Goal: Information Seeking & Learning: Learn about a topic

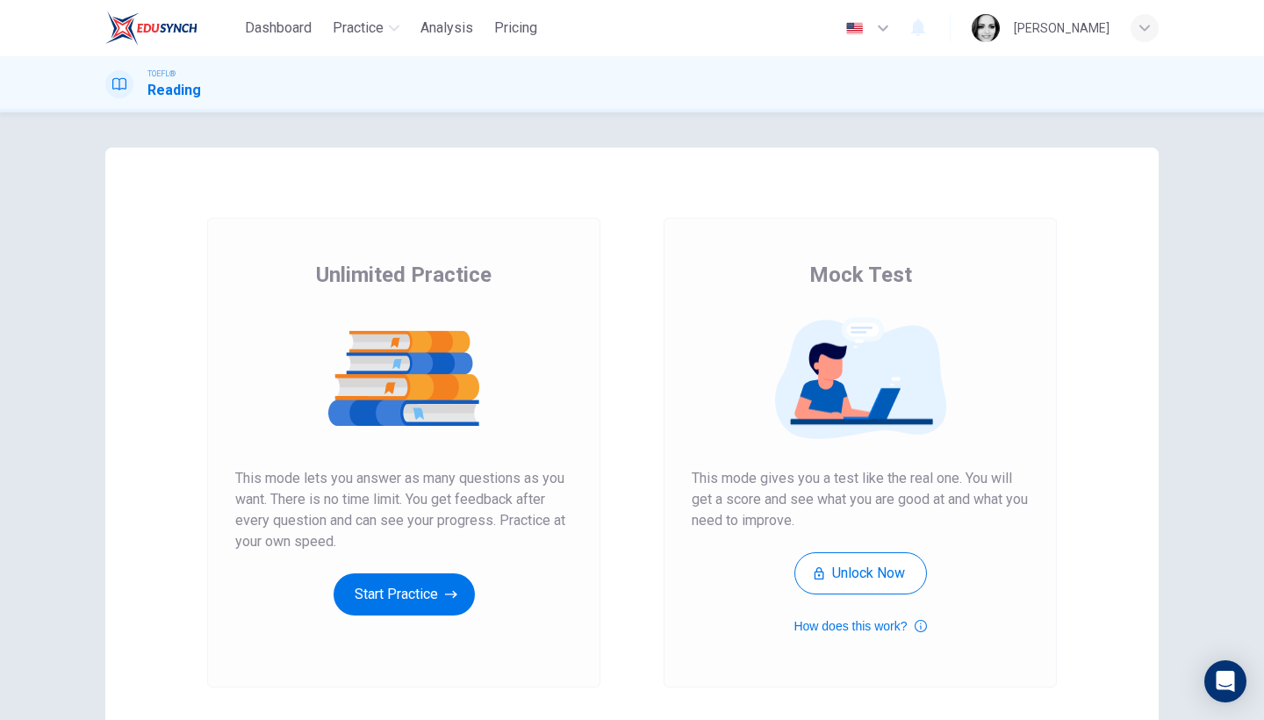
click at [423, 572] on div "Unlimited Practice This mode lets you answer as many questions as you want. The…" at bounding box center [403, 438] width 337 height 355
click at [421, 589] on button "Start Practice" at bounding box center [404, 594] width 141 height 42
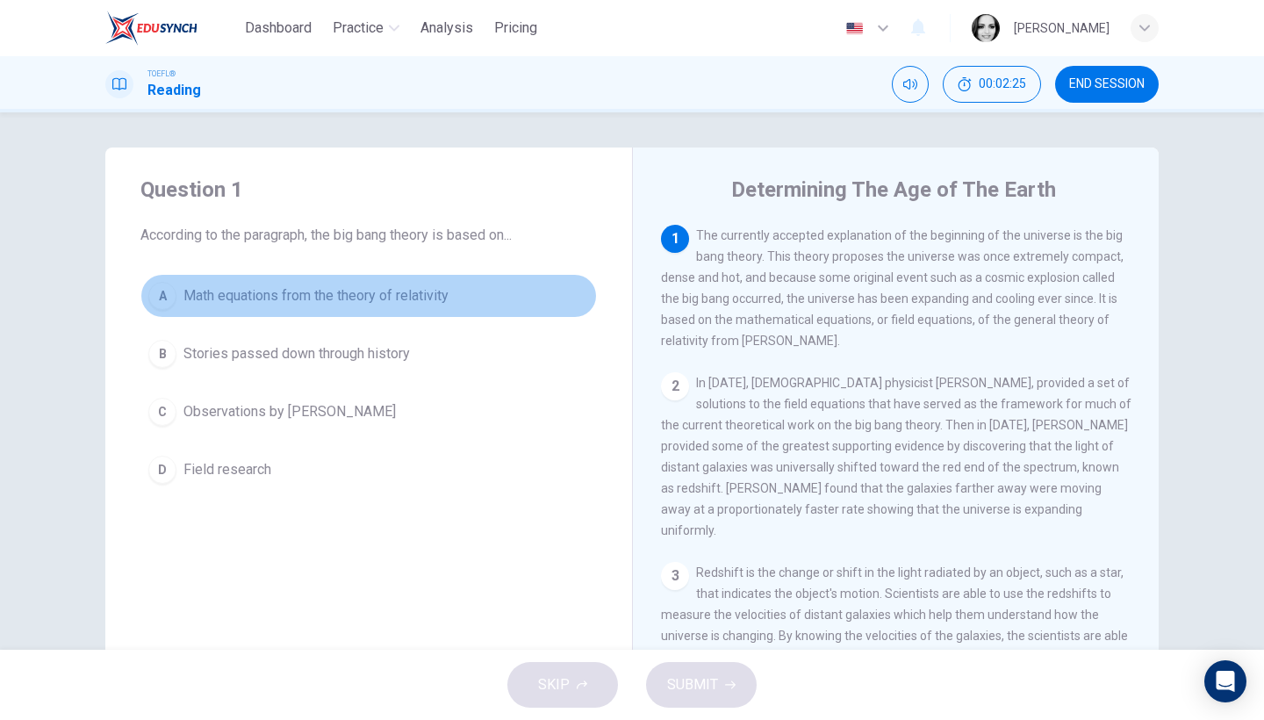
click at [253, 298] on span "Math equations from the theory of relativity" at bounding box center [316, 295] width 265 height 21
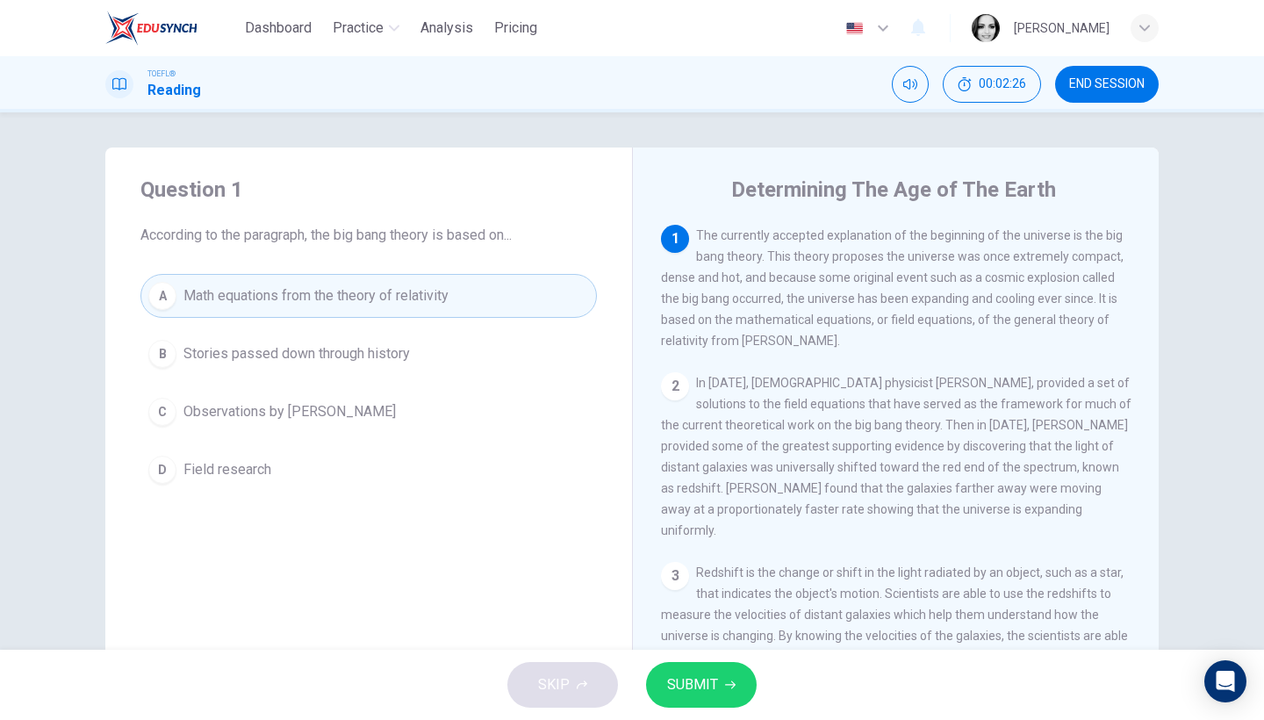
click at [706, 693] on span "SUBMIT" at bounding box center [692, 685] width 51 height 25
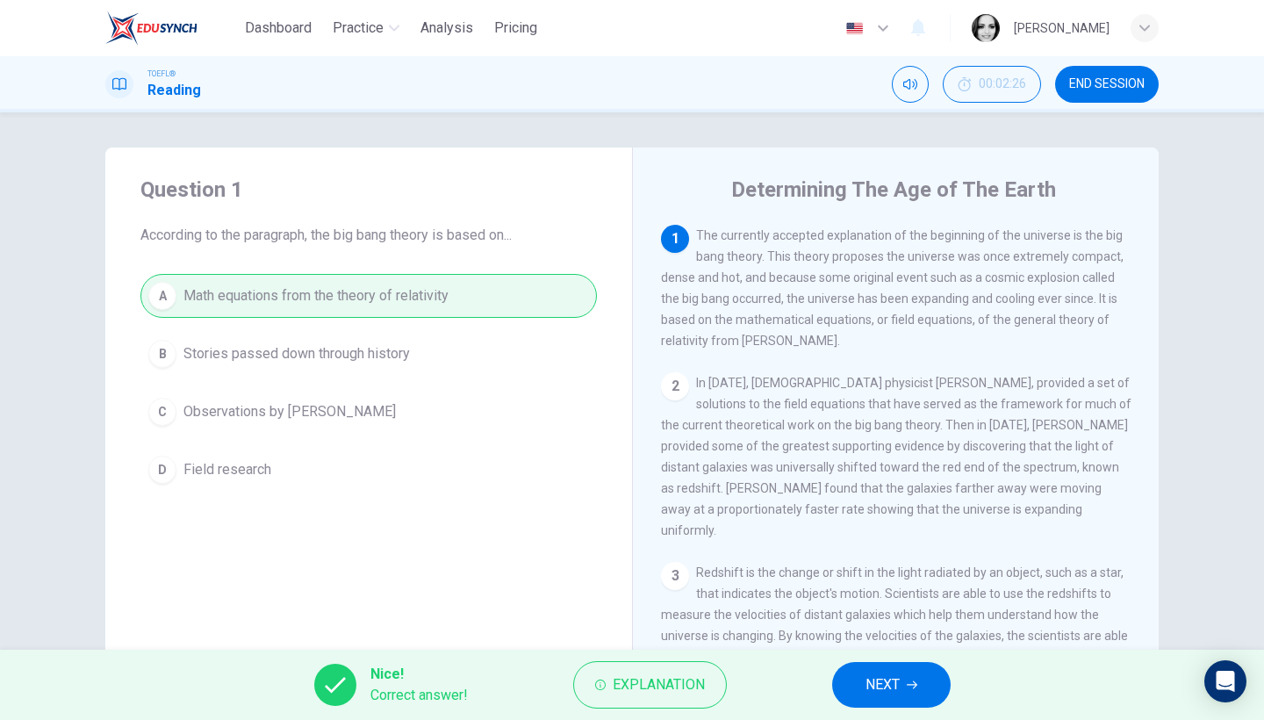
click at [875, 677] on span "NEXT" at bounding box center [883, 685] width 34 height 25
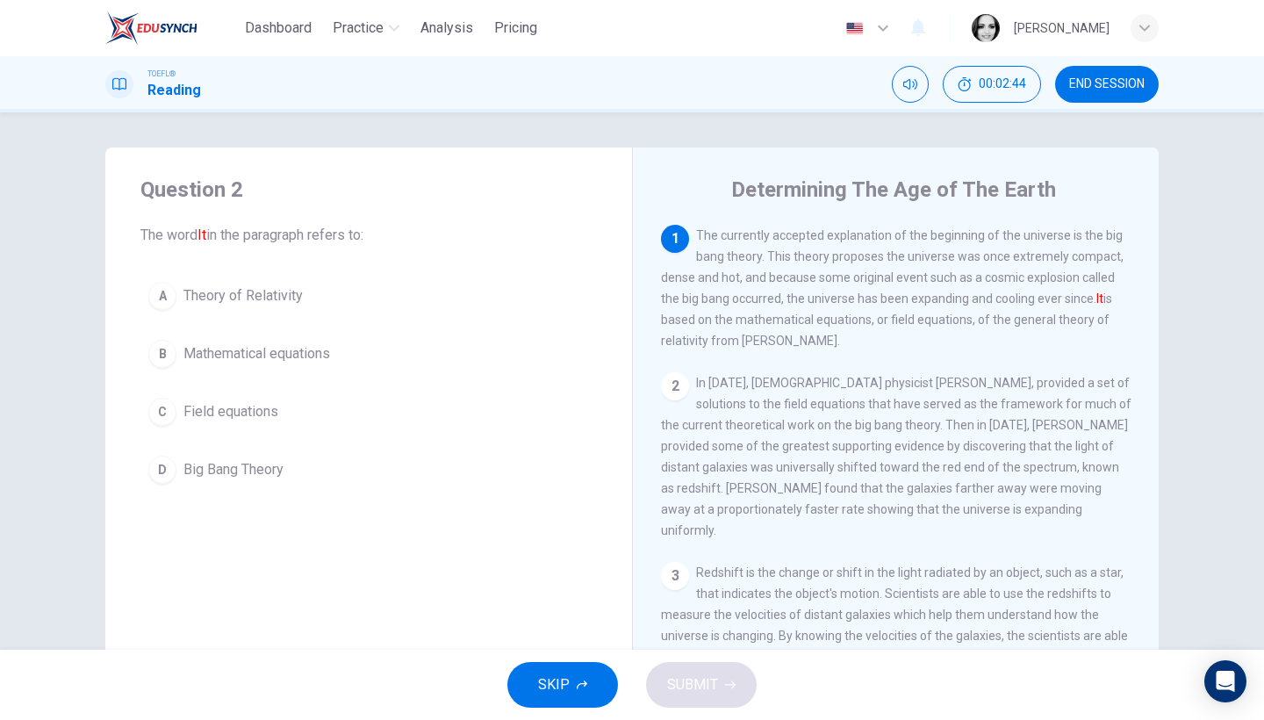
click at [190, 303] on span "Theory of Relativity" at bounding box center [243, 295] width 119 height 21
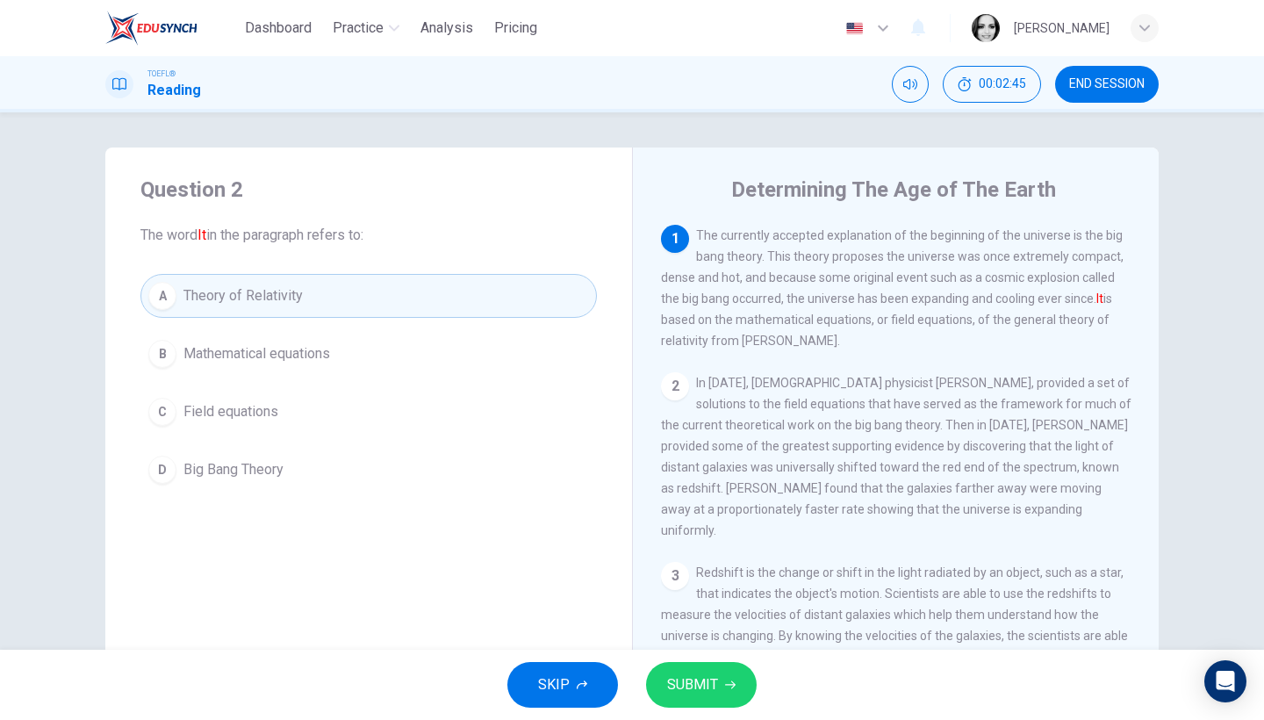
click at [726, 698] on button "SUBMIT" at bounding box center [701, 685] width 111 height 46
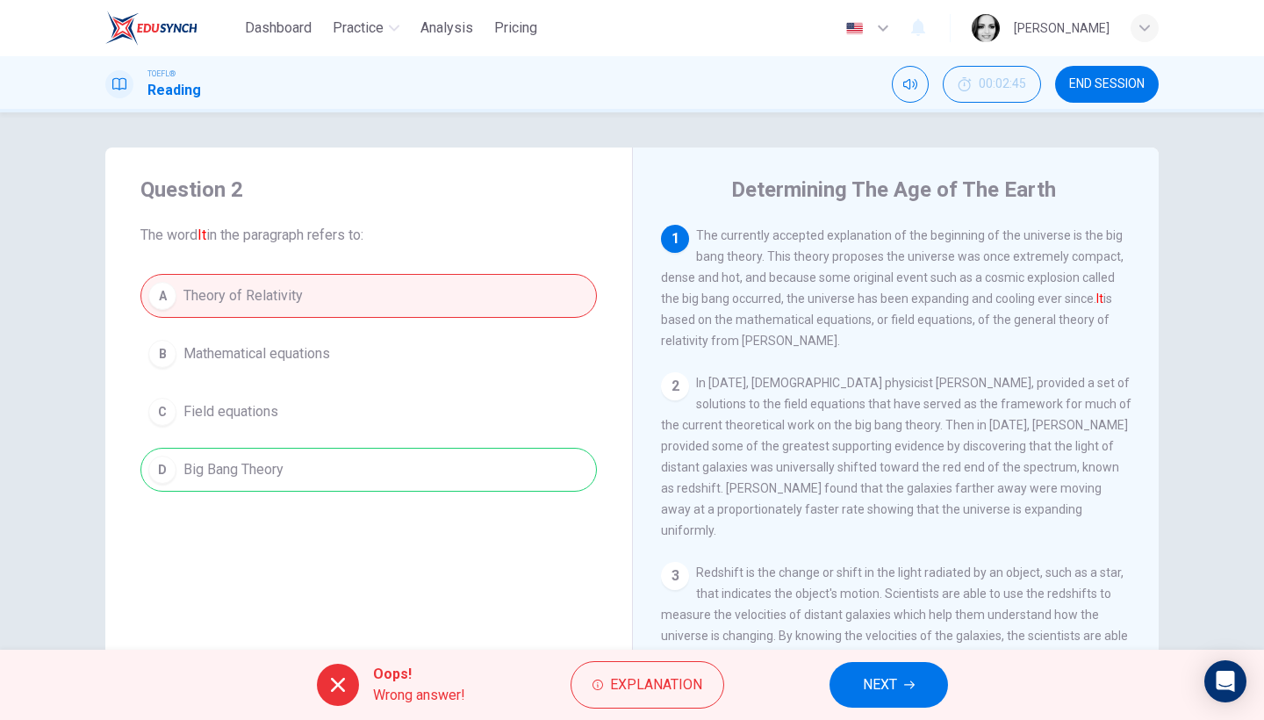
click at [896, 679] on span "NEXT" at bounding box center [880, 685] width 34 height 25
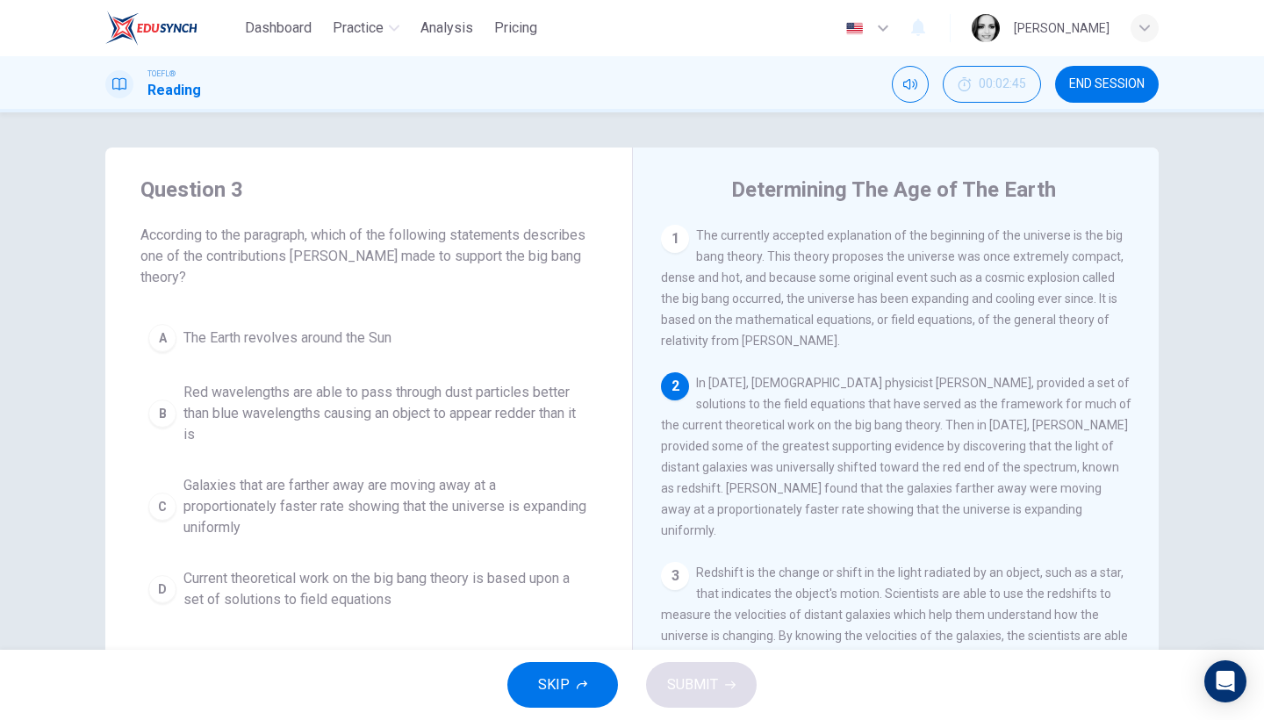
scroll to position [148, 0]
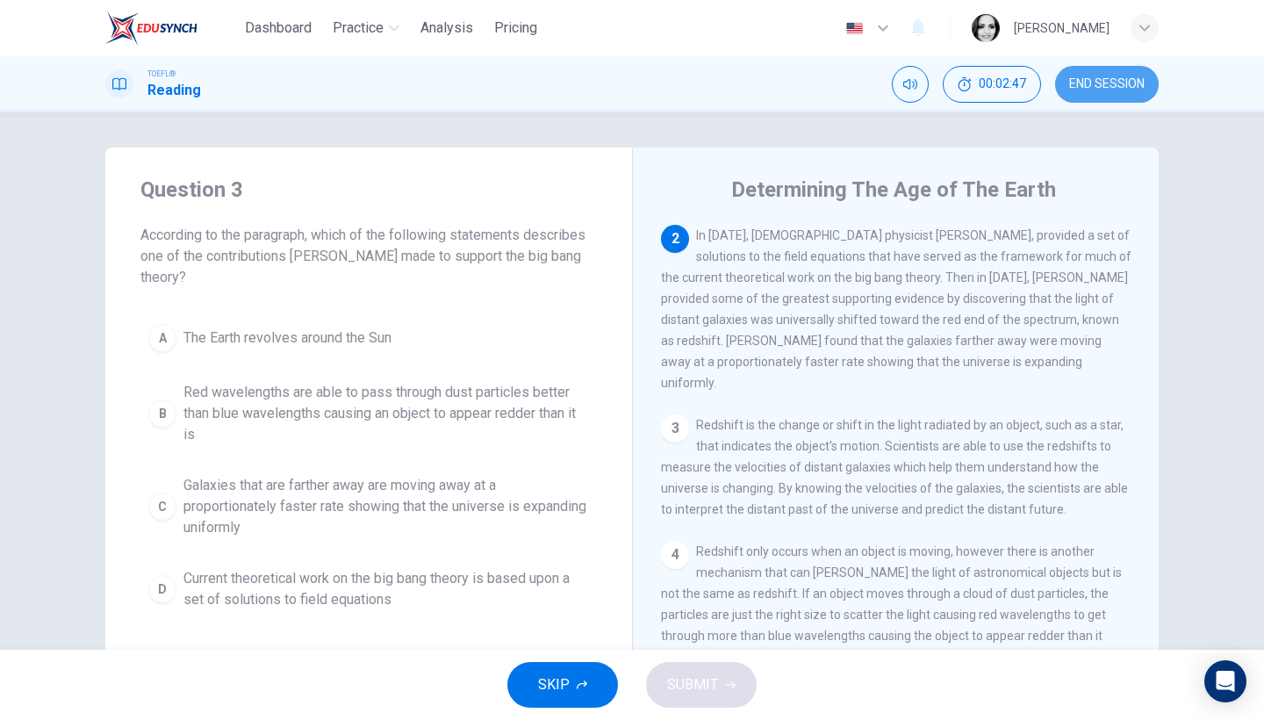
click at [1087, 93] on button "END SESSION" at bounding box center [1107, 84] width 104 height 37
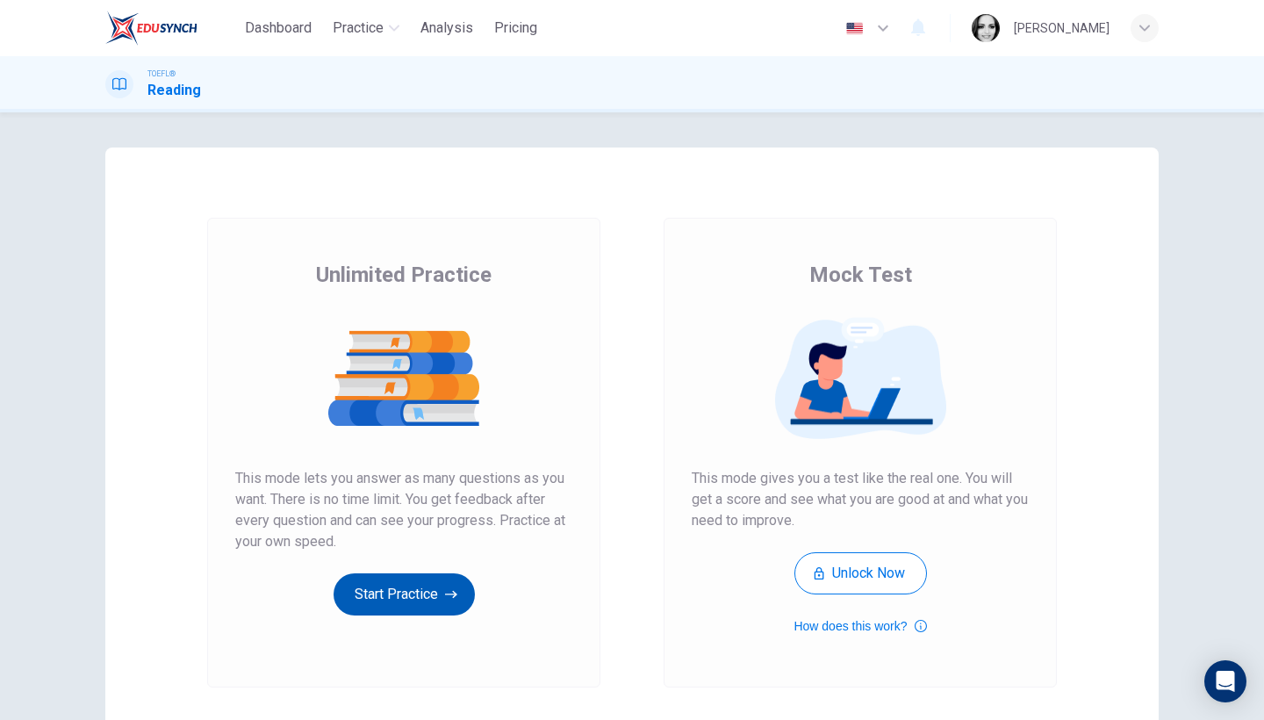
click at [371, 586] on button "Start Practice" at bounding box center [404, 594] width 141 height 42
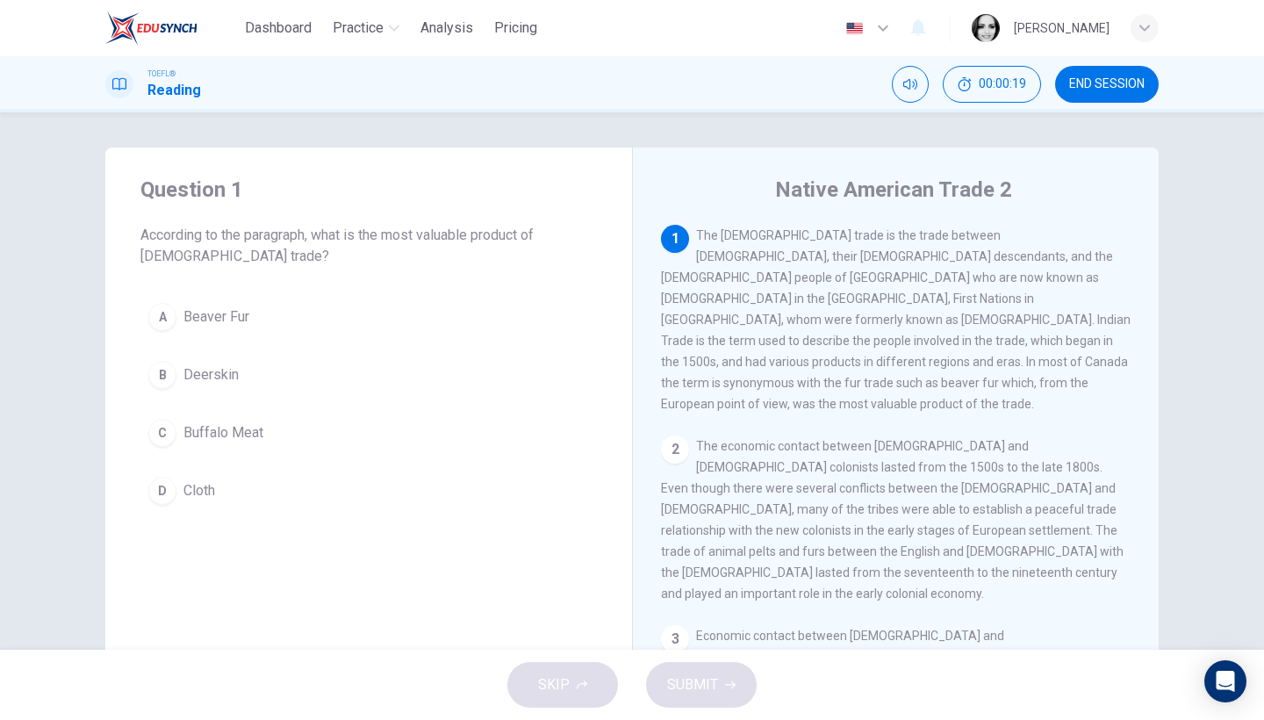
click at [230, 326] on span "Beaver Fur" at bounding box center [217, 316] width 66 height 21
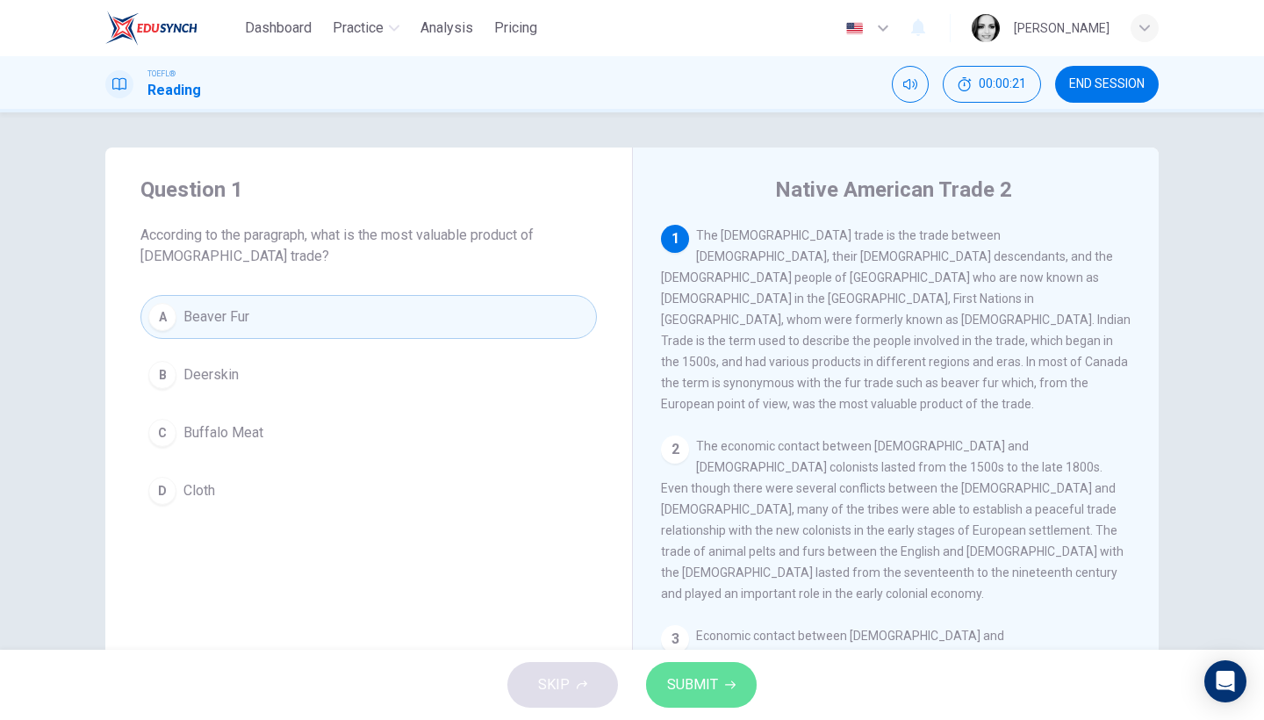
click at [709, 686] on span "SUBMIT" at bounding box center [692, 685] width 51 height 25
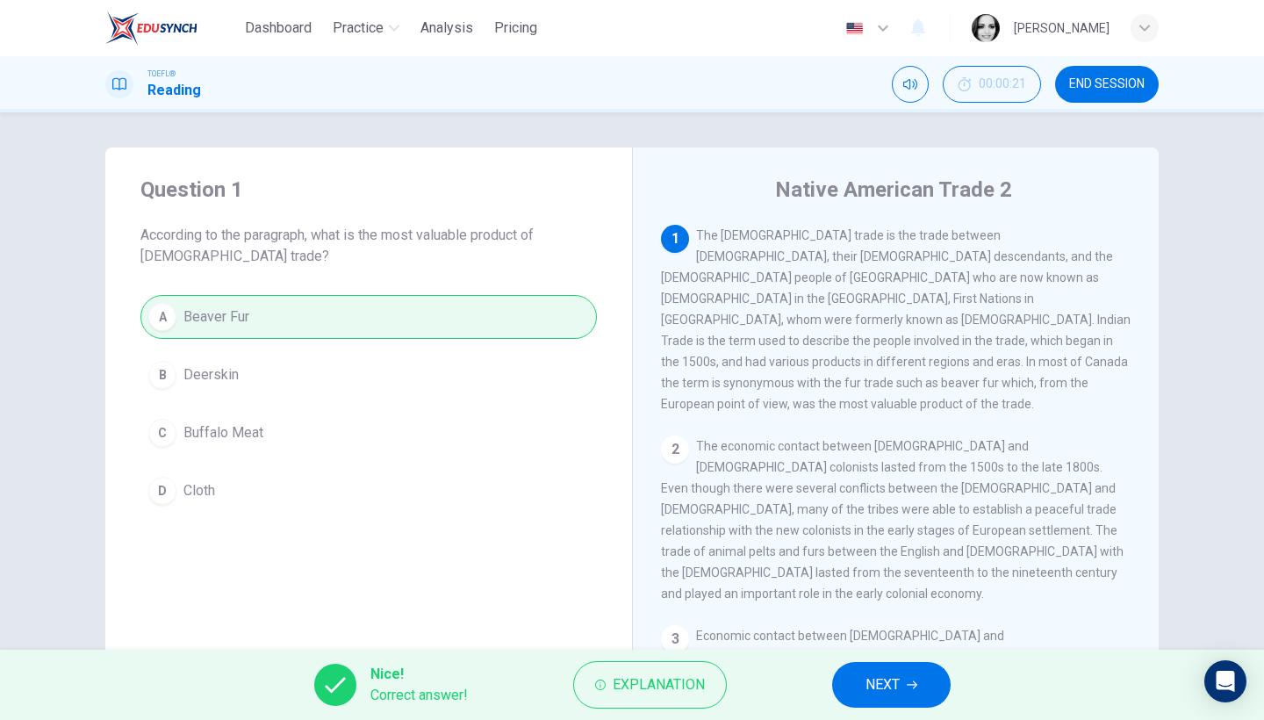
click at [874, 680] on span "NEXT" at bounding box center [883, 685] width 34 height 25
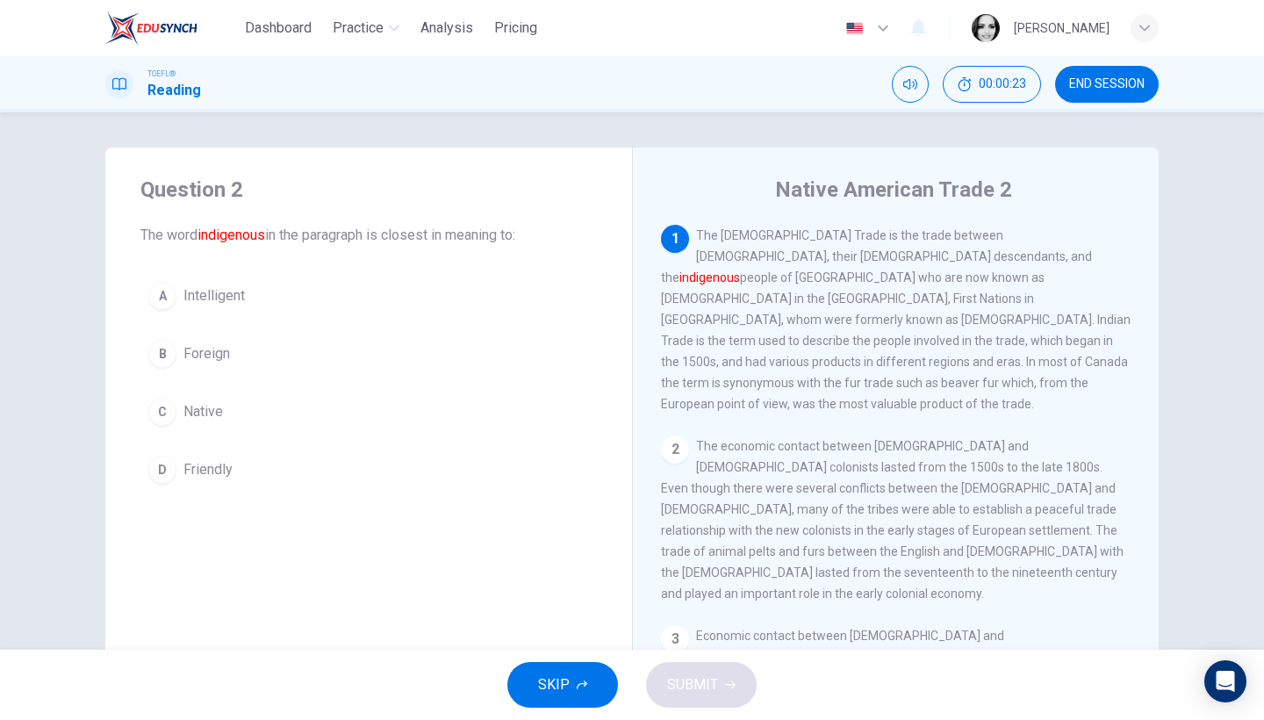
click at [176, 413] on button "C Native" at bounding box center [368, 412] width 457 height 44
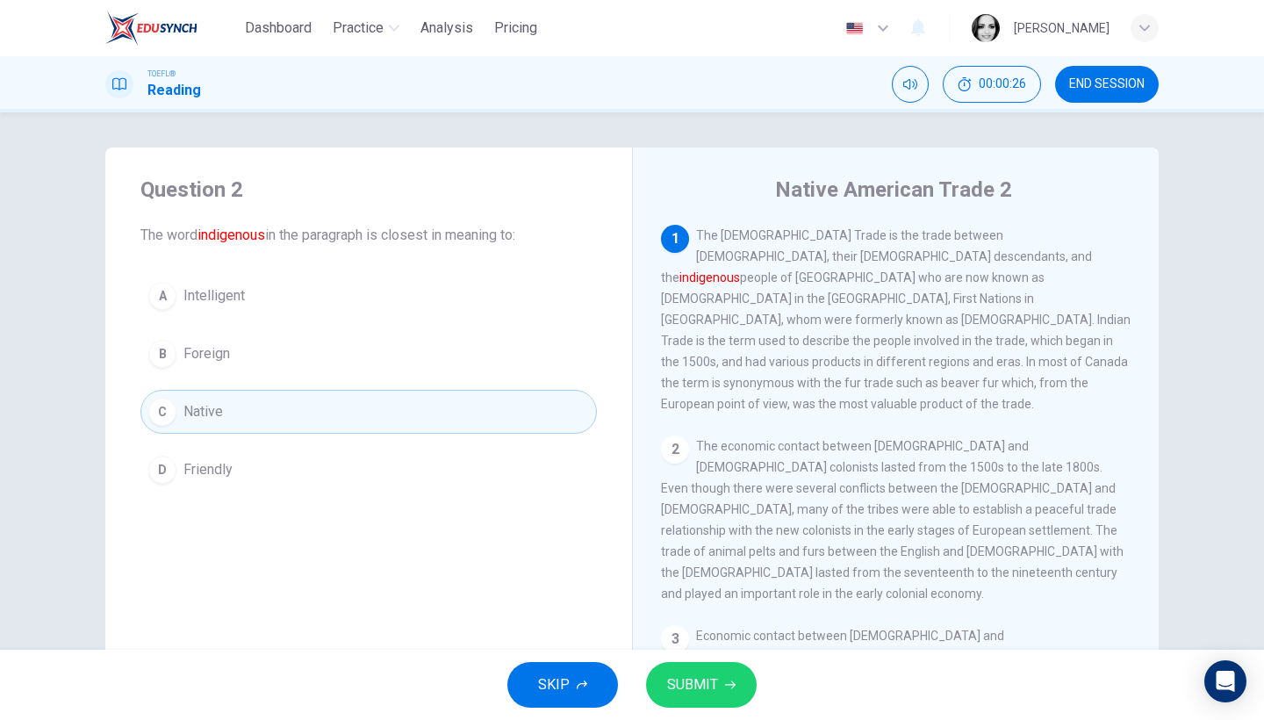
click at [721, 690] on button "SUBMIT" at bounding box center [701, 685] width 111 height 46
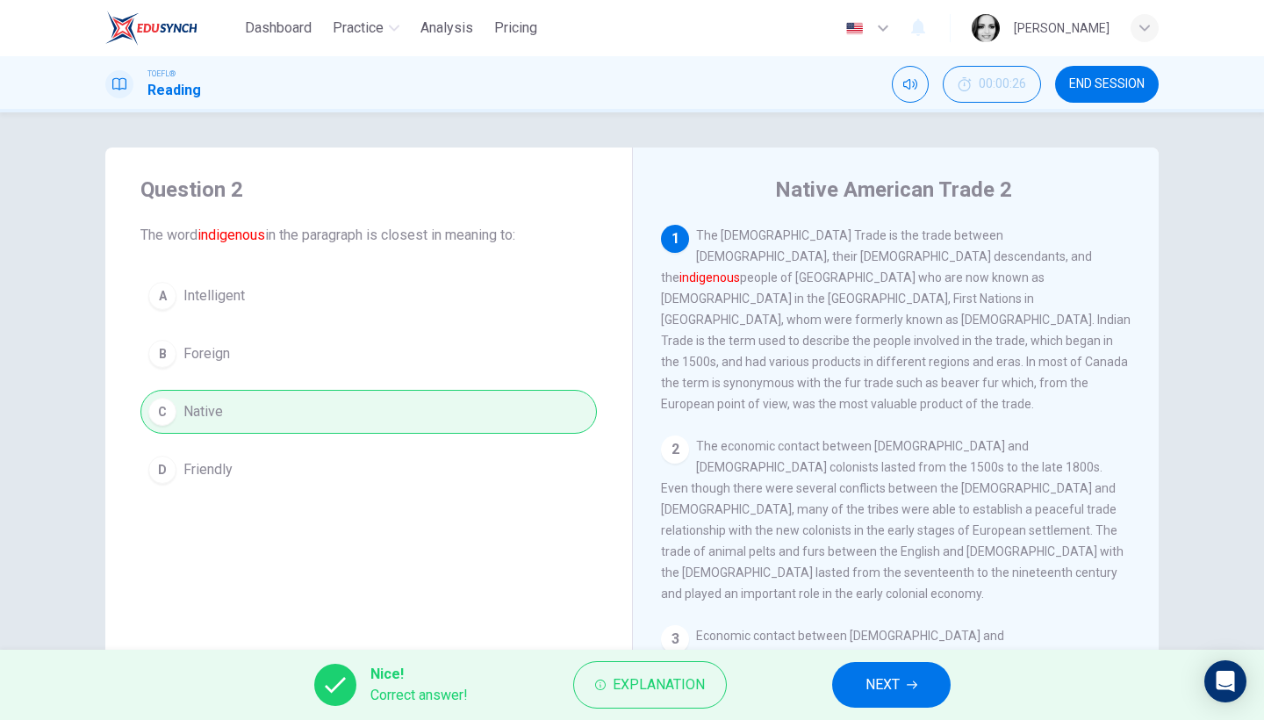
click at [877, 679] on span "NEXT" at bounding box center [883, 685] width 34 height 25
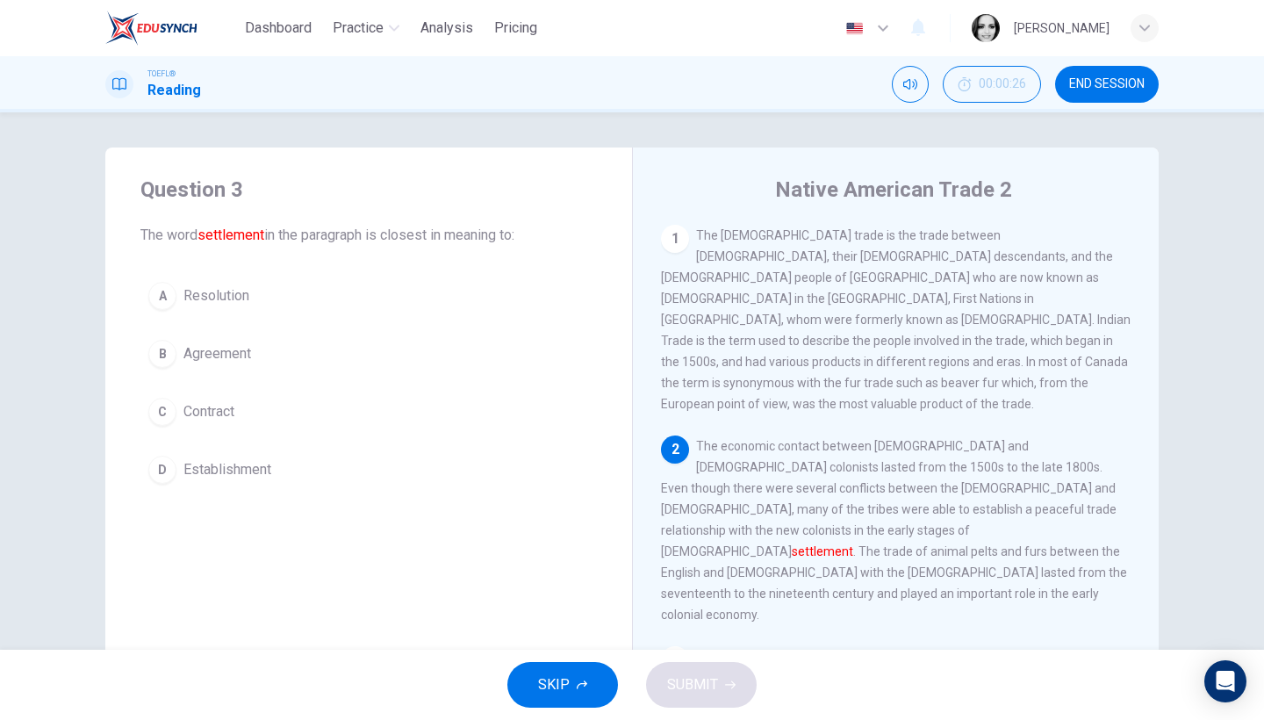
scroll to position [8, 0]
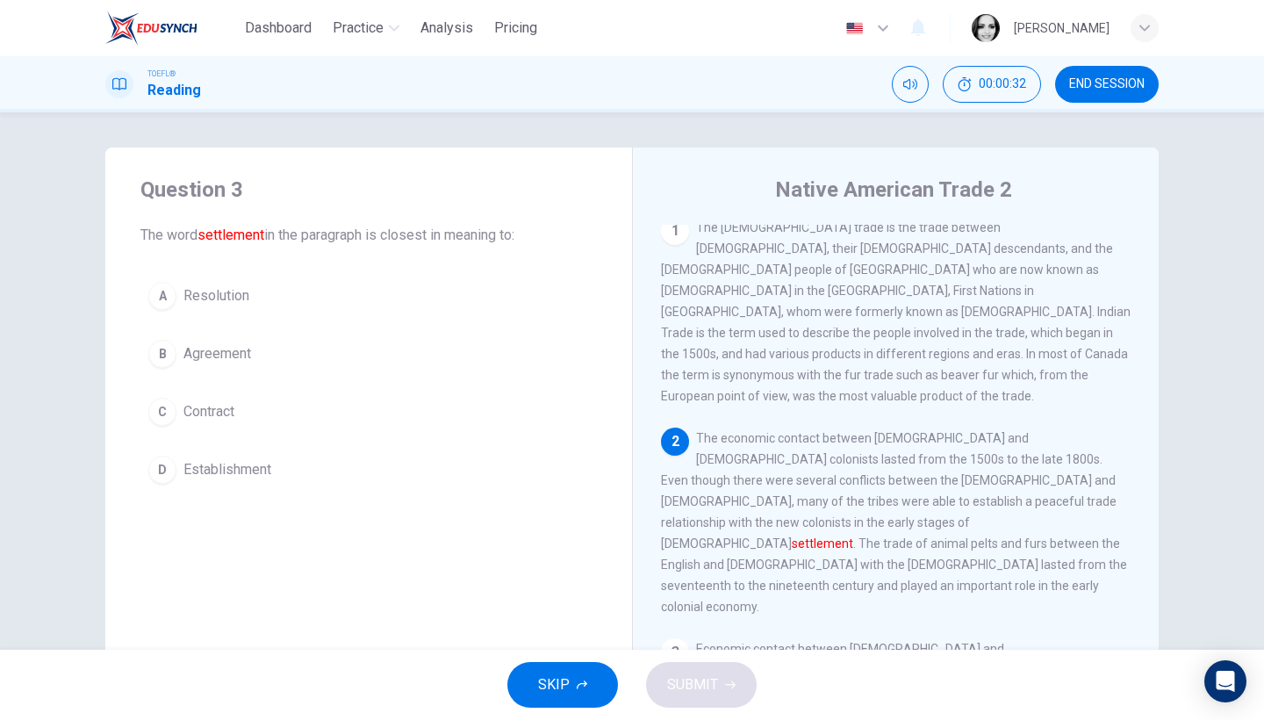
click at [209, 352] on span "Agreement" at bounding box center [218, 353] width 68 height 21
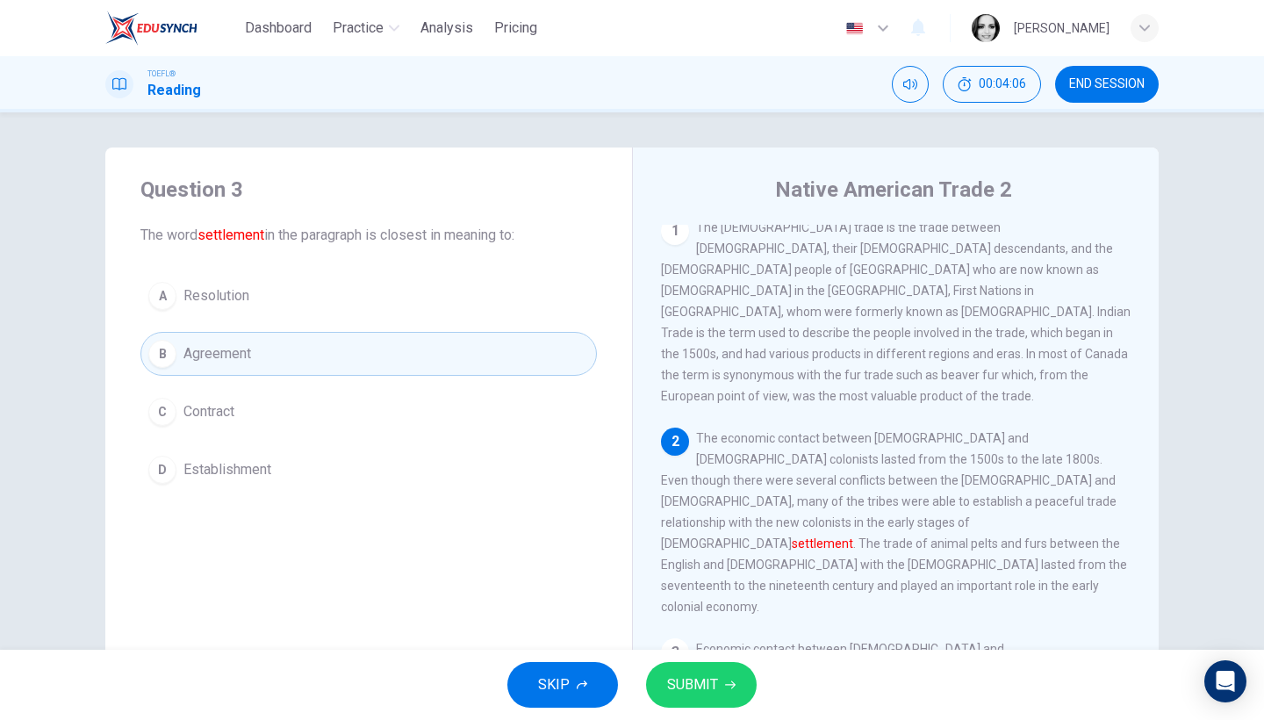
click at [256, 475] on span "Establishment" at bounding box center [228, 469] width 88 height 21
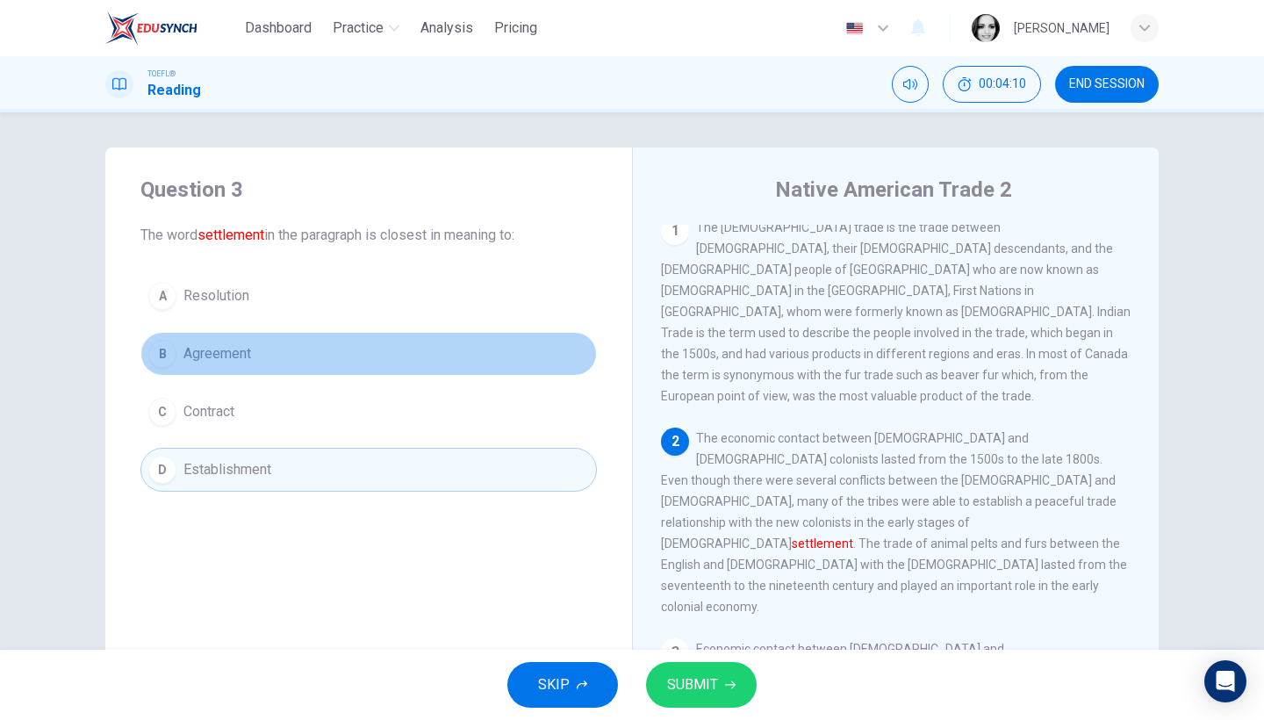
click at [211, 360] on span "Agreement" at bounding box center [218, 353] width 68 height 21
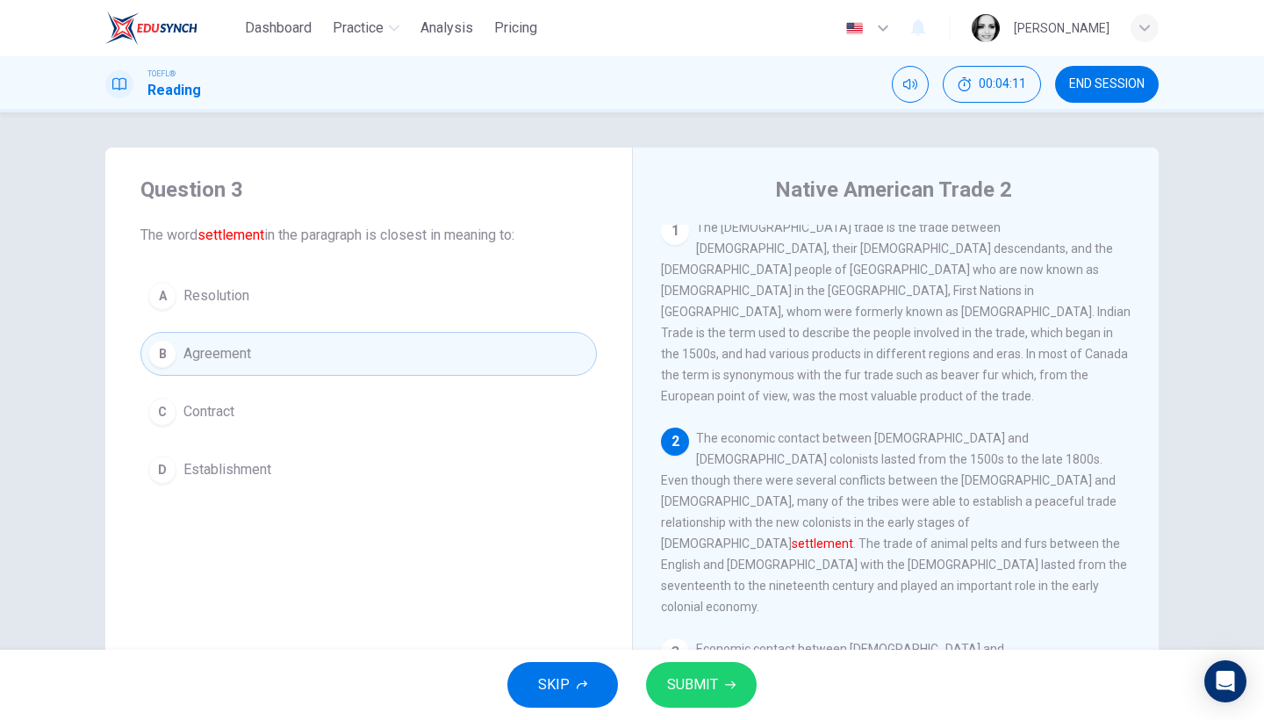
click at [689, 692] on span "SUBMIT" at bounding box center [692, 685] width 51 height 25
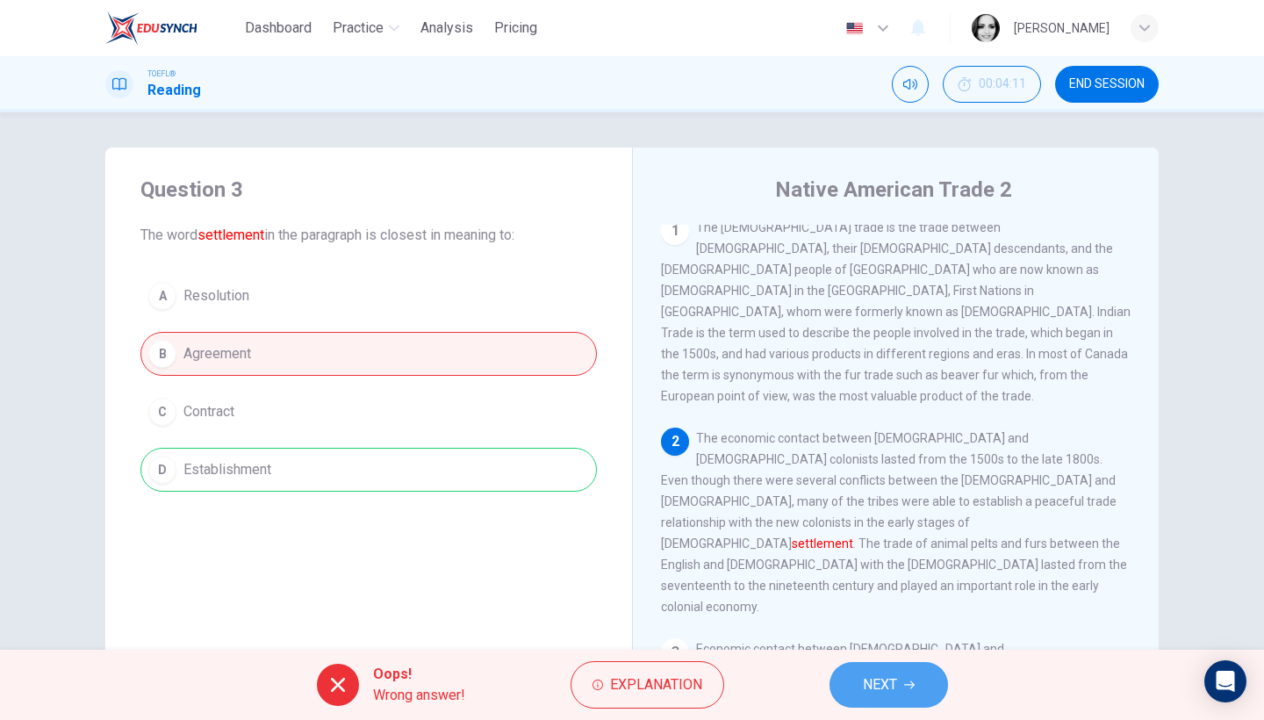
click at [912, 697] on button "NEXT" at bounding box center [889, 685] width 119 height 46
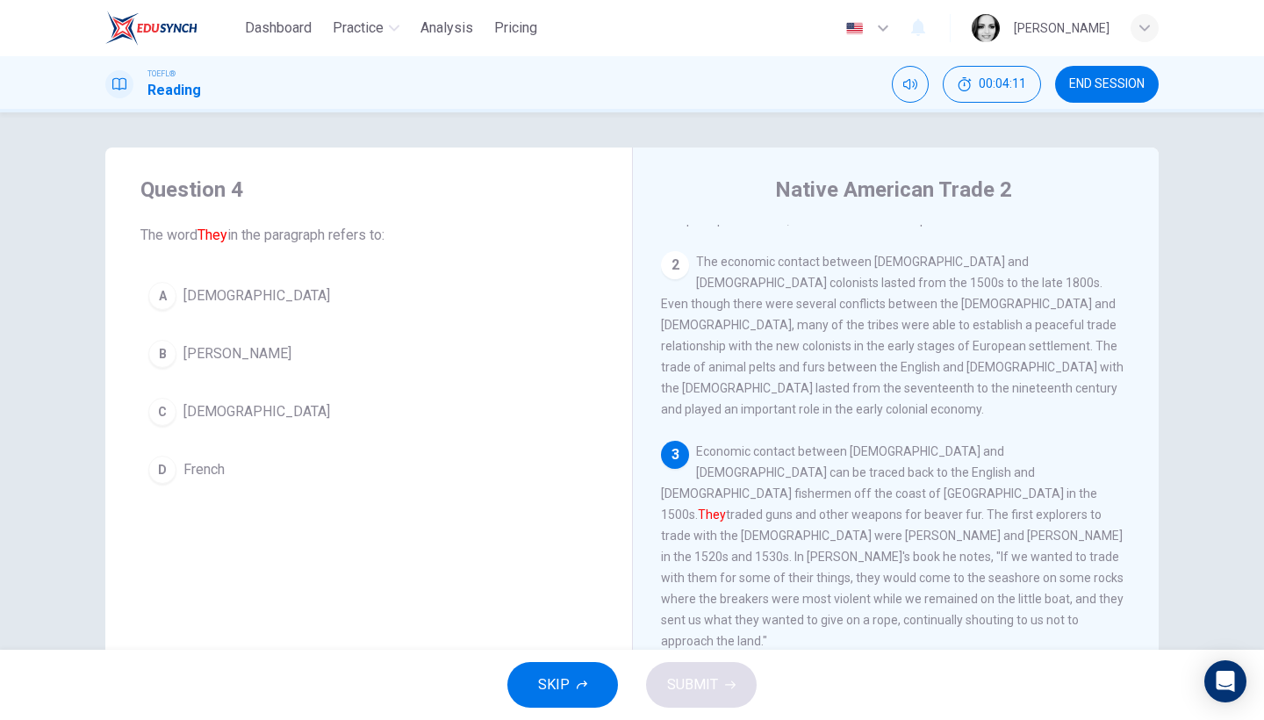
scroll to position [198, 0]
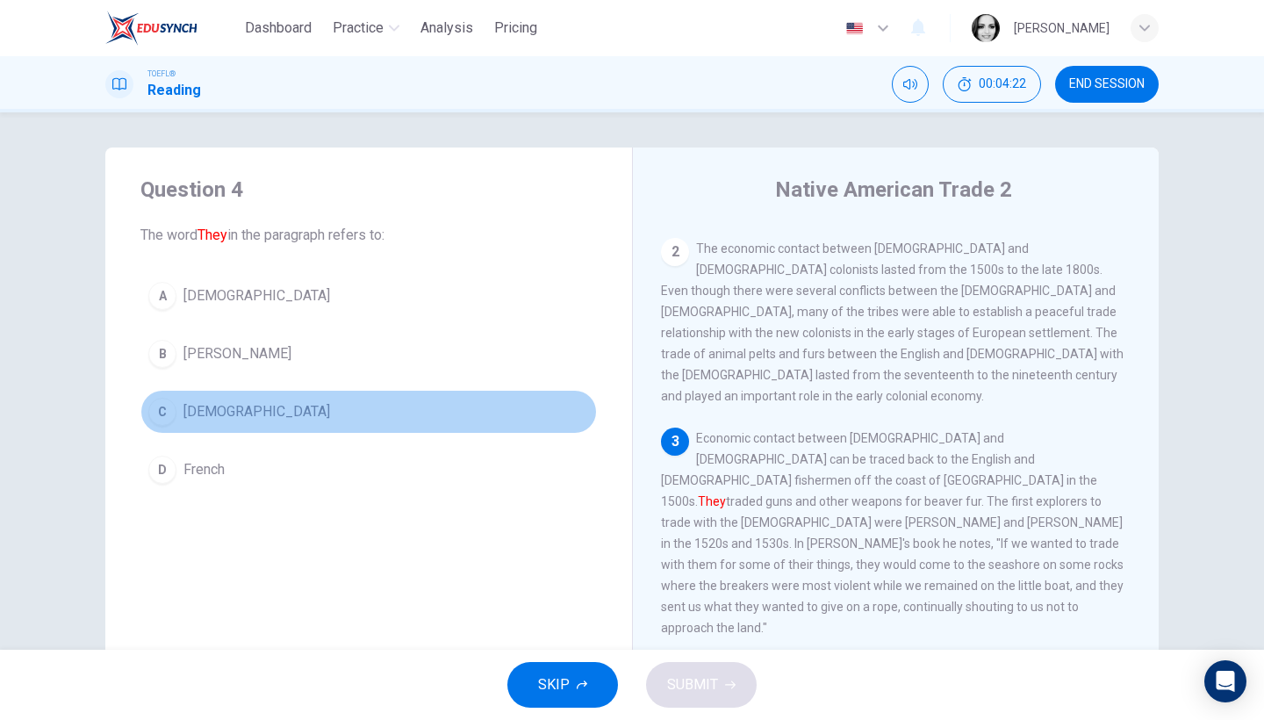
click at [211, 406] on span "Europeans" at bounding box center [257, 411] width 147 height 21
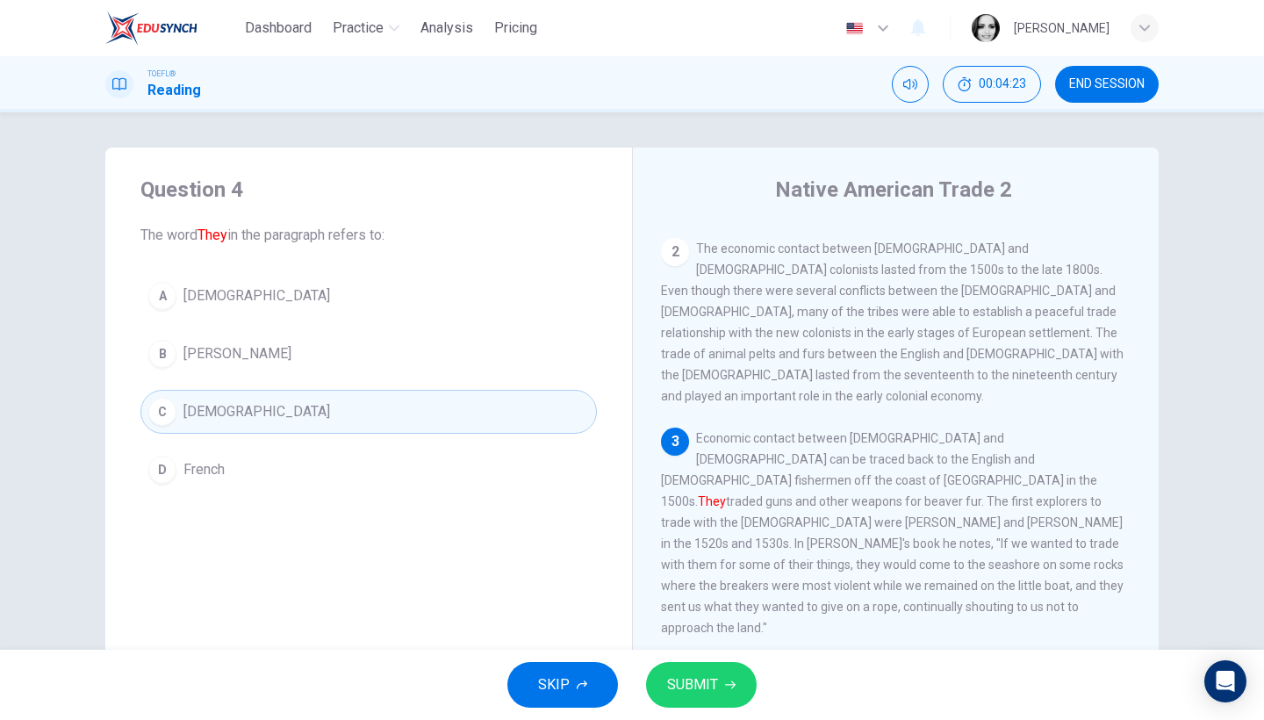
click at [680, 674] on span "SUBMIT" at bounding box center [692, 685] width 51 height 25
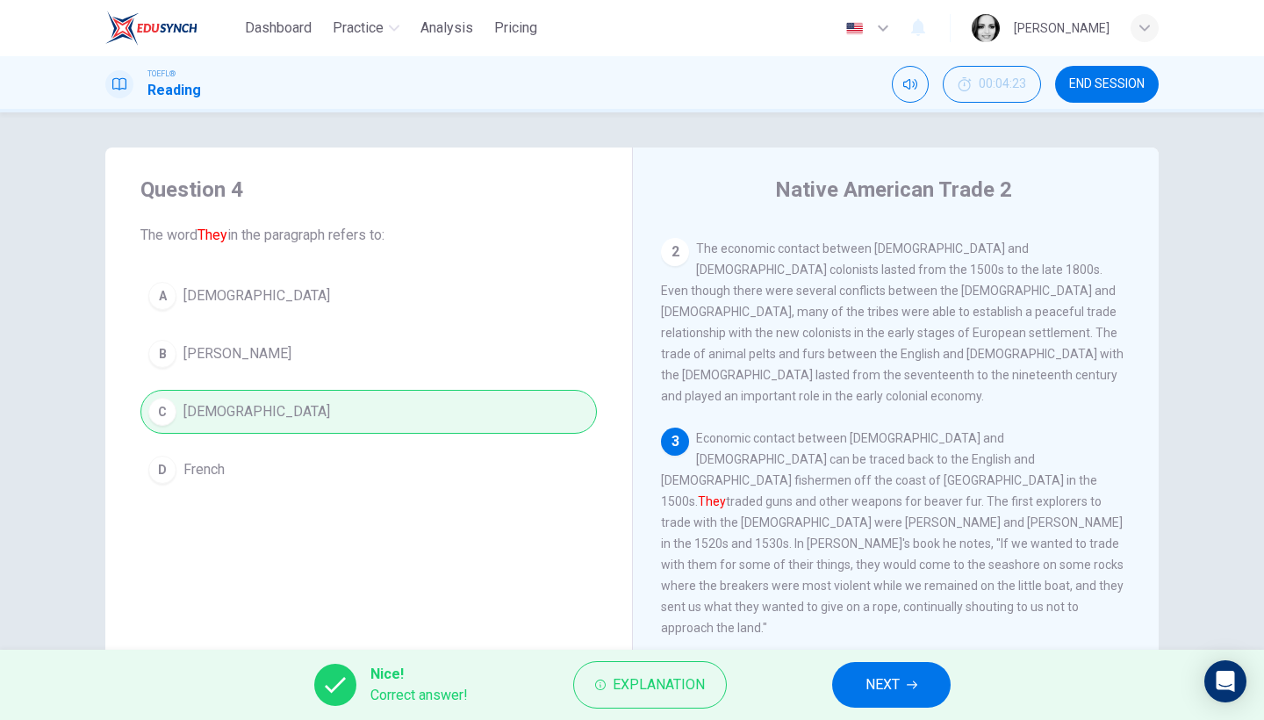
click at [858, 688] on button "NEXT" at bounding box center [891, 685] width 119 height 46
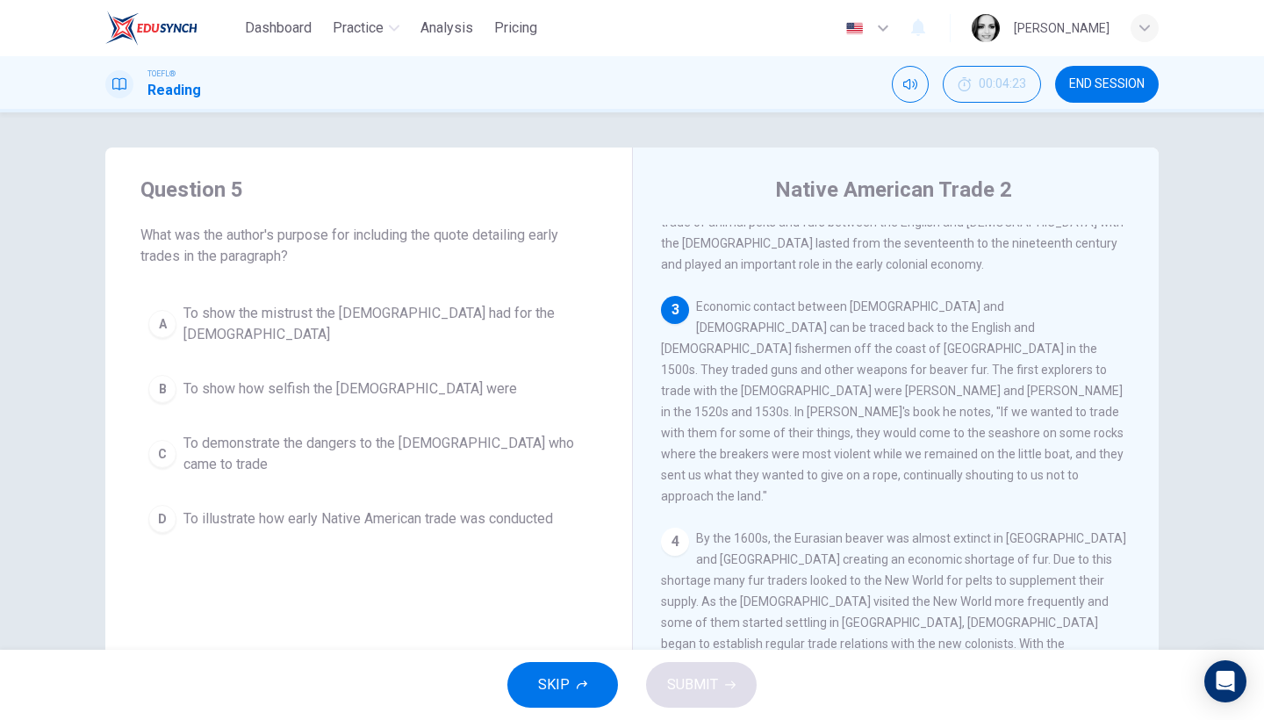
scroll to position [358, 0]
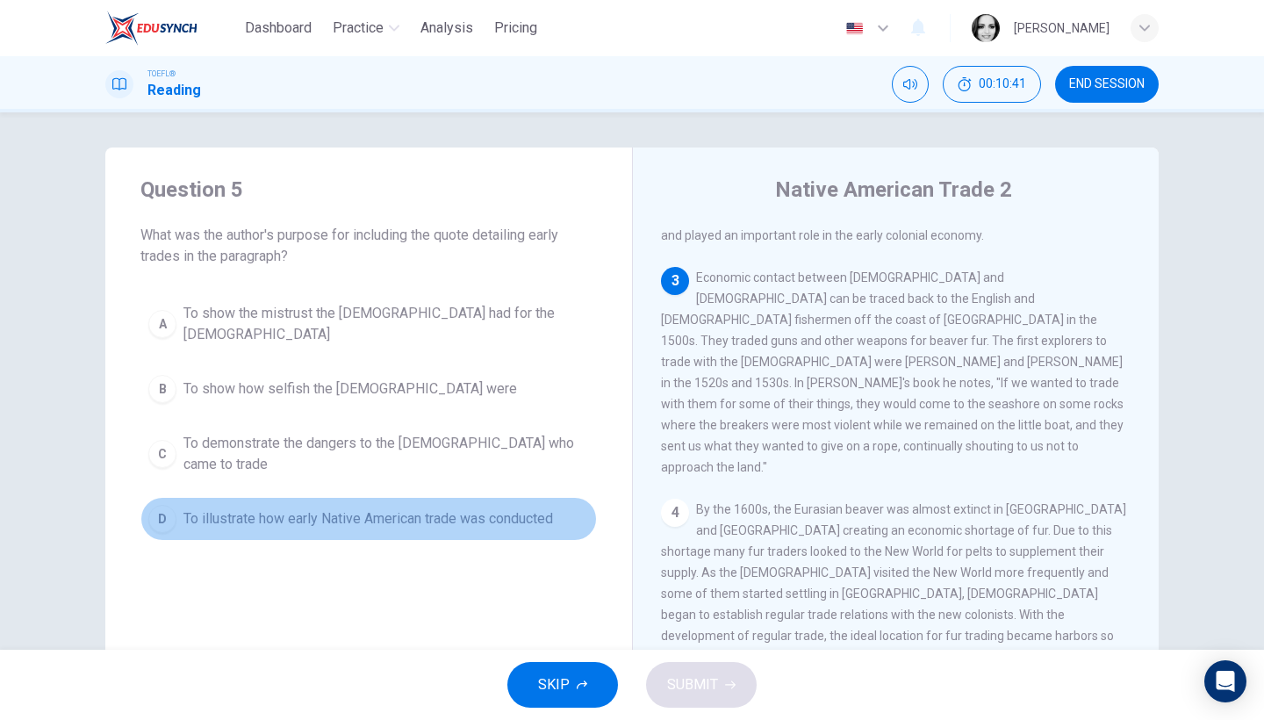
click at [326, 510] on span "To illustrate how early Native American trade was conducted" at bounding box center [369, 518] width 370 height 21
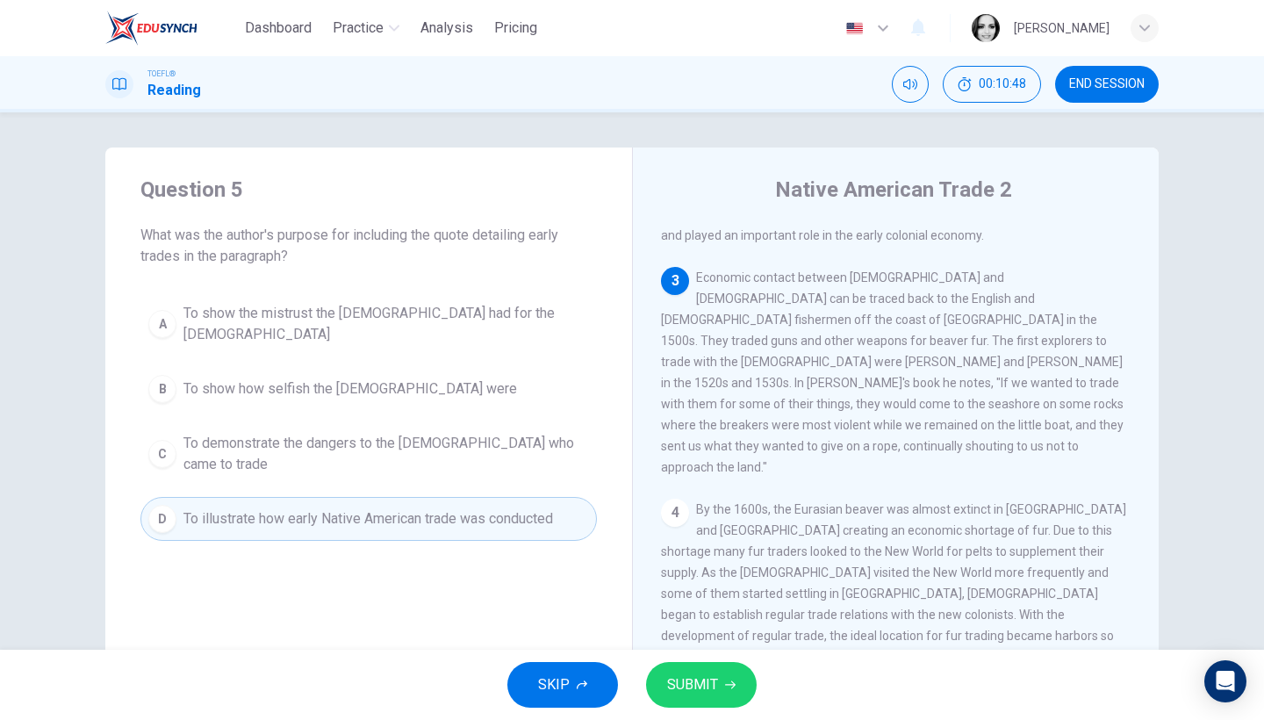
click at [421, 452] on span "To demonstrate the dangers to the Europeans who came to trade" at bounding box center [387, 454] width 406 height 42
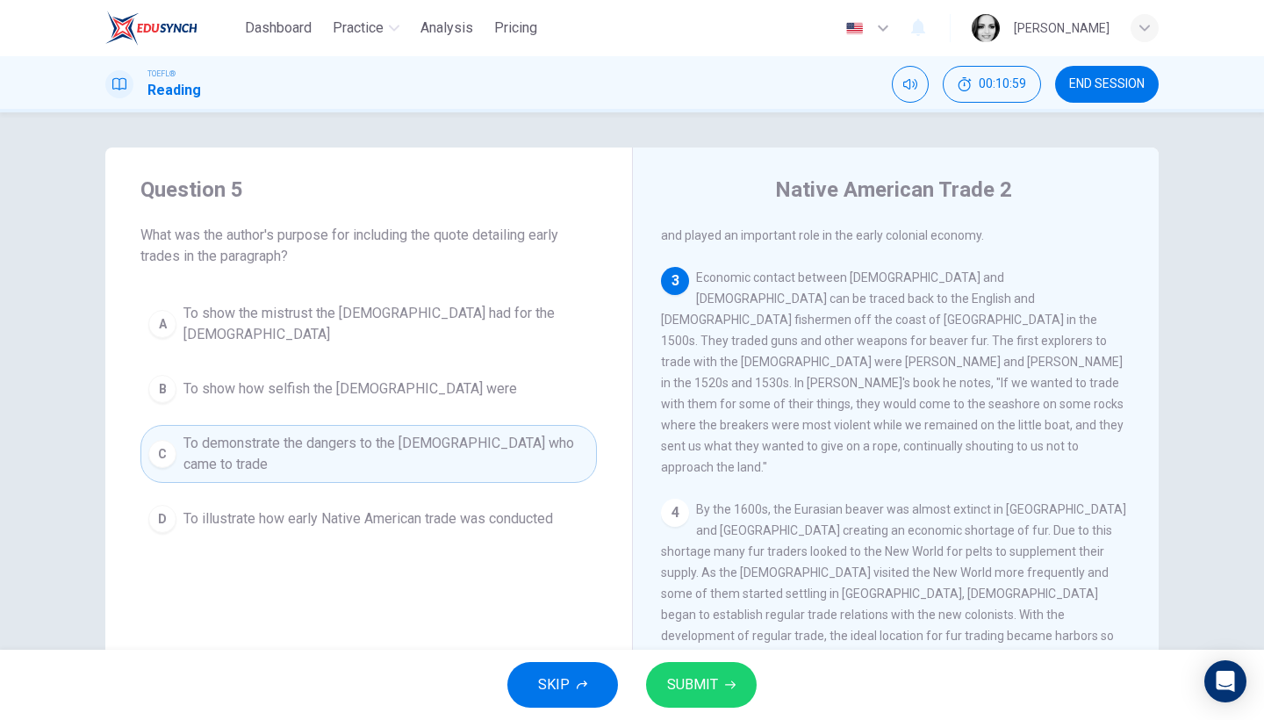
click at [480, 326] on span "To show the mistrust the Native Americans had for the Europeans" at bounding box center [387, 324] width 406 height 42
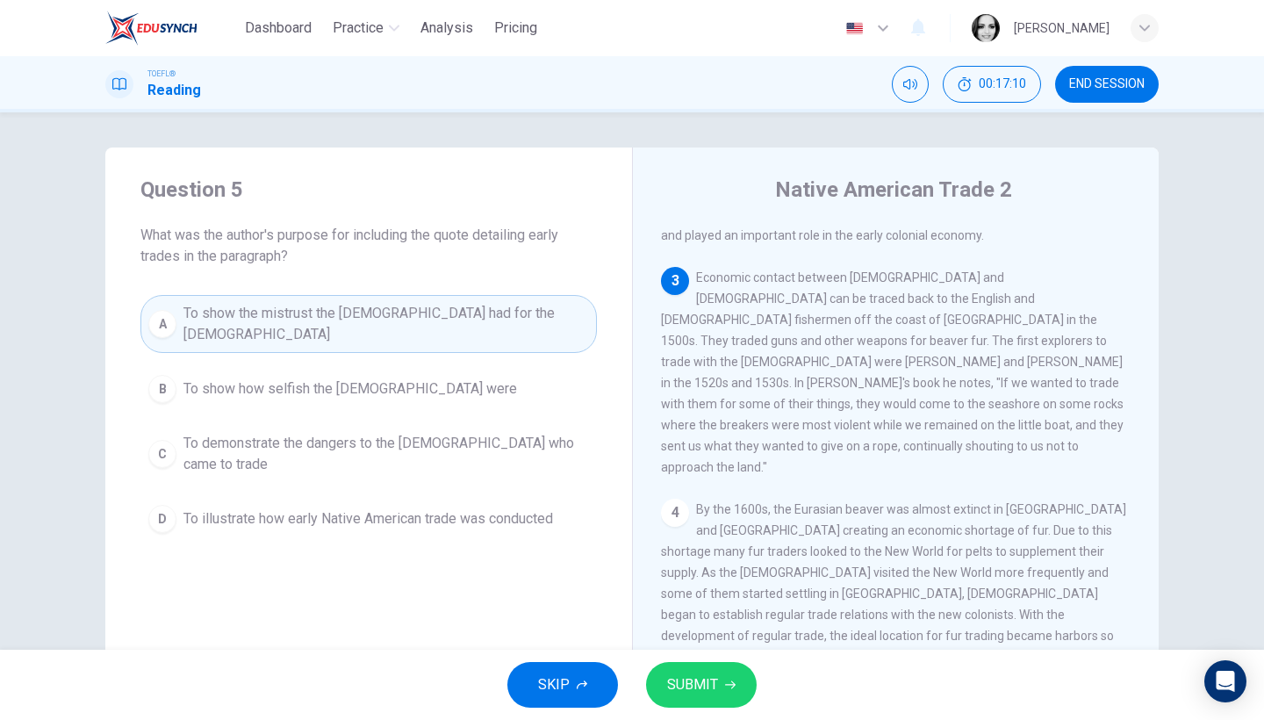
click at [716, 692] on span "SUBMIT" at bounding box center [692, 685] width 51 height 25
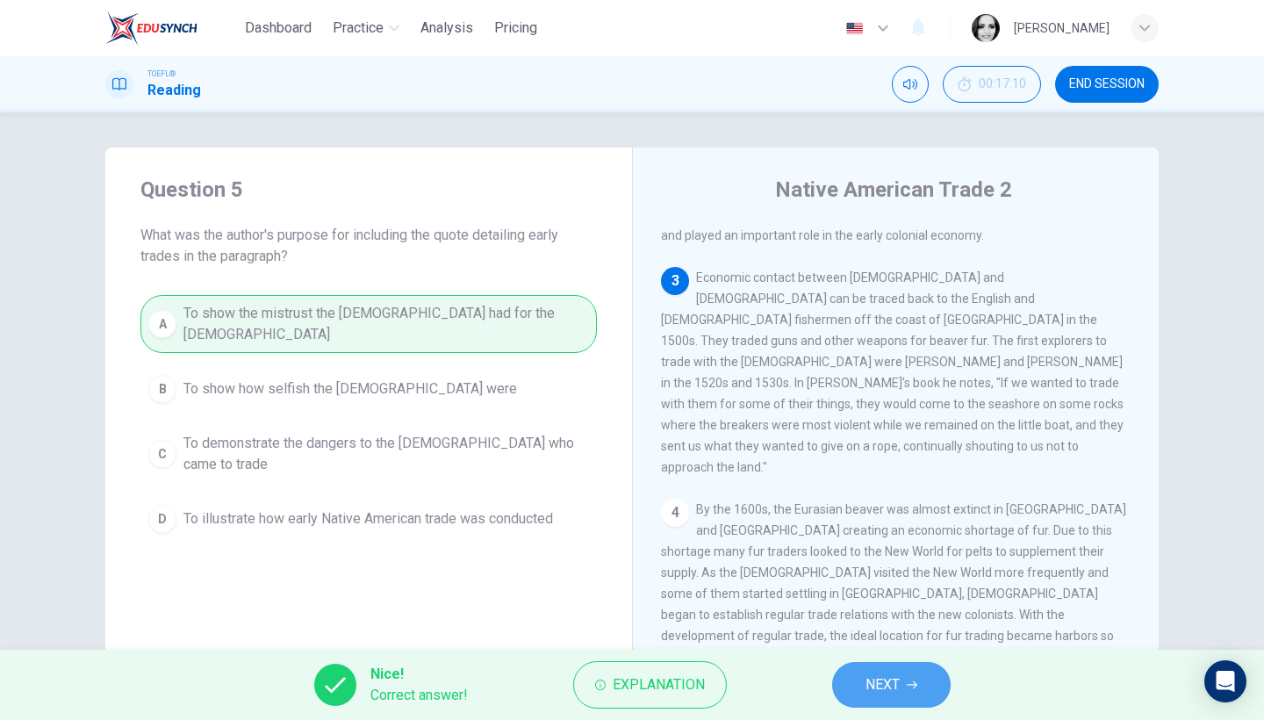
click at [917, 668] on button "NEXT" at bounding box center [891, 685] width 119 height 46
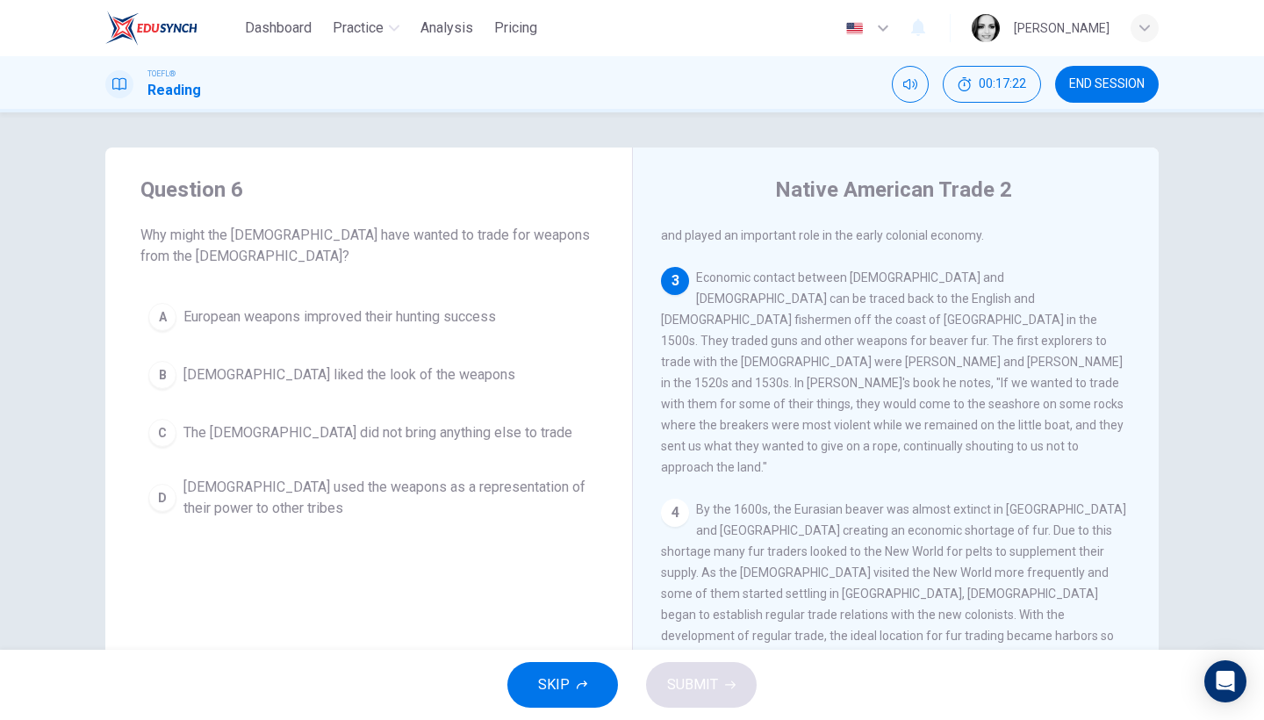
click at [452, 492] on span "Native Americans used the weapons as a representation of their power to other t…" at bounding box center [387, 498] width 406 height 42
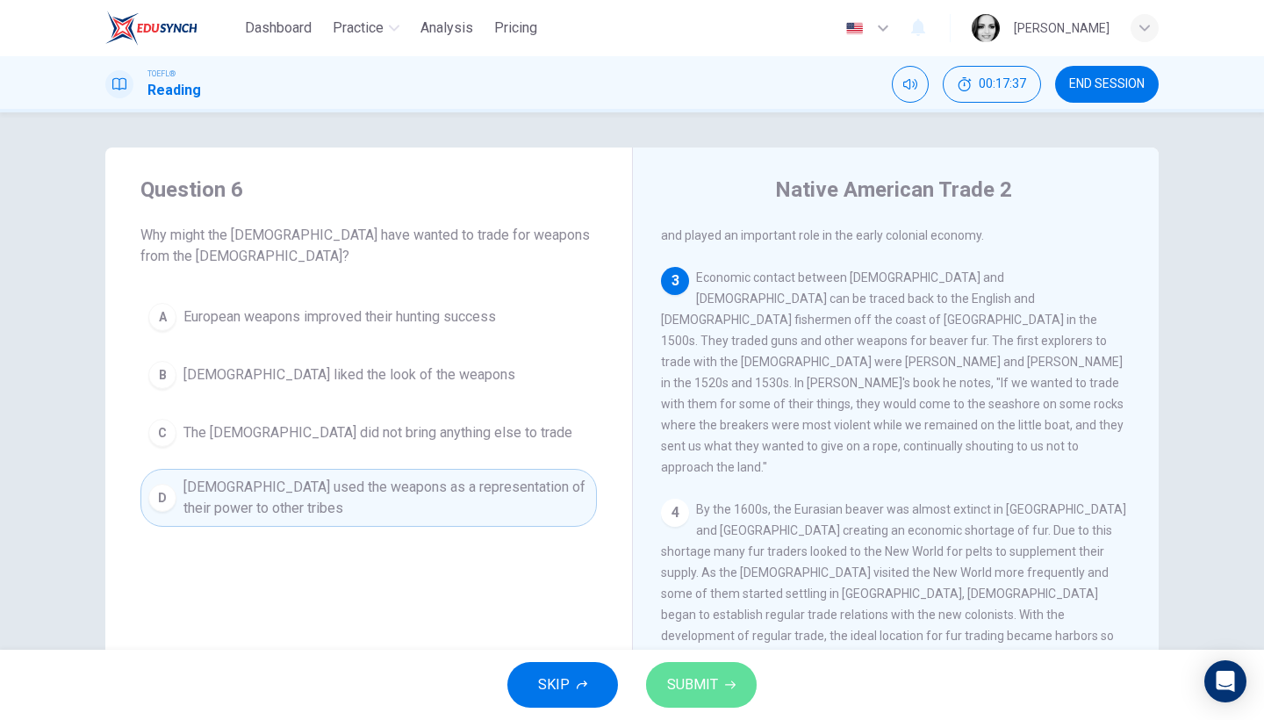
click at [733, 679] on button "SUBMIT" at bounding box center [701, 685] width 111 height 46
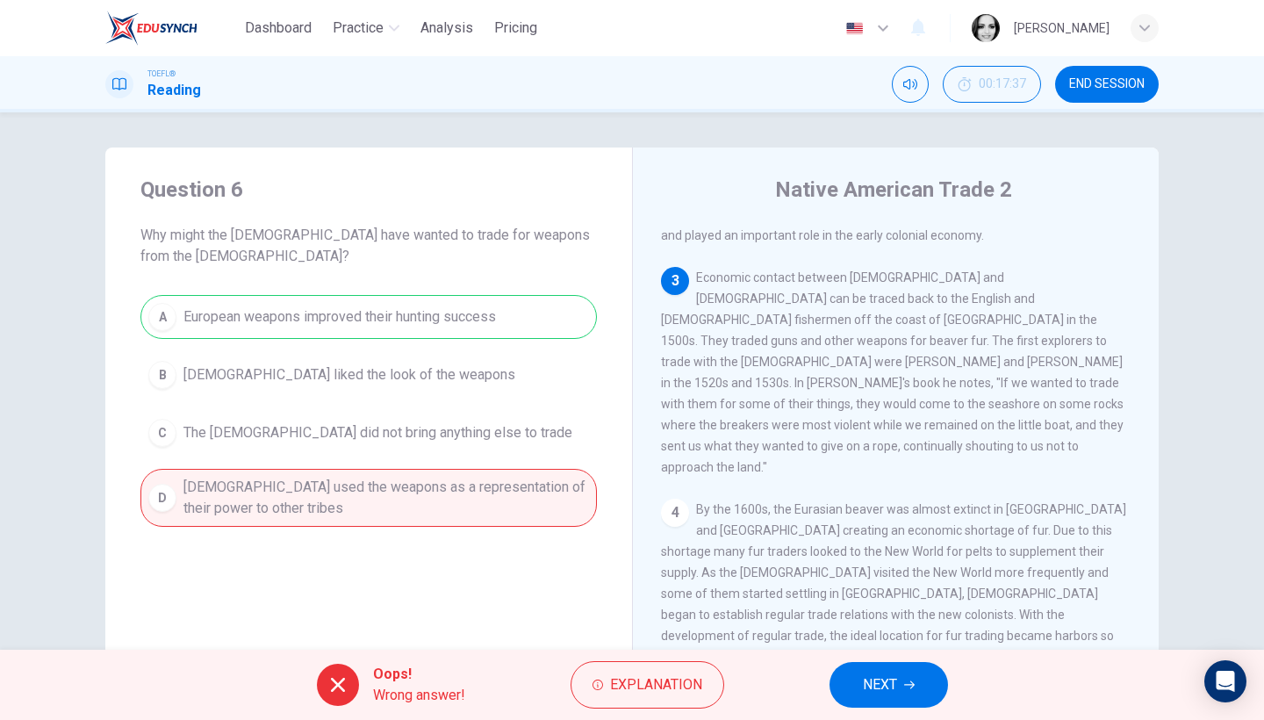
click at [884, 673] on span "NEXT" at bounding box center [880, 685] width 34 height 25
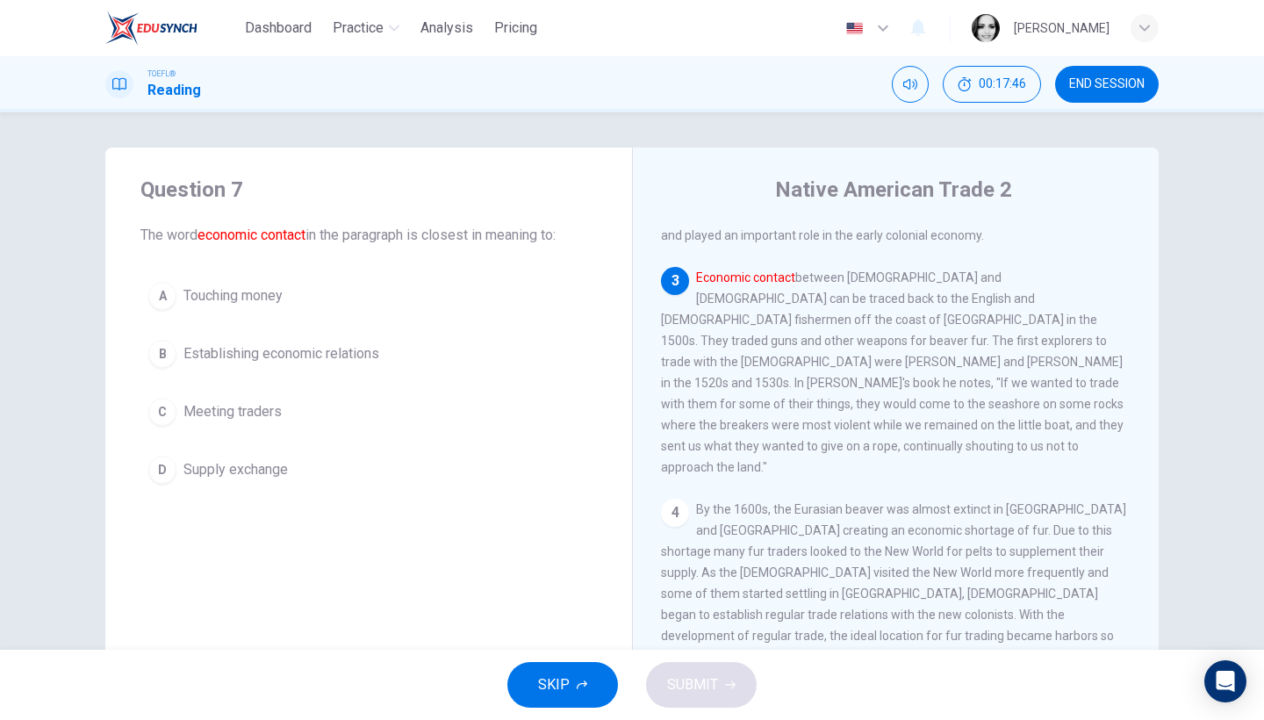
click at [277, 460] on span "Supply exchange" at bounding box center [236, 469] width 104 height 21
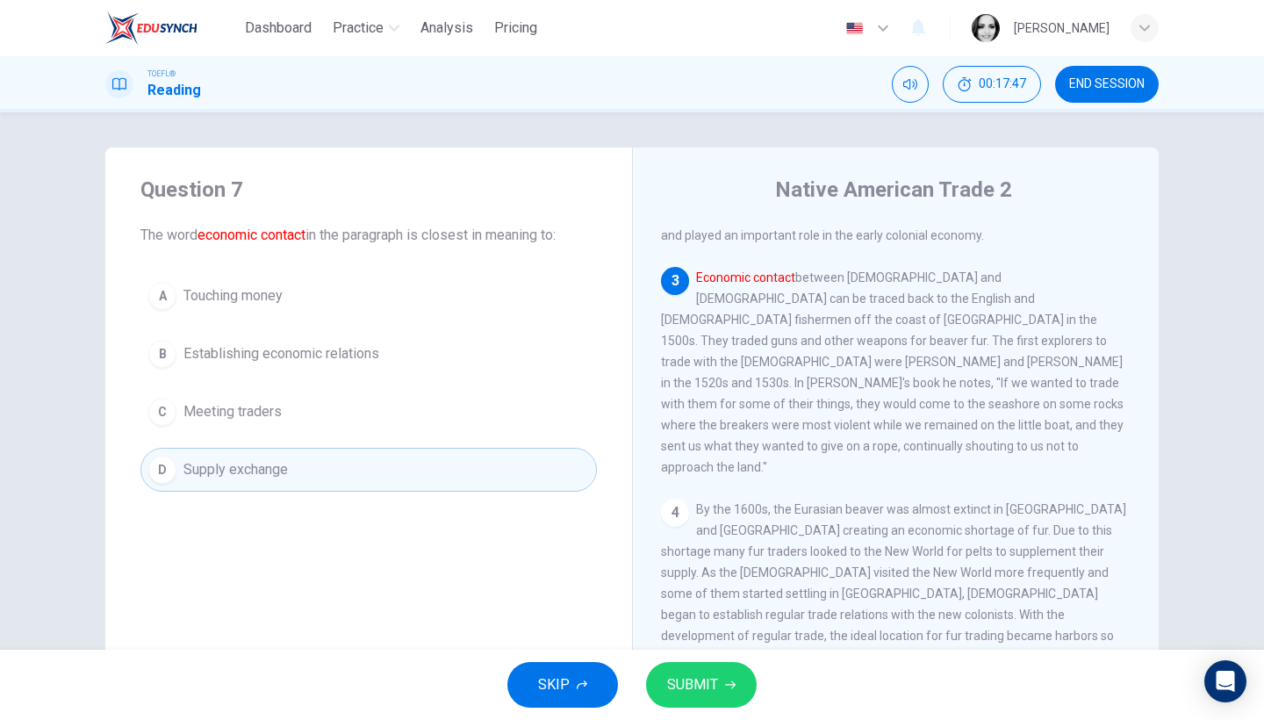
click at [733, 695] on button "SUBMIT" at bounding box center [701, 685] width 111 height 46
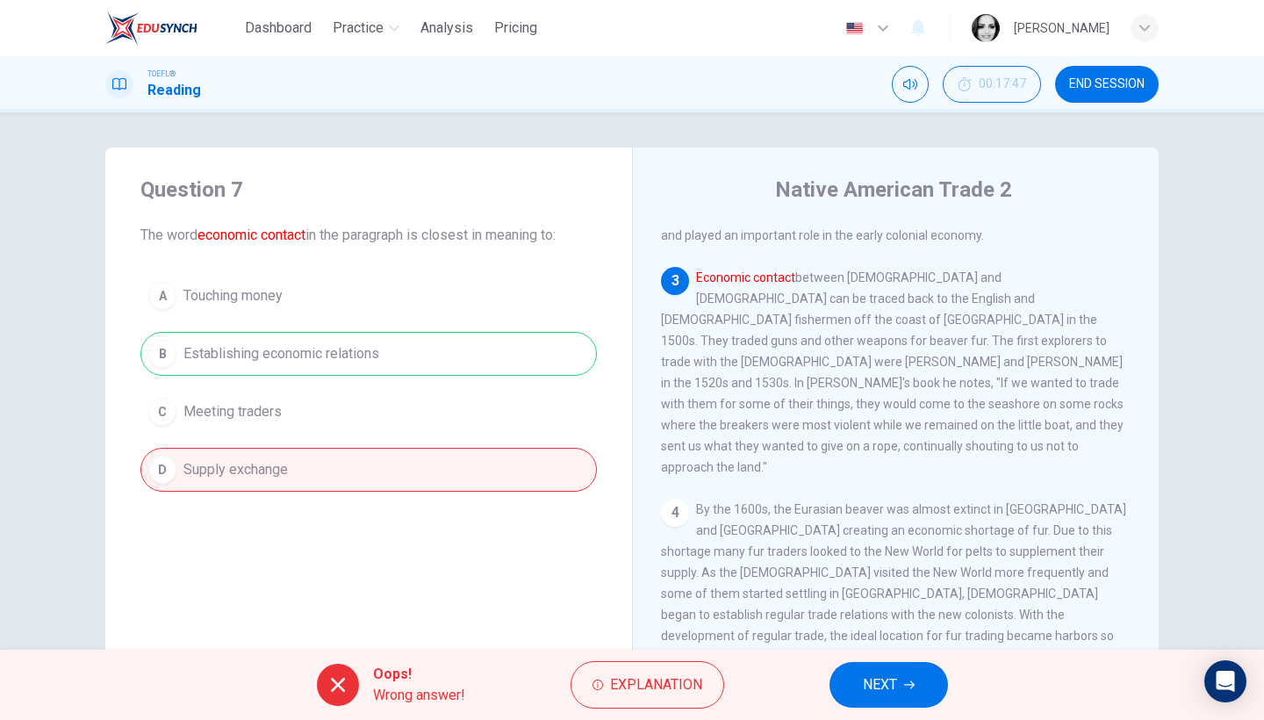
click at [871, 671] on button "NEXT" at bounding box center [889, 685] width 119 height 46
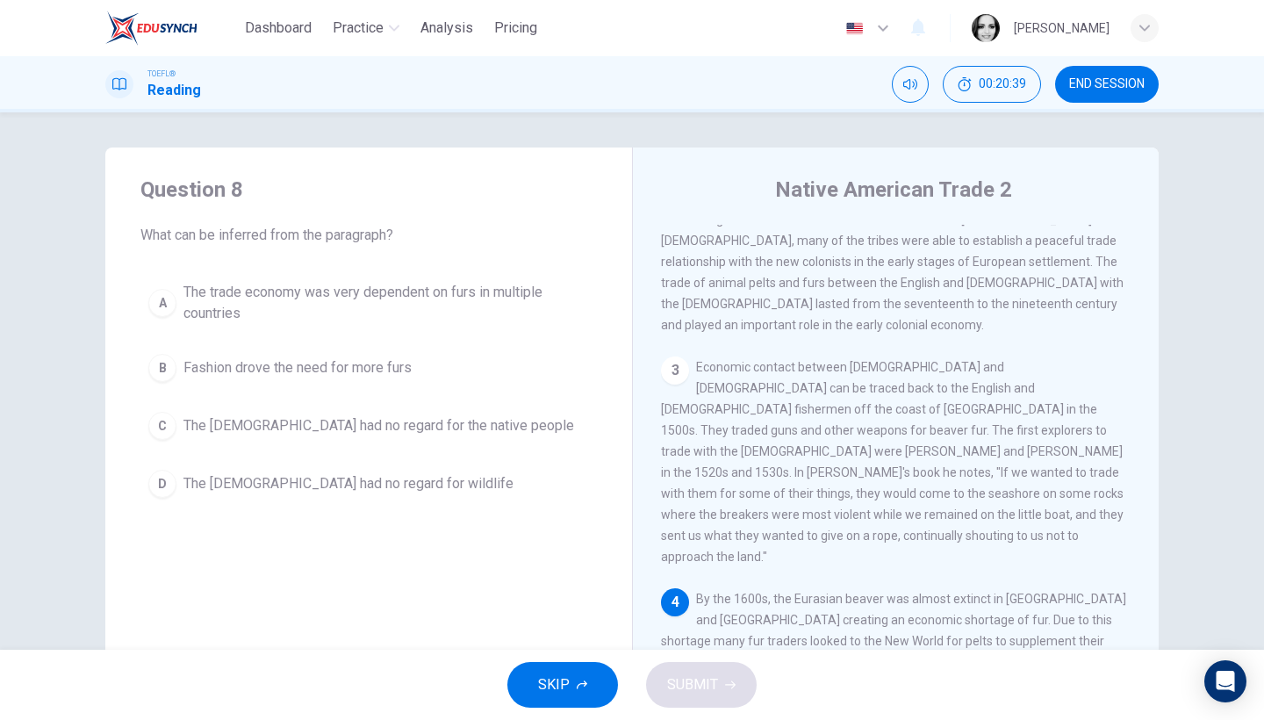
scroll to position [448, 0]
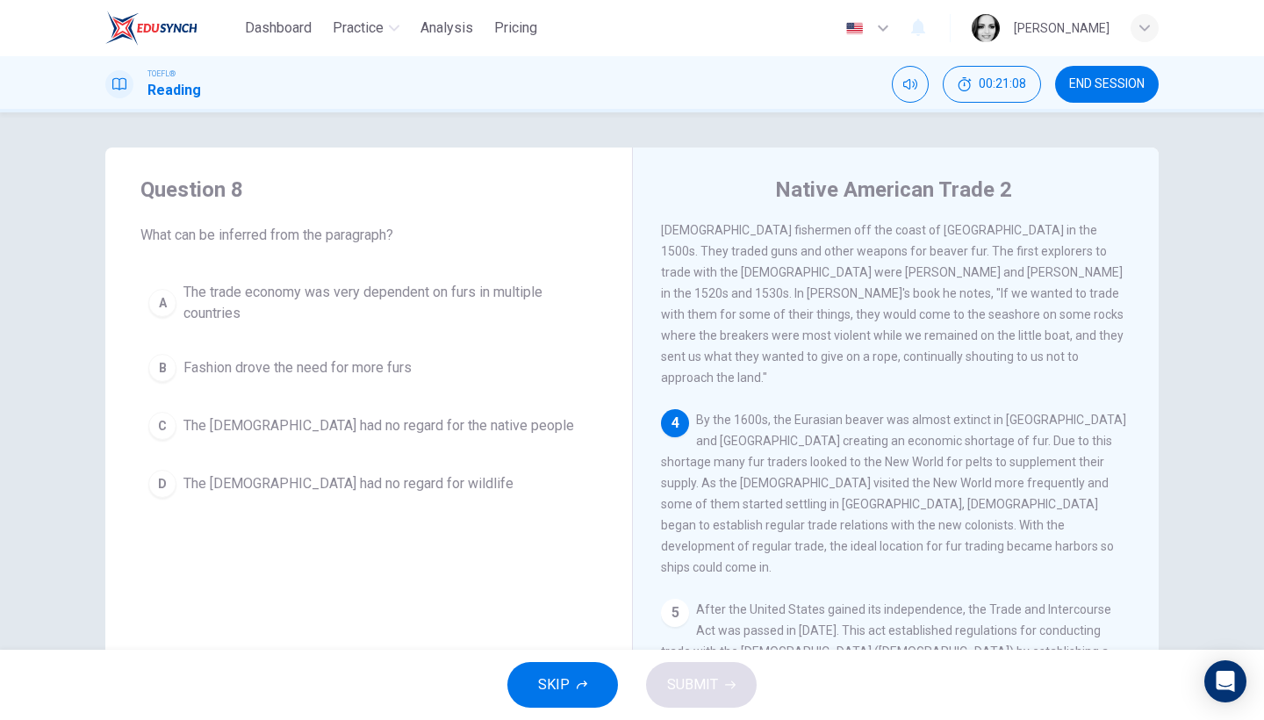
click at [288, 300] on span "The trade economy was very dependent on furs in multiple countries" at bounding box center [387, 303] width 406 height 42
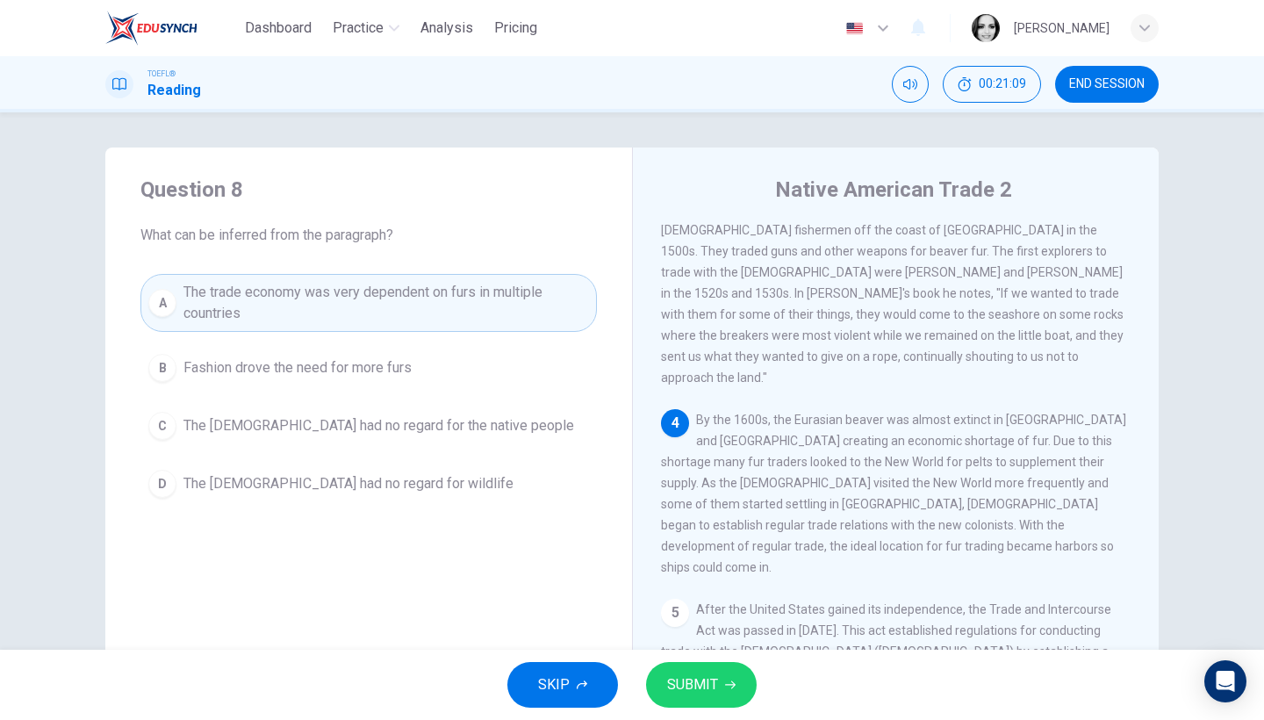
click at [680, 678] on span "SUBMIT" at bounding box center [692, 685] width 51 height 25
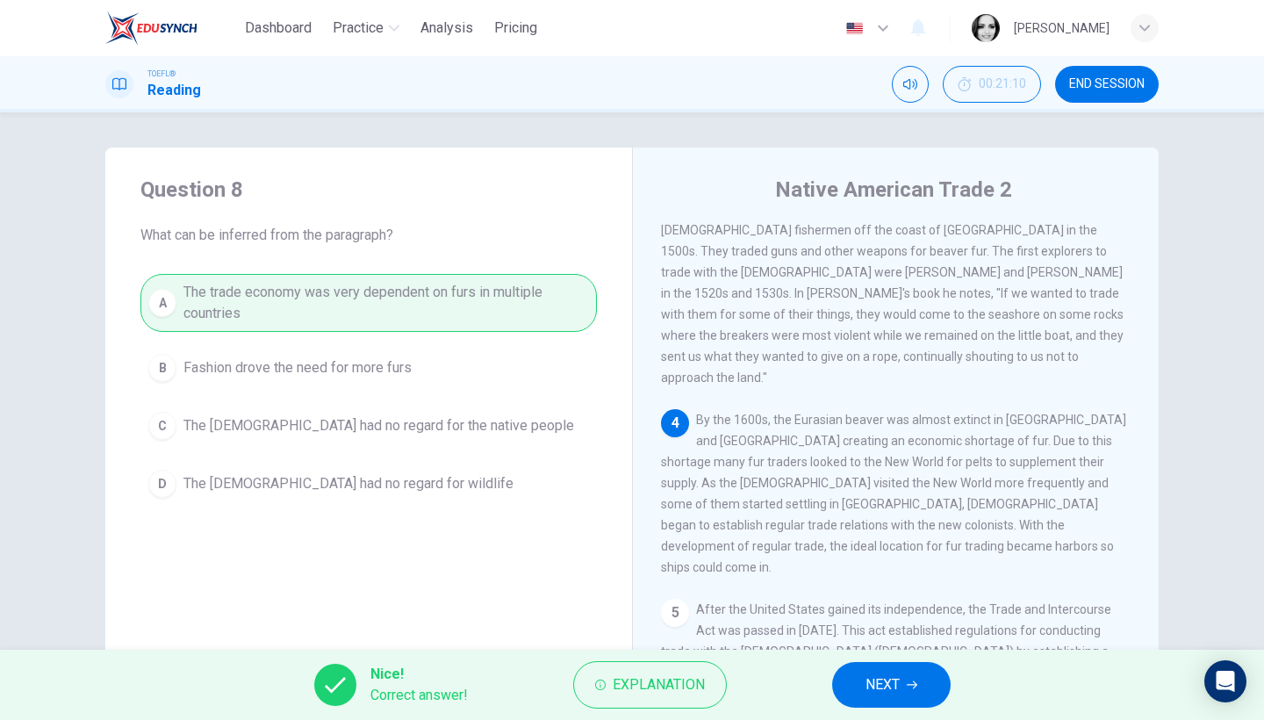
click at [870, 671] on button "NEXT" at bounding box center [891, 685] width 119 height 46
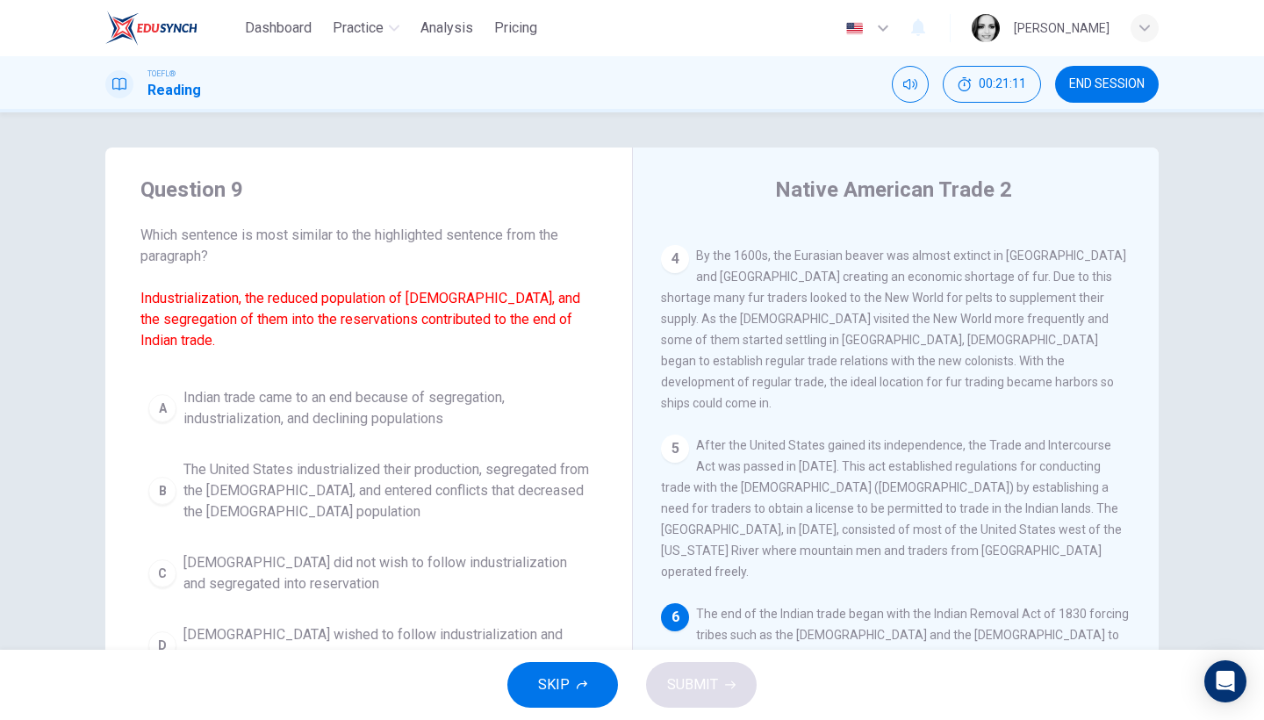
scroll to position [106, 0]
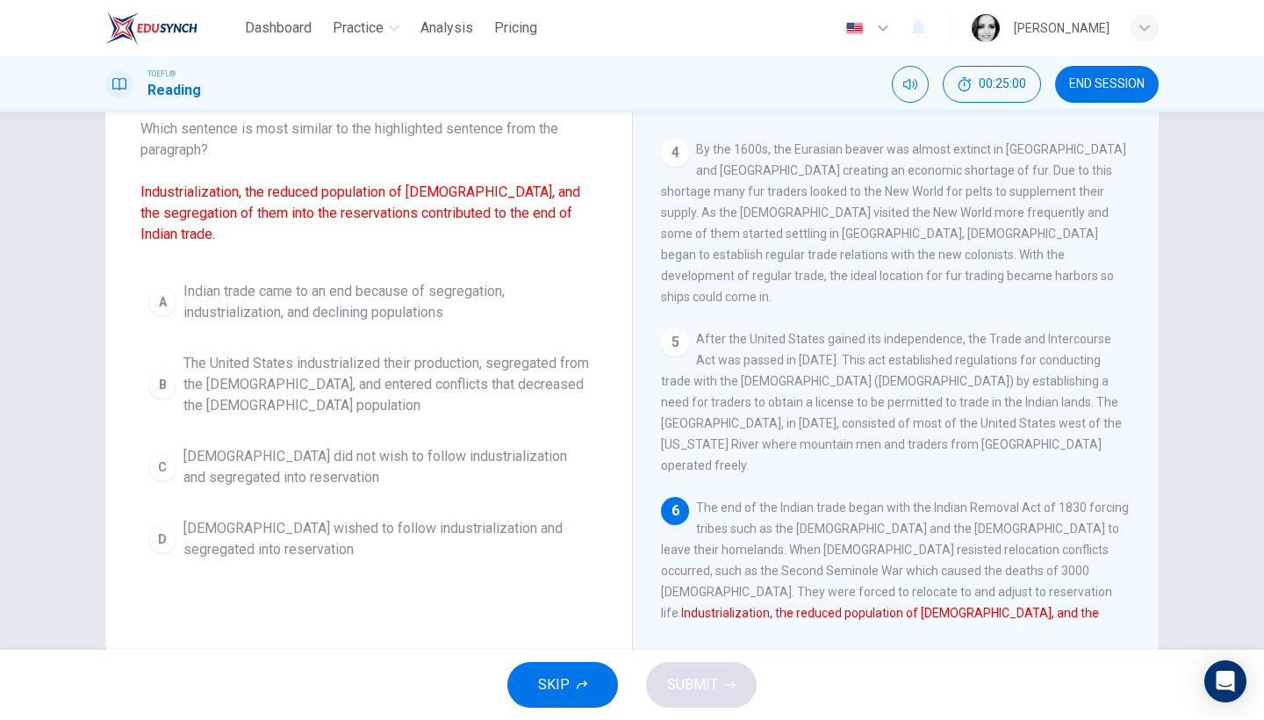
click at [326, 369] on span "The United States industrialized their production, segregated from the Native A…" at bounding box center [387, 384] width 406 height 63
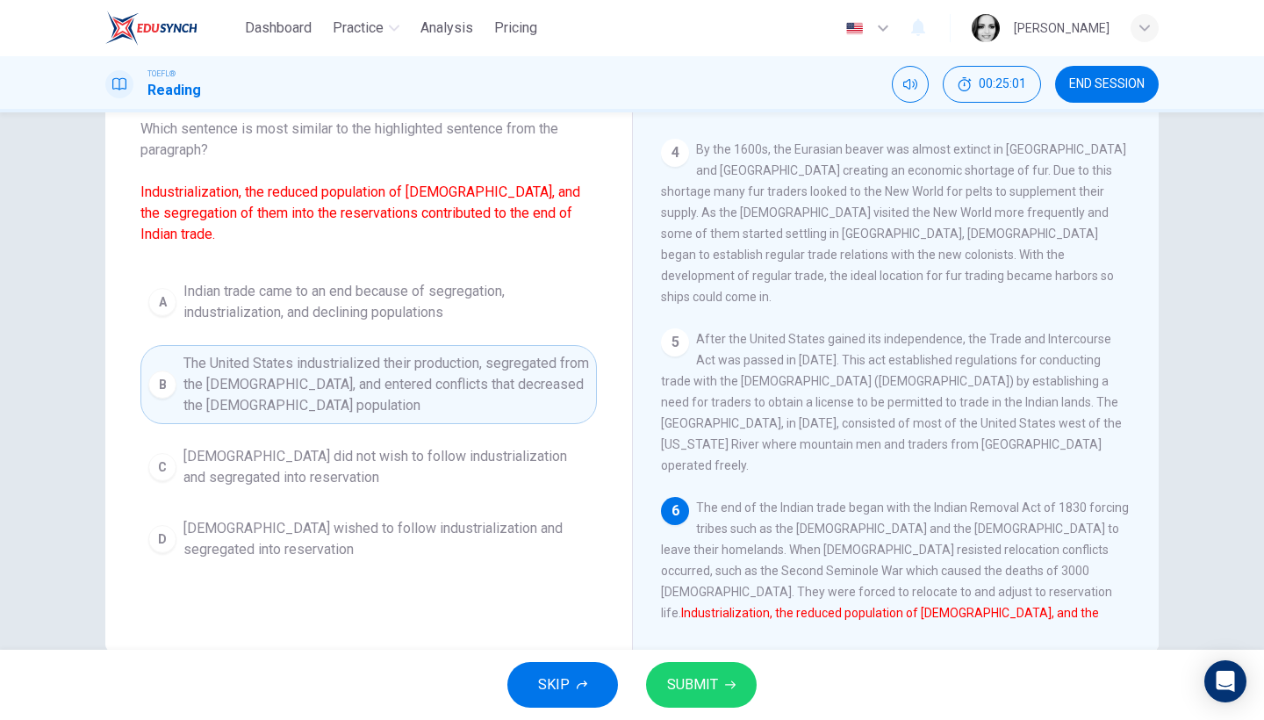
click at [678, 680] on span "SUBMIT" at bounding box center [692, 685] width 51 height 25
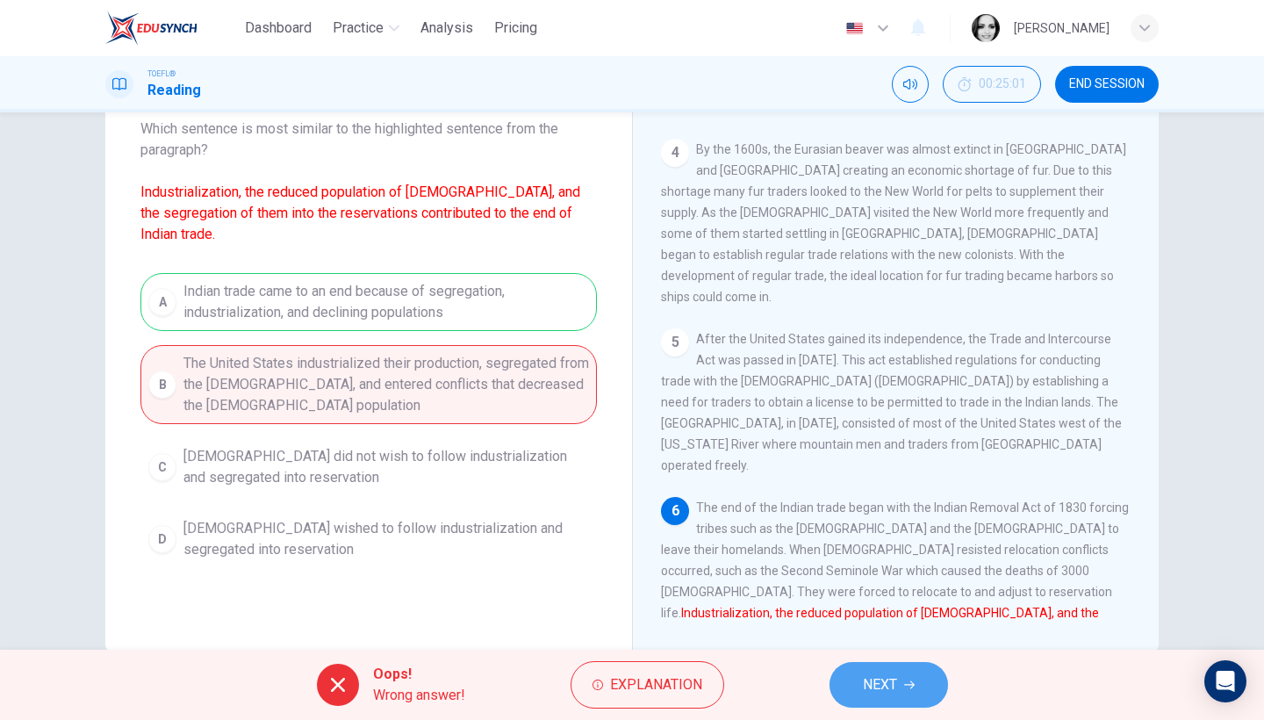
click at [903, 702] on button "NEXT" at bounding box center [889, 685] width 119 height 46
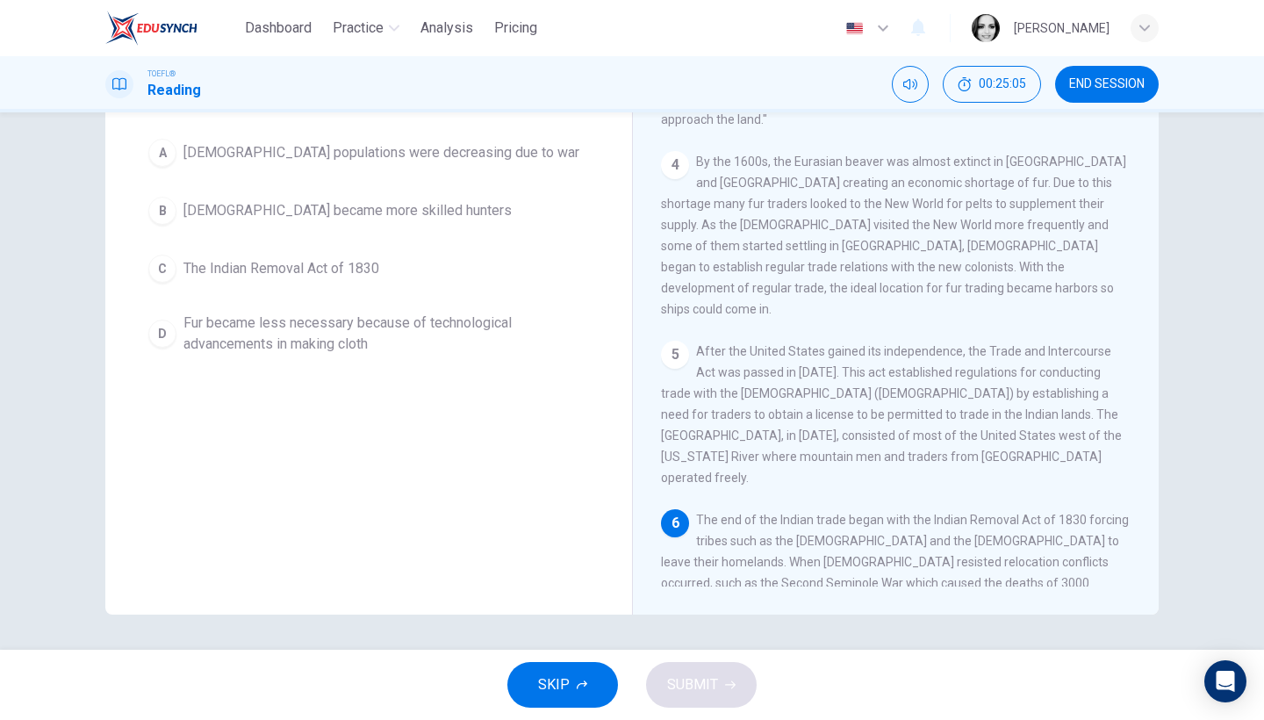
scroll to position [612, 0]
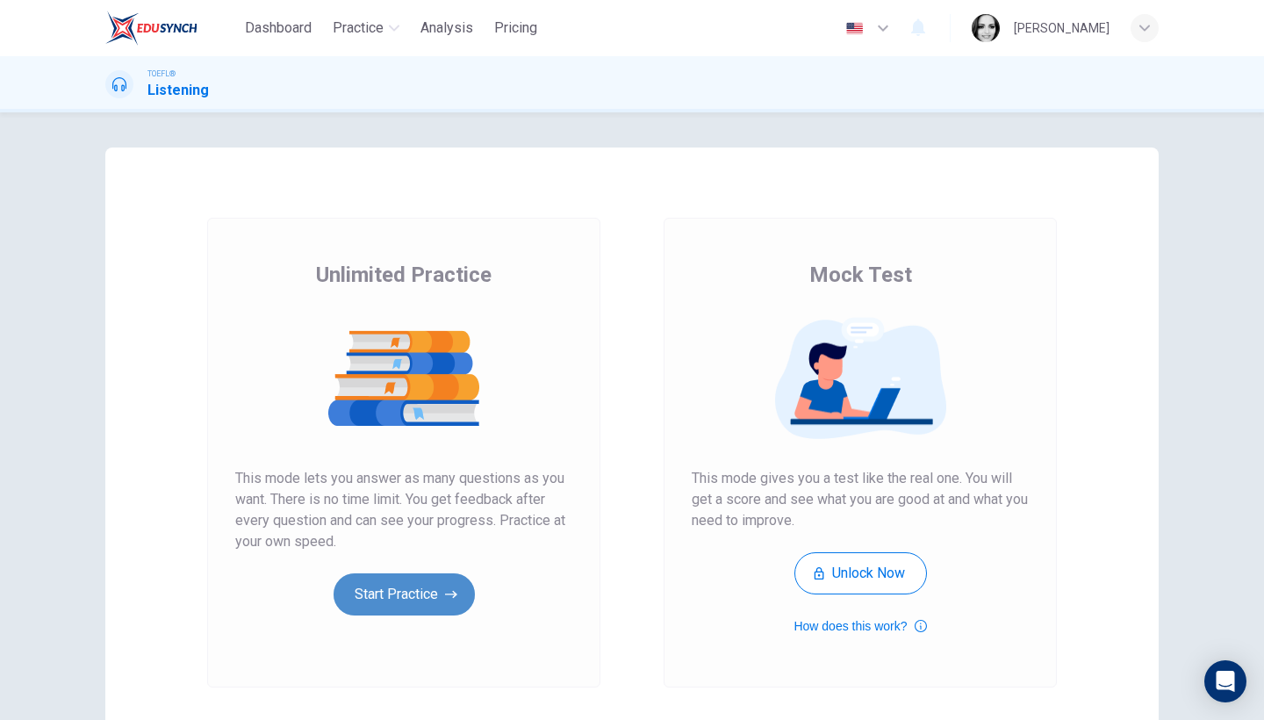
click at [441, 597] on button "Start Practice" at bounding box center [404, 594] width 141 height 42
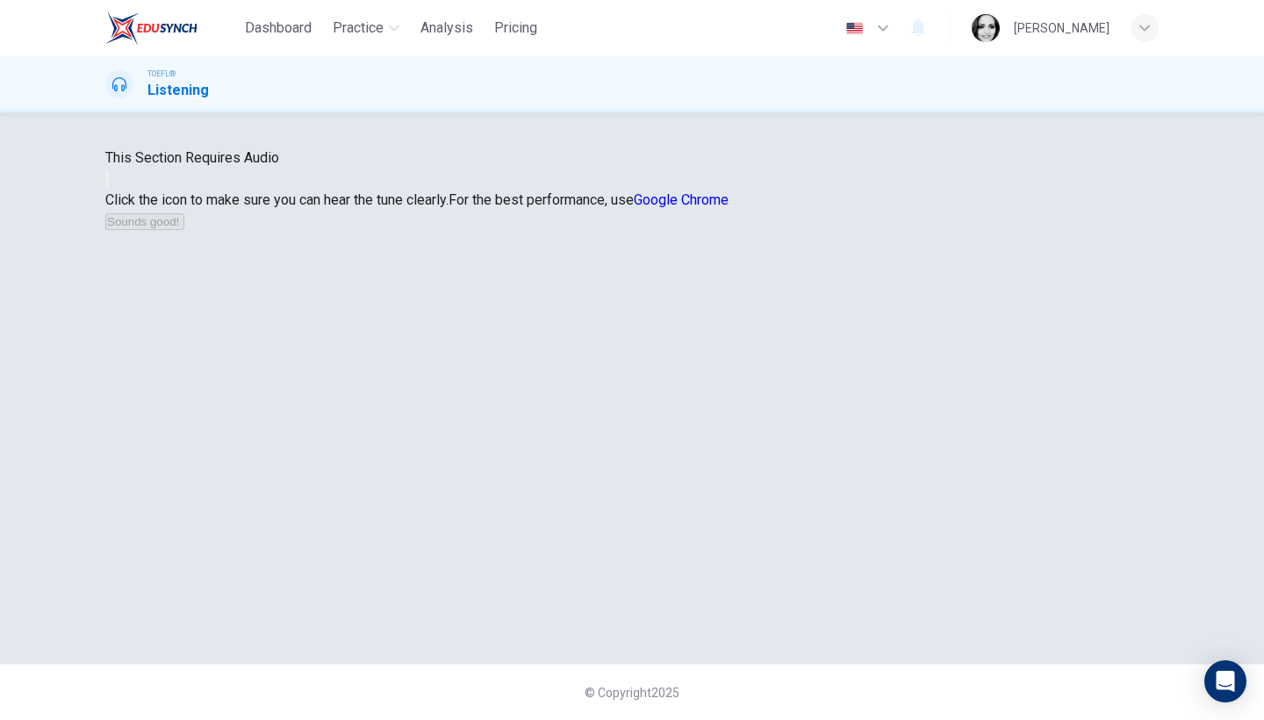
click at [669, 190] on div at bounding box center [632, 179] width 1054 height 21
click at [109, 188] on button "button" at bounding box center [107, 179] width 4 height 17
click at [184, 230] on button "Sounds good!" at bounding box center [144, 221] width 79 height 17
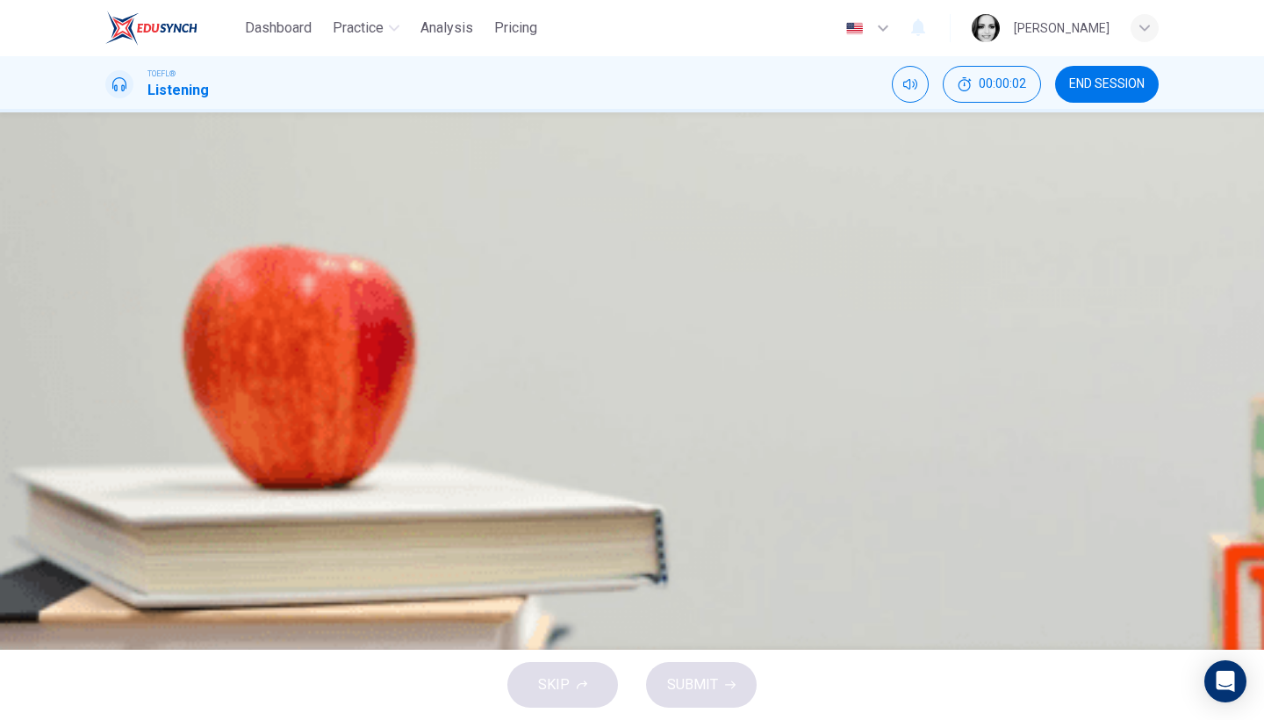
click at [109, 438] on button "button" at bounding box center [107, 446] width 4 height 17
click at [109, 507] on button "button" at bounding box center [107, 515] width 4 height 17
type input "0"
click at [459, 271] on span "By practicing the lesson and getting feedback on it" at bounding box center [303, 260] width 311 height 21
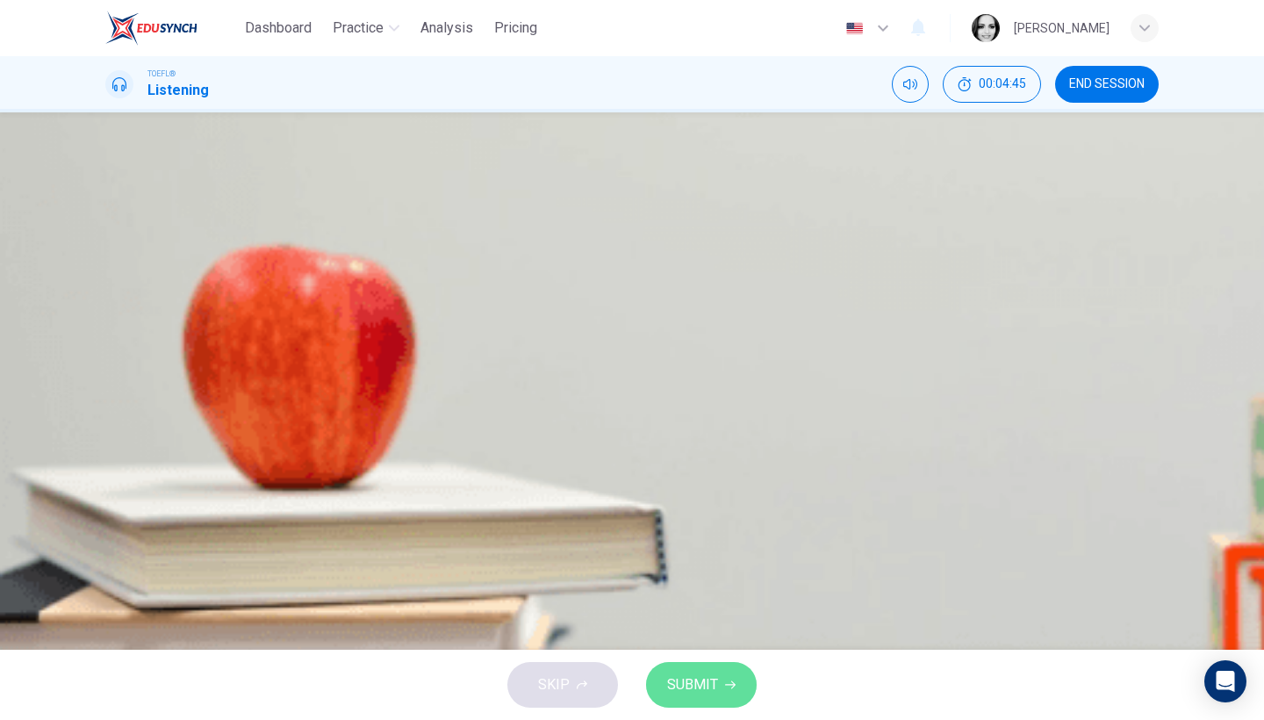
click at [710, 685] on span "SUBMIT" at bounding box center [692, 685] width 51 height 25
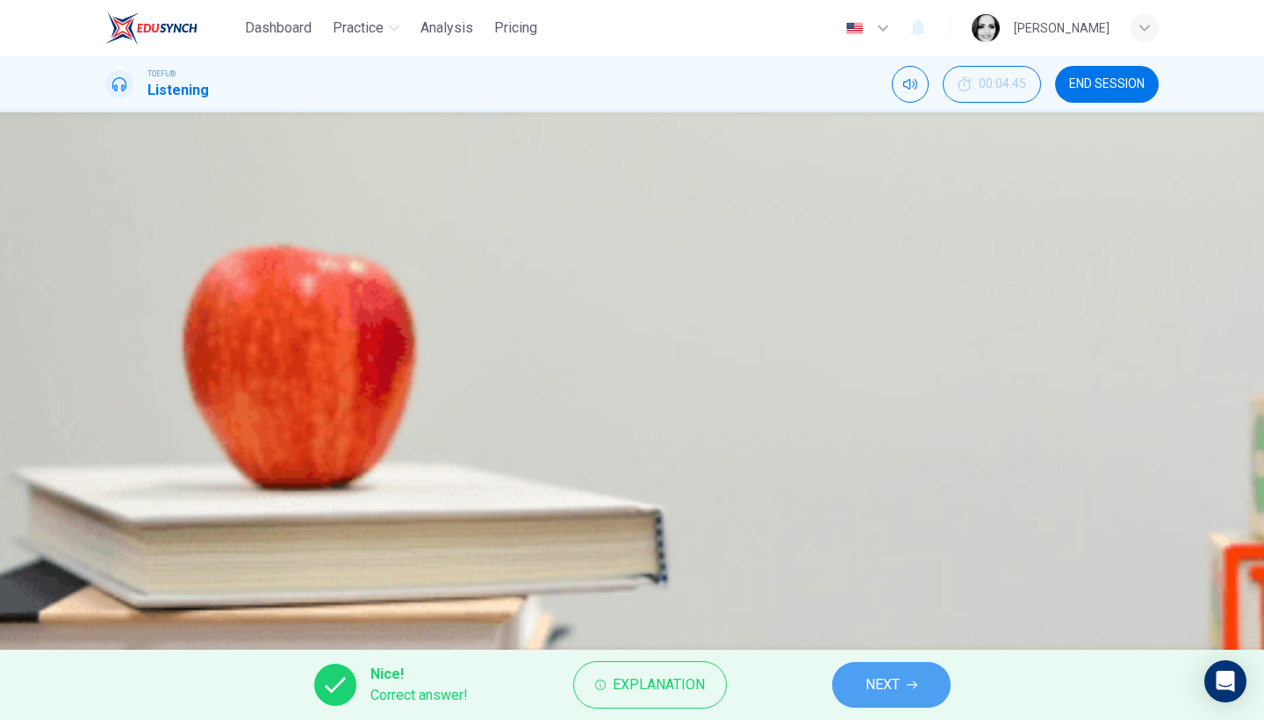
click at [919, 673] on button "NEXT" at bounding box center [891, 685] width 119 height 46
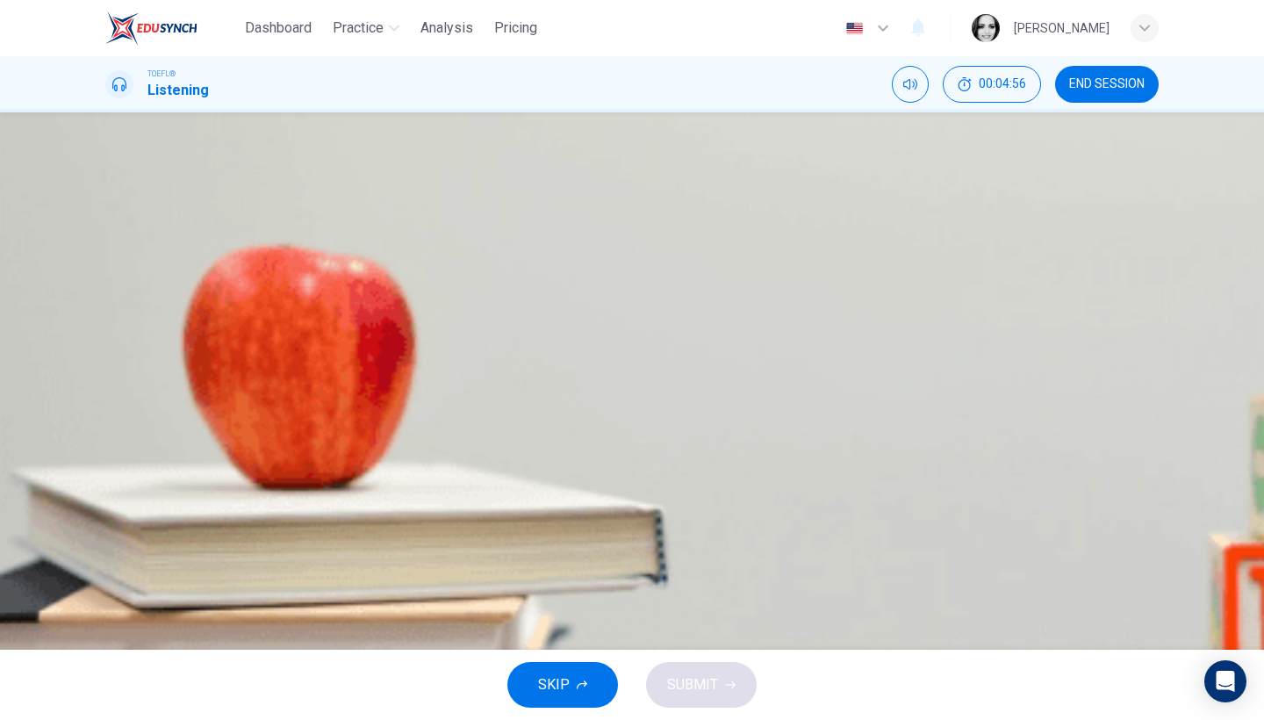
click at [817, 414] on button "D The student needs to give a demo class to the students and their parents" at bounding box center [632, 393] width 1054 height 44
click at [705, 691] on span "SUBMIT" at bounding box center [692, 685] width 51 height 25
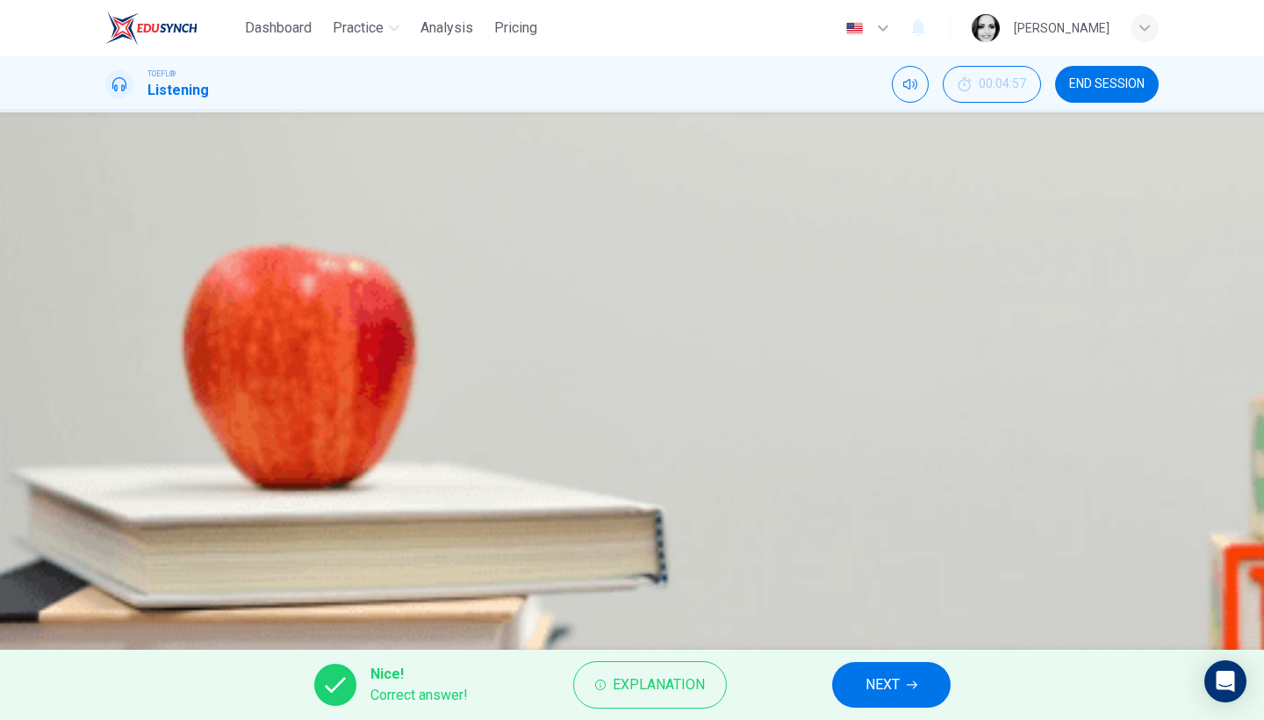
click at [882, 686] on span "NEXT" at bounding box center [883, 685] width 34 height 25
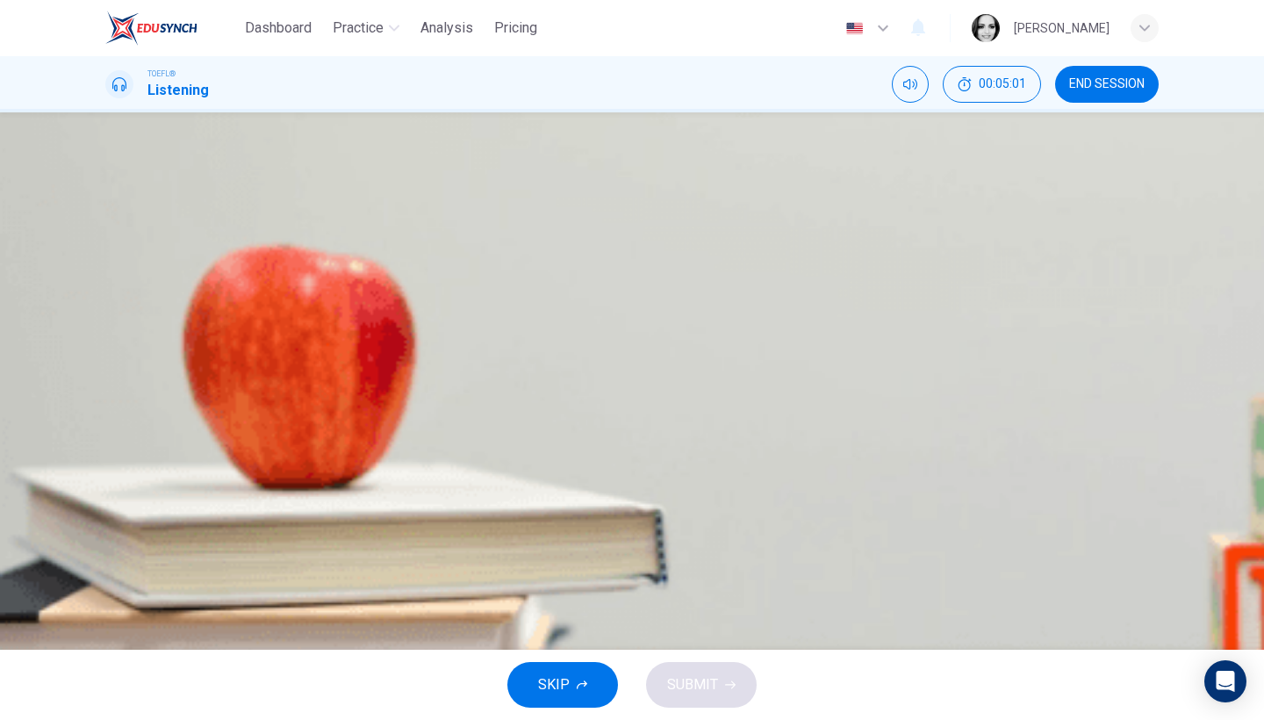
click at [463, 271] on span "Students learn more material now than they used to" at bounding box center [305, 260] width 314 height 21
click at [227, 359] on span "Both A and B" at bounding box center [187, 348] width 78 height 21
click at [724, 691] on button "SUBMIT" at bounding box center [701, 685] width 111 height 46
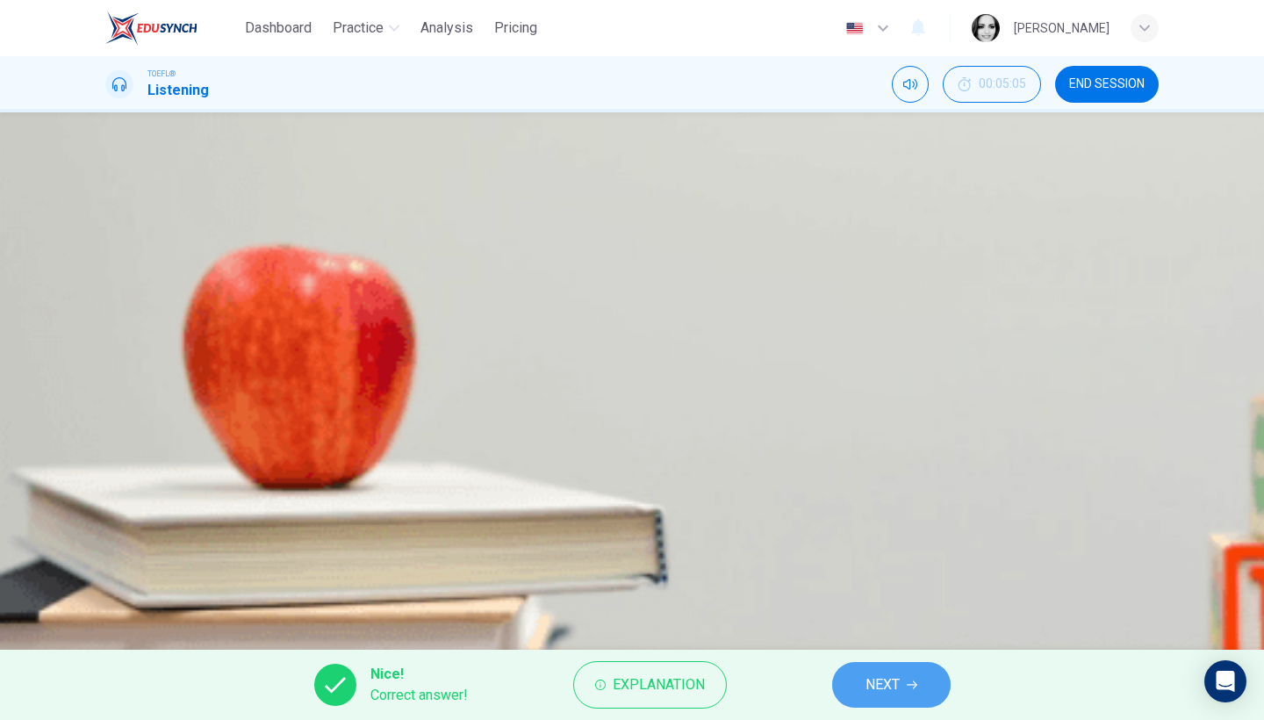
click at [908, 687] on icon "button" at bounding box center [912, 685] width 11 height 11
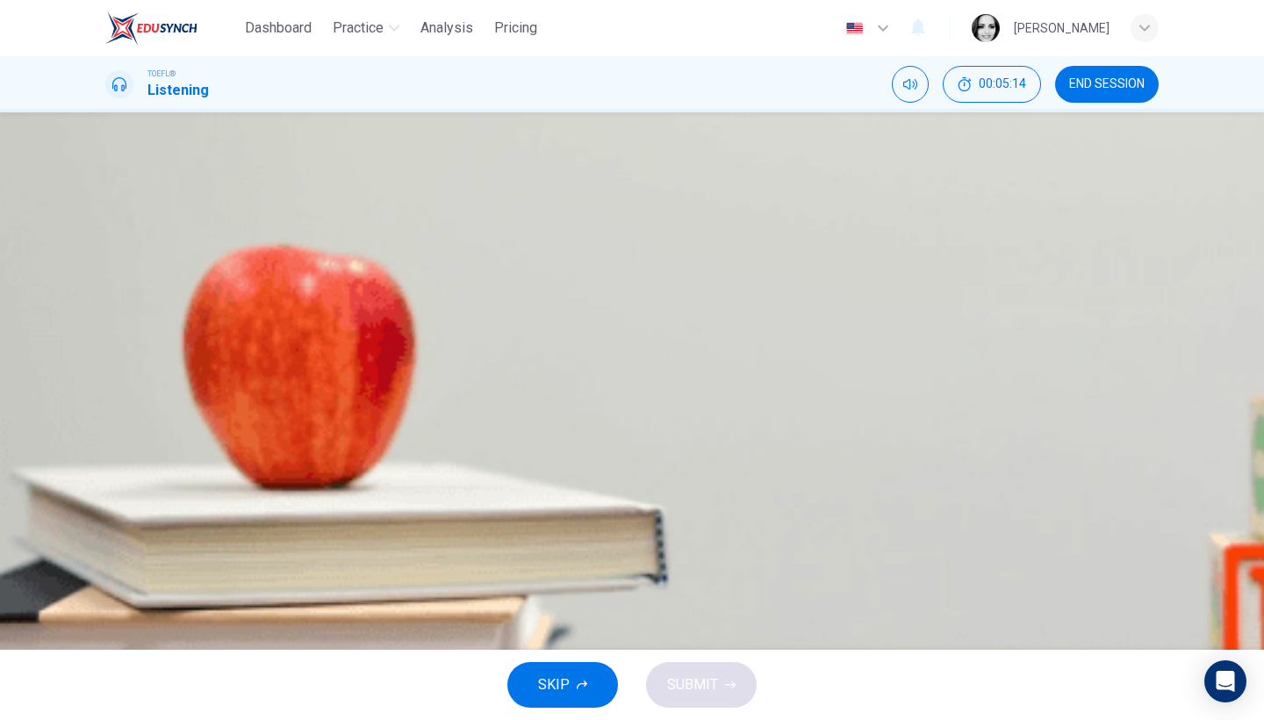
click at [748, 283] on button "A To tell him about an opportunity" at bounding box center [632, 261] width 1054 height 44
click at [691, 695] on span "SUBMIT" at bounding box center [692, 685] width 51 height 25
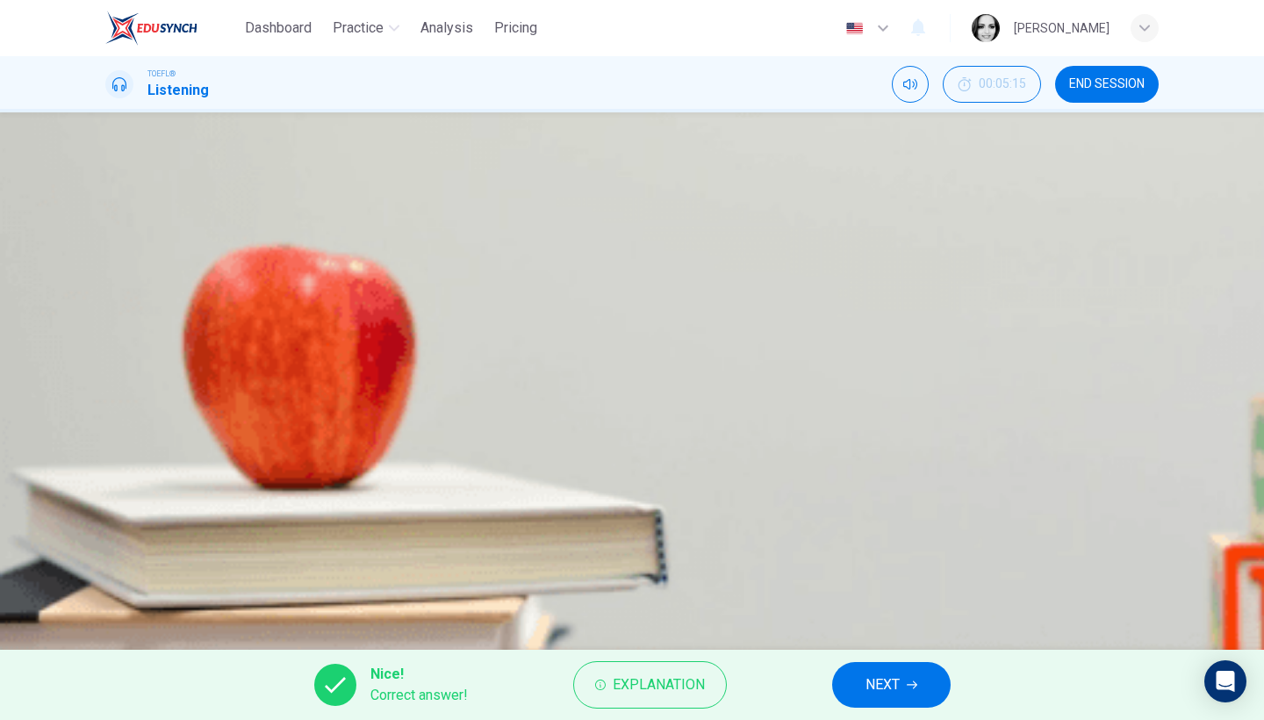
click at [871, 685] on span "NEXT" at bounding box center [883, 685] width 34 height 25
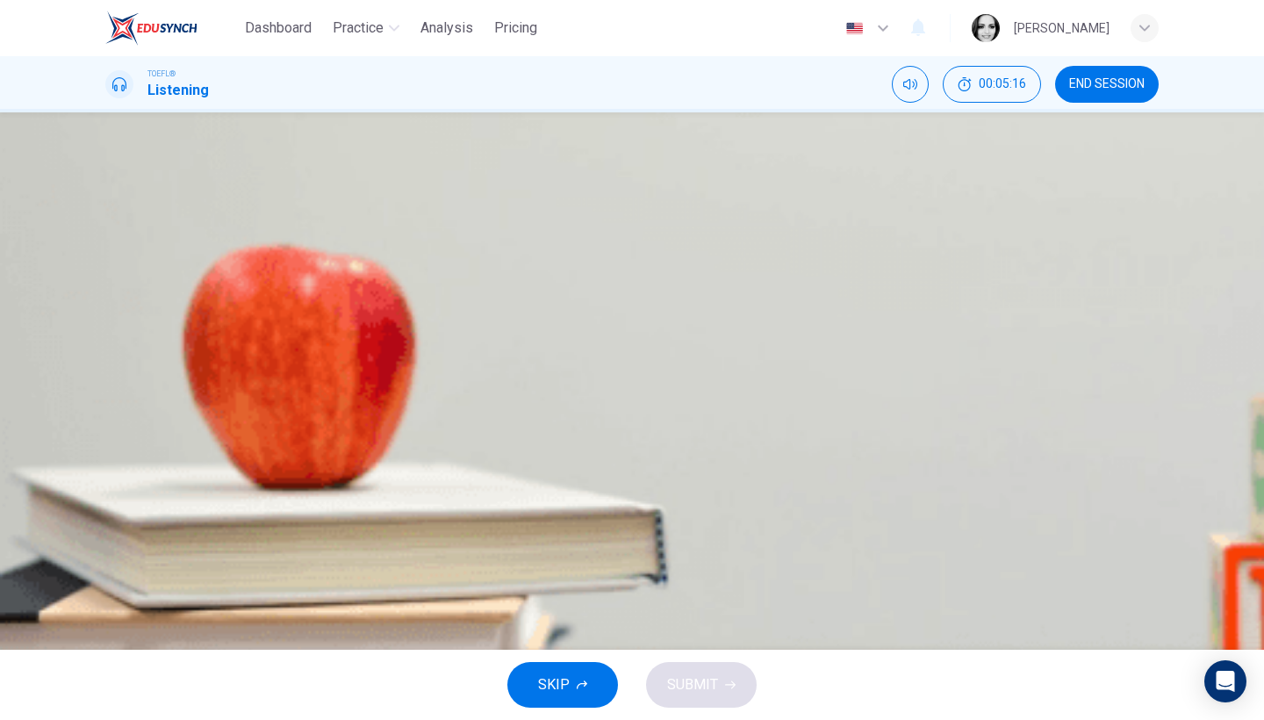
click at [109, 258] on button "button" at bounding box center [107, 249] width 4 height 17
type input "0"
click at [421, 405] on span "To help the student fully realize the situation" at bounding box center [284, 394] width 272 height 21
click at [705, 679] on span "SUBMIT" at bounding box center [692, 685] width 51 height 25
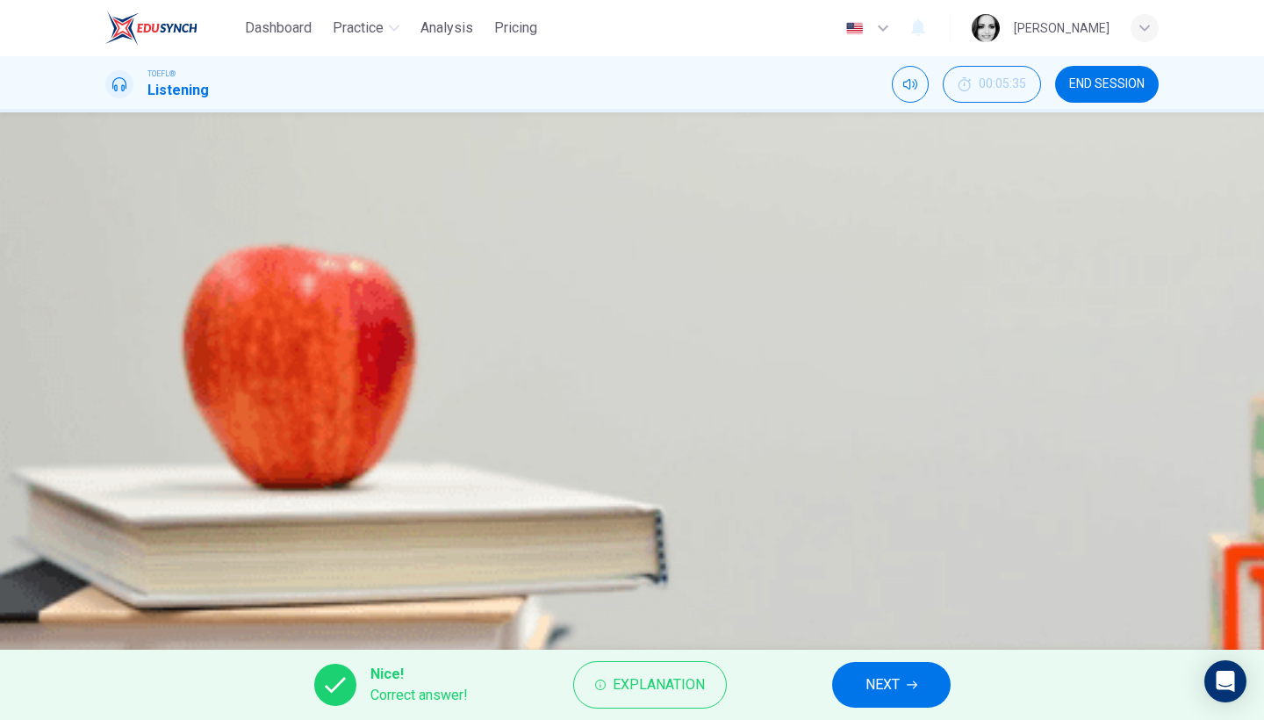
click at [877, 677] on span "NEXT" at bounding box center [883, 685] width 34 height 25
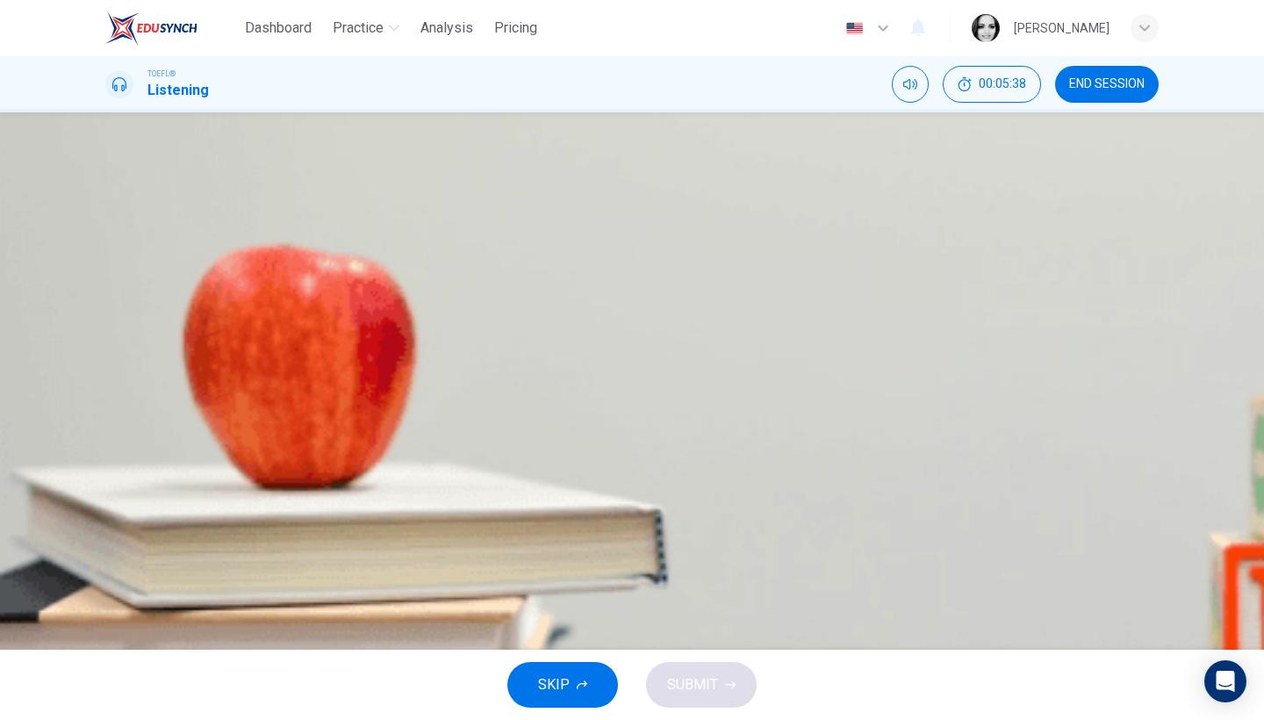
click at [109, 438] on button "button" at bounding box center [107, 446] width 4 height 17
type input "0"
click at [855, 403] on span "The professor lectures about spiral galaxies in general and describes them, the…" at bounding box center [529, 392] width 763 height 21
click at [705, 674] on span "SUBMIT" at bounding box center [692, 685] width 51 height 25
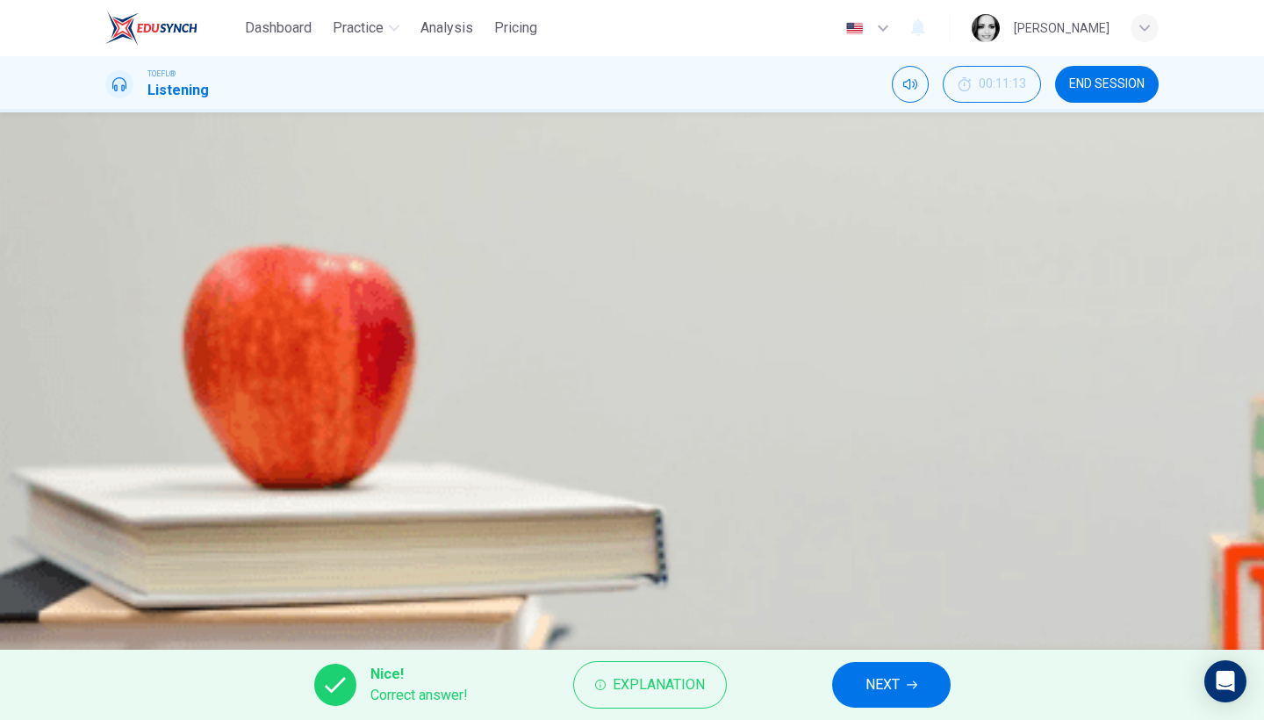
click at [900, 684] on span "NEXT" at bounding box center [883, 685] width 34 height 25
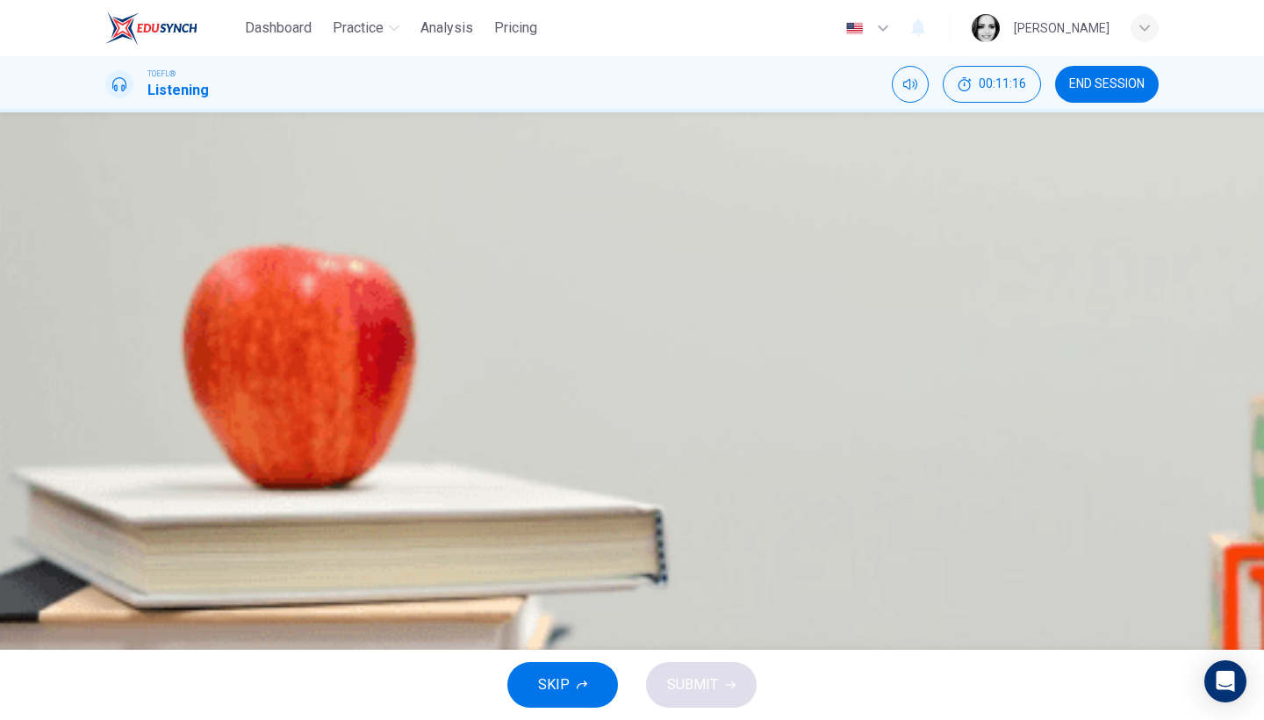
click at [189, 359] on span "Center" at bounding box center [168, 348] width 40 height 21
click at [741, 680] on button "SUBMIT" at bounding box center [701, 685] width 111 height 46
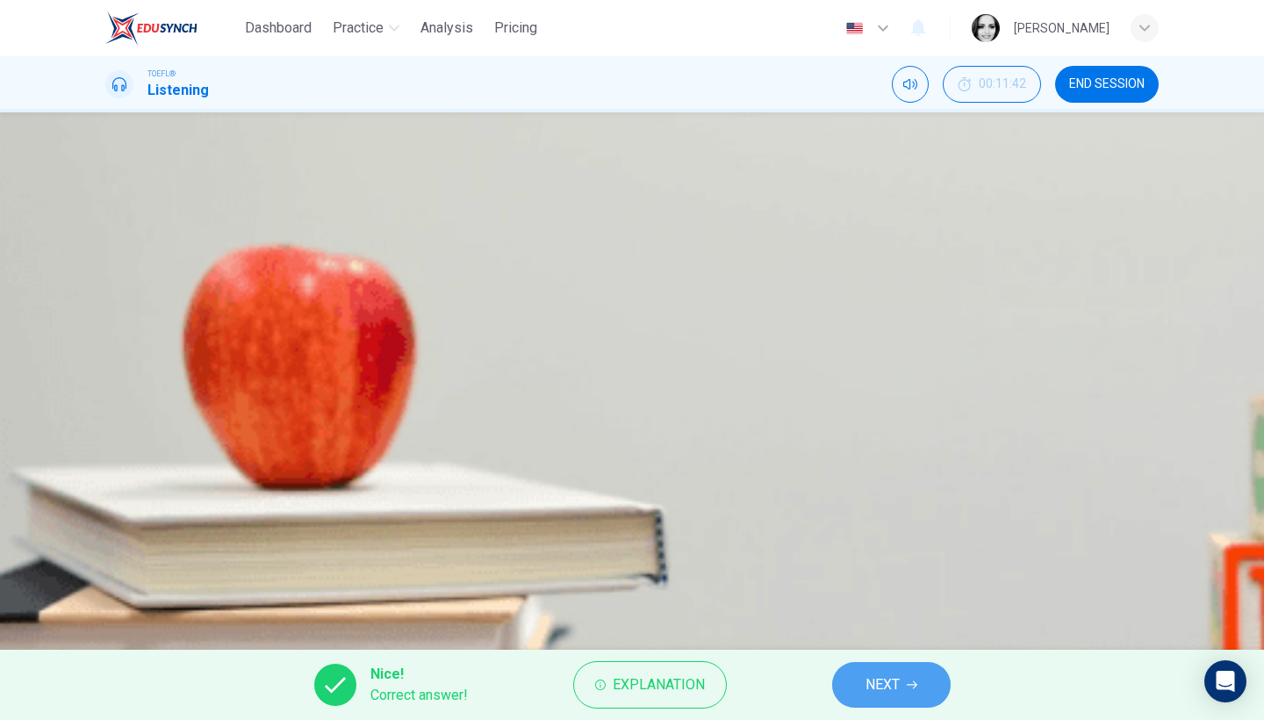
click at [875, 689] on span "NEXT" at bounding box center [883, 685] width 34 height 25
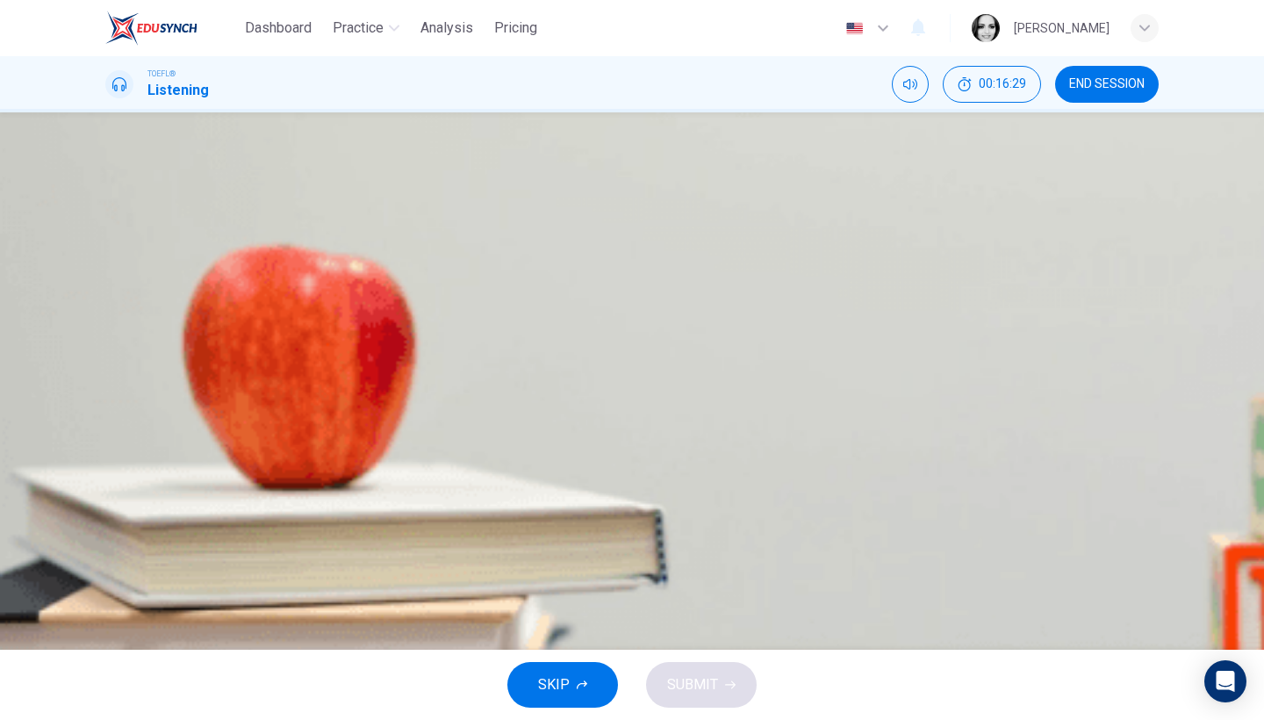
click at [829, 327] on button "B He finds it very exciting and is enthusiastic" at bounding box center [632, 305] width 1054 height 44
click at [727, 678] on button "SUBMIT" at bounding box center [701, 685] width 111 height 46
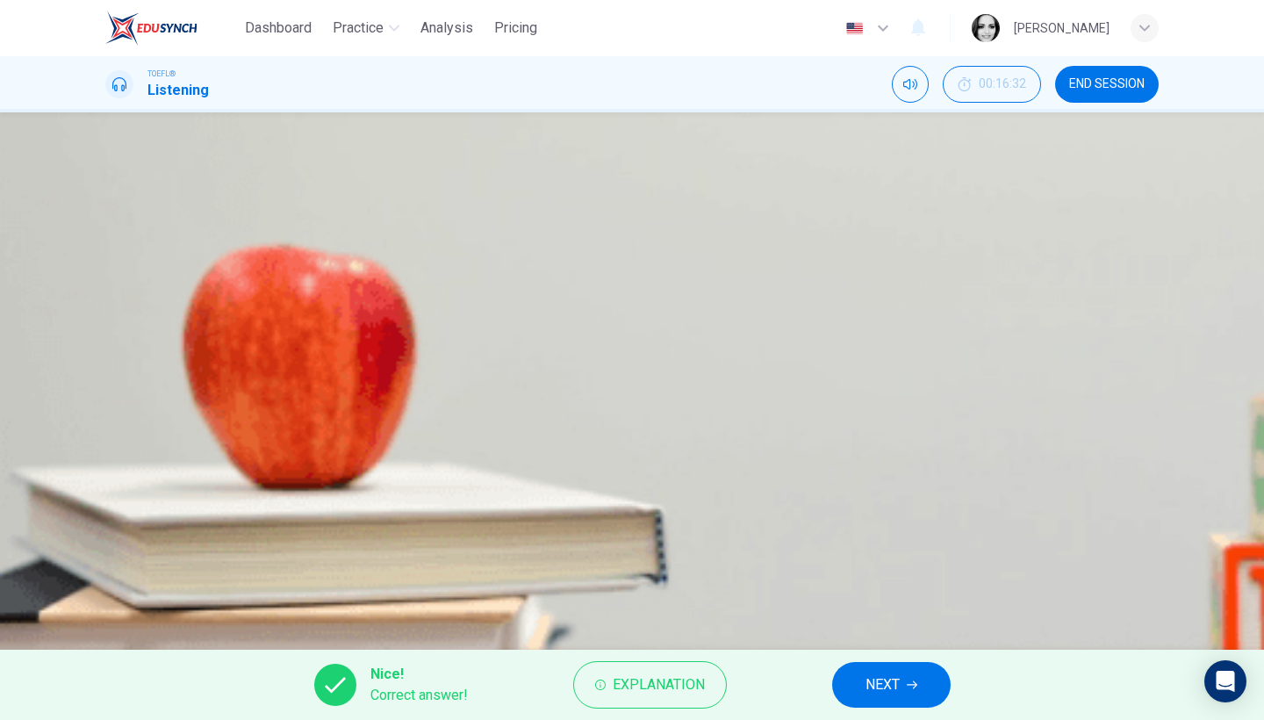
click at [874, 695] on span "NEXT" at bounding box center [883, 685] width 34 height 25
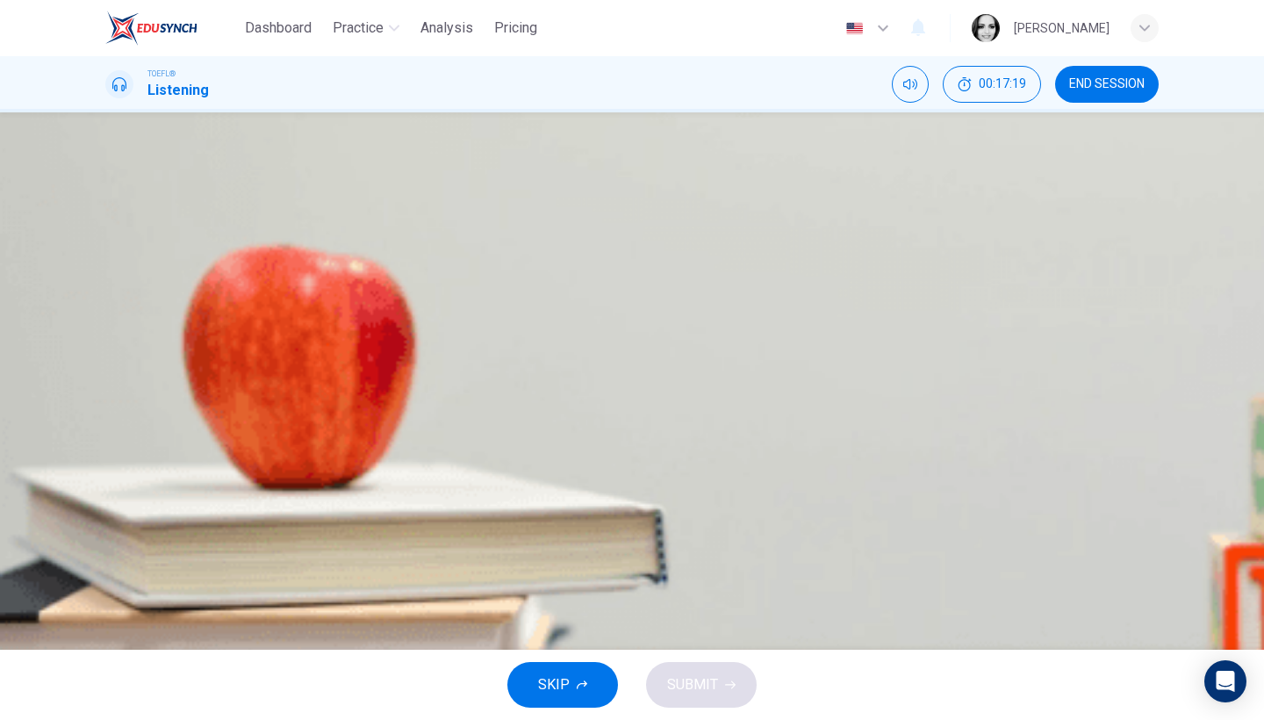
click at [199, 403] on span "Irregular" at bounding box center [173, 392] width 51 height 21
click at [711, 672] on button "SUBMIT" at bounding box center [701, 685] width 111 height 46
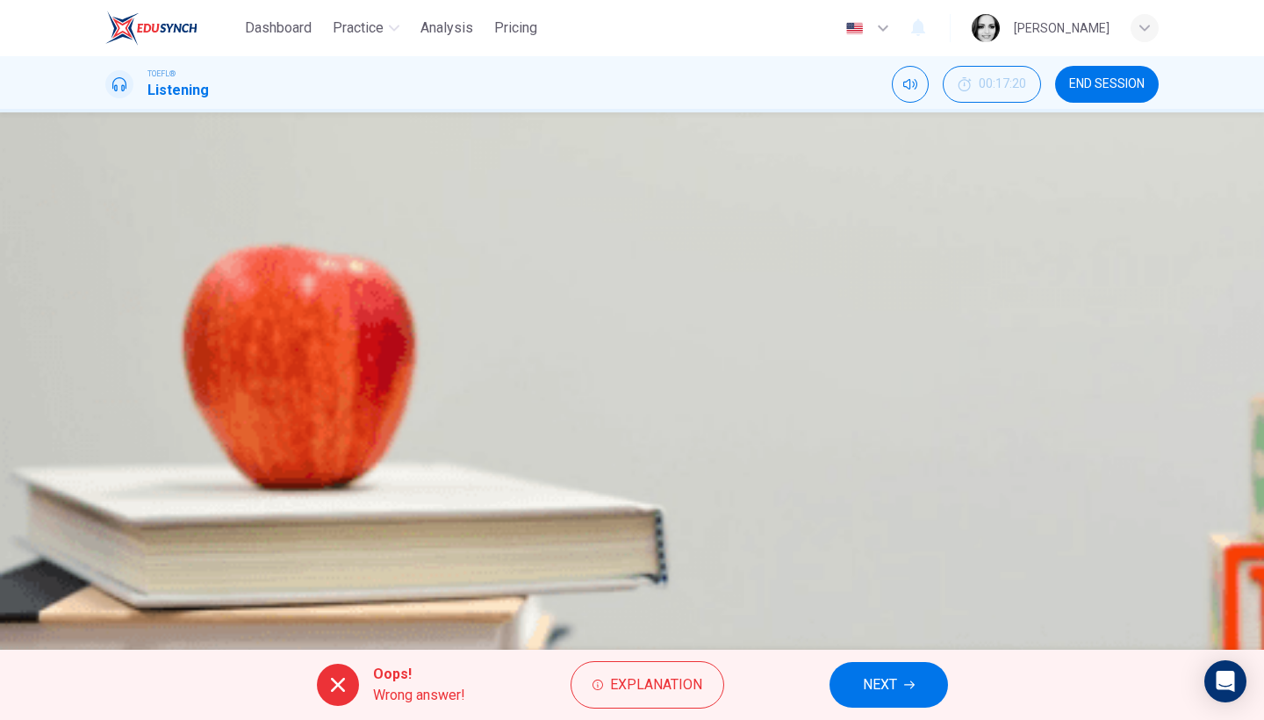
click at [868, 680] on span "NEXT" at bounding box center [880, 685] width 34 height 25
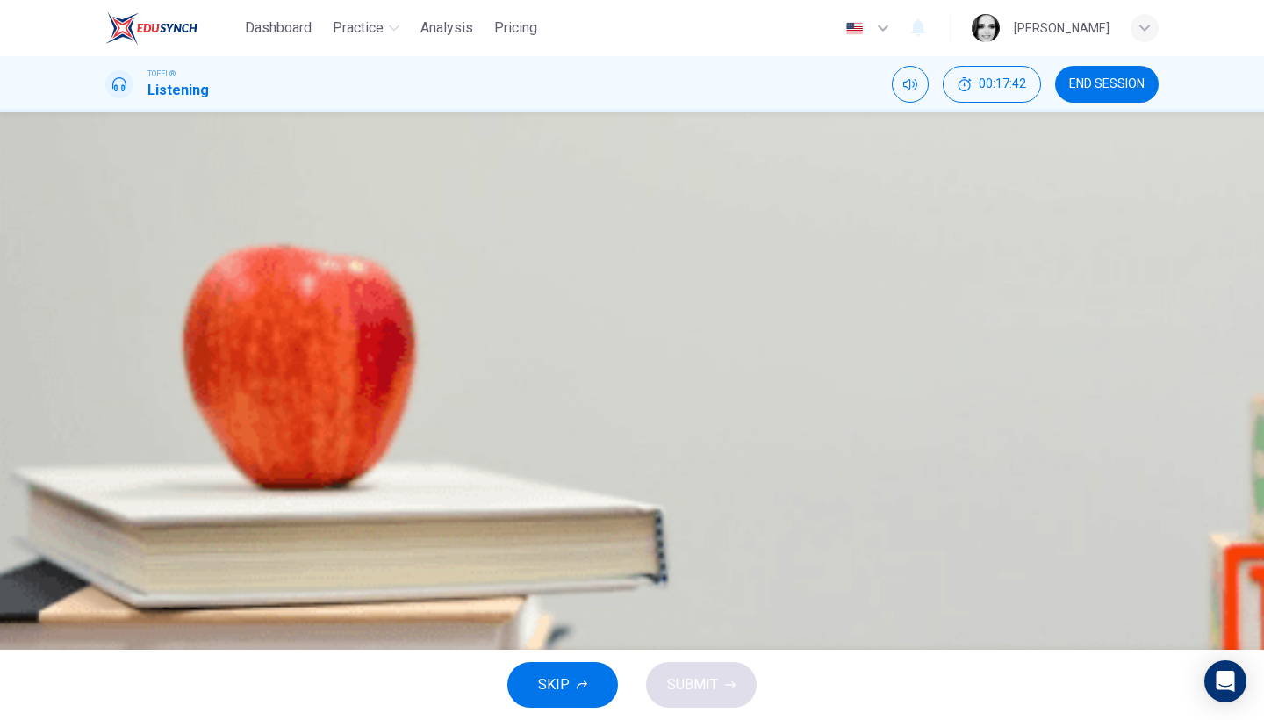
click at [699, 371] on button "C Spiral Galaxies" at bounding box center [632, 349] width 1054 height 44
click at [669, 688] on span "SUBMIT" at bounding box center [692, 685] width 51 height 25
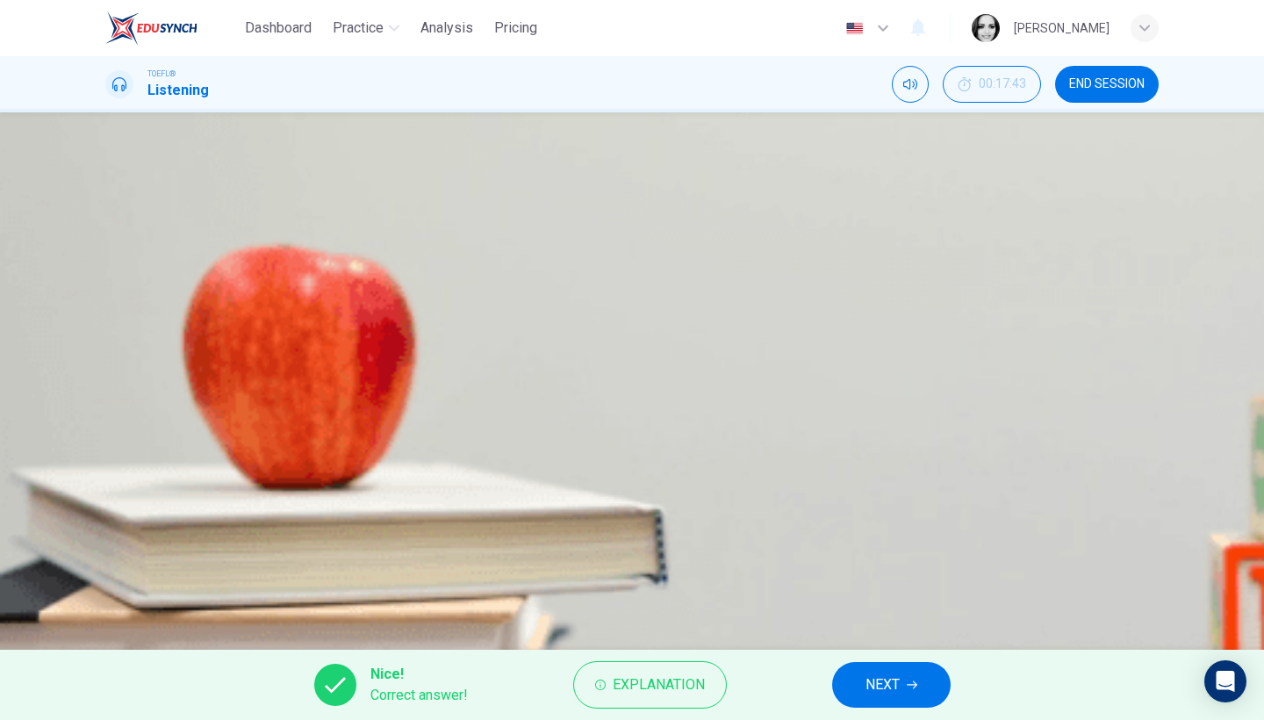
click at [891, 676] on span "NEXT" at bounding box center [883, 685] width 34 height 25
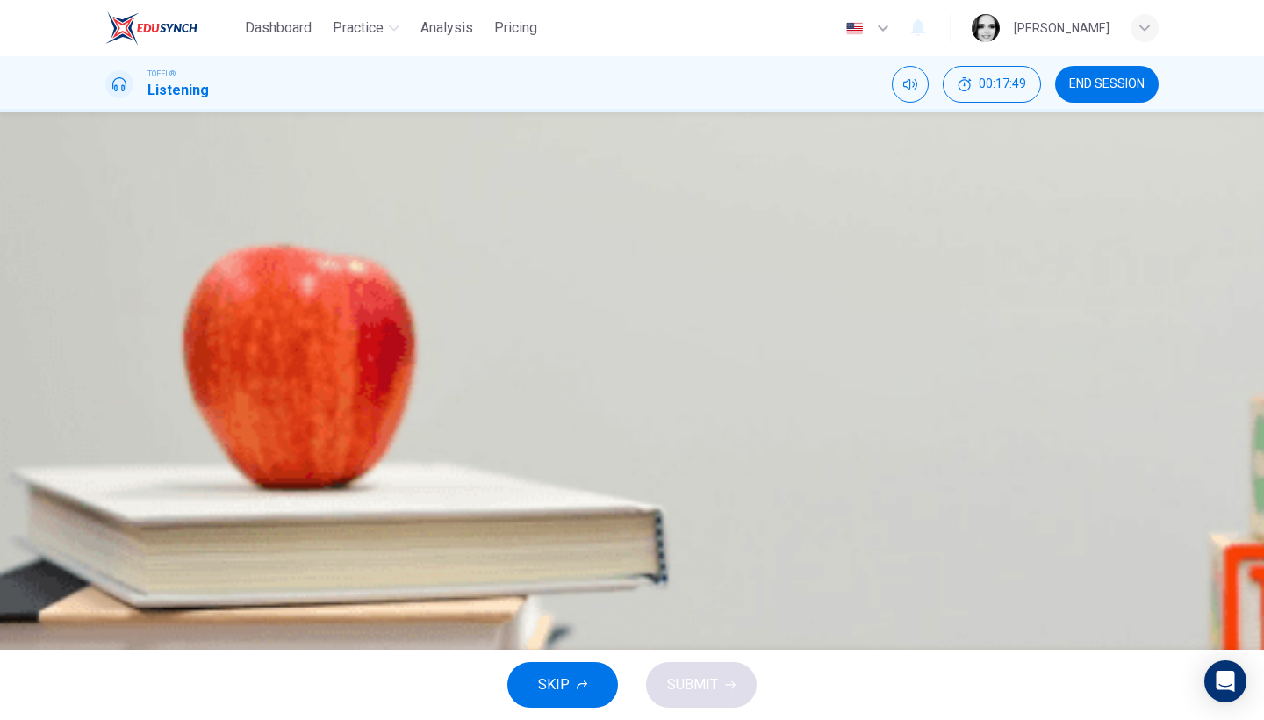
click at [108, 436] on div "06m 44s" at bounding box center [632, 481] width 1054 height 90
click at [127, 450] on icon "button" at bounding box center [118, 460] width 18 height 21
click at [126, 453] on icon "button" at bounding box center [118, 461] width 15 height 16
click at [107, 450] on icon "button" at bounding box center [107, 450] width 0 height 0
type input "0"
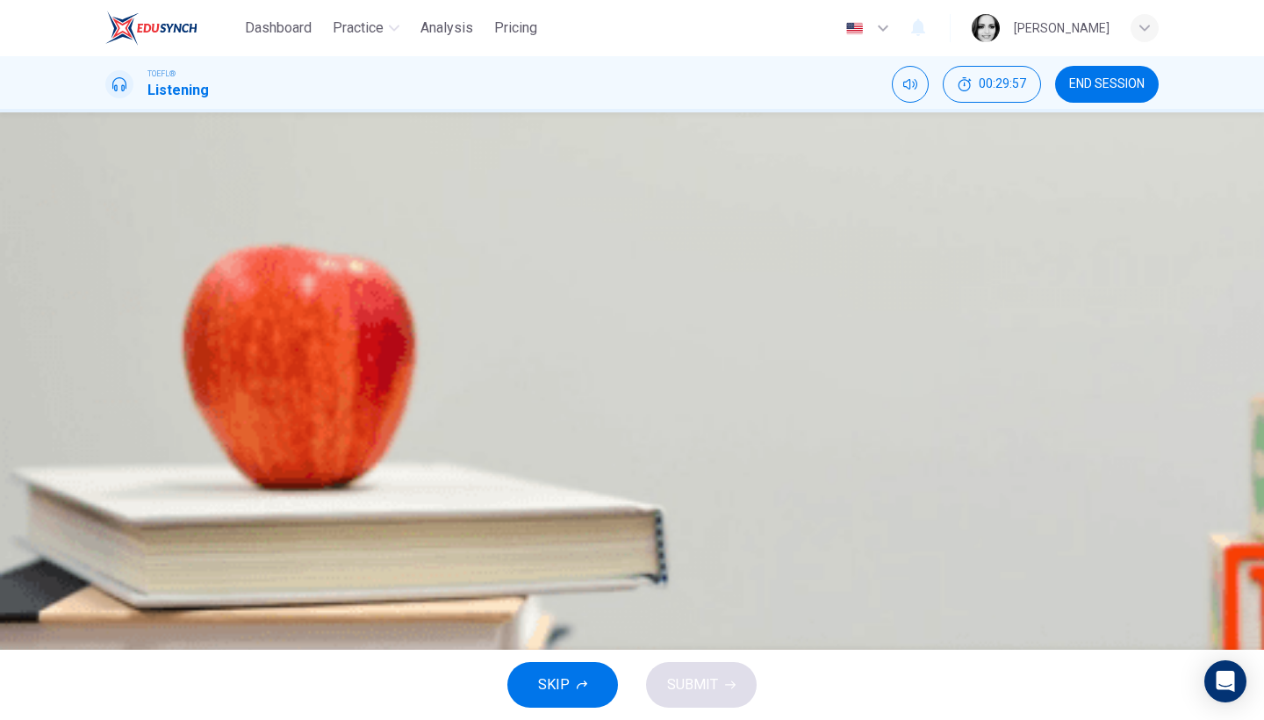
click at [417, 315] on span "It has undergone changes in land ownership" at bounding box center [282, 304] width 269 height 21
click at [737, 670] on button "SUBMIT" at bounding box center [701, 685] width 111 height 46
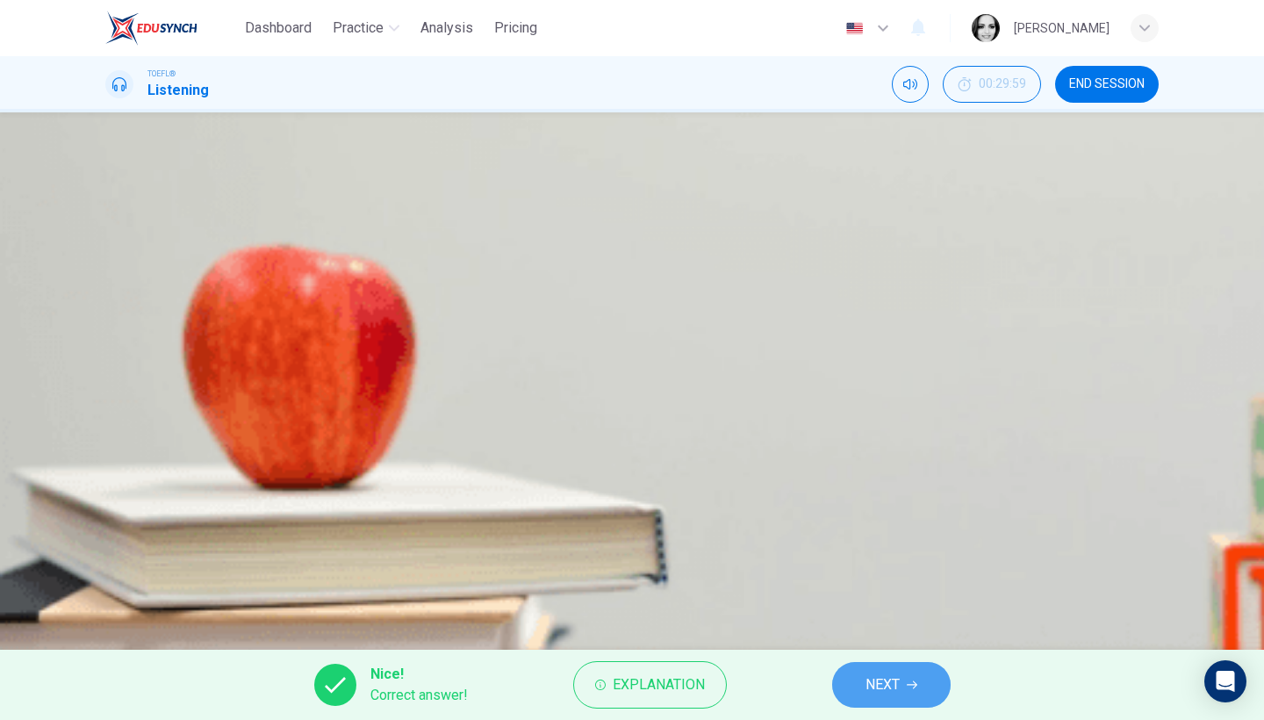
click at [883, 691] on span "NEXT" at bounding box center [883, 685] width 34 height 25
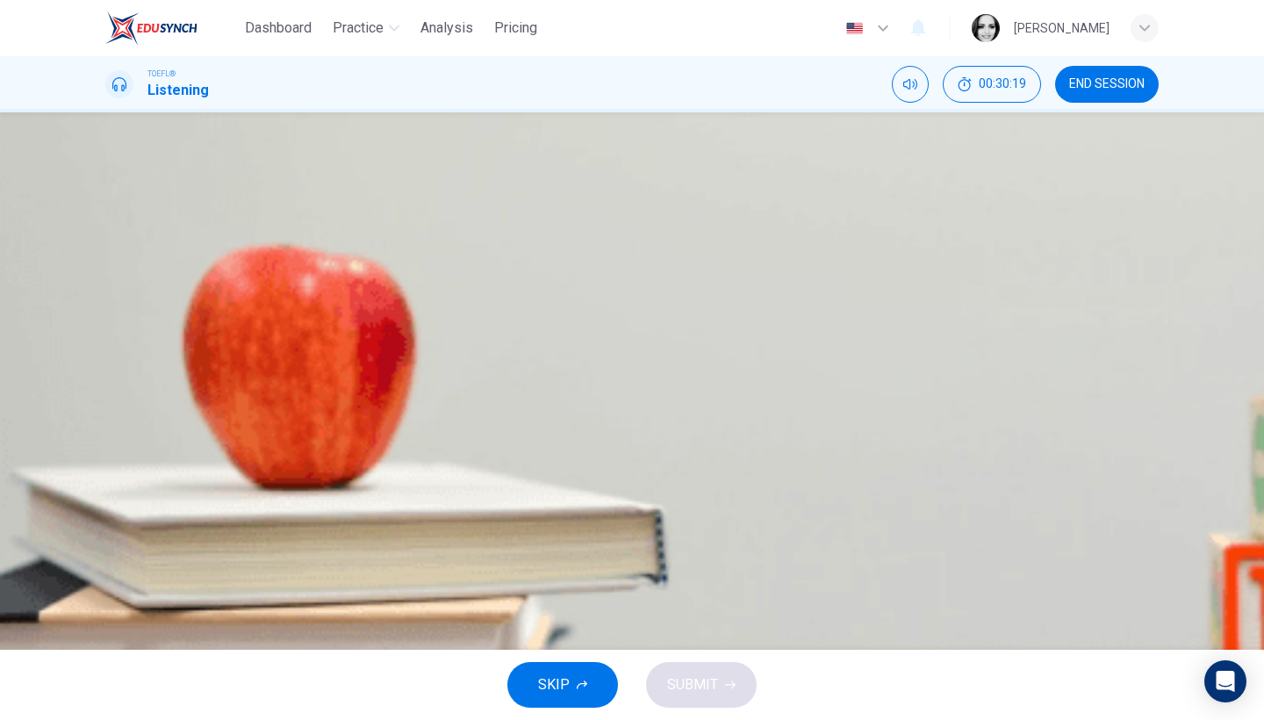
click at [669, 403] on span "Local people were randomly granted land that was dispersed around several villa…" at bounding box center [408, 392] width 521 height 21
click at [715, 689] on span "SUBMIT" at bounding box center [692, 685] width 51 height 25
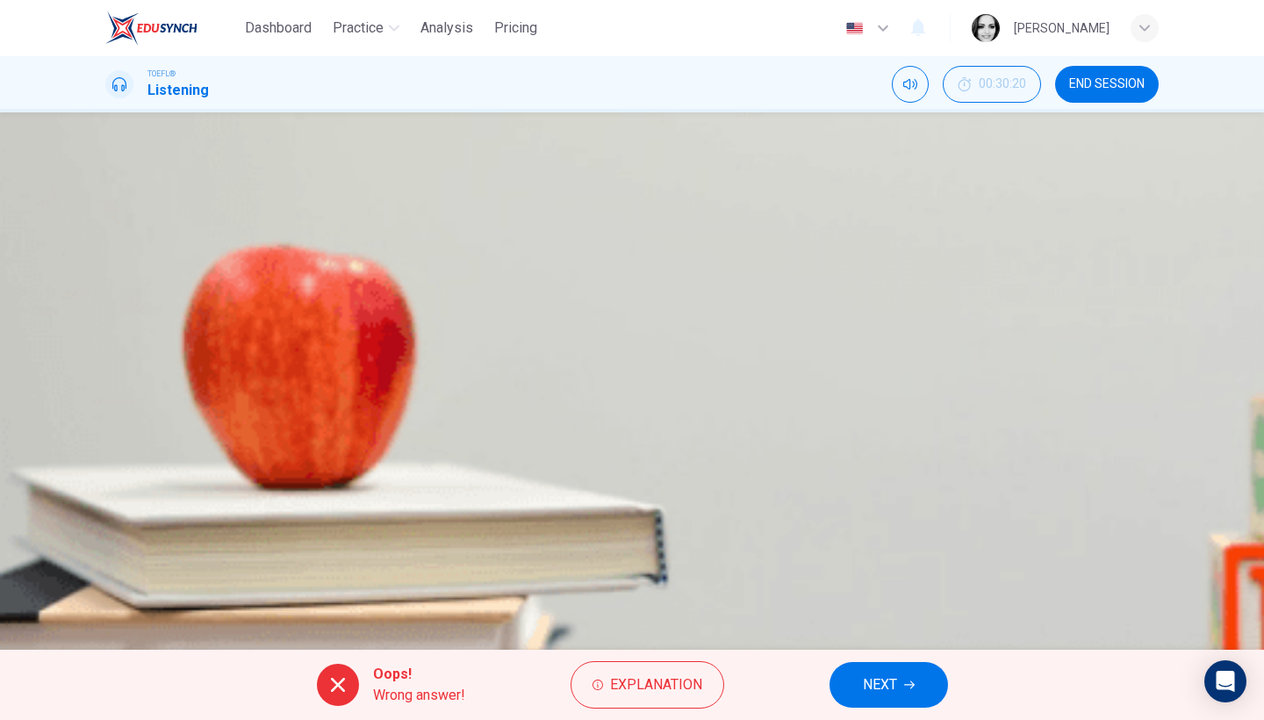
click at [886, 685] on span "NEXT" at bounding box center [880, 685] width 34 height 25
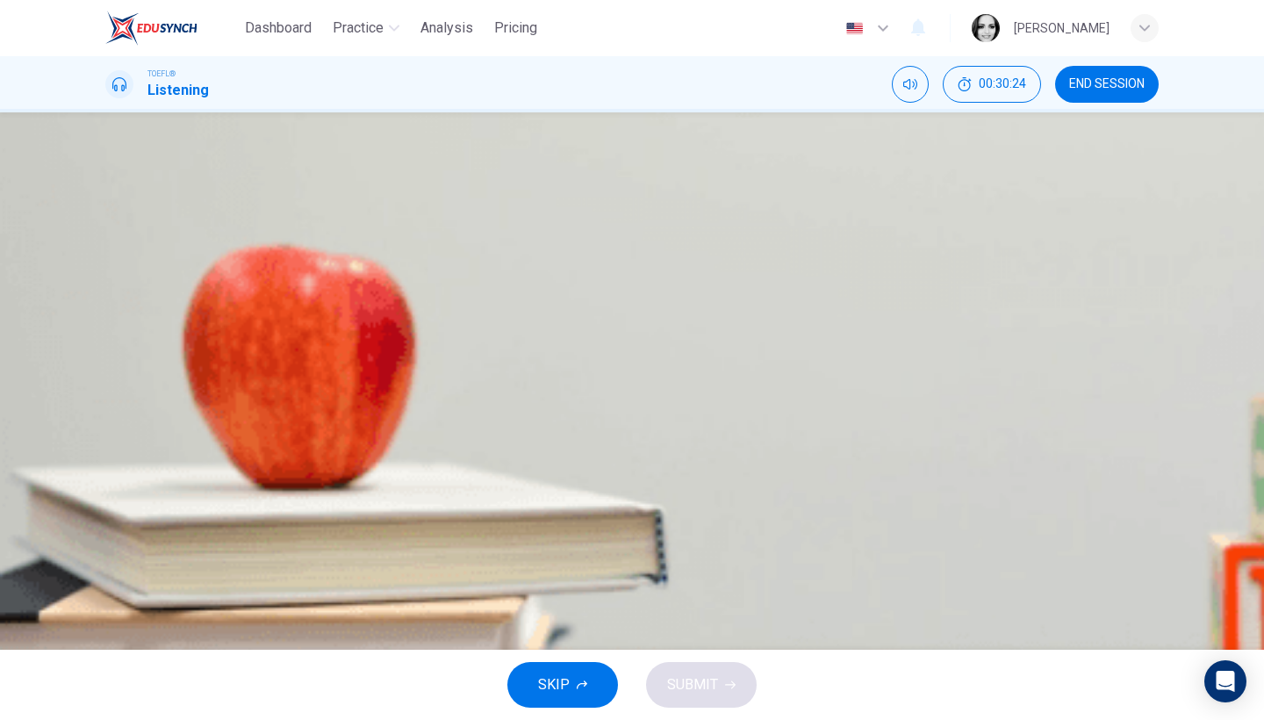
click at [390, 271] on span "It relied on imported fertilizer and seed" at bounding box center [268, 260] width 241 height 21
click at [709, 680] on span "SUBMIT" at bounding box center [692, 685] width 51 height 25
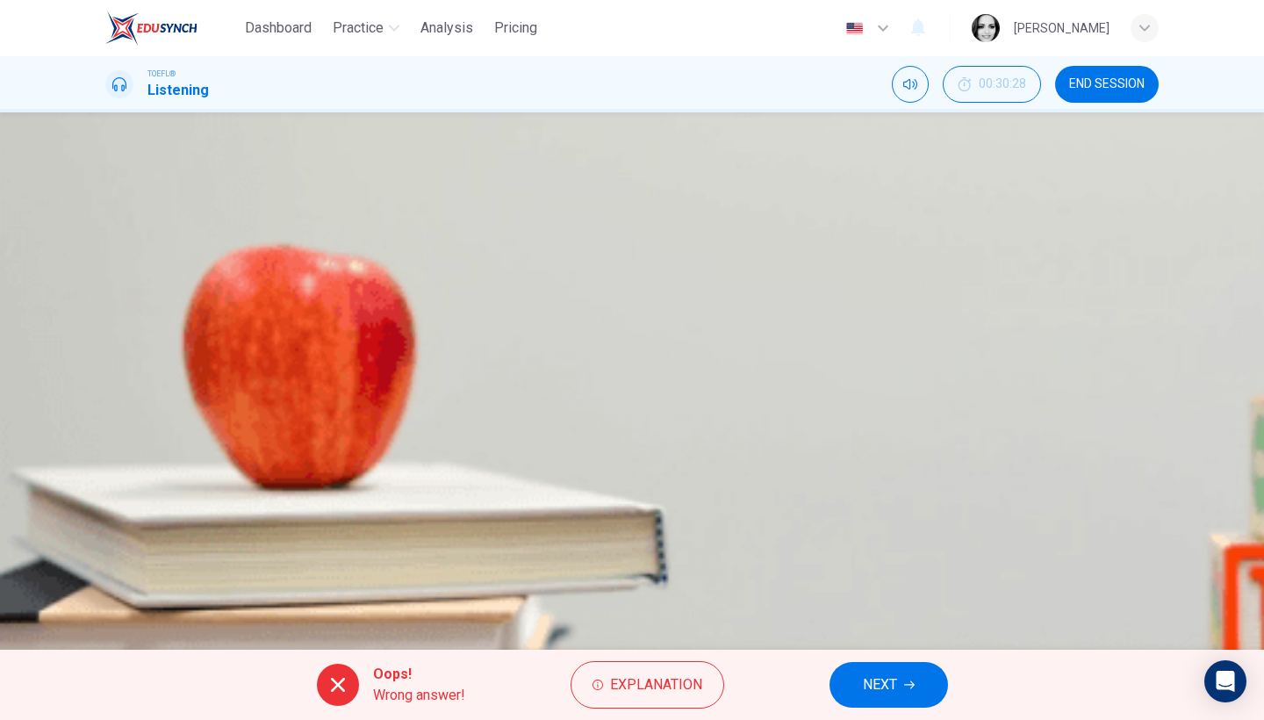
click at [873, 670] on button "NEXT" at bounding box center [889, 685] width 119 height 46
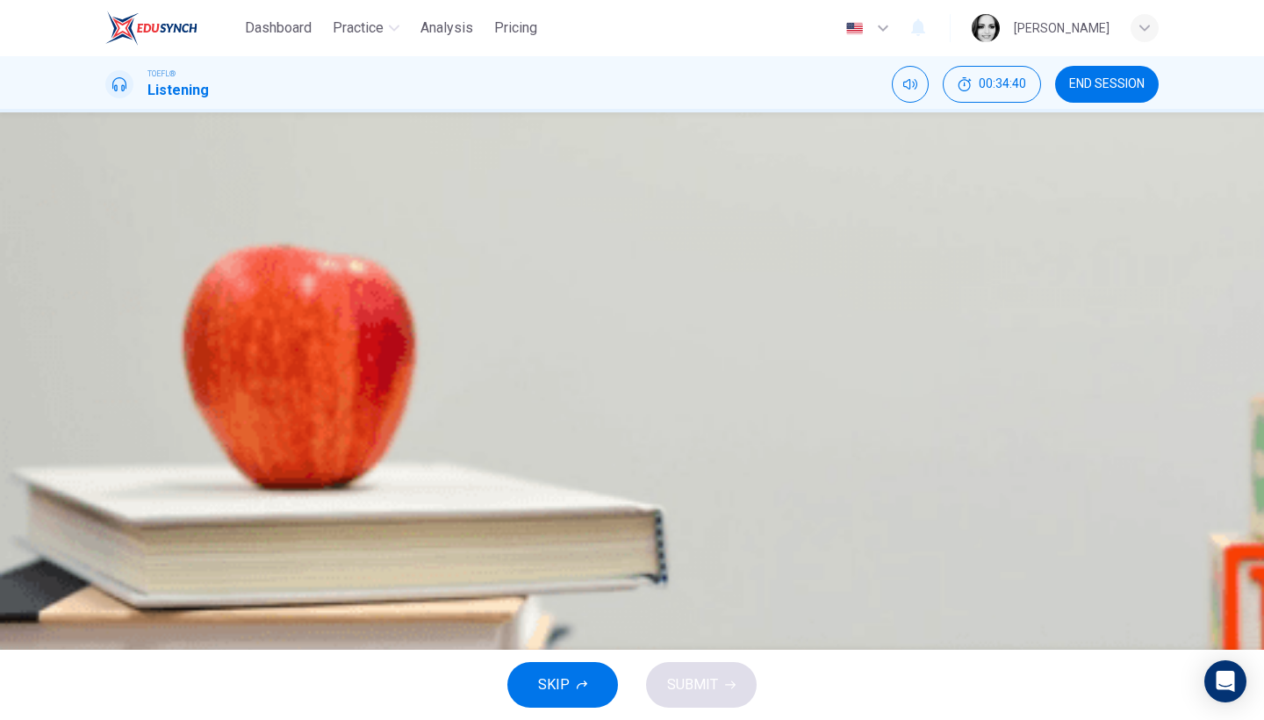
click at [671, 315] on span "Armenia would have better food security if they had taken more time over land p…" at bounding box center [427, 304] width 558 height 21
click at [726, 687] on icon "button" at bounding box center [730, 685] width 11 height 11
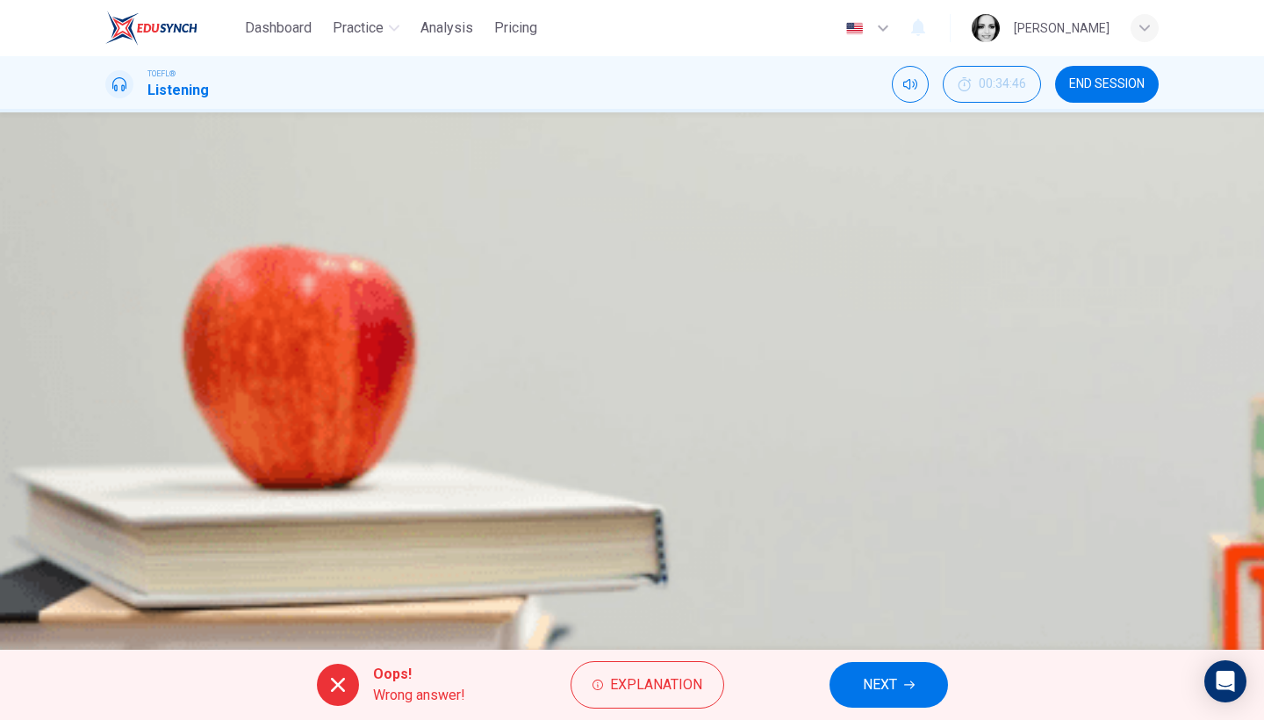
click at [895, 673] on span "NEXT" at bounding box center [880, 685] width 34 height 25
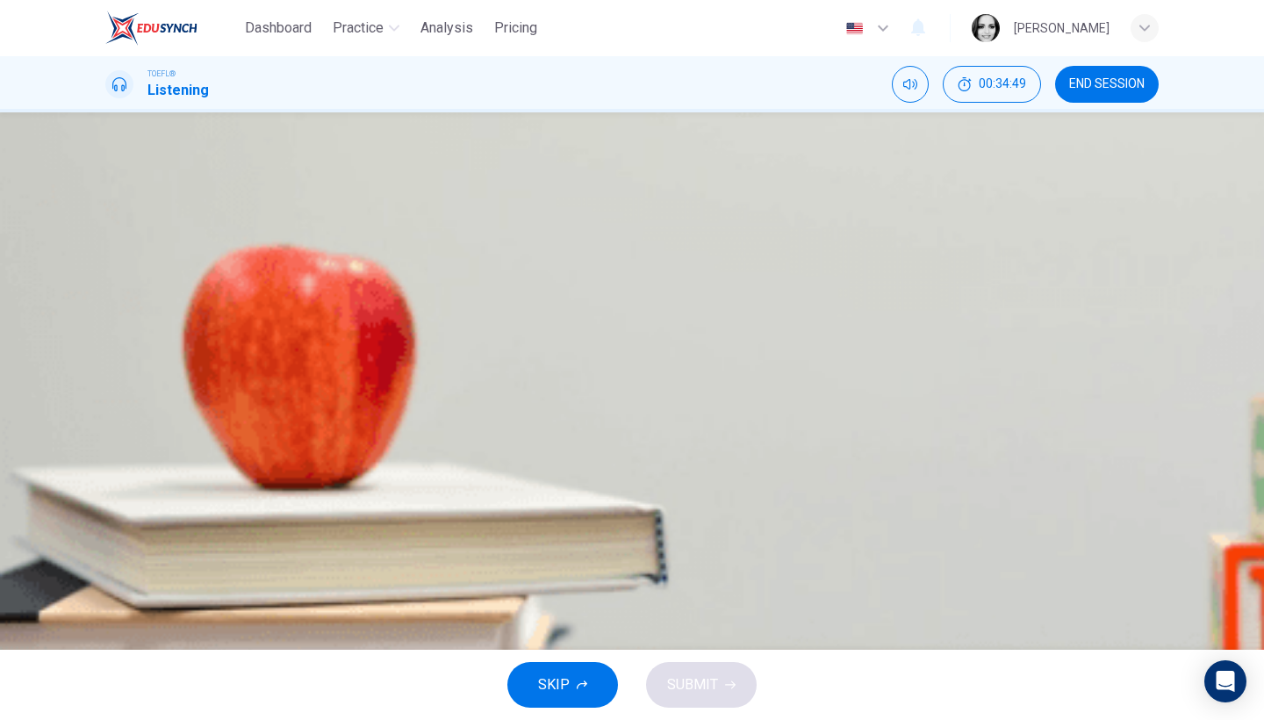
click at [109, 438] on button "button" at bounding box center [107, 446] width 4 height 17
drag, startPoint x: 216, startPoint y: 311, endPoint x: 127, endPoint y: 299, distance: 89.4
click at [127, 436] on div "05m 04s" at bounding box center [632, 481] width 1054 height 90
type input "97"
click at [1089, 85] on span "END SESSION" at bounding box center [1107, 84] width 76 height 14
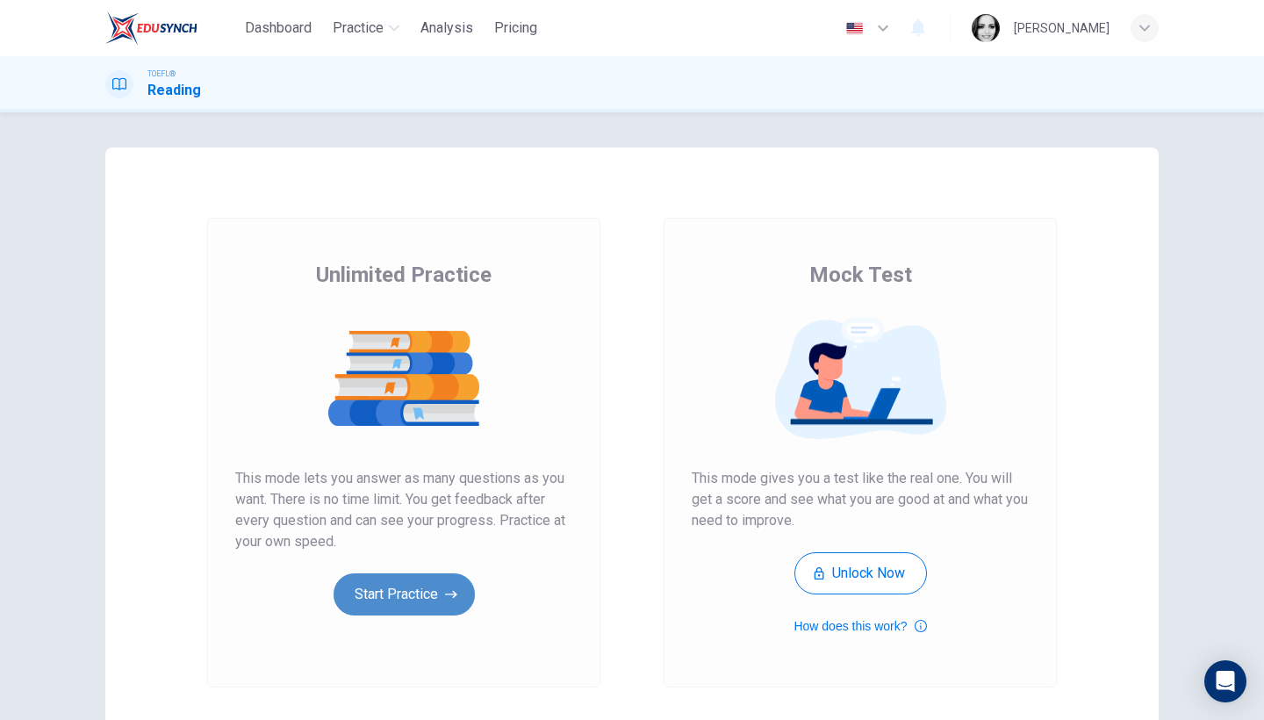
click at [379, 600] on button "Start Practice" at bounding box center [404, 594] width 141 height 42
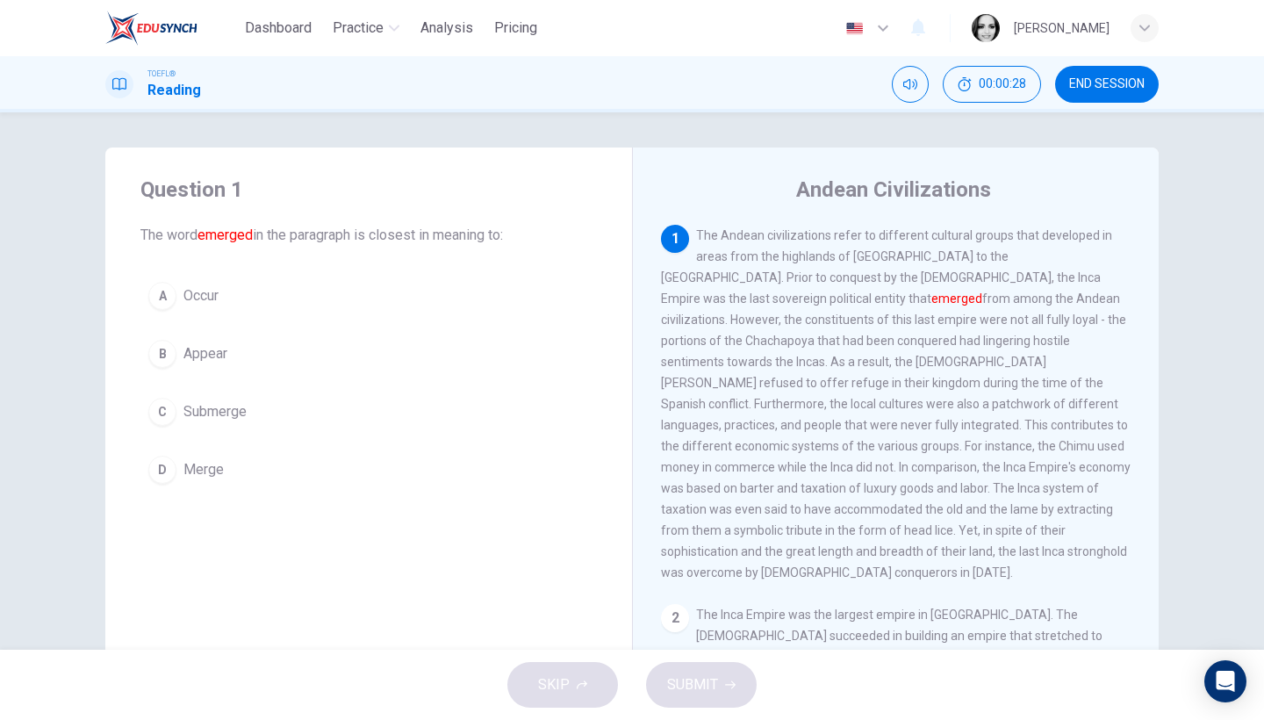
click at [205, 362] on span "Appear" at bounding box center [206, 353] width 44 height 21
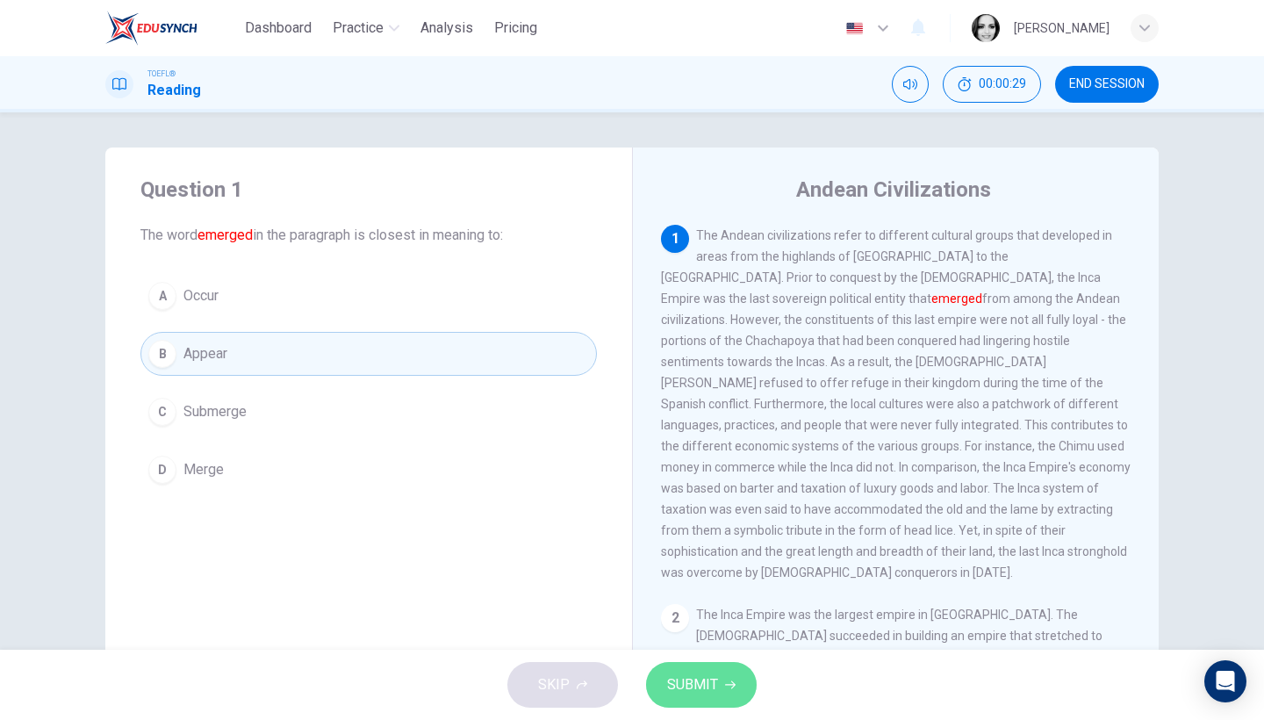
click at [702, 673] on span "SUBMIT" at bounding box center [692, 685] width 51 height 25
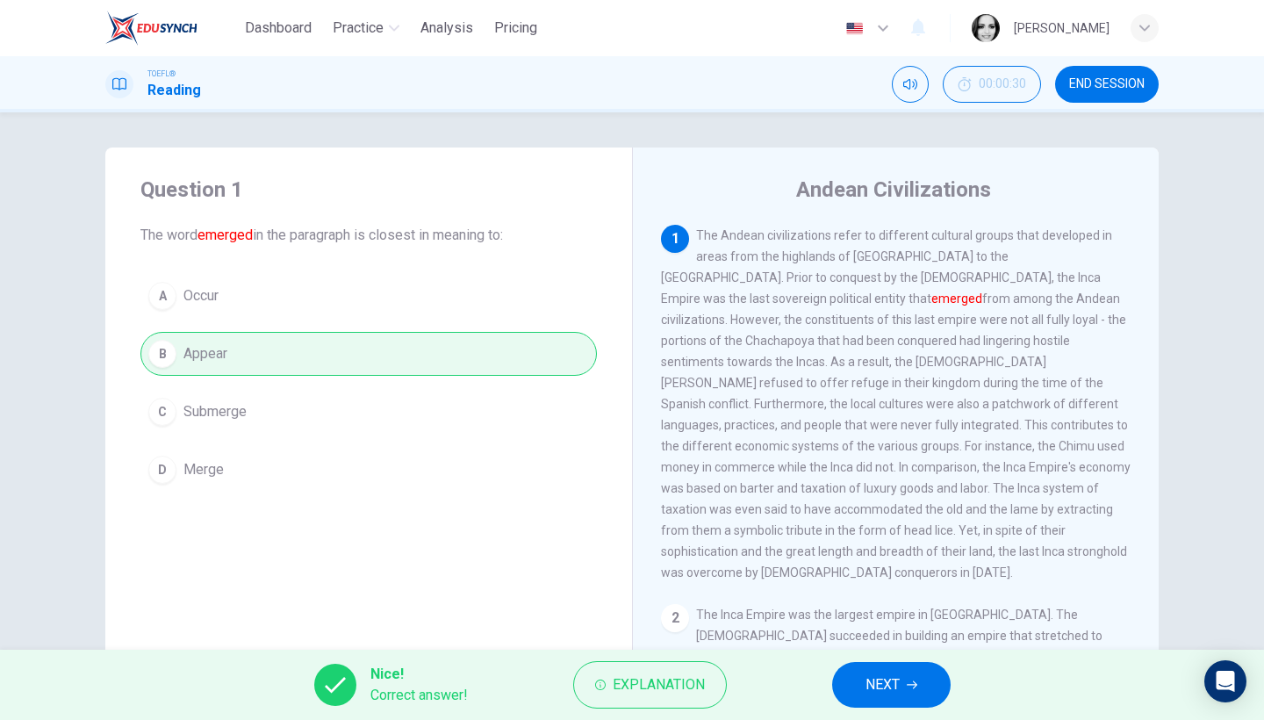
click at [881, 666] on button "NEXT" at bounding box center [891, 685] width 119 height 46
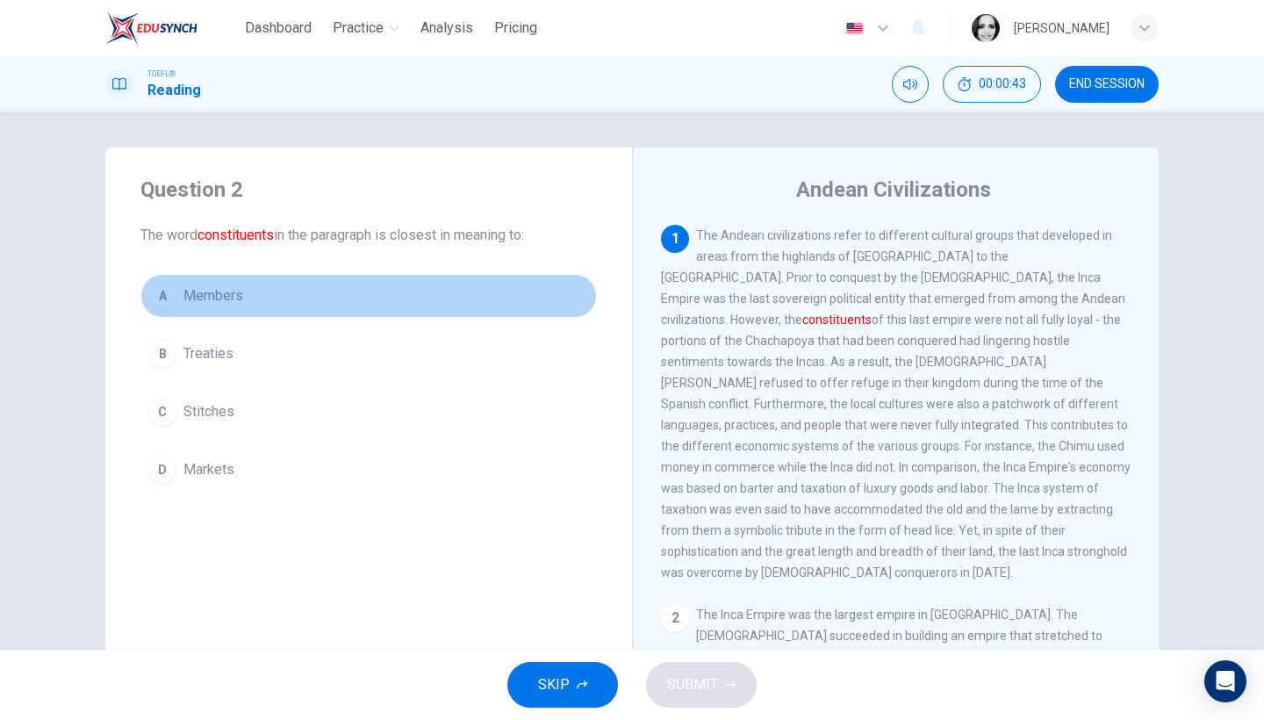
click at [207, 284] on button "A Members" at bounding box center [368, 296] width 457 height 44
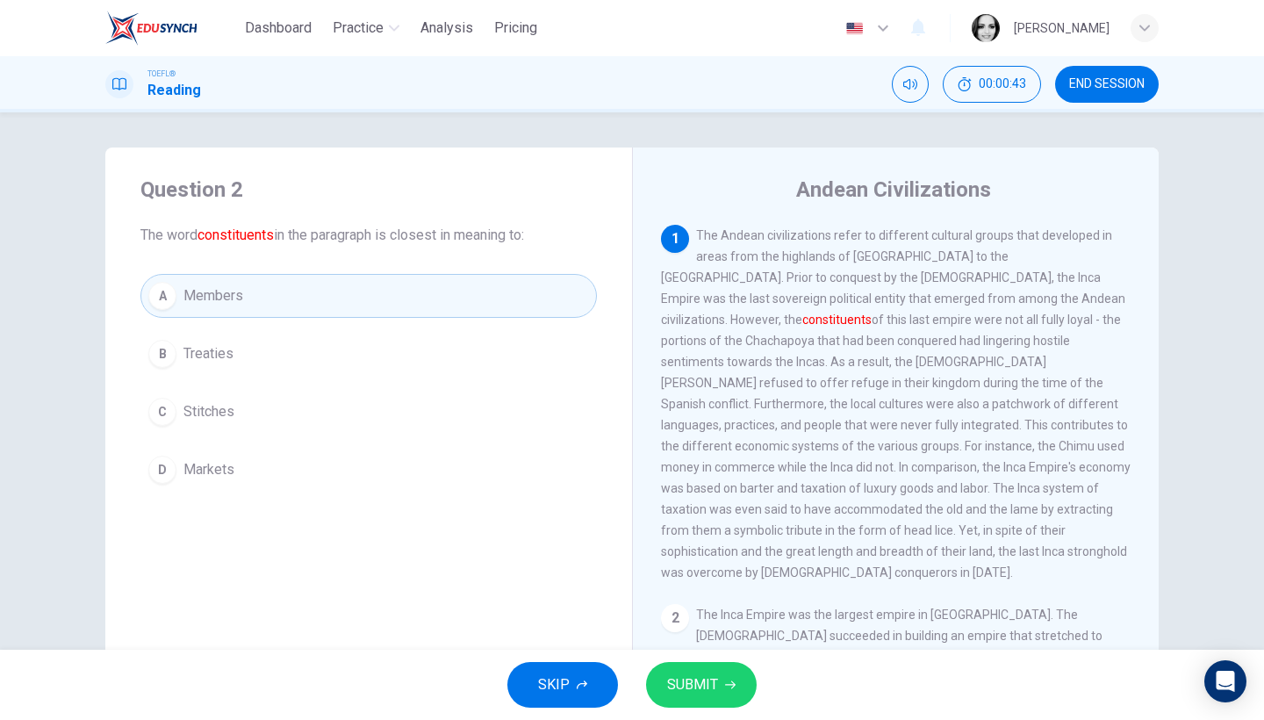
click at [695, 688] on span "SUBMIT" at bounding box center [692, 685] width 51 height 25
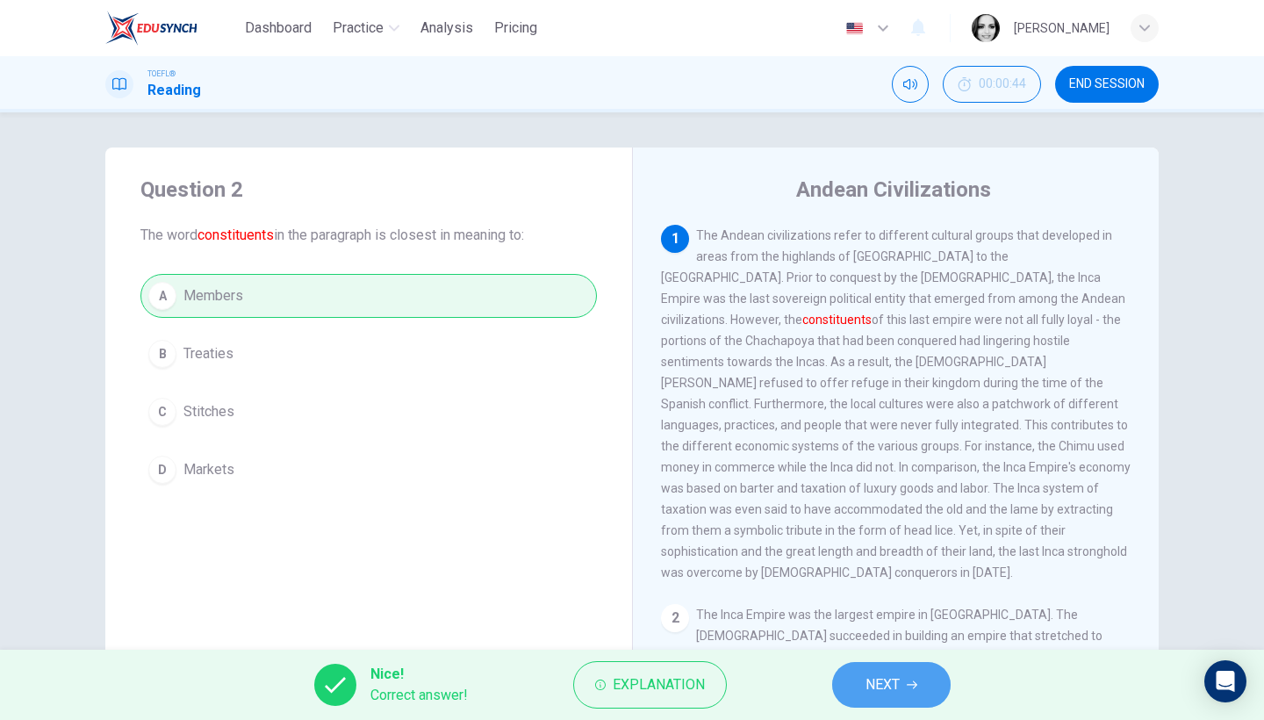
click at [881, 693] on span "NEXT" at bounding box center [883, 685] width 34 height 25
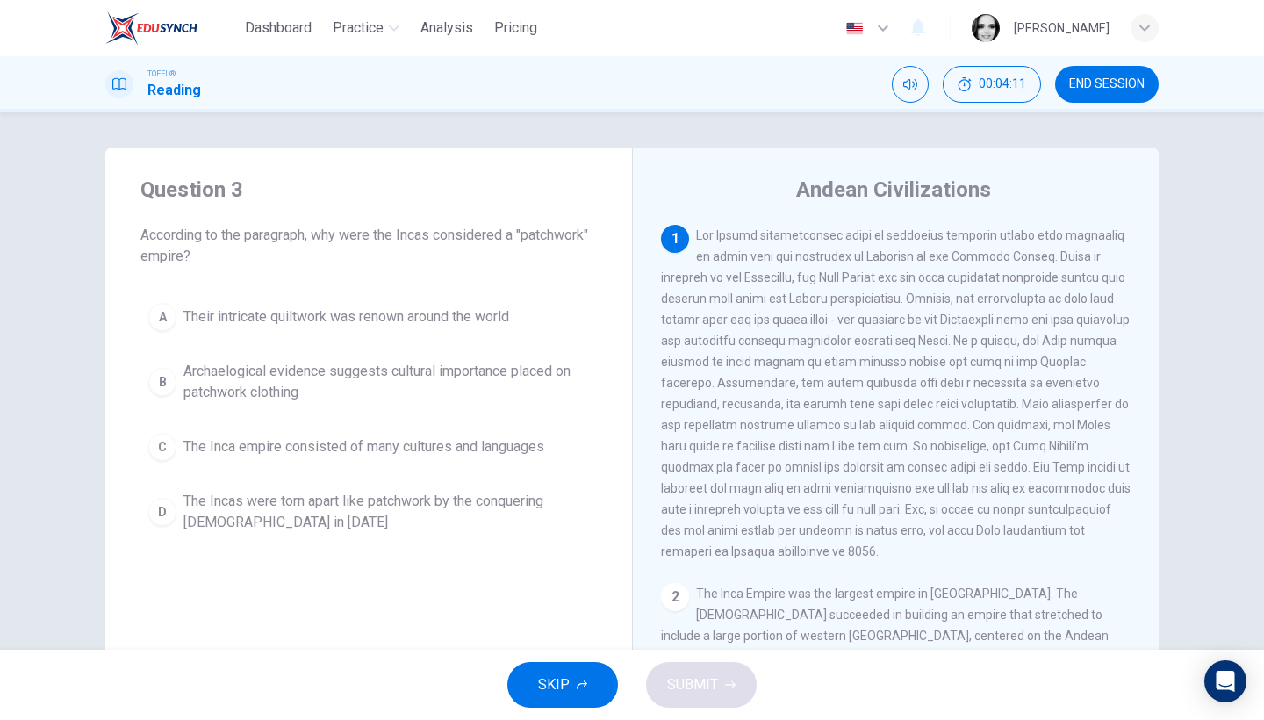
click at [338, 449] on span "The Inca empire consisted of many cultures and languages" at bounding box center [364, 446] width 361 height 21
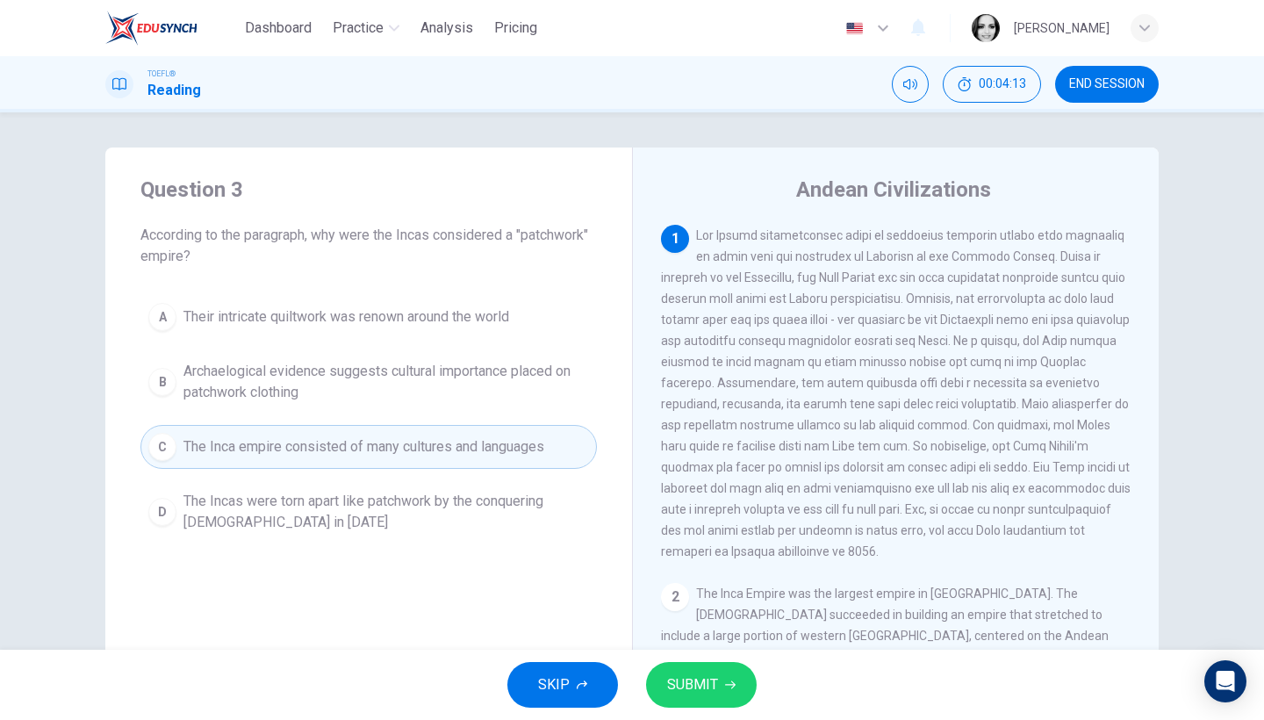
click at [708, 680] on span "SUBMIT" at bounding box center [692, 685] width 51 height 25
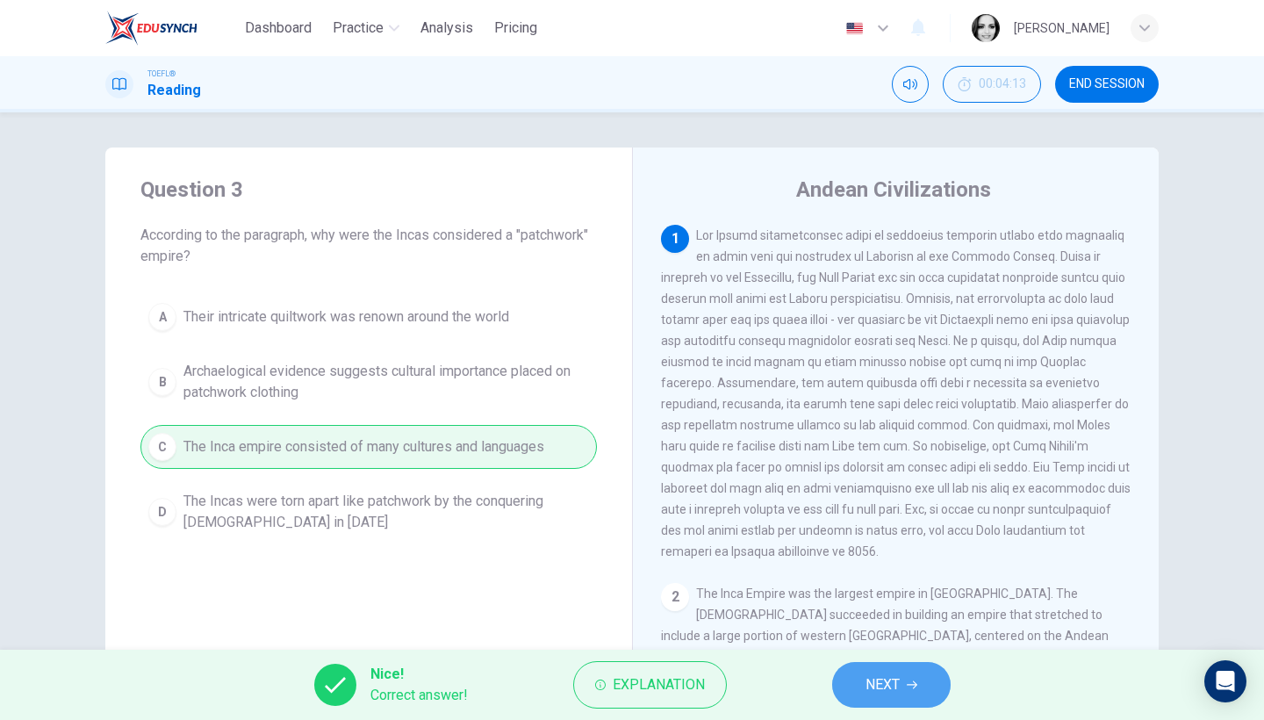
click at [911, 673] on button "NEXT" at bounding box center [891, 685] width 119 height 46
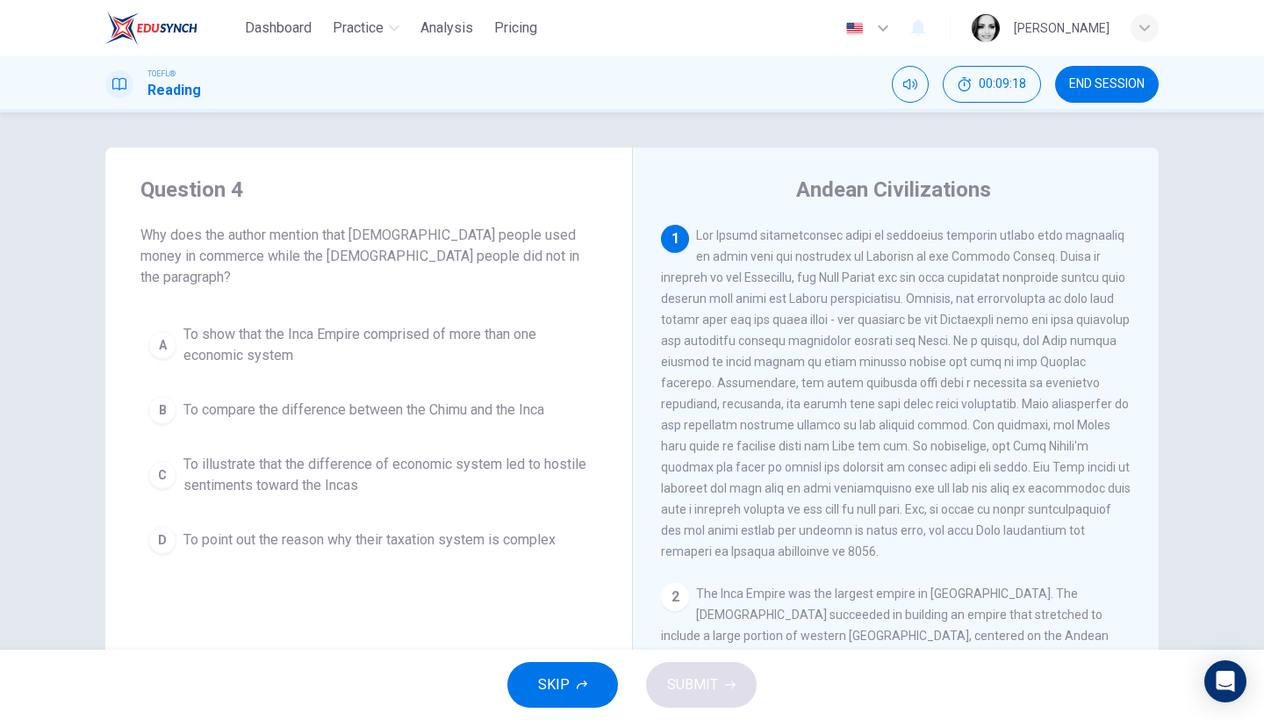
click at [255, 344] on span "To show that the Inca Empire comprised of more than one economic system" at bounding box center [387, 345] width 406 height 42
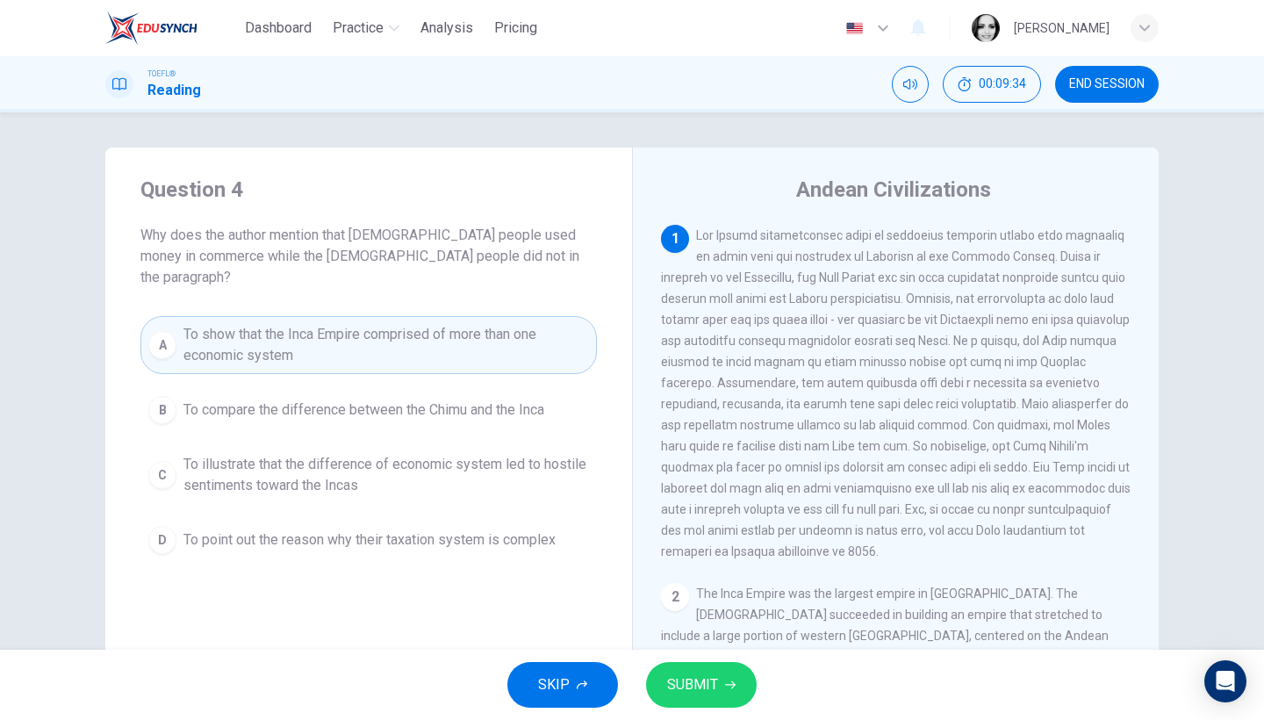
click at [684, 669] on button "SUBMIT" at bounding box center [701, 685] width 111 height 46
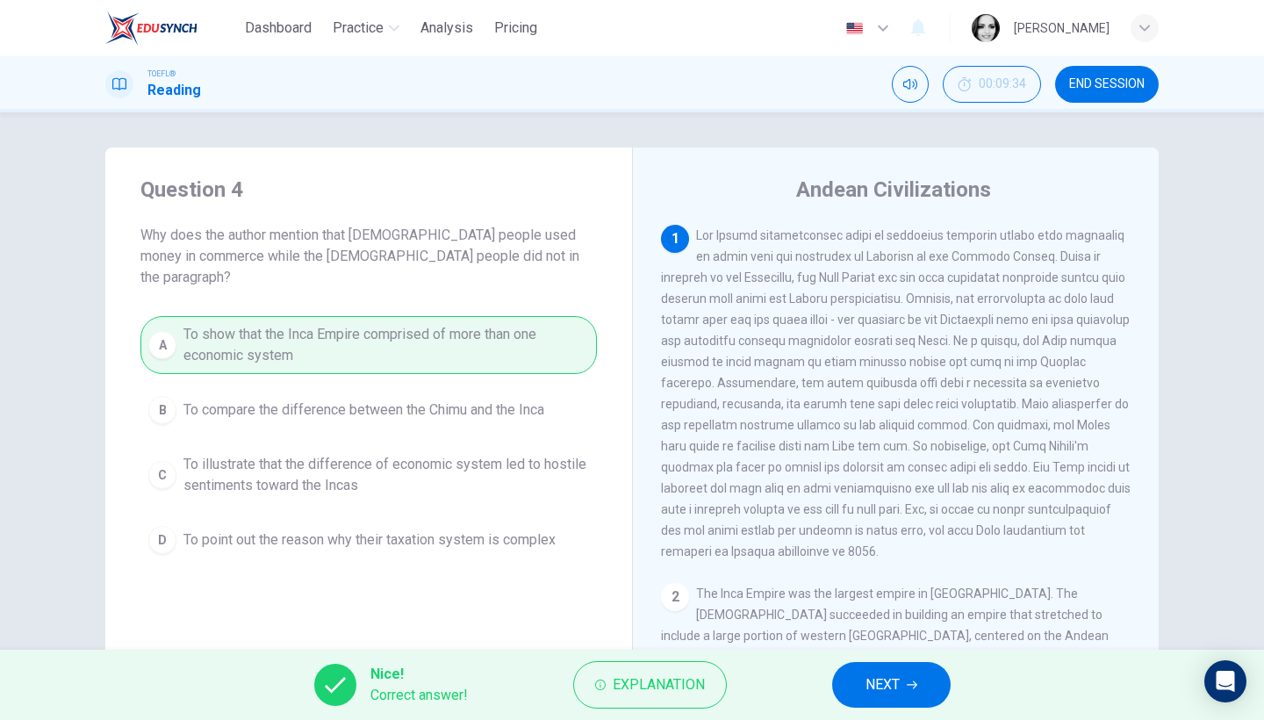
click at [872, 675] on span "NEXT" at bounding box center [883, 685] width 34 height 25
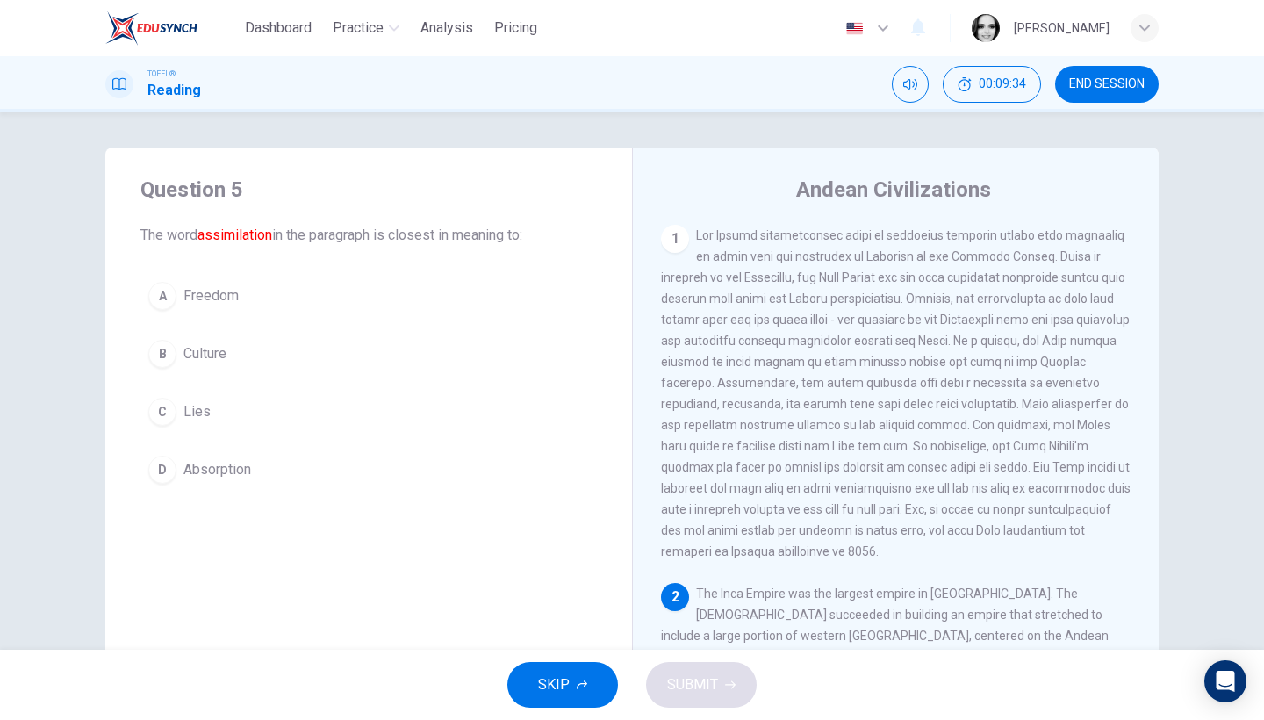
scroll to position [240, 0]
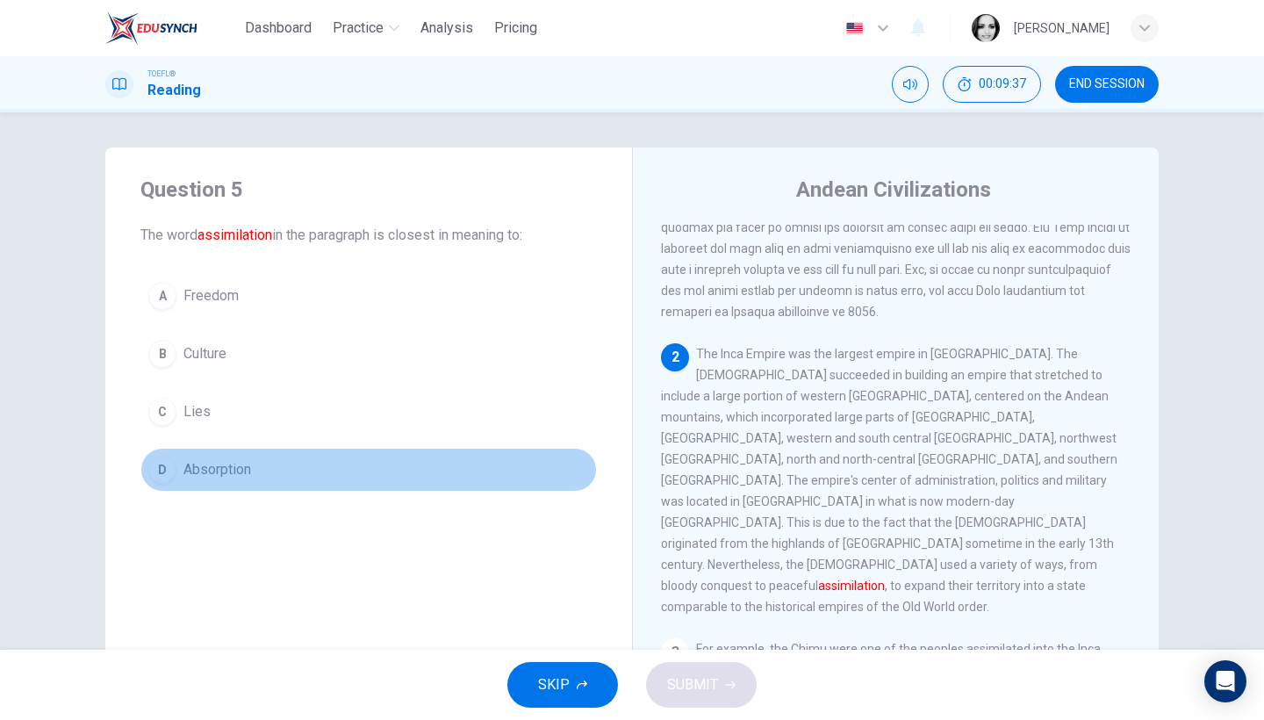
click at [240, 478] on span "Absorption" at bounding box center [218, 469] width 68 height 21
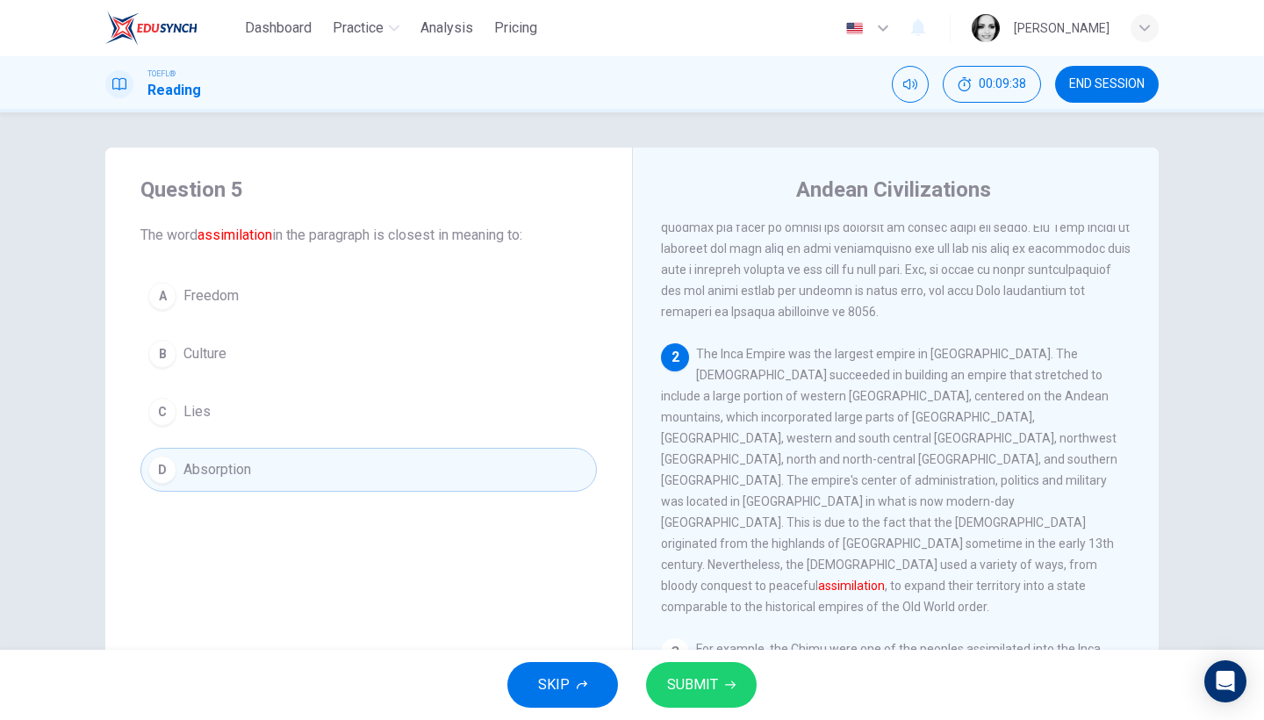
click at [694, 686] on span "SUBMIT" at bounding box center [692, 685] width 51 height 25
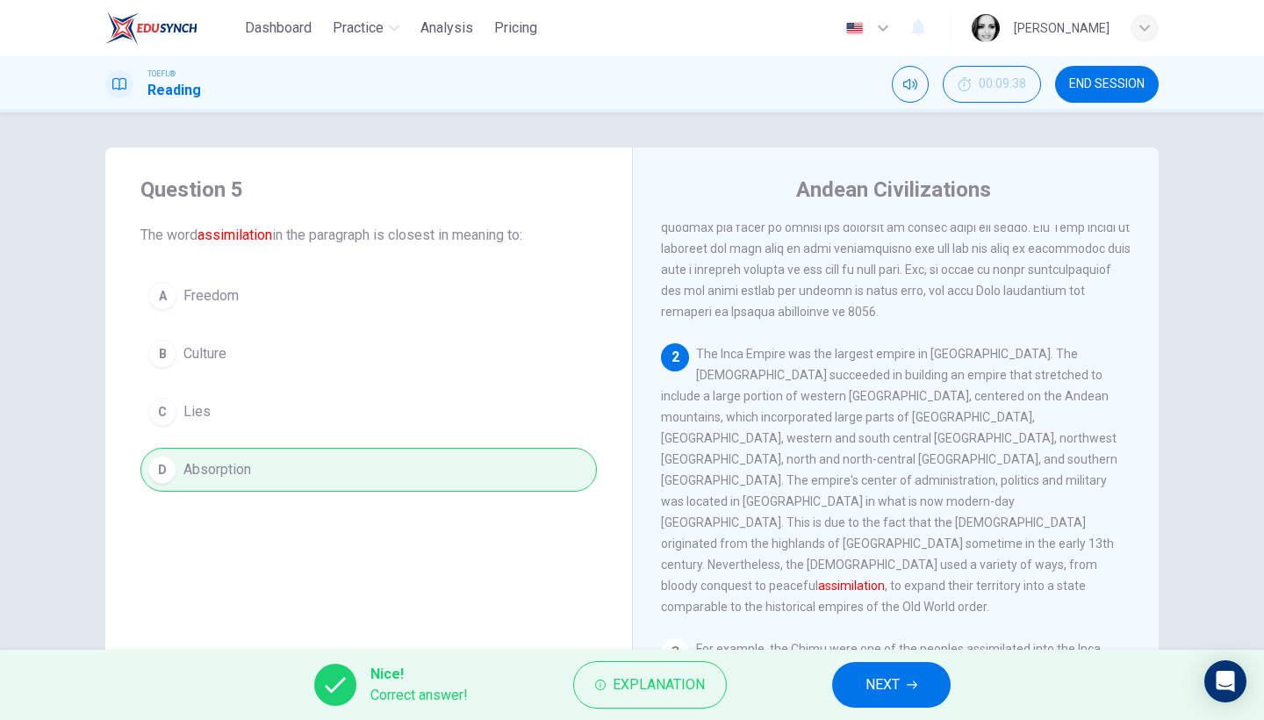
click at [923, 700] on button "NEXT" at bounding box center [891, 685] width 119 height 46
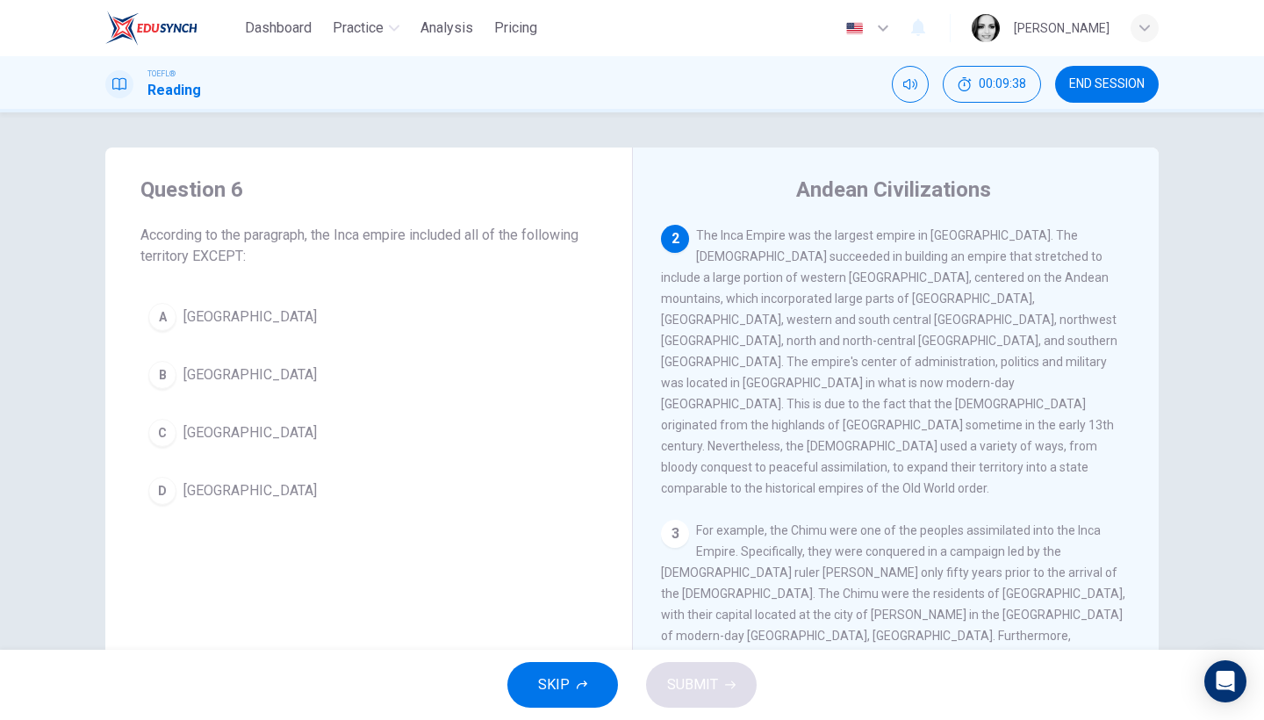
scroll to position [4, 0]
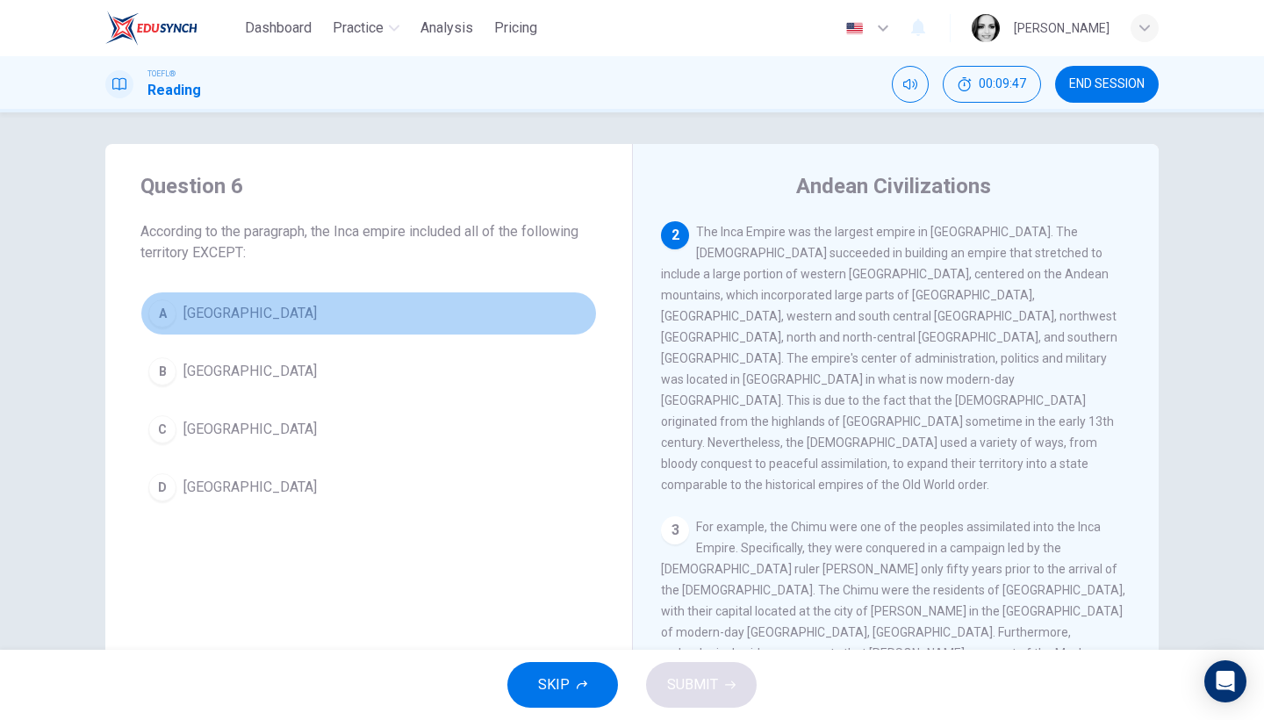
click at [192, 318] on span "Peru" at bounding box center [250, 313] width 133 height 21
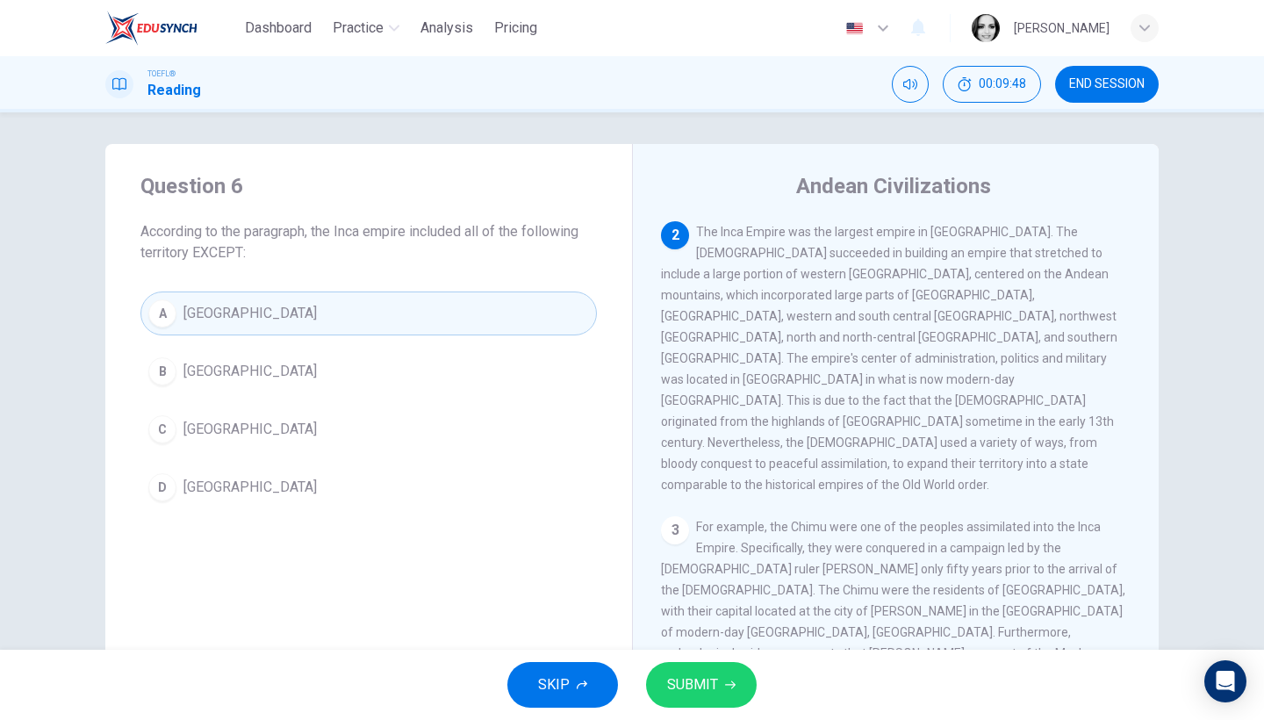
click at [203, 364] on span "Brazil" at bounding box center [250, 371] width 133 height 21
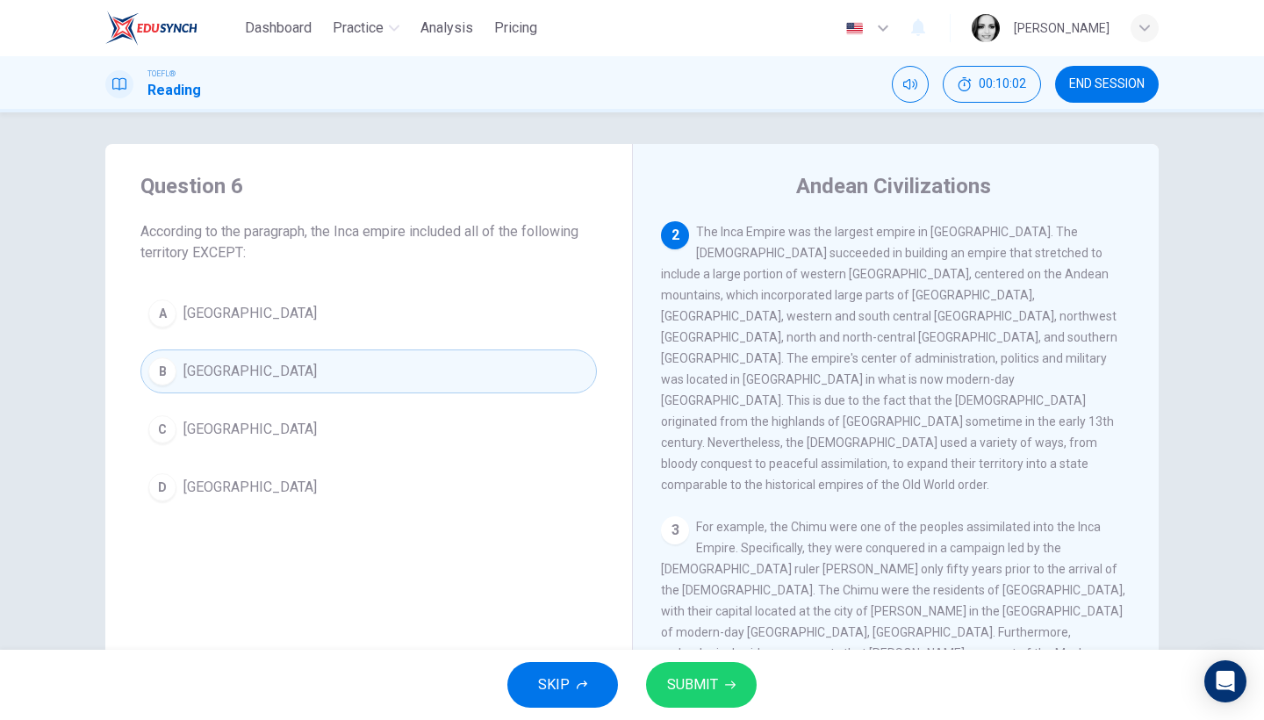
click at [709, 679] on span "SUBMIT" at bounding box center [692, 685] width 51 height 25
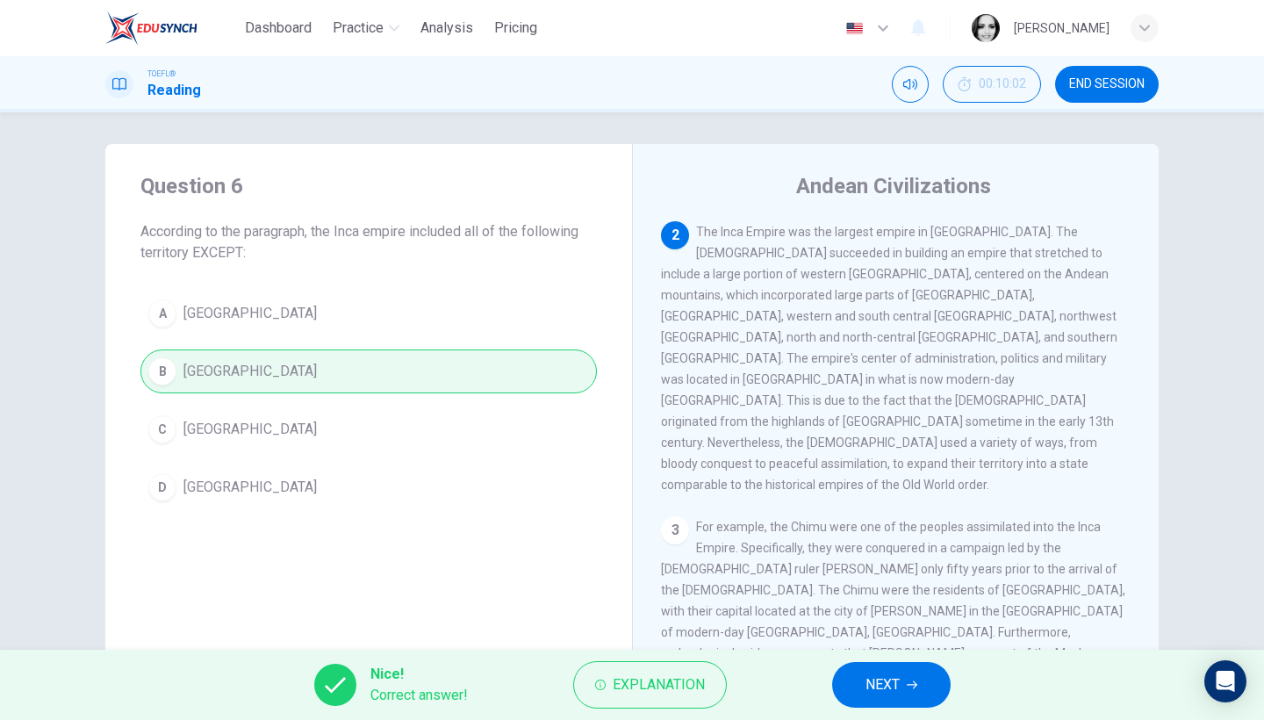
click at [870, 688] on span "NEXT" at bounding box center [883, 685] width 34 height 25
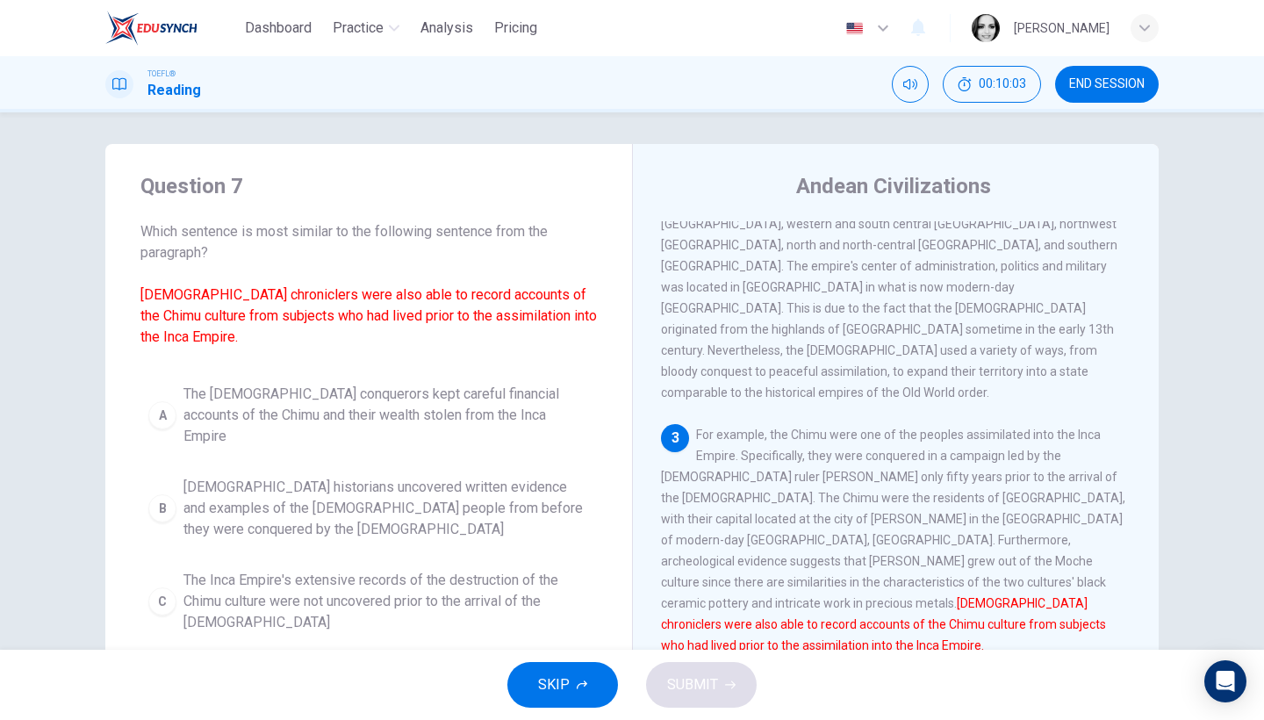
scroll to position [122, 0]
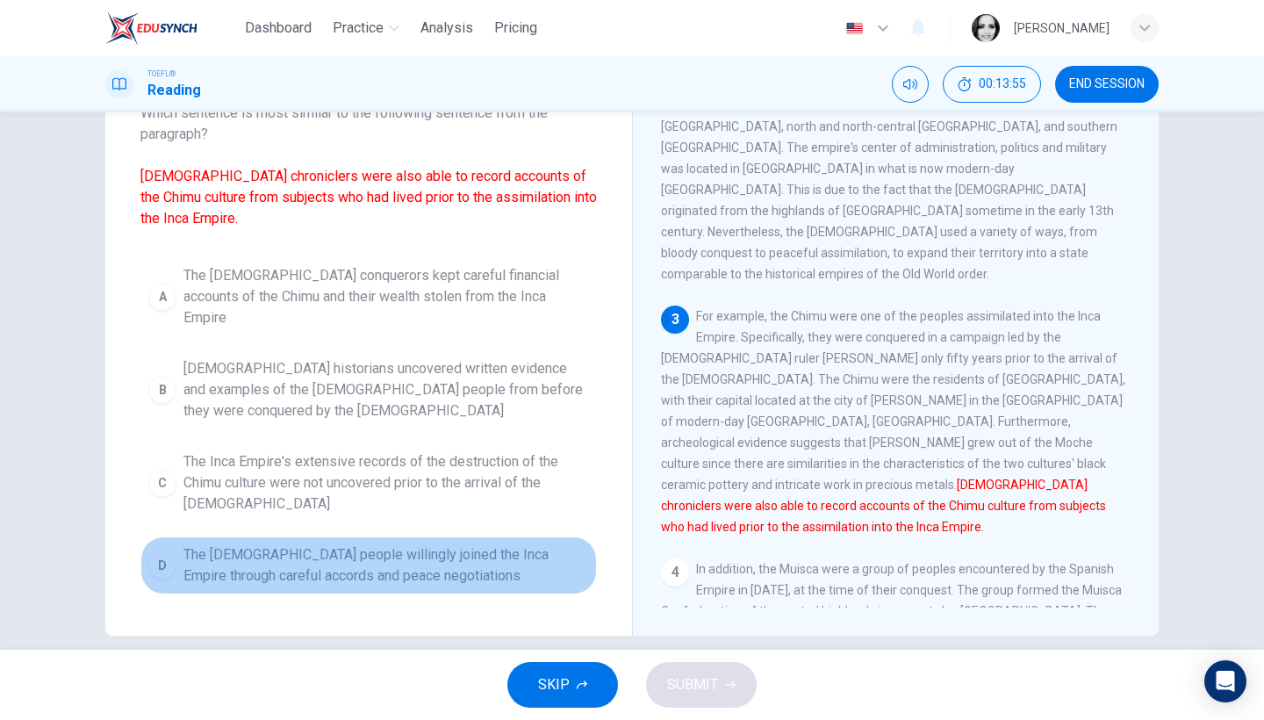
click at [413, 544] on span "The Chimu people willingly joined the Inca Empire through careful accords and p…" at bounding box center [387, 565] width 406 height 42
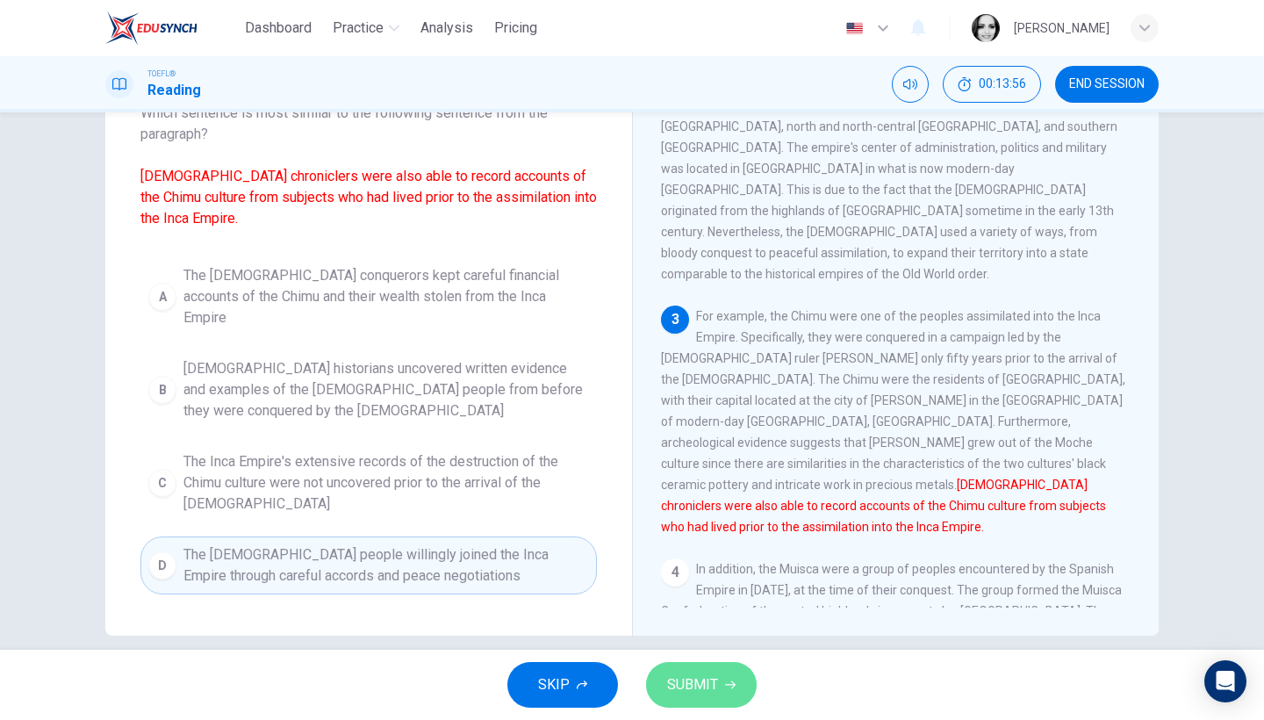
click at [696, 665] on button "SUBMIT" at bounding box center [701, 685] width 111 height 46
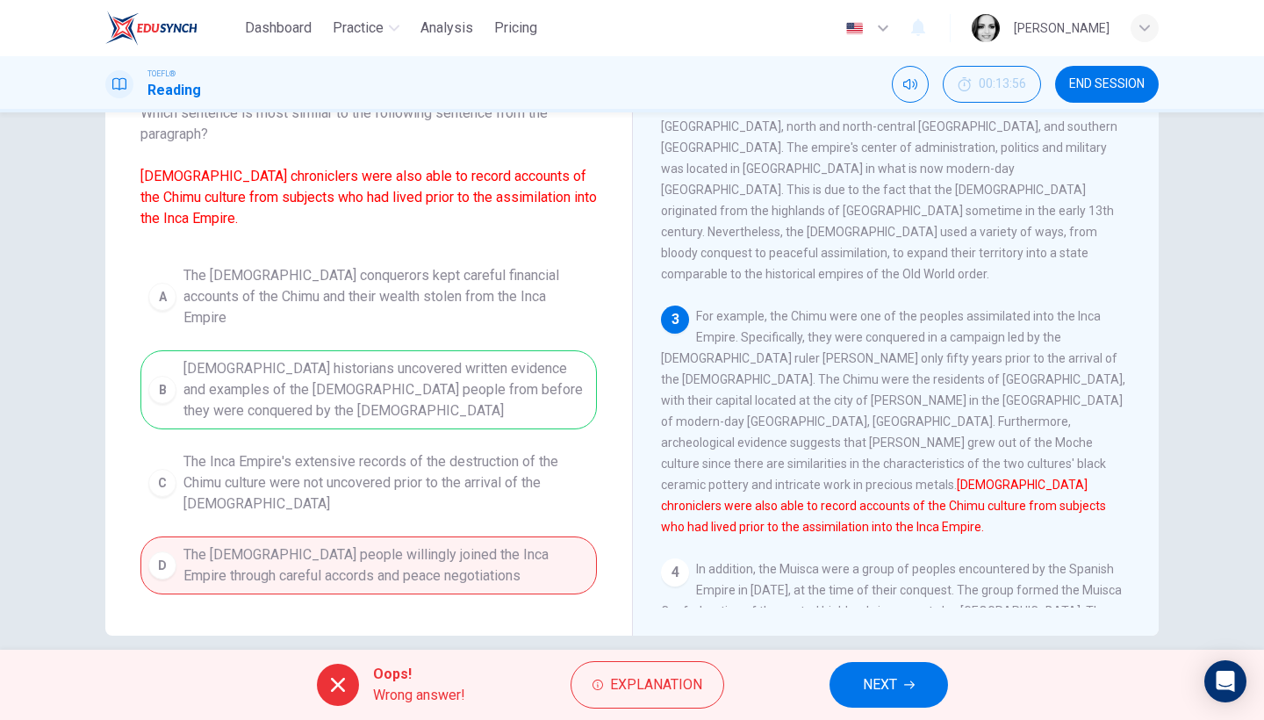
click at [882, 702] on button "NEXT" at bounding box center [889, 685] width 119 height 46
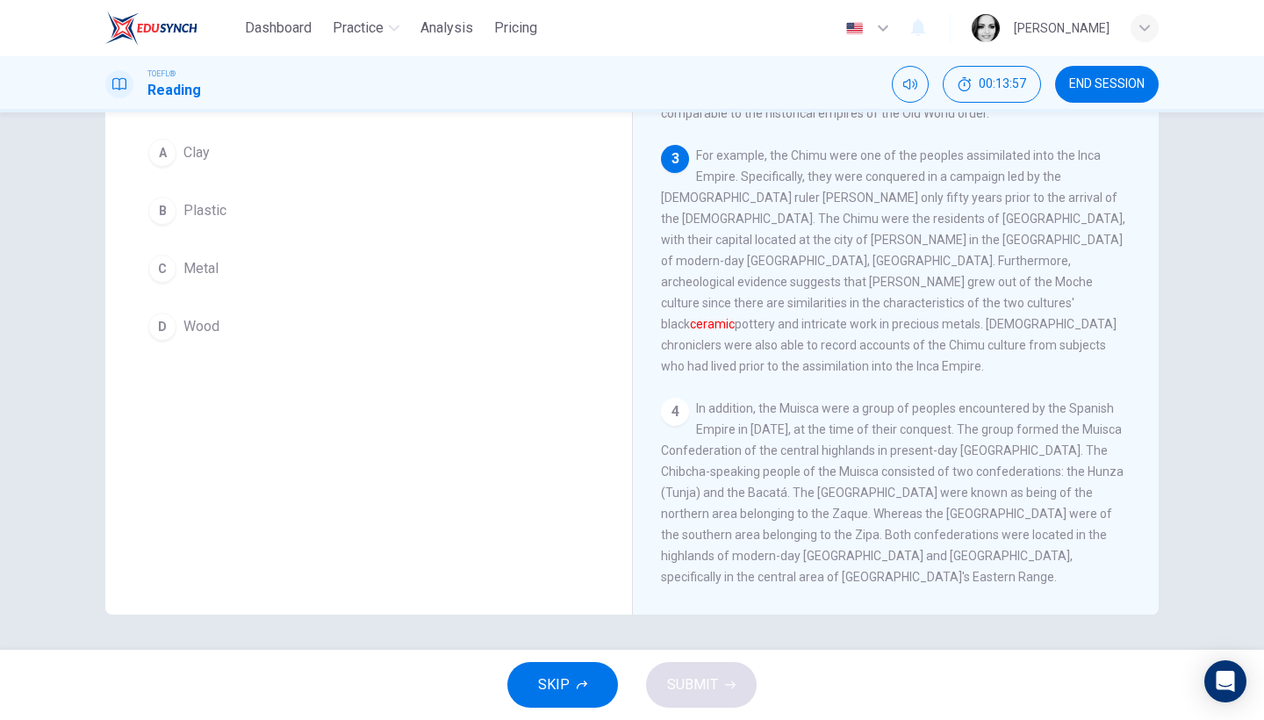
scroll to position [0, 0]
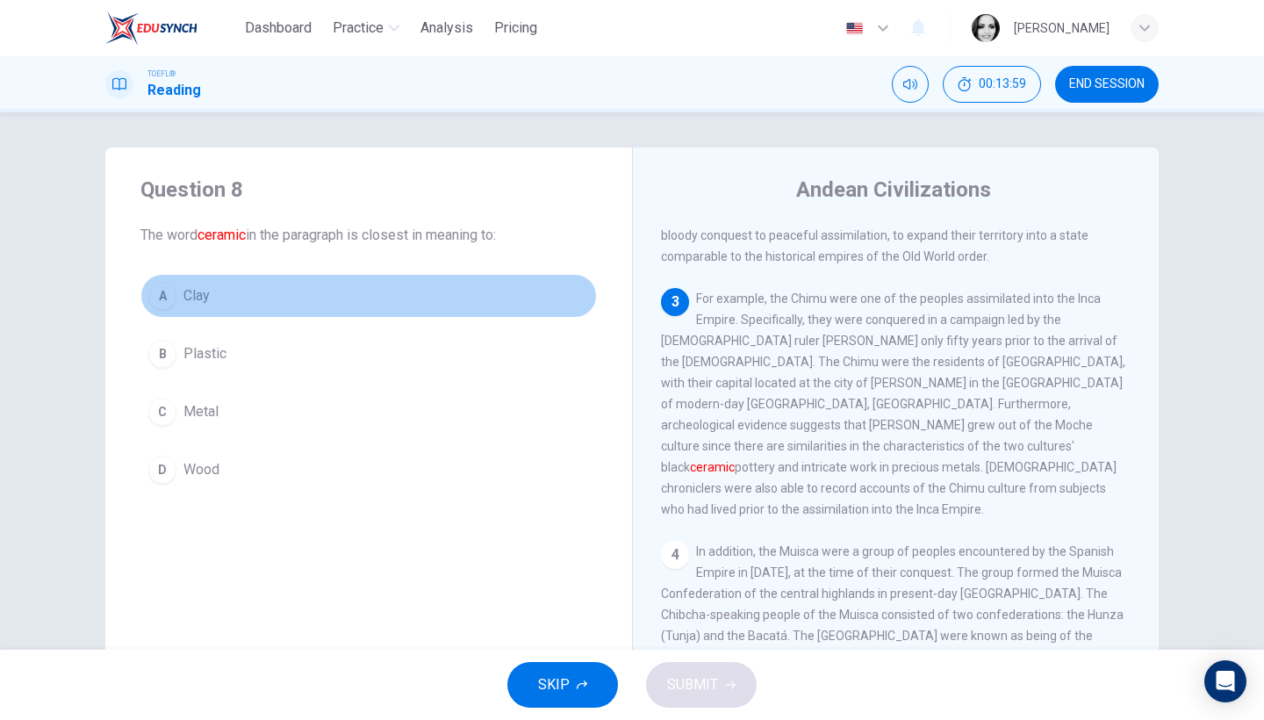
click at [190, 305] on span "Clay" at bounding box center [197, 295] width 26 height 21
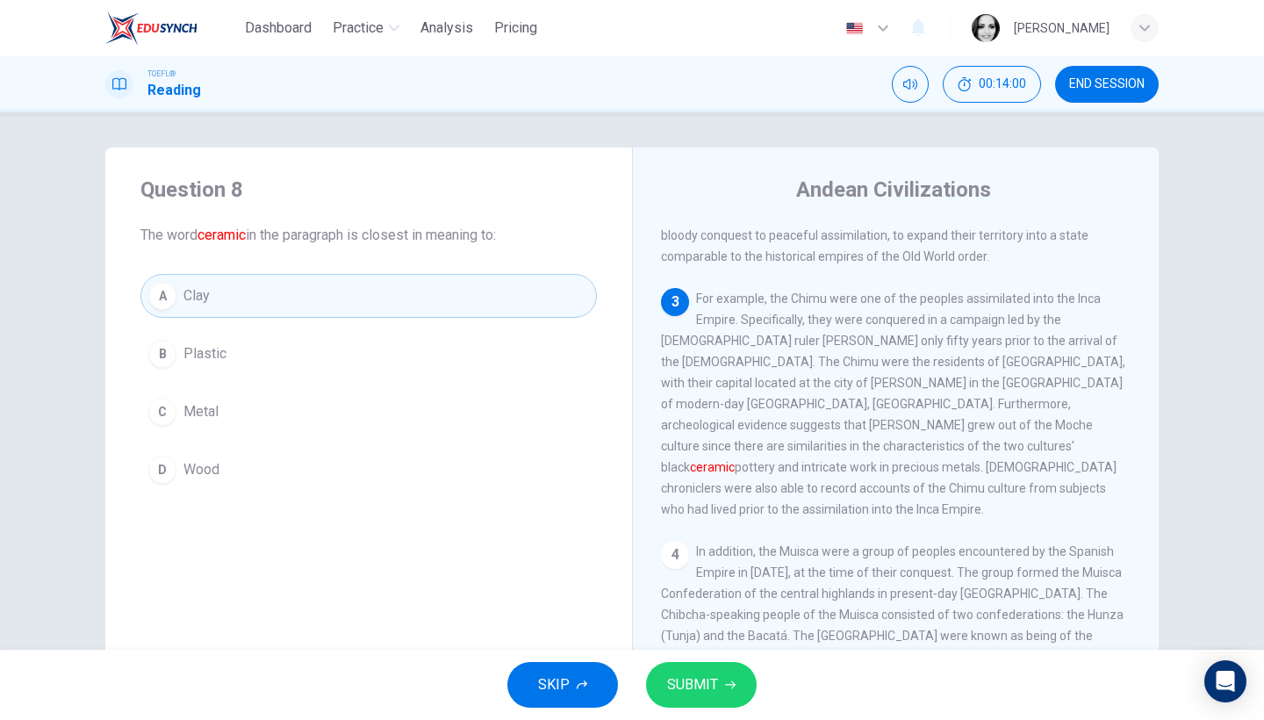
click at [716, 675] on span "SUBMIT" at bounding box center [692, 685] width 51 height 25
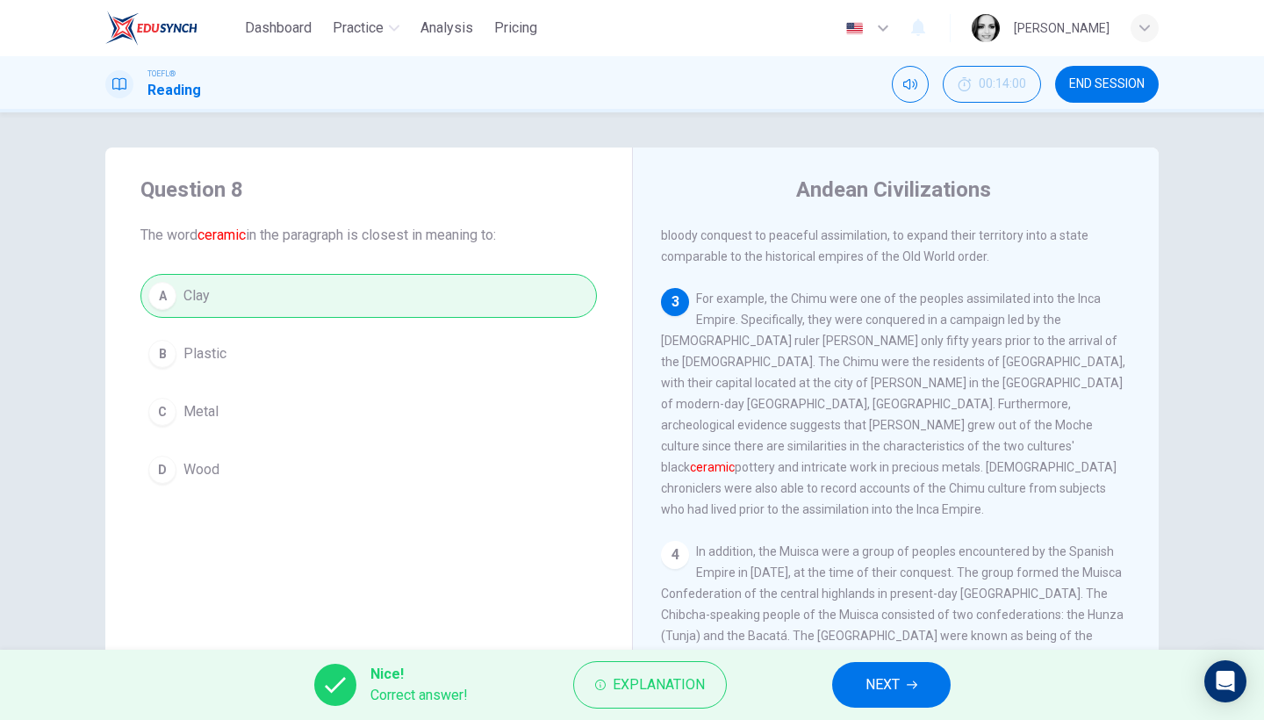
click at [858, 675] on button "NEXT" at bounding box center [891, 685] width 119 height 46
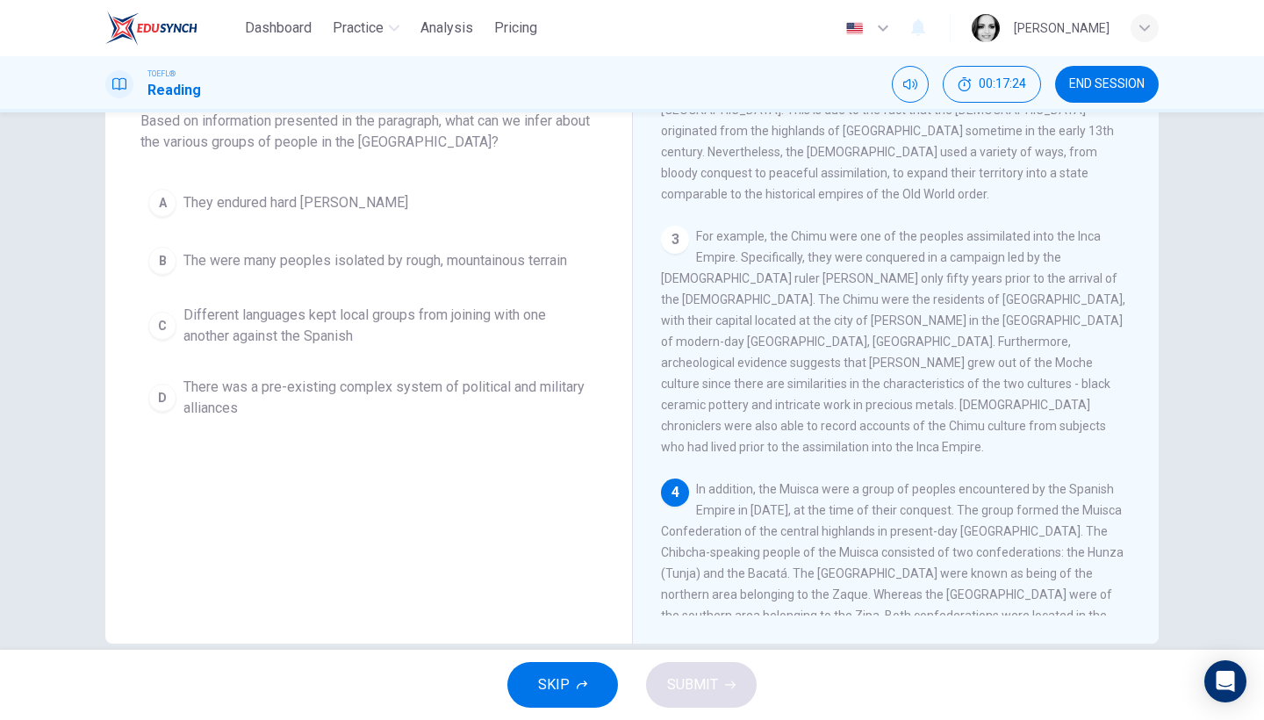
scroll to position [568, 0]
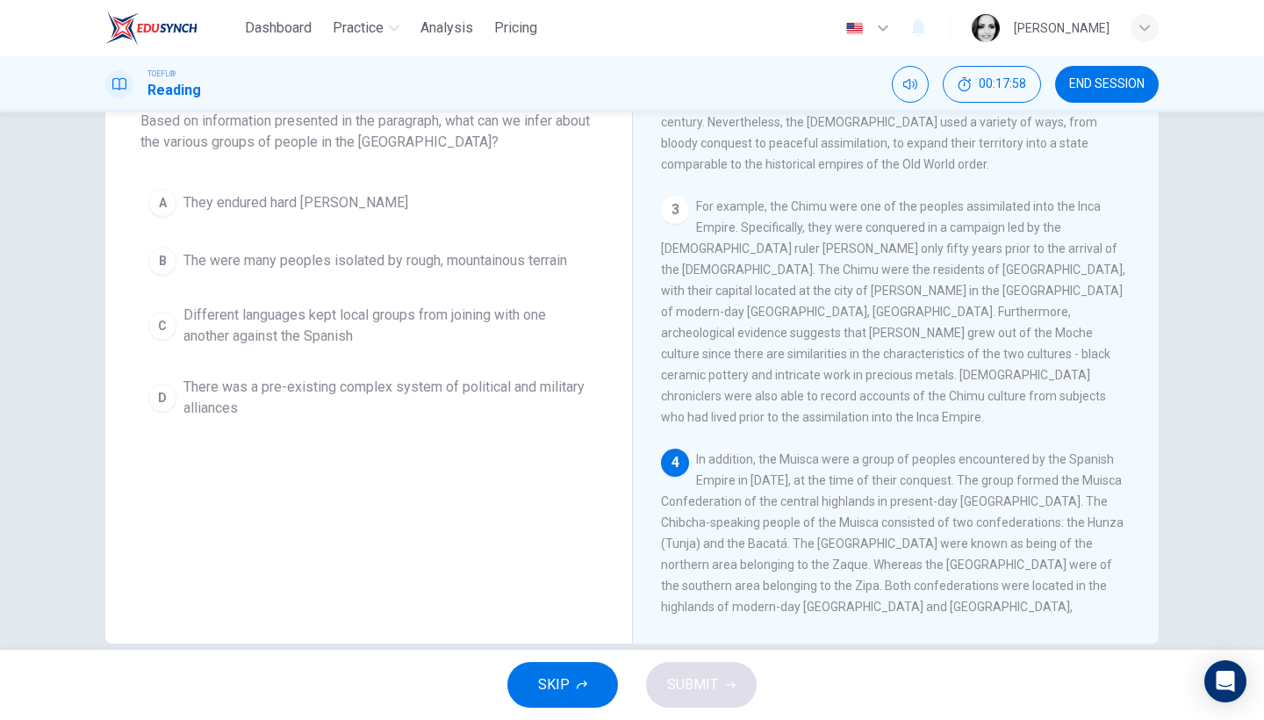
click at [369, 346] on span "Different languages kept local groups from joining with one another against the…" at bounding box center [387, 326] width 406 height 42
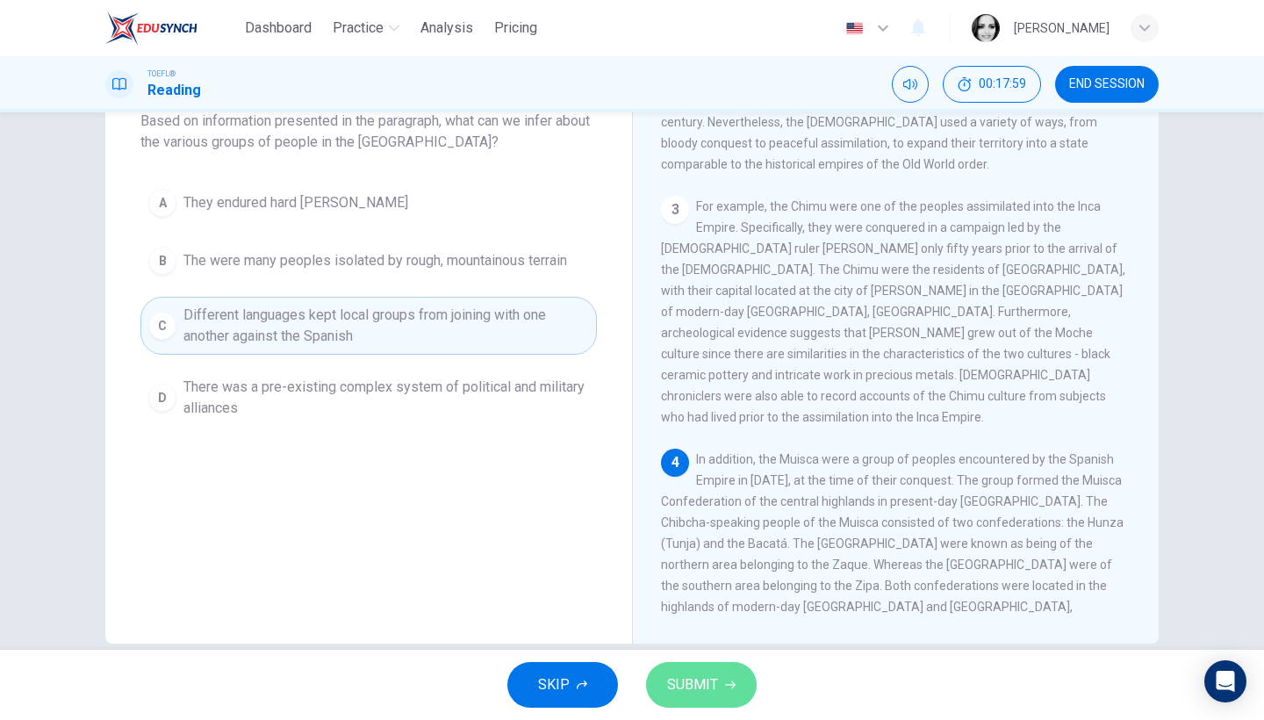
click at [703, 703] on button "SUBMIT" at bounding box center [701, 685] width 111 height 46
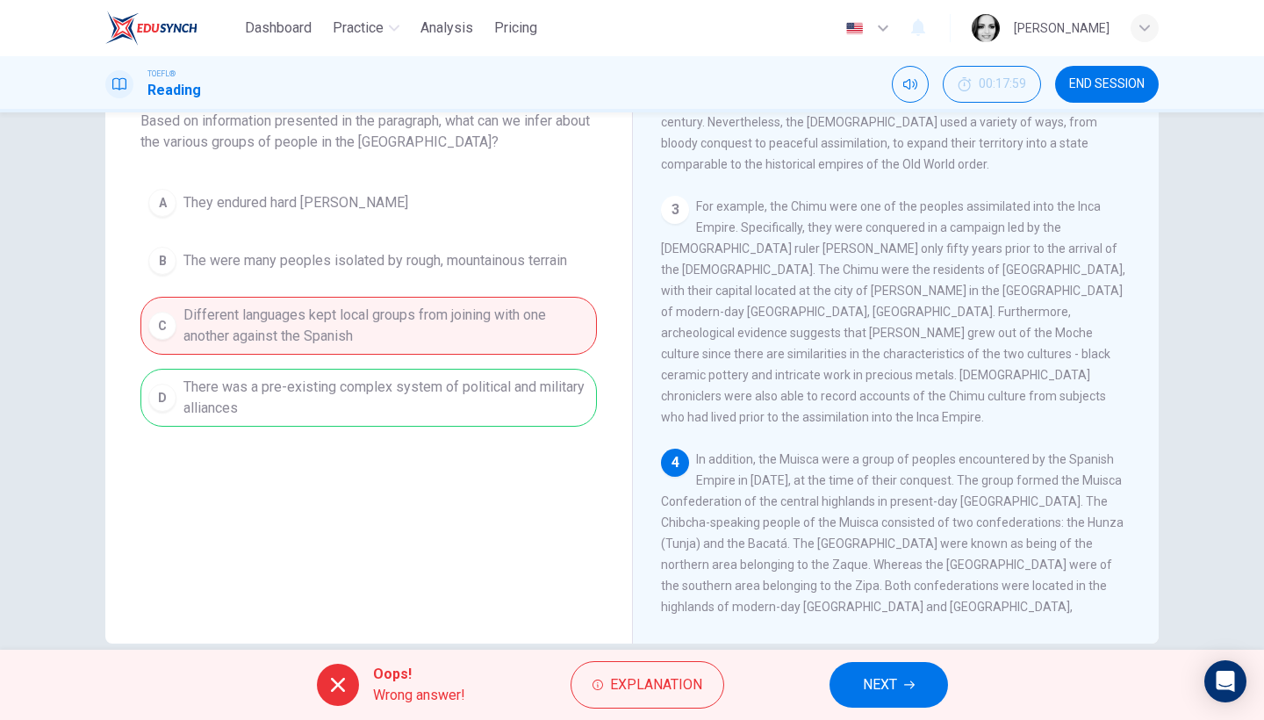
click at [923, 680] on button "NEXT" at bounding box center [889, 685] width 119 height 46
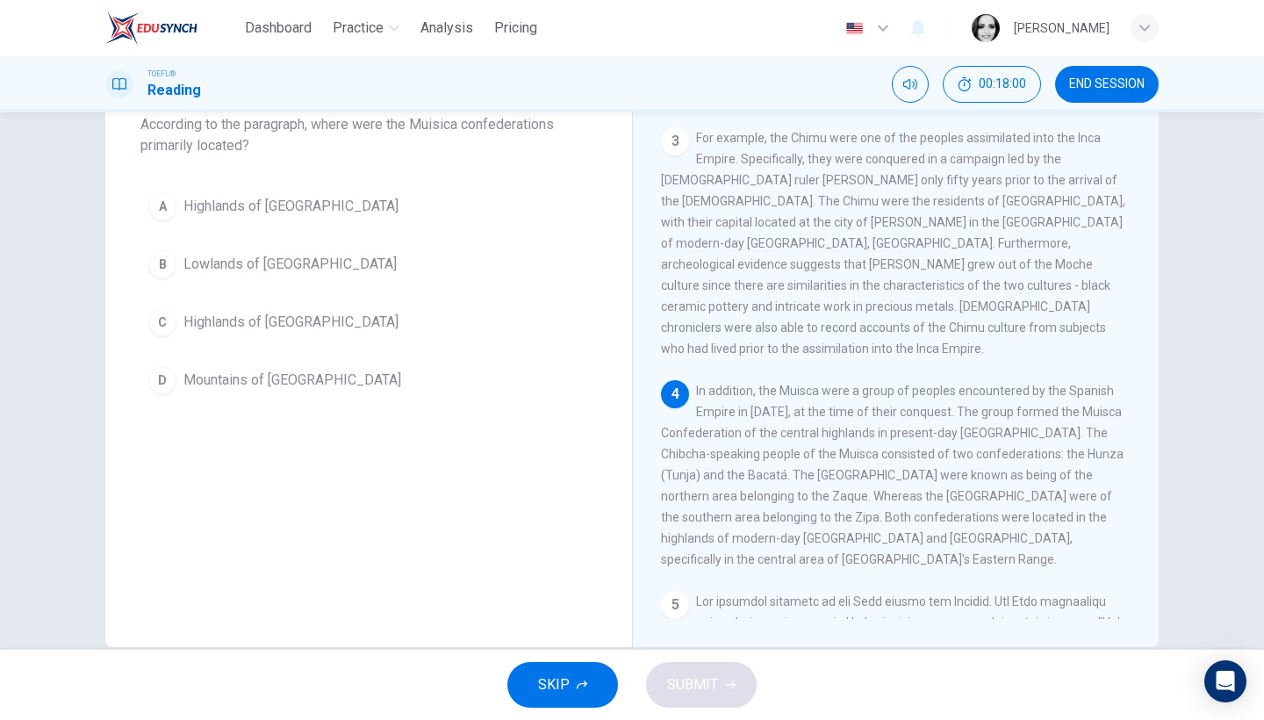
scroll to position [83, 0]
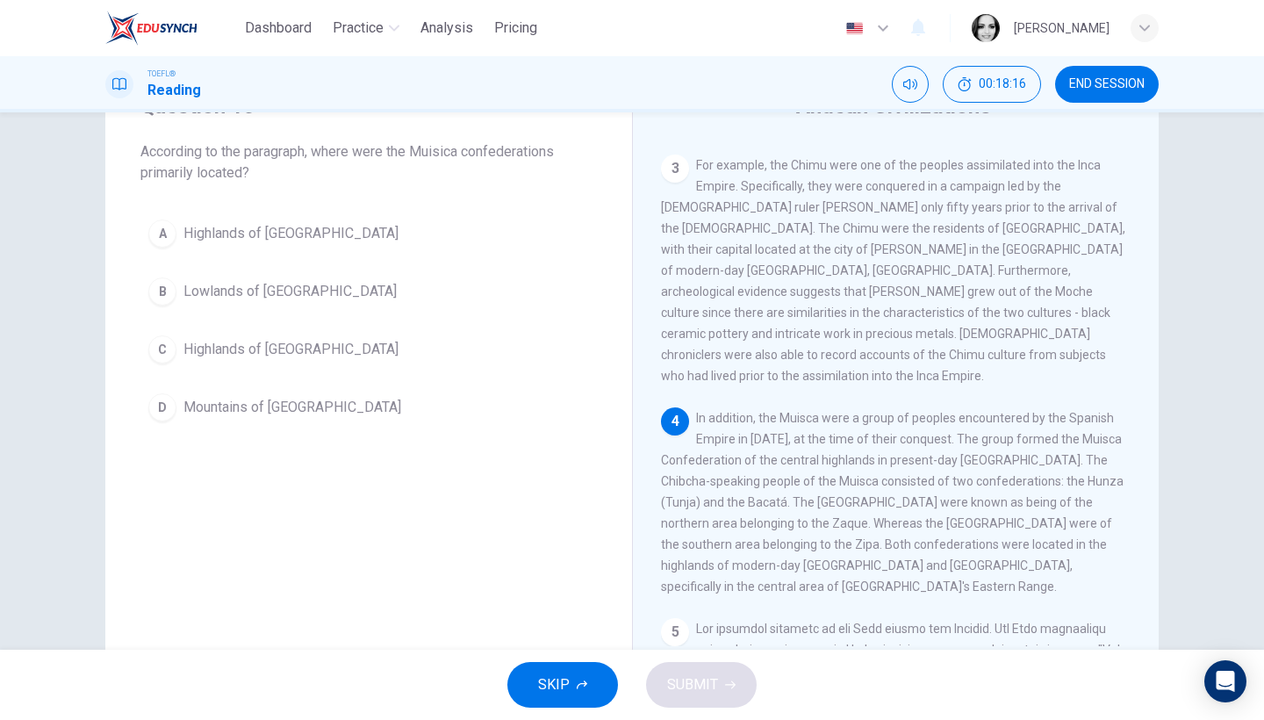
click at [284, 306] on button "B Lowlands of Colombia" at bounding box center [368, 292] width 457 height 44
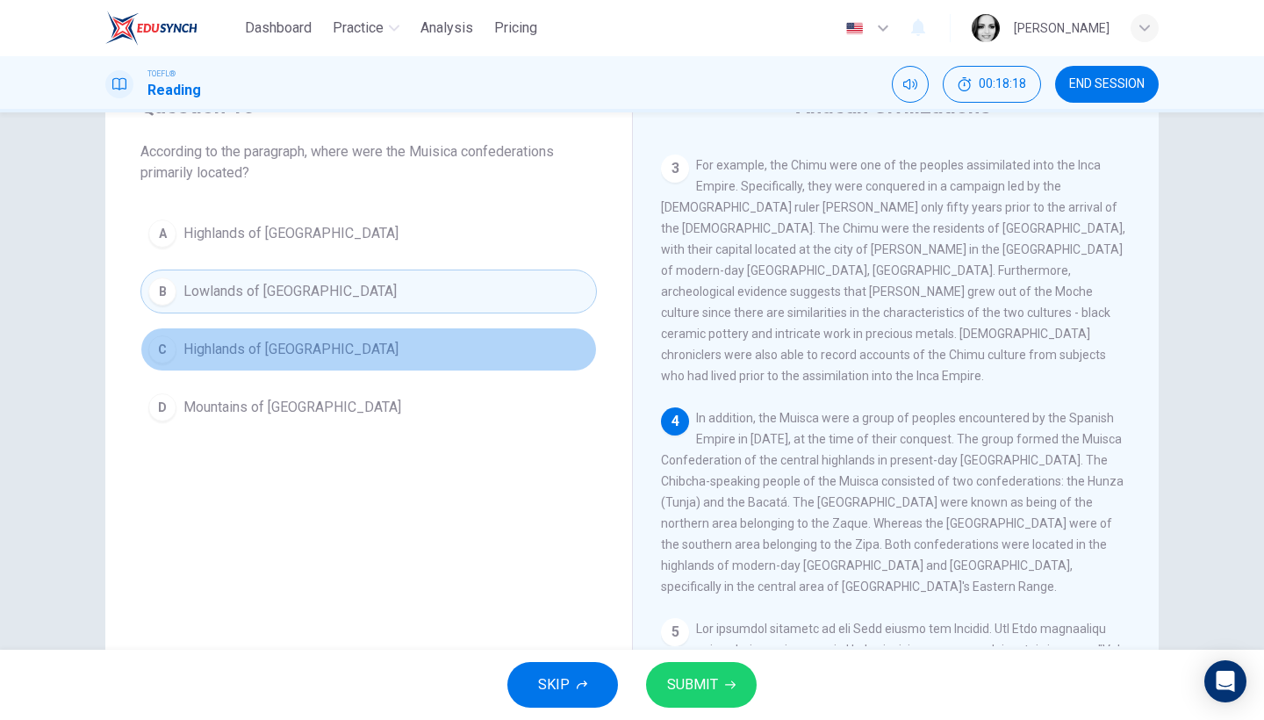
click at [258, 334] on button "C Highlands of Colombia" at bounding box center [368, 350] width 457 height 44
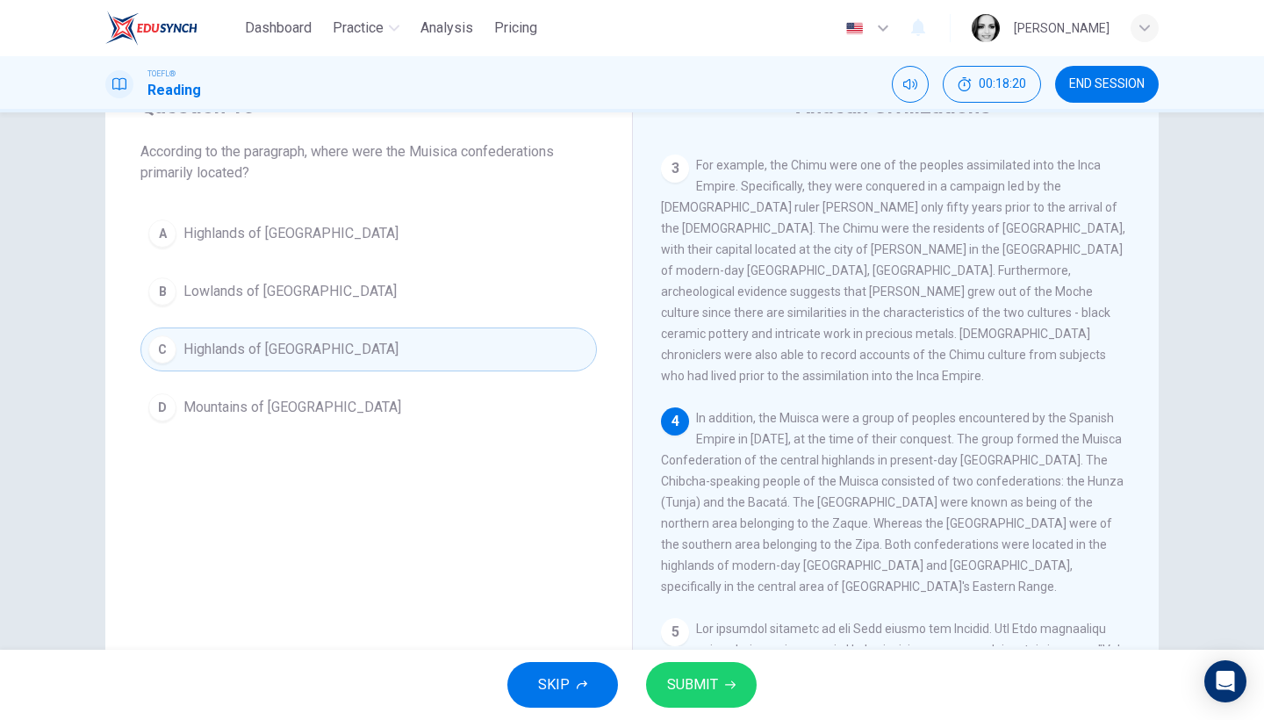
click at [681, 651] on div "SKIP SUBMIT" at bounding box center [632, 685] width 1264 height 70
click at [701, 663] on button "SUBMIT" at bounding box center [701, 685] width 111 height 46
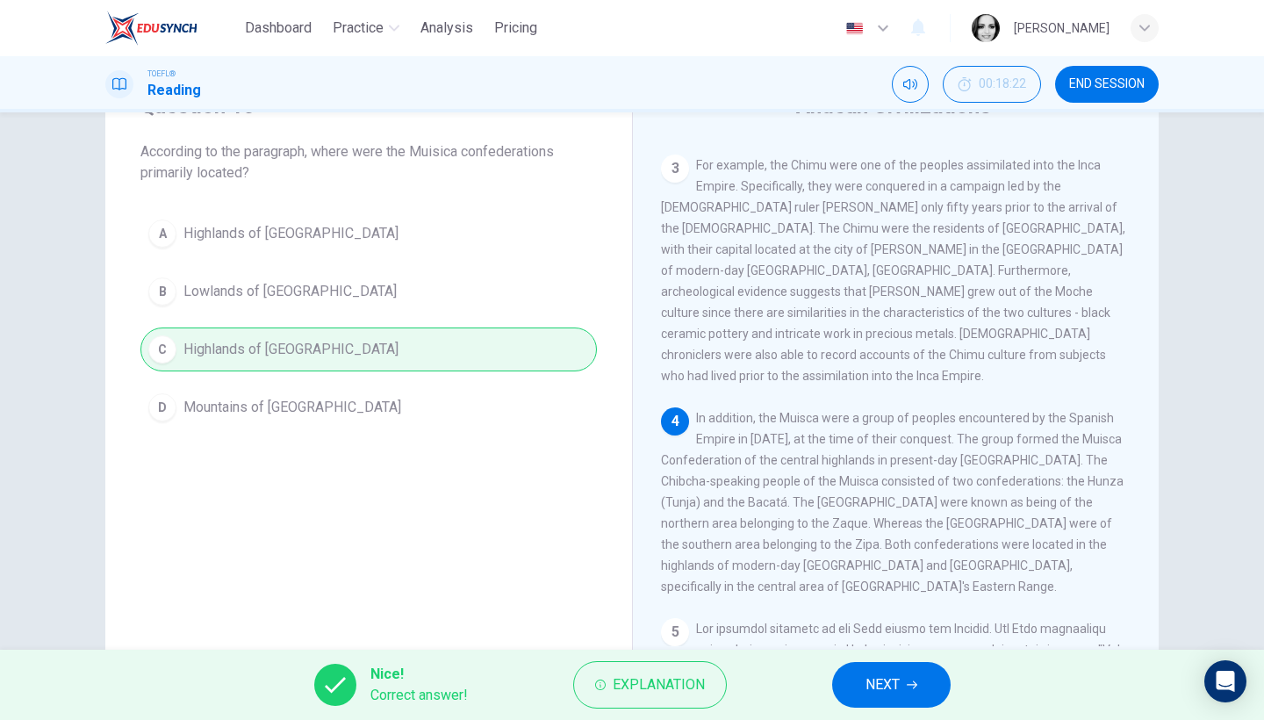
click at [925, 697] on button "NEXT" at bounding box center [891, 685] width 119 height 46
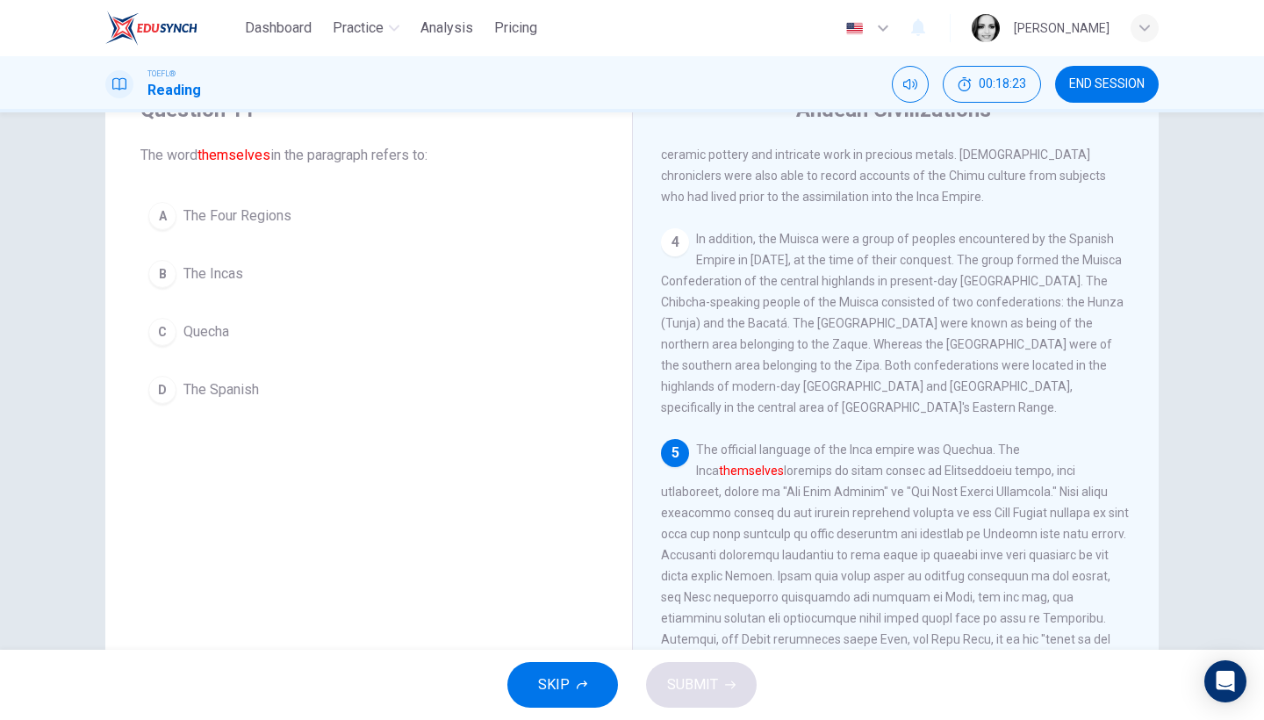
scroll to position [44, 0]
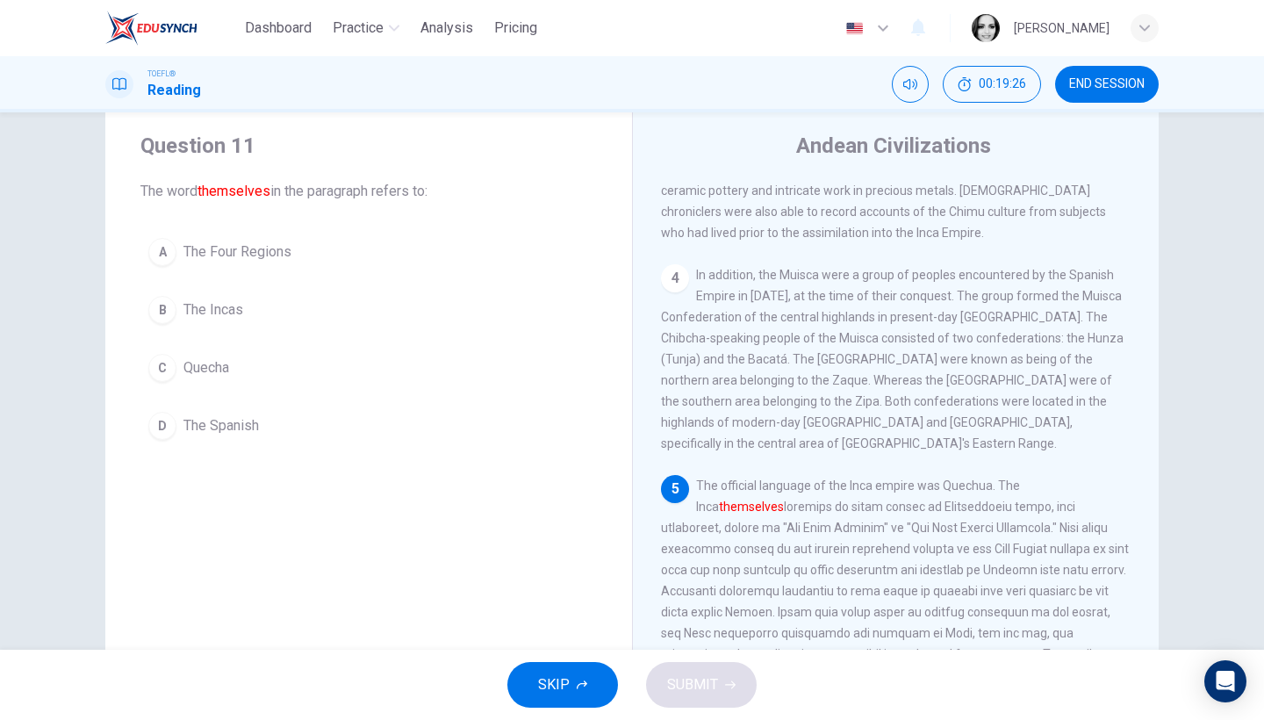
click at [194, 372] on span "Quecha" at bounding box center [207, 367] width 46 height 21
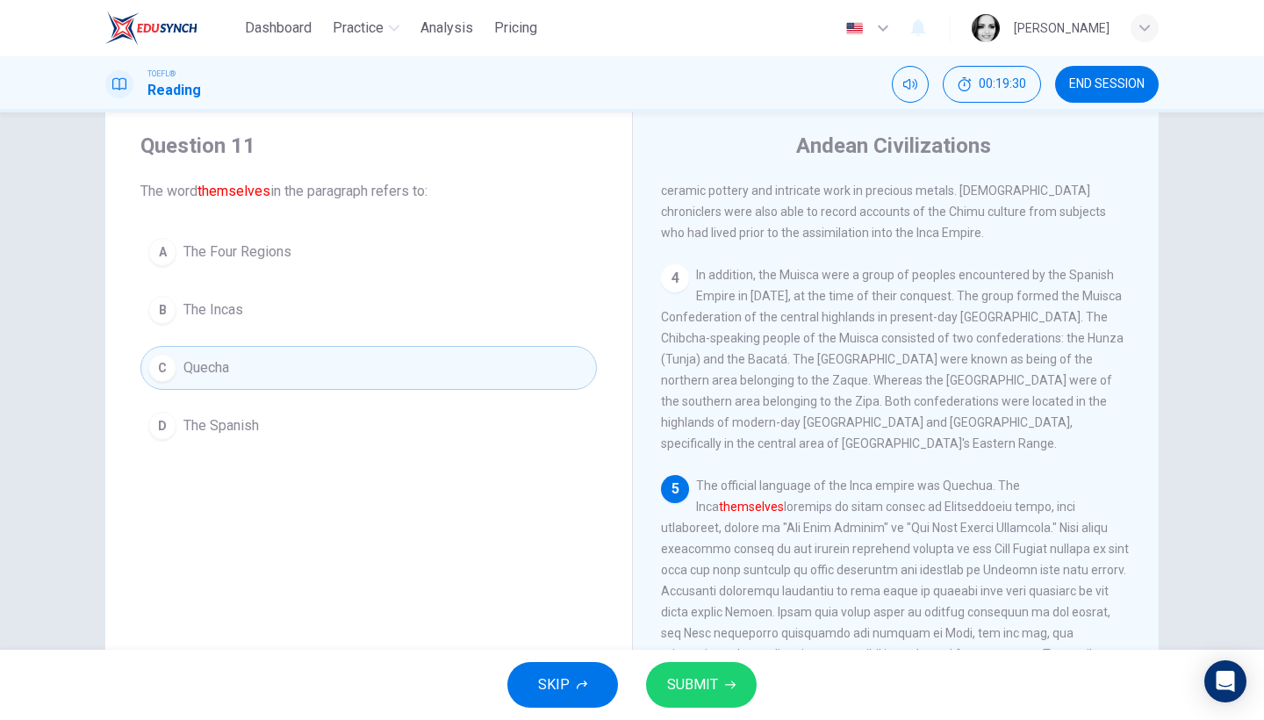
click at [693, 675] on span "SUBMIT" at bounding box center [692, 685] width 51 height 25
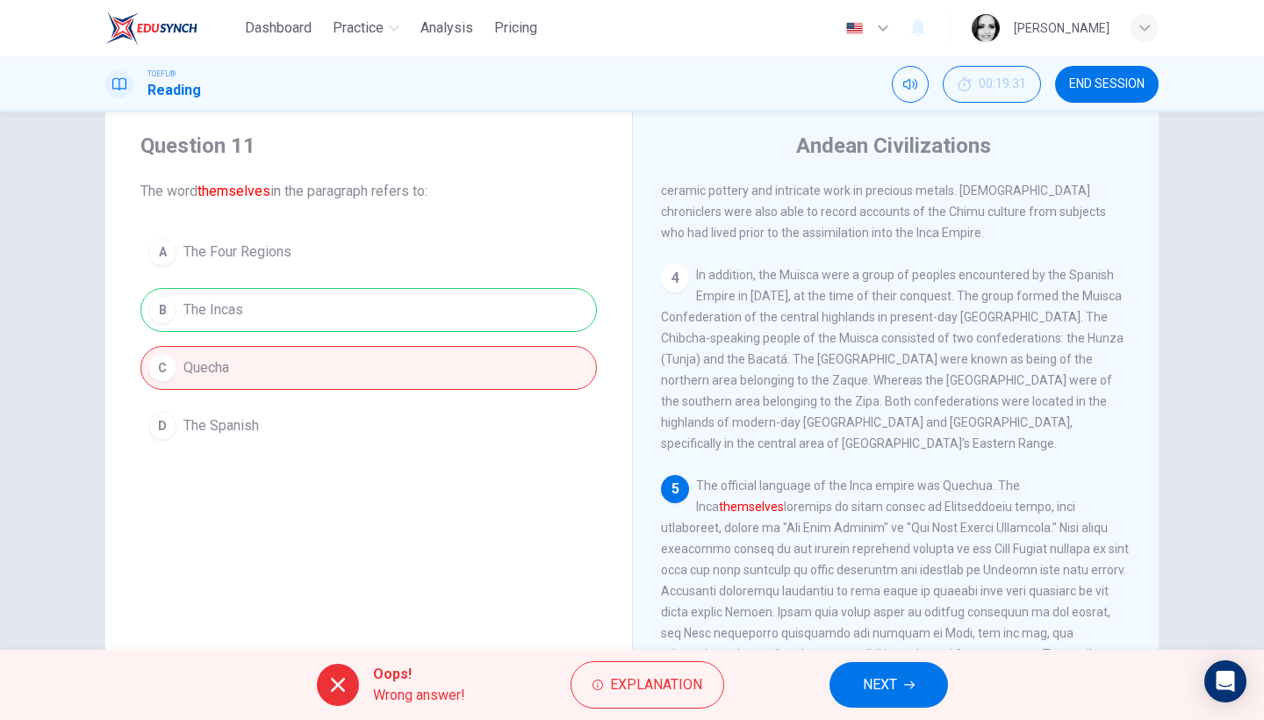
click at [869, 679] on span "NEXT" at bounding box center [880, 685] width 34 height 25
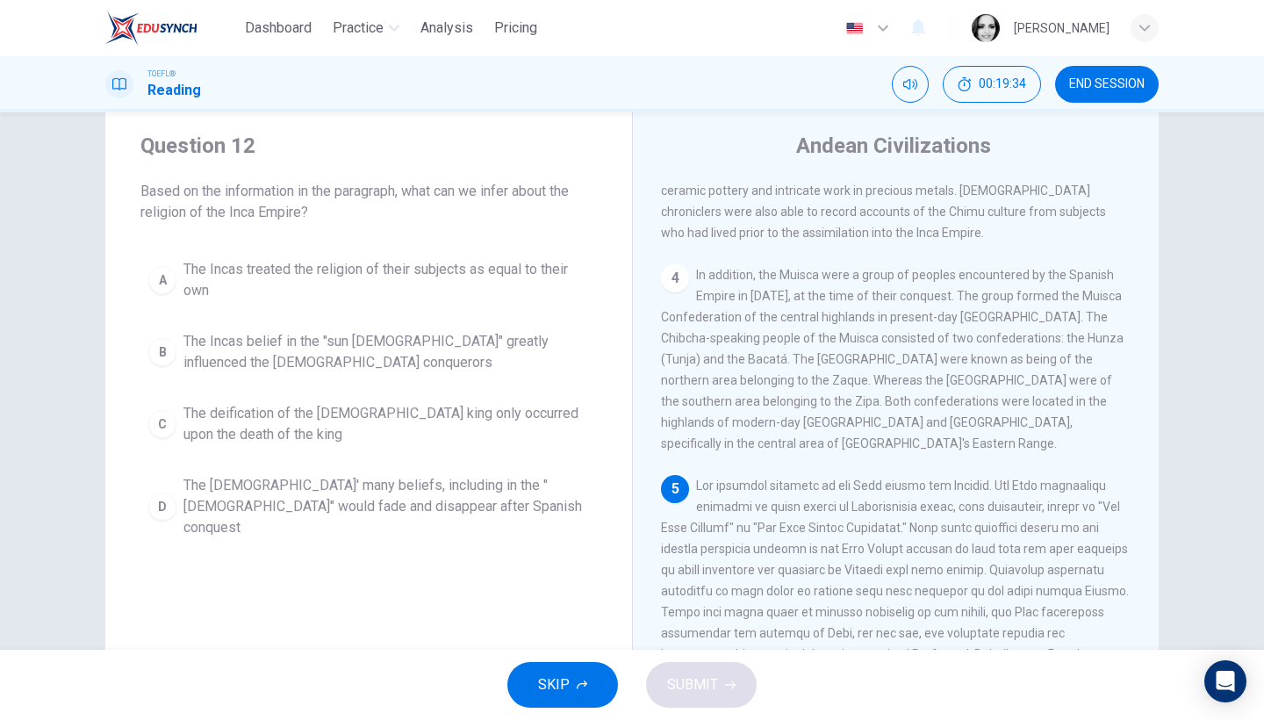
scroll to position [105, 0]
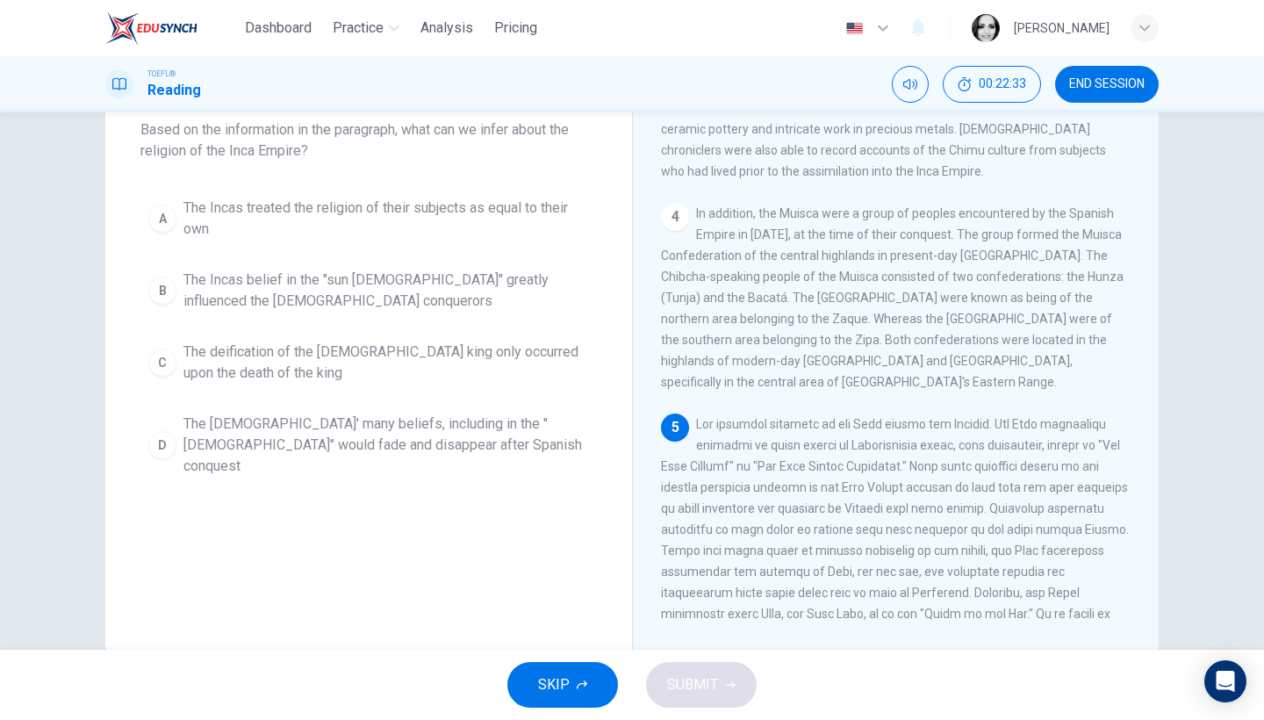
click at [378, 451] on span "The Incas' many beliefs, including in the "sun god" would fade and disappear af…" at bounding box center [387, 445] width 406 height 63
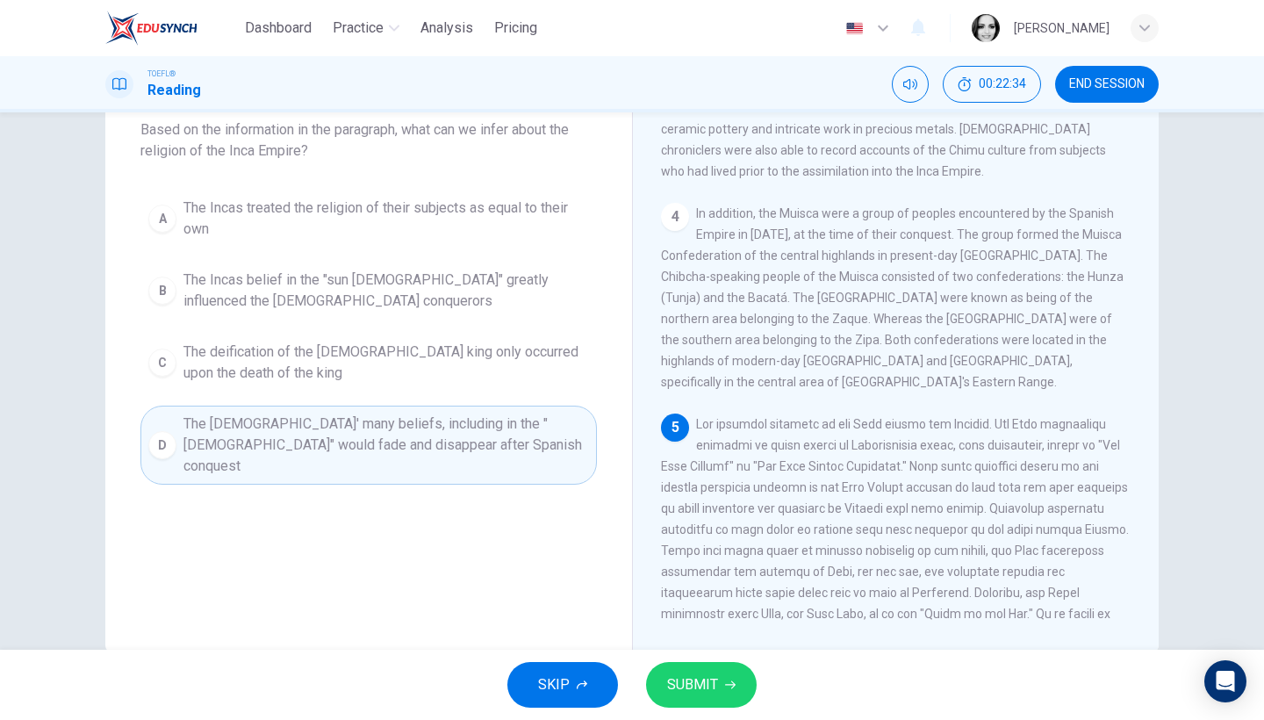
click at [736, 695] on button "SUBMIT" at bounding box center [701, 685] width 111 height 46
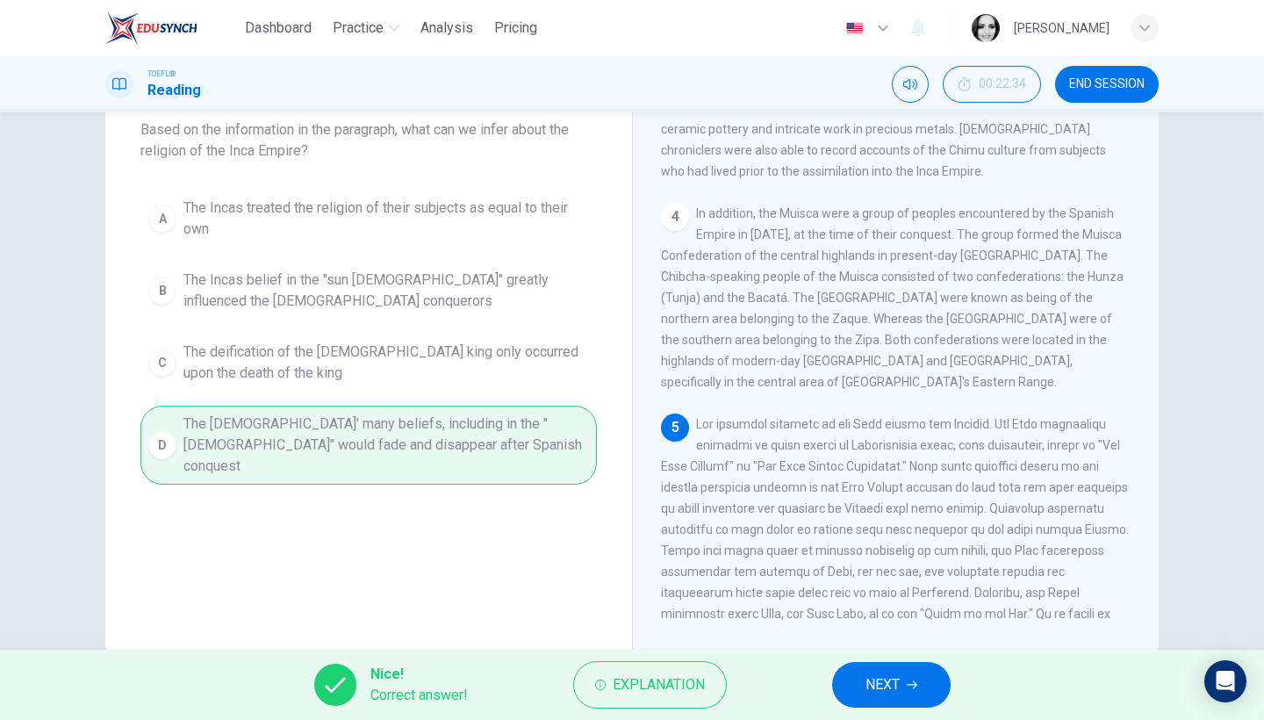
click at [873, 703] on button "NEXT" at bounding box center [891, 685] width 119 height 46
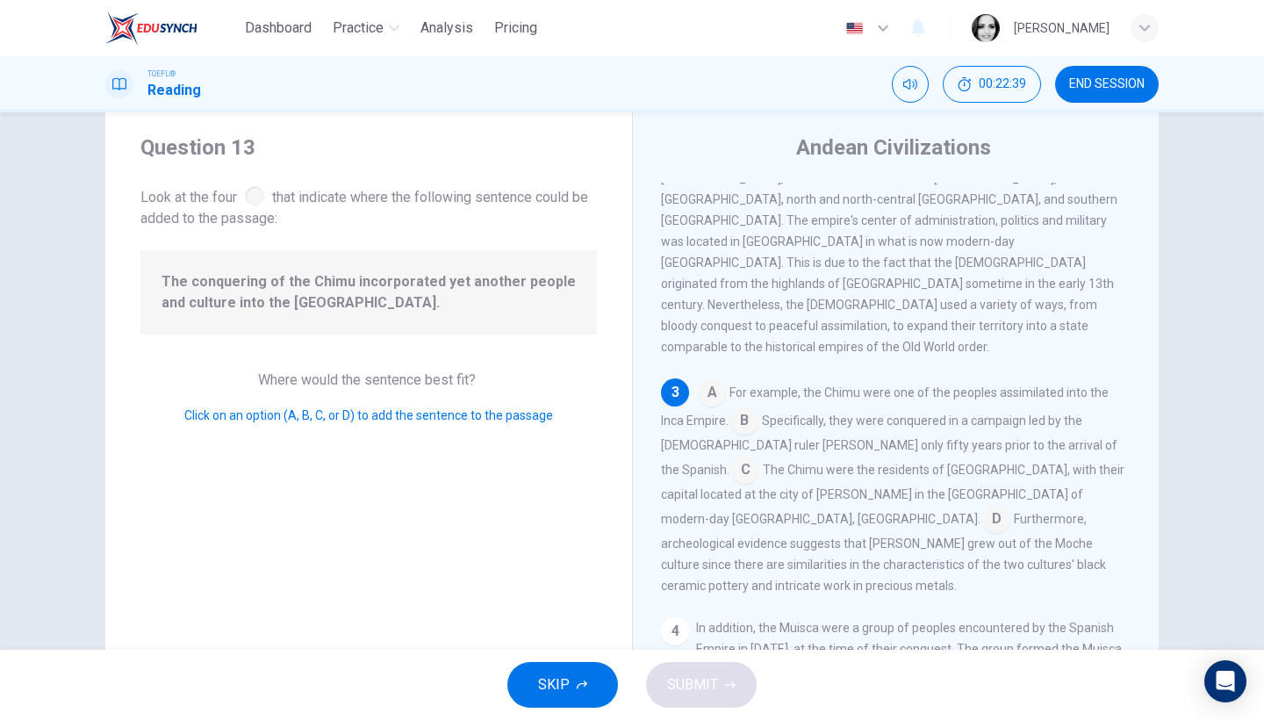
scroll to position [46, 0]
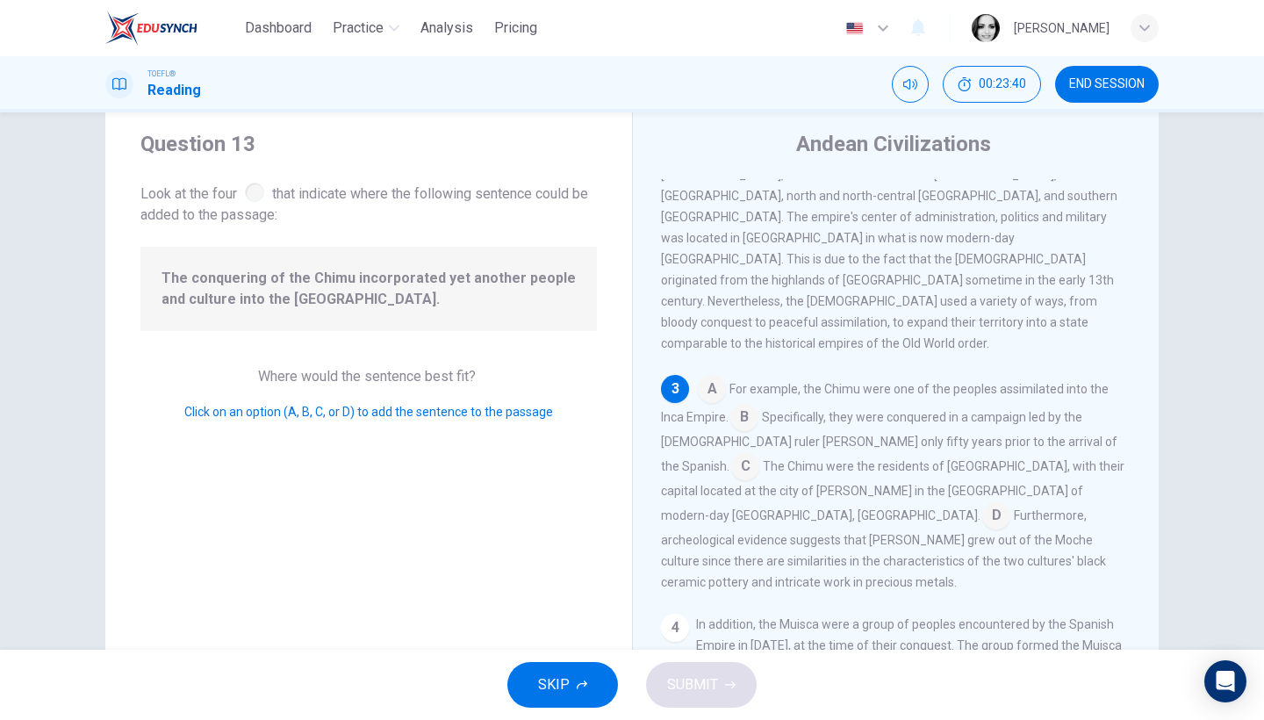
click at [759, 454] on input at bounding box center [745, 468] width 28 height 28
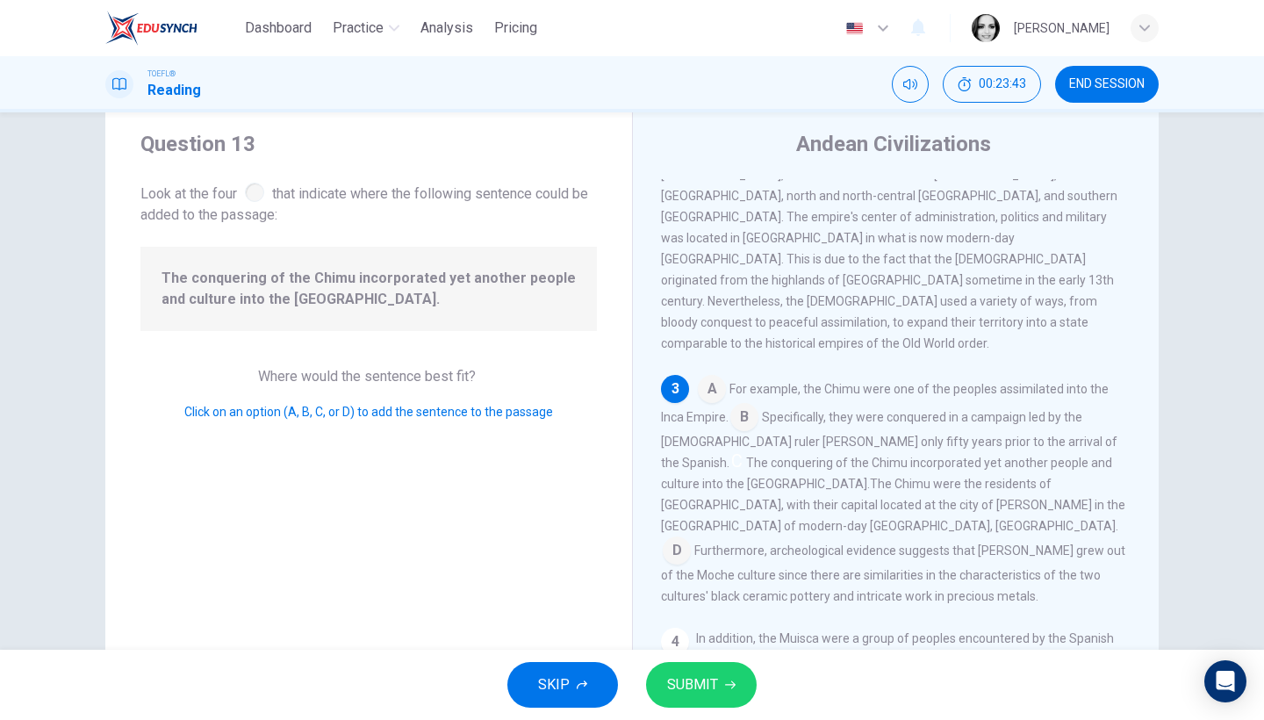
click at [683, 674] on span "SUBMIT" at bounding box center [692, 685] width 51 height 25
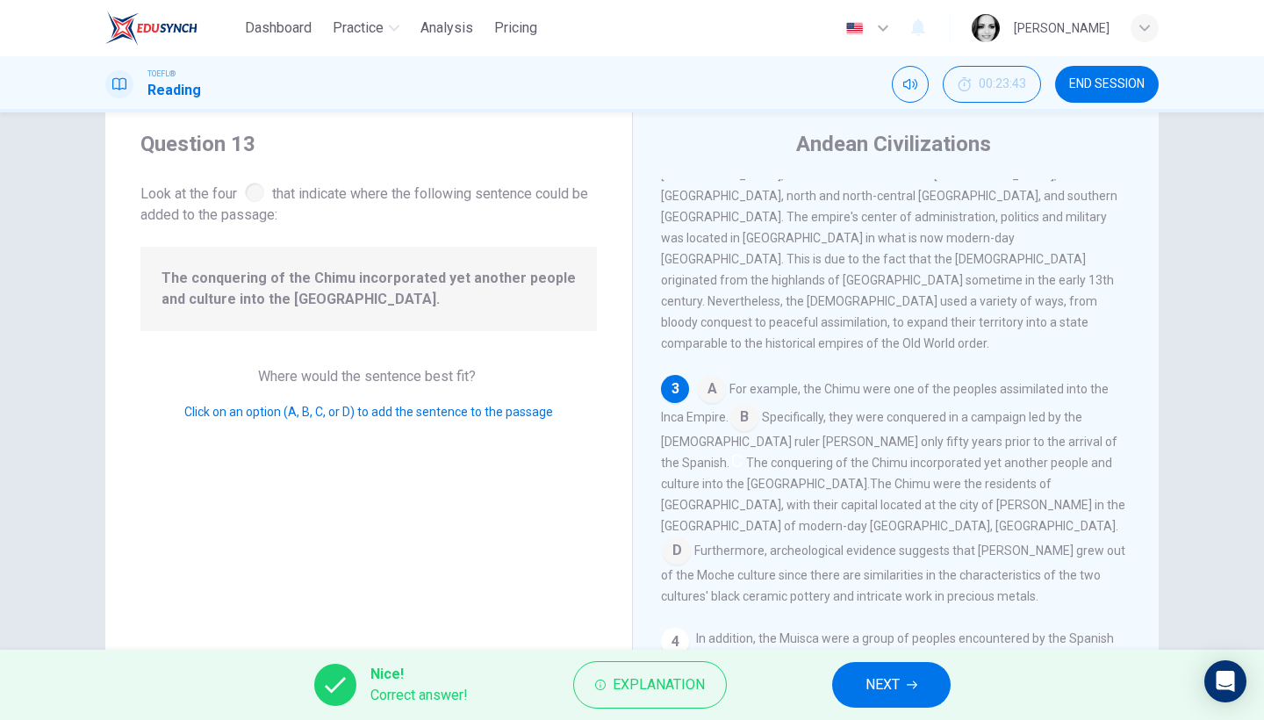
click at [863, 675] on button "NEXT" at bounding box center [891, 685] width 119 height 46
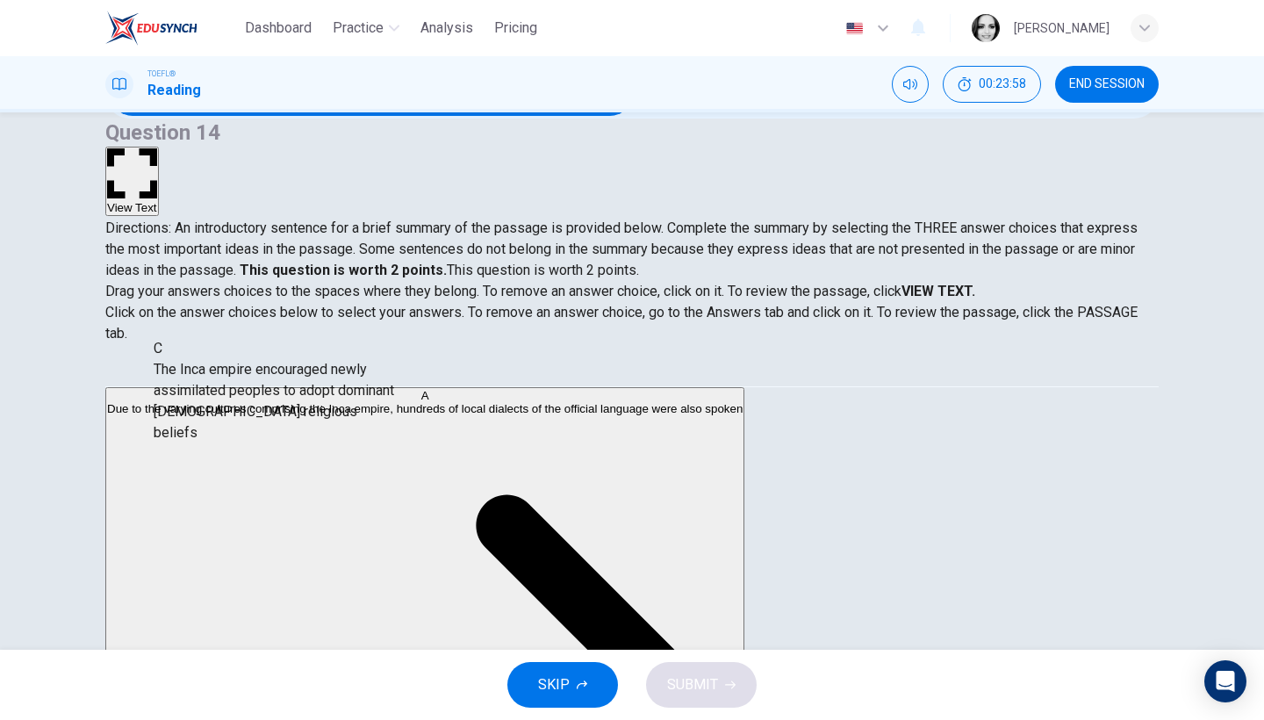
scroll to position [285, 0]
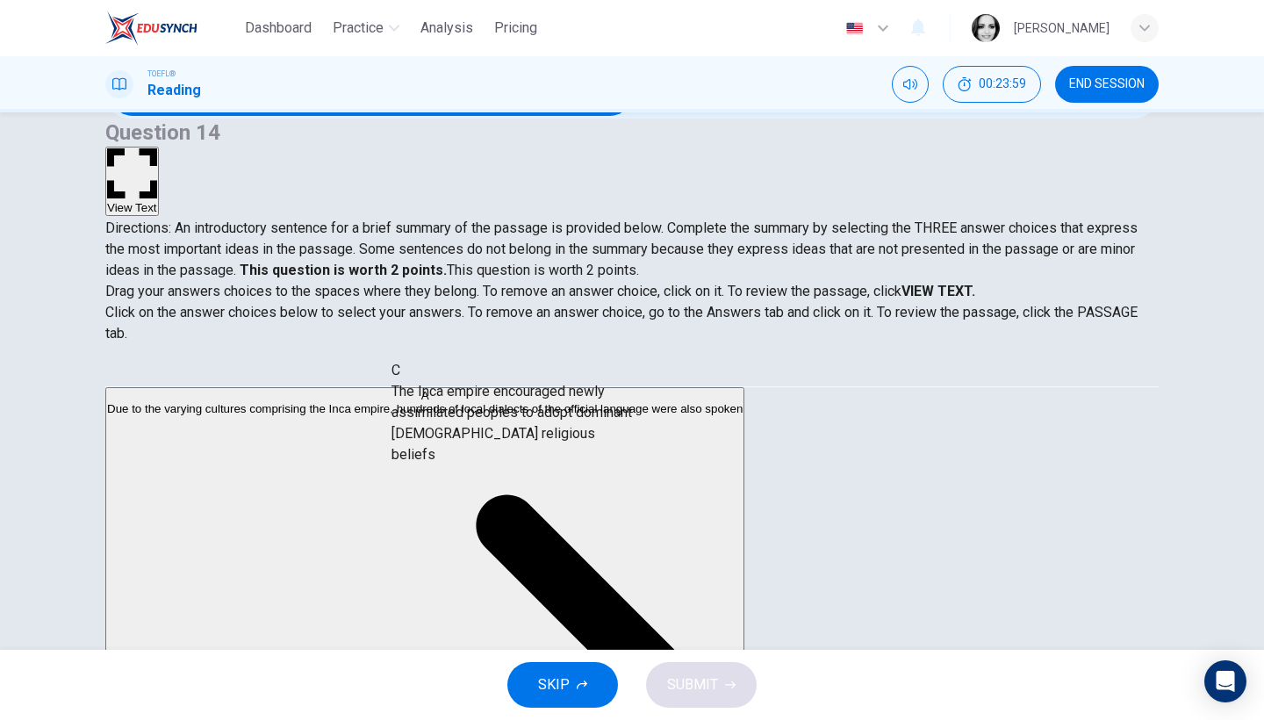
drag, startPoint x: 313, startPoint y: 414, endPoint x: 570, endPoint y: 441, distance: 258.6
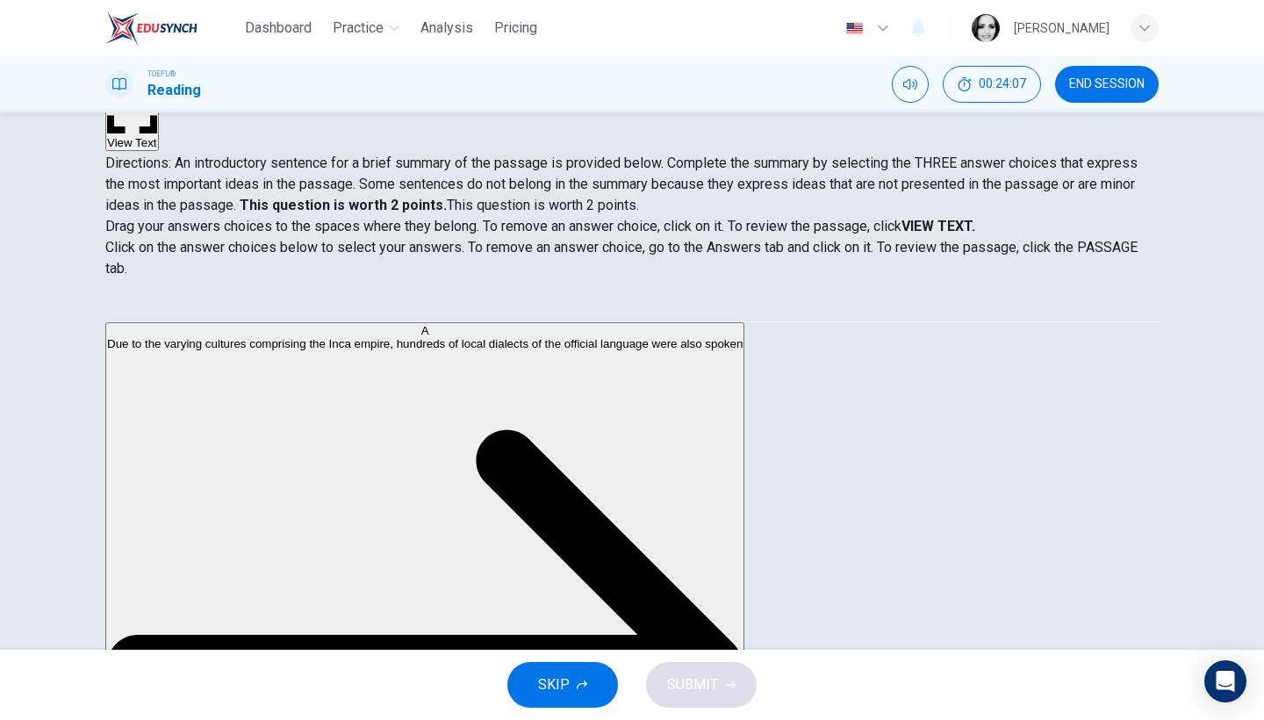
scroll to position [0, 0]
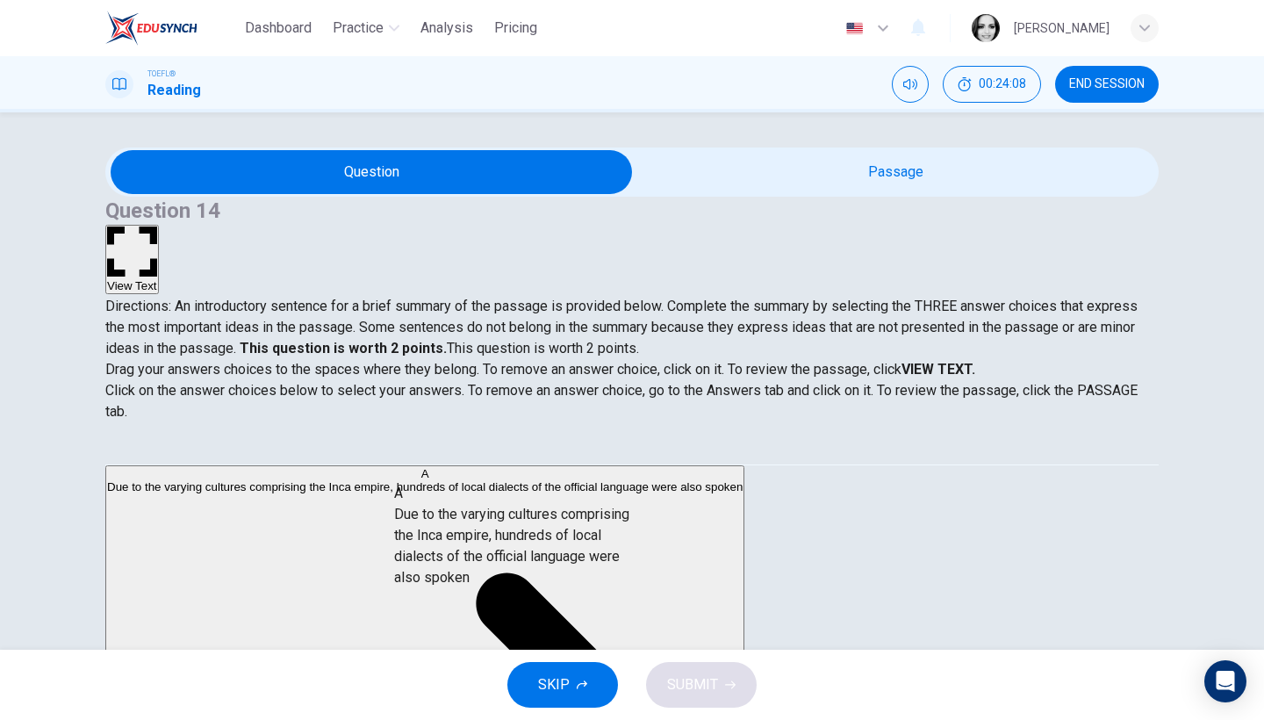
drag, startPoint x: 306, startPoint y: 512, endPoint x: 568, endPoint y: 546, distance: 264.8
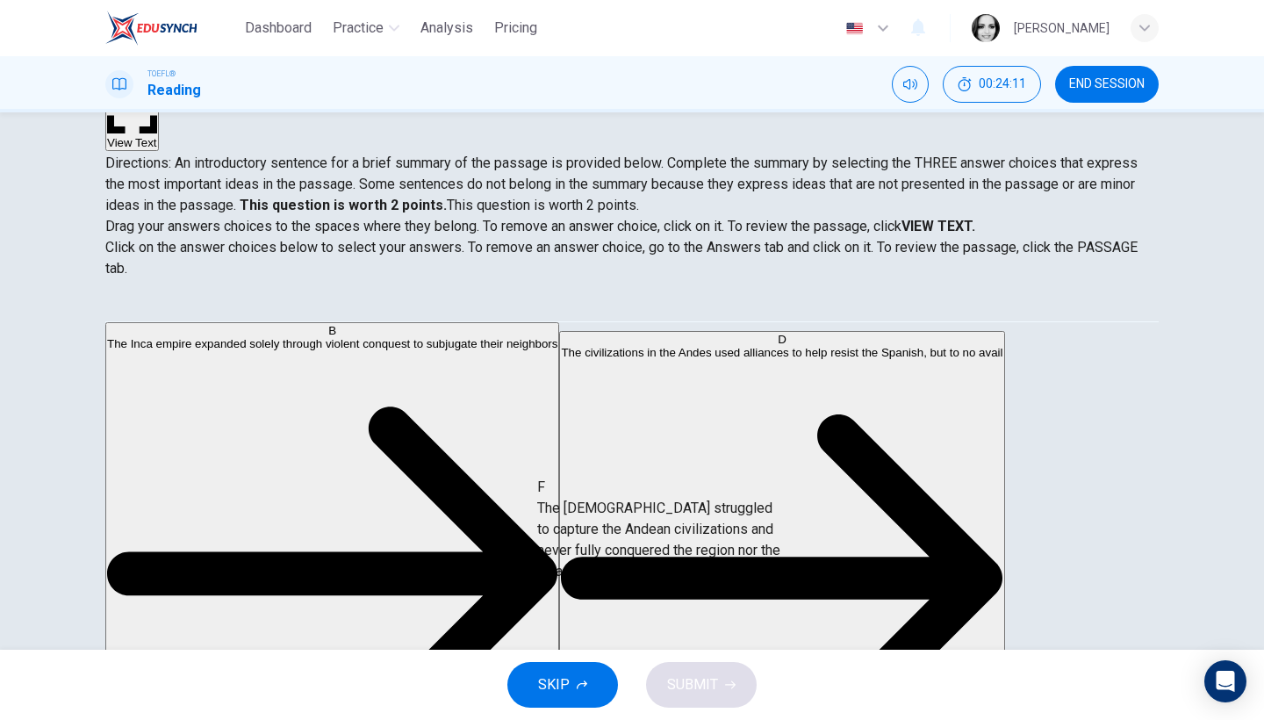
scroll to position [23, 0]
drag, startPoint x: 271, startPoint y: 540, endPoint x: 677, endPoint y: 551, distance: 405.8
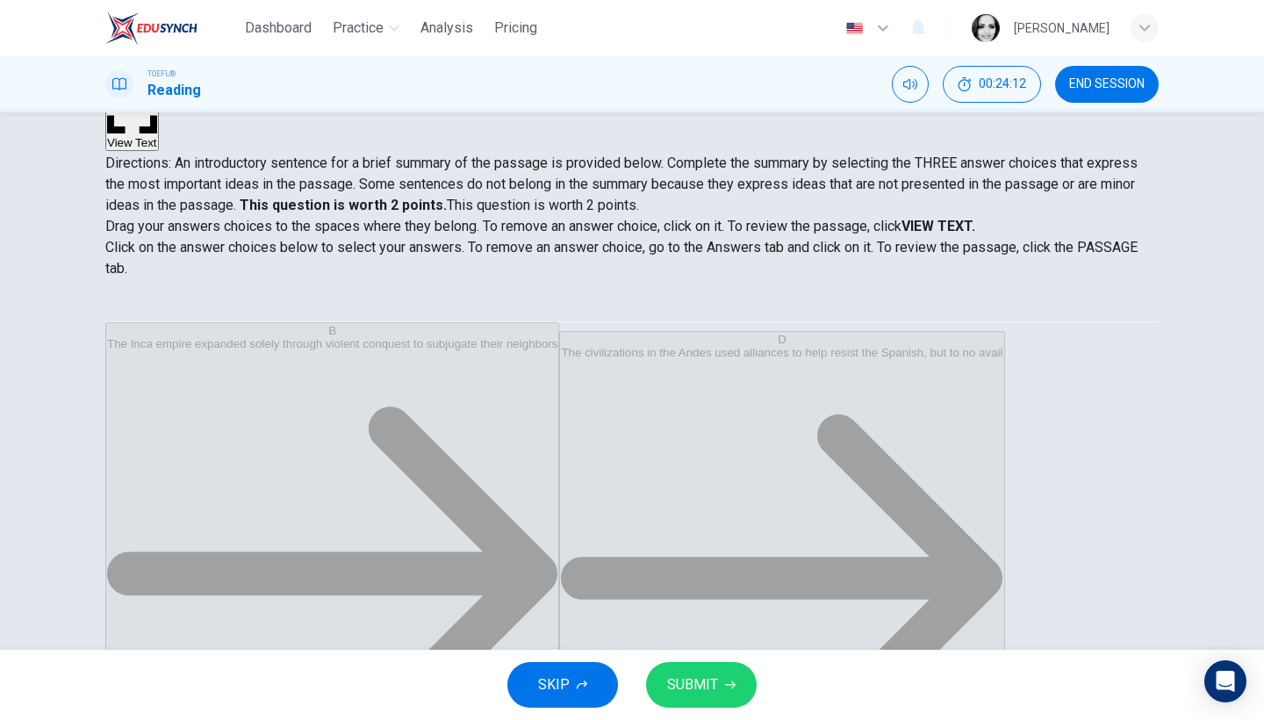
scroll to position [32, 0]
click at [716, 690] on span "SUBMIT" at bounding box center [692, 685] width 51 height 25
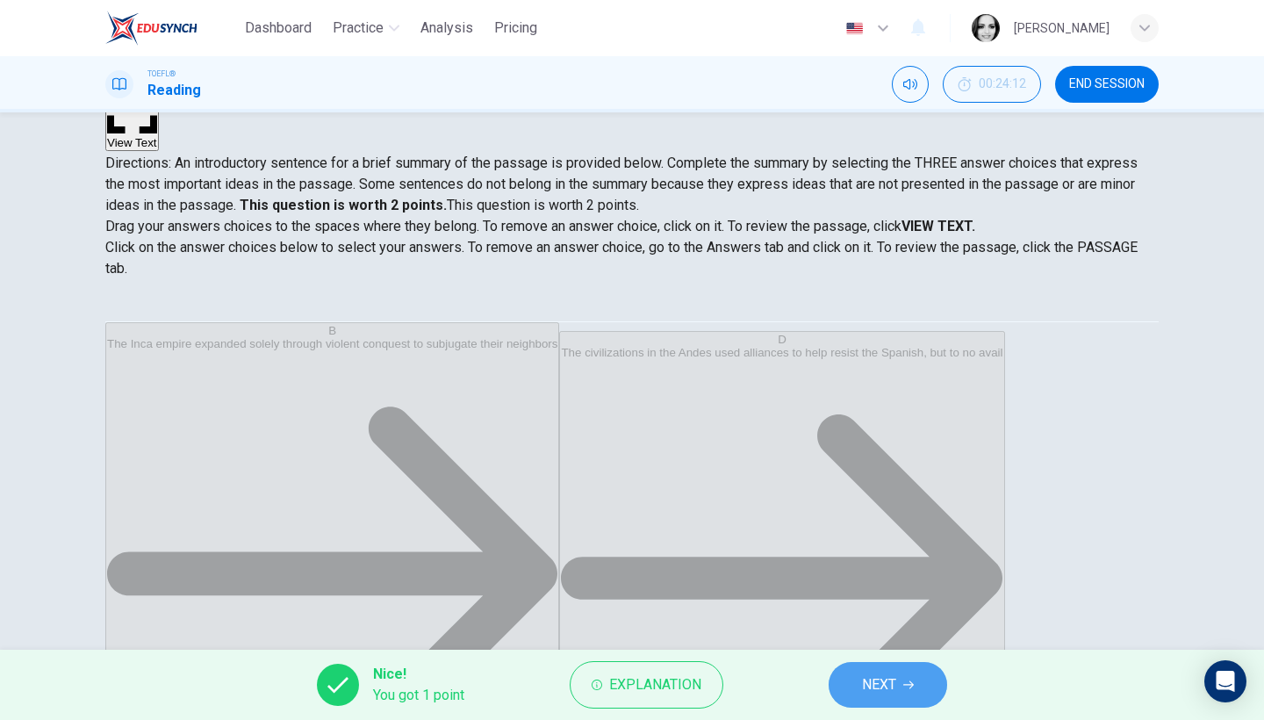
click at [914, 684] on icon "button" at bounding box center [908, 685] width 11 height 8
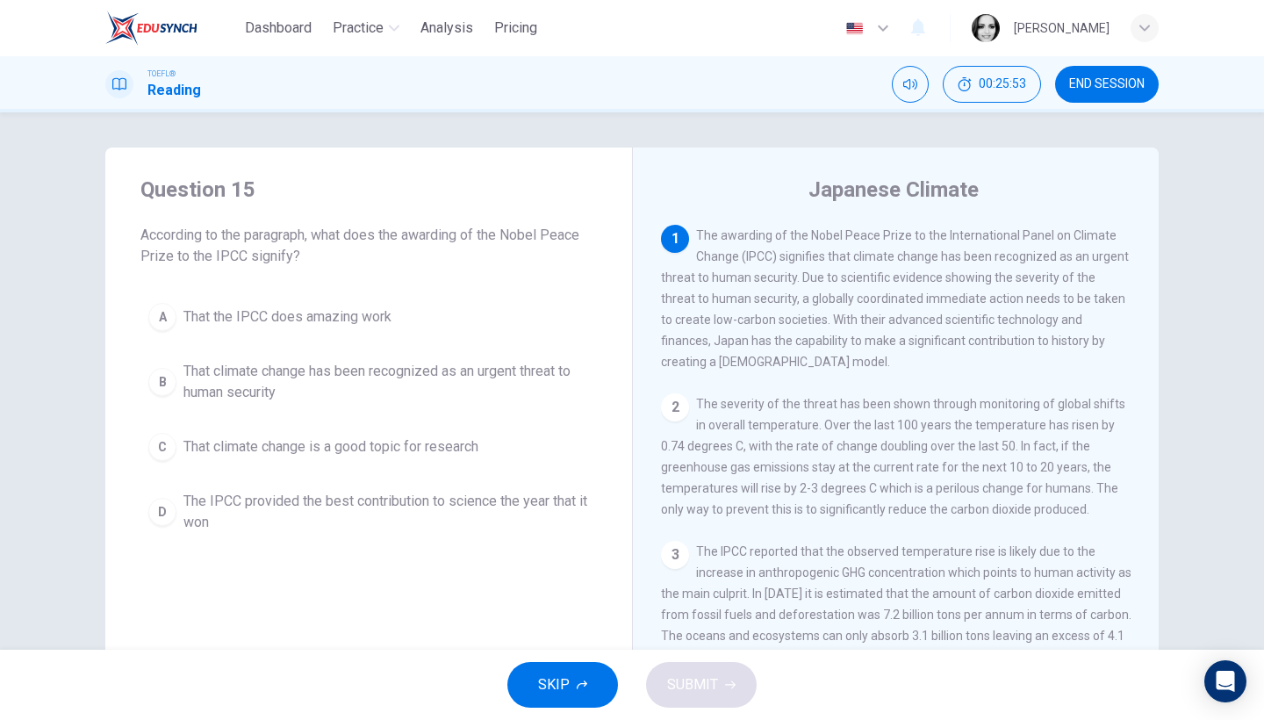
click at [393, 378] on span "That climate change has been recognized as an urgent threat to human security" at bounding box center [387, 382] width 406 height 42
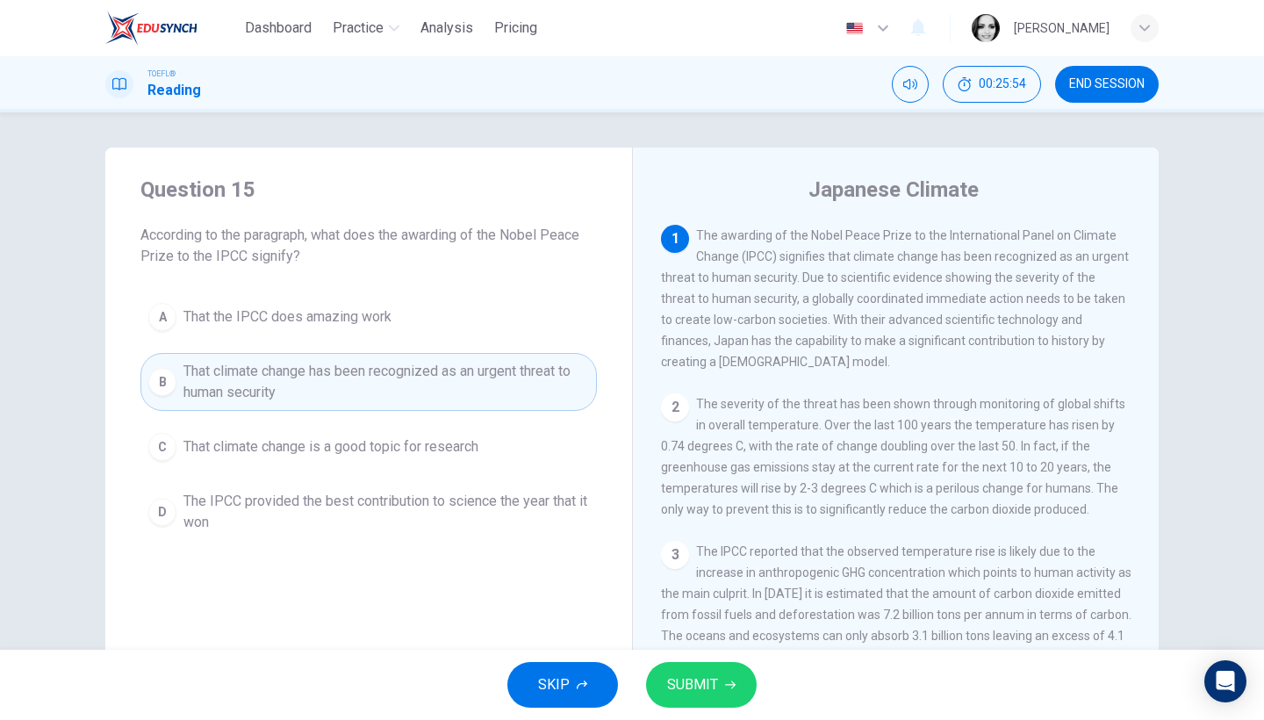
click at [736, 695] on button "SUBMIT" at bounding box center [701, 685] width 111 height 46
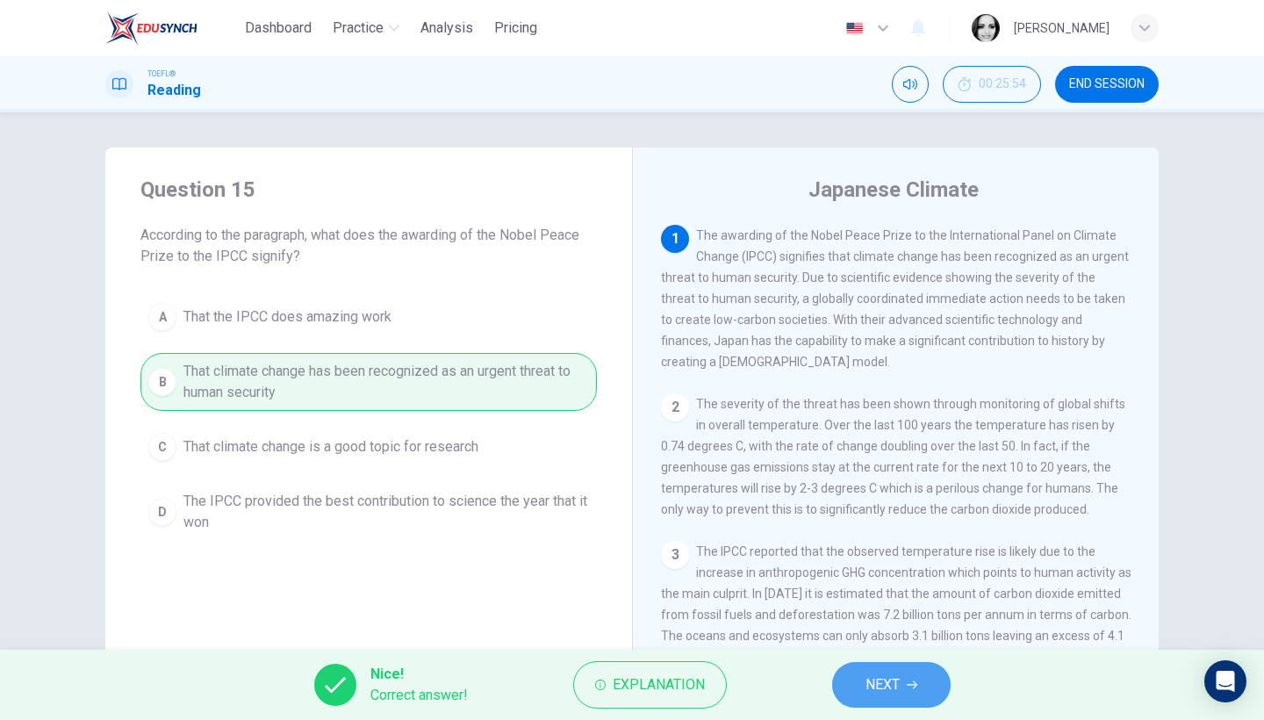
click at [883, 673] on span "NEXT" at bounding box center [883, 685] width 34 height 25
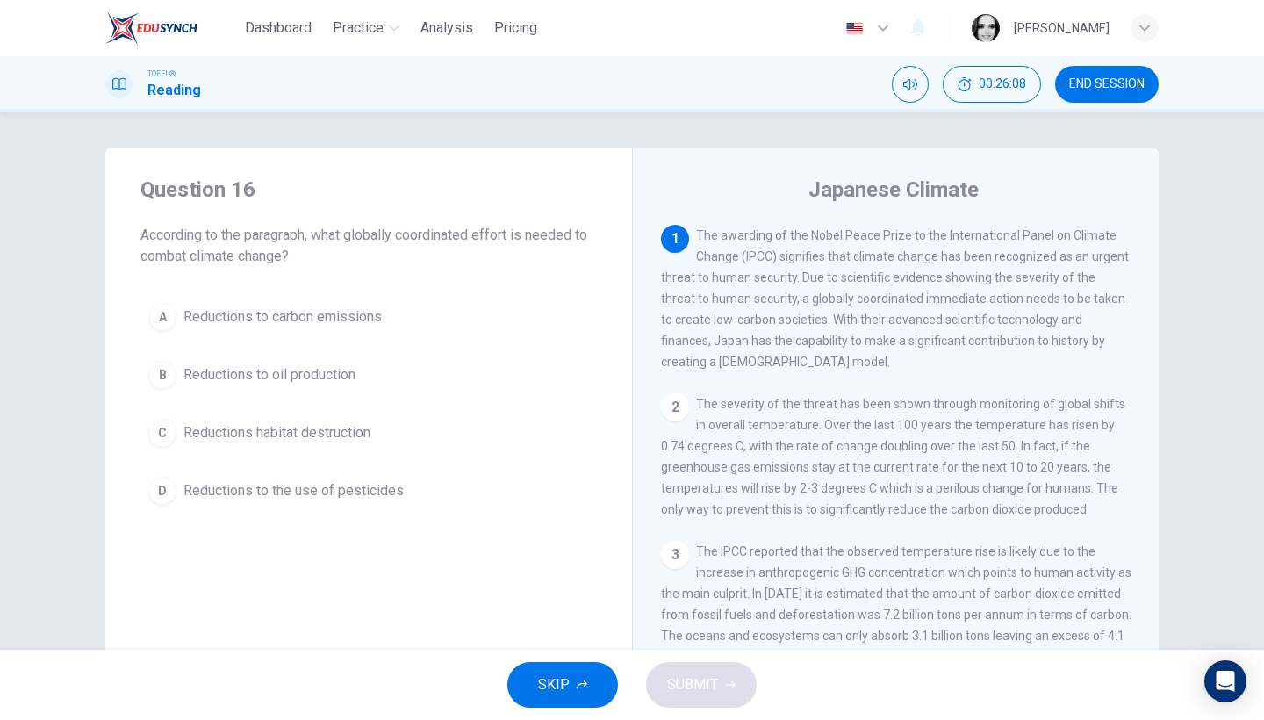
click at [282, 323] on span "Reductions to carbon emissions" at bounding box center [283, 316] width 198 height 21
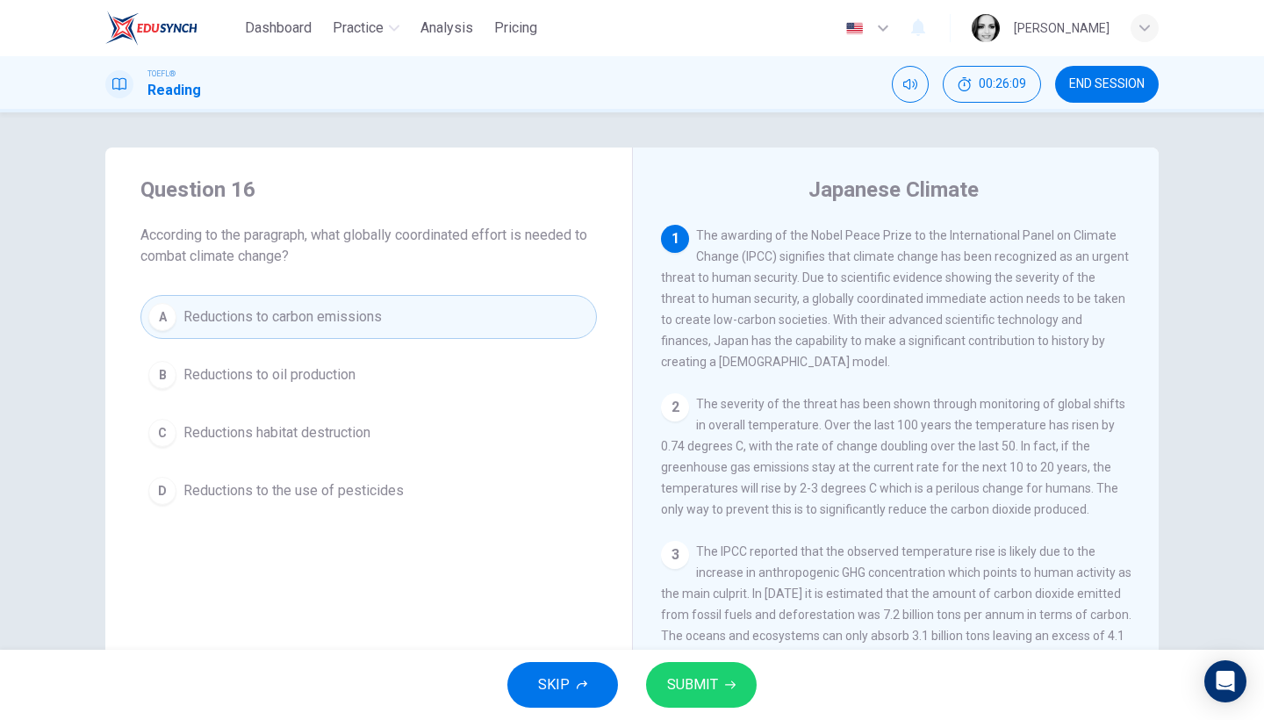
click at [702, 687] on span "SUBMIT" at bounding box center [692, 685] width 51 height 25
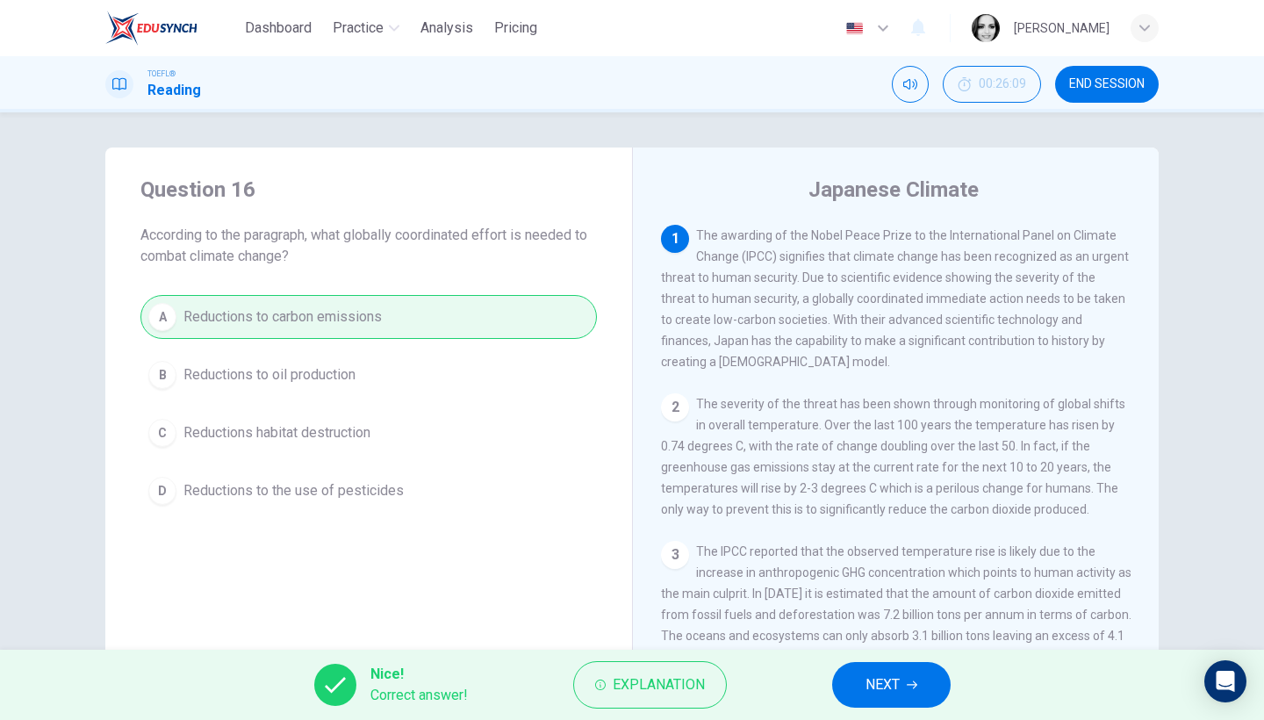
click at [887, 680] on span "NEXT" at bounding box center [883, 685] width 34 height 25
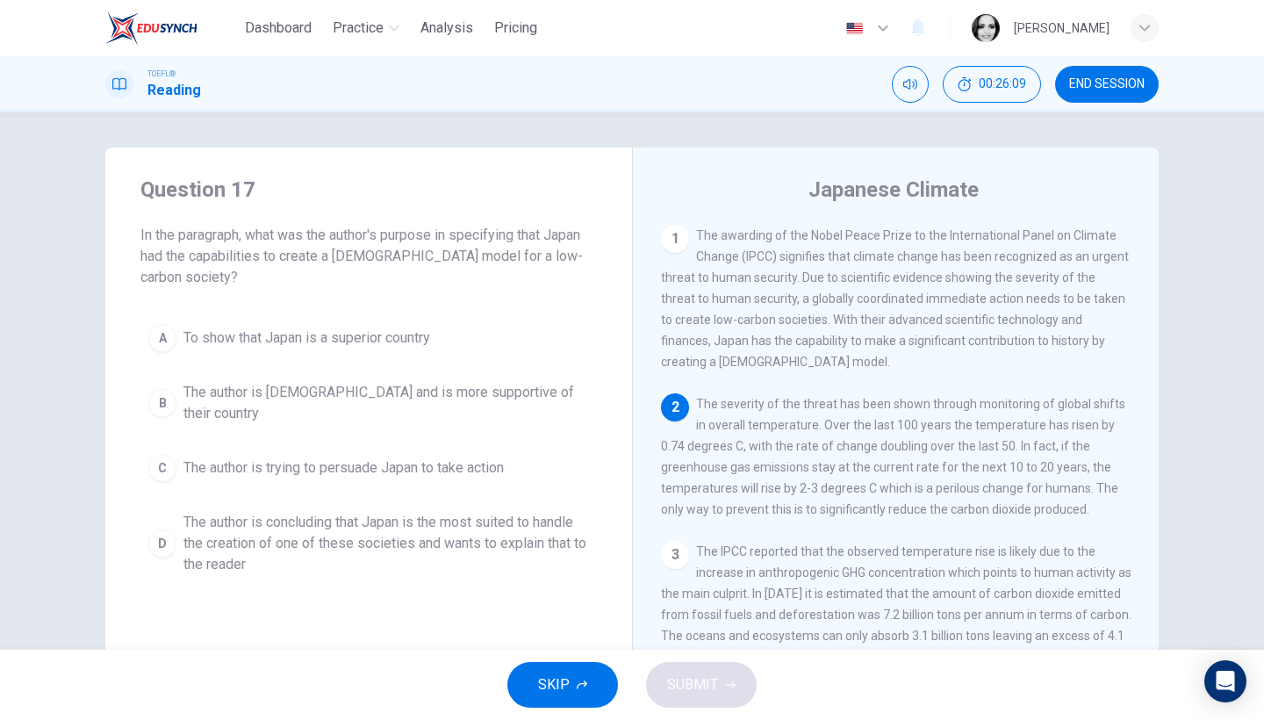
scroll to position [169, 0]
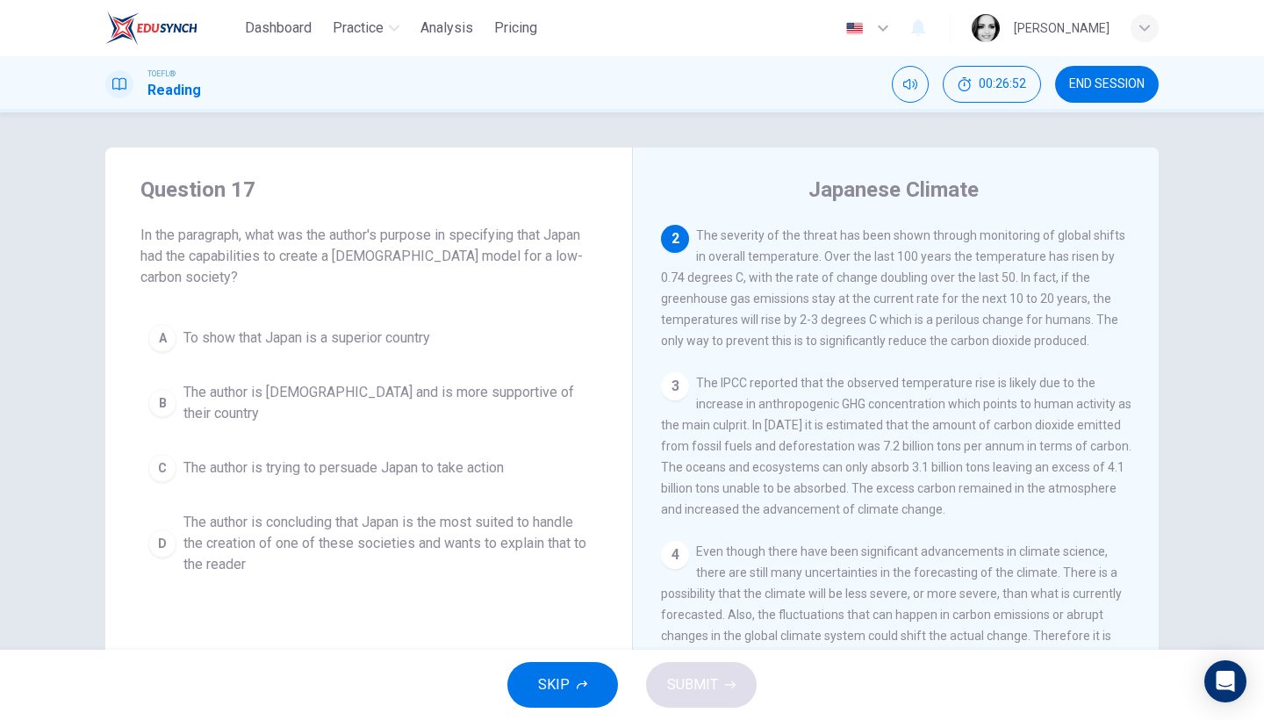
click at [344, 446] on button "C The author is trying to persuade Japan to take action" at bounding box center [368, 468] width 457 height 44
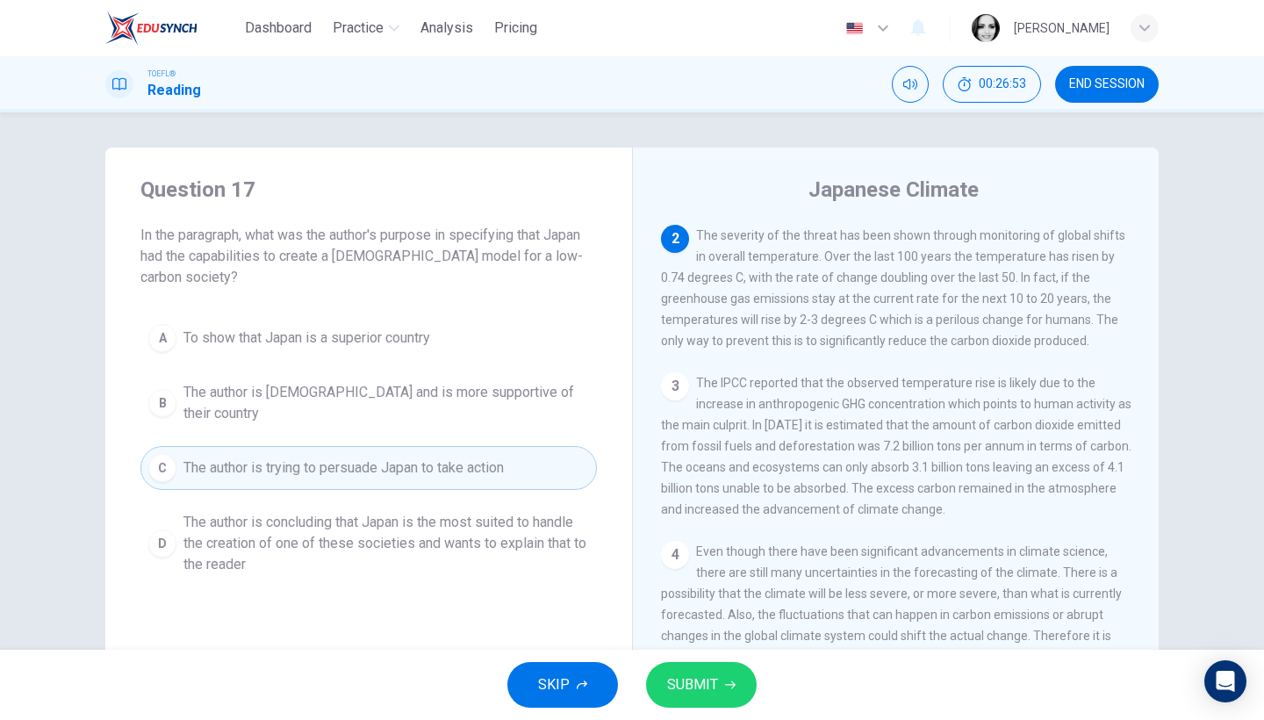
click at [674, 695] on span "SUBMIT" at bounding box center [692, 685] width 51 height 25
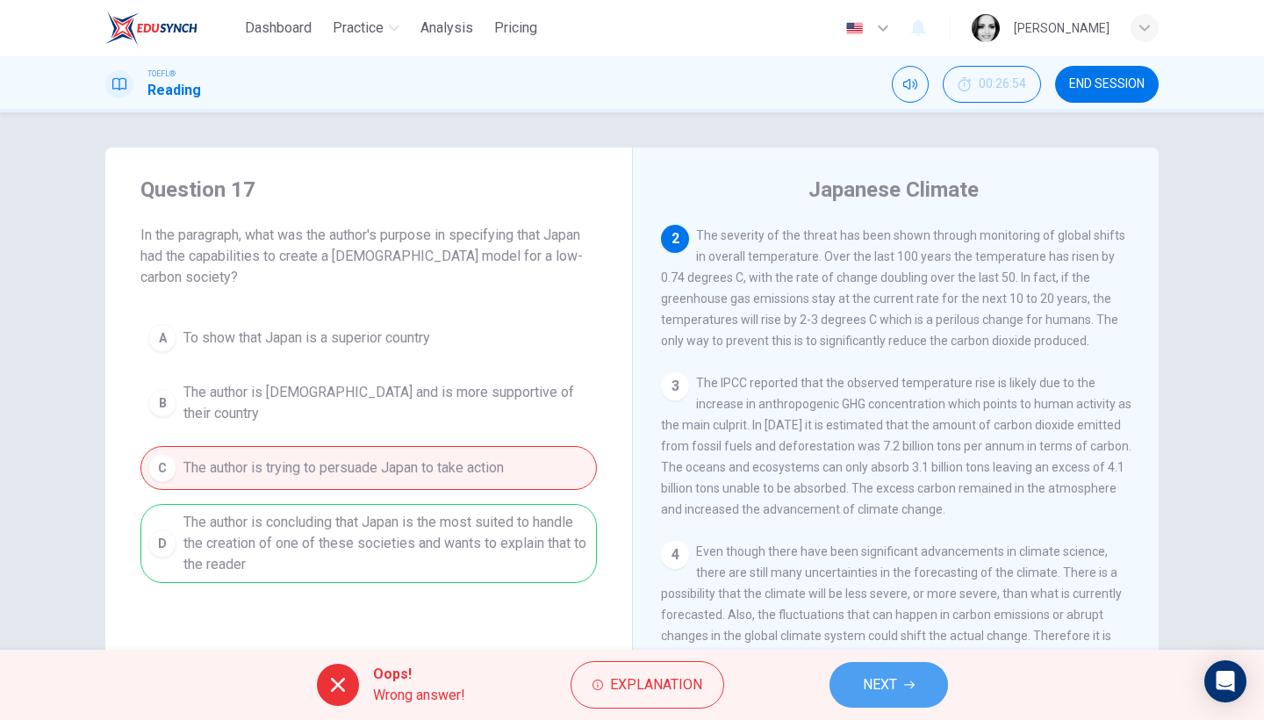
click at [922, 699] on button "NEXT" at bounding box center [889, 685] width 119 height 46
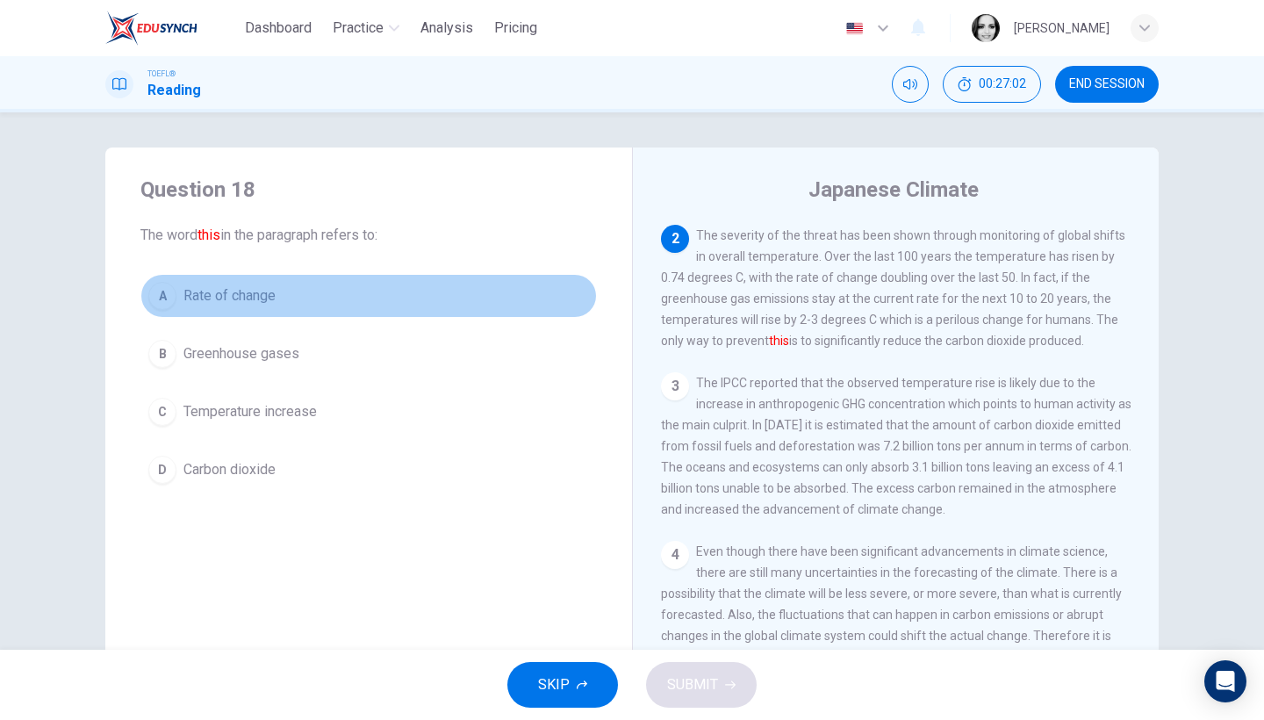
click at [220, 292] on span "Rate of change" at bounding box center [230, 295] width 92 height 21
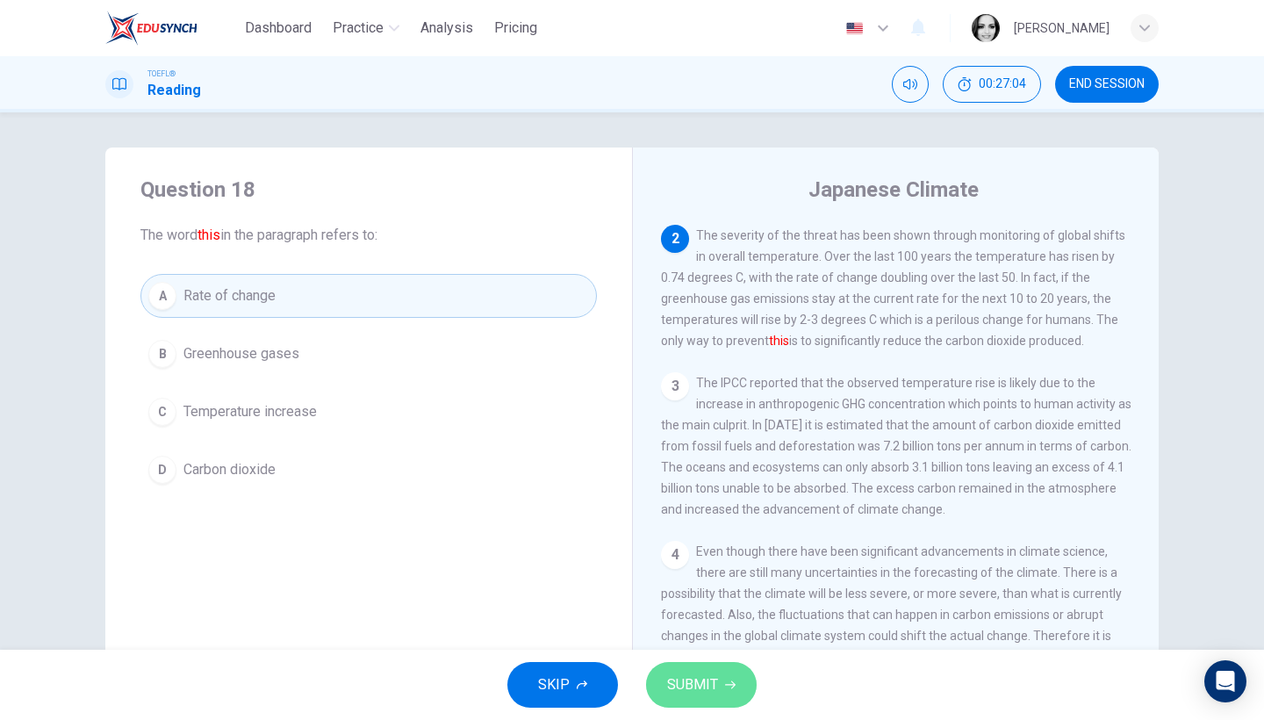
click at [674, 666] on button "SUBMIT" at bounding box center [701, 685] width 111 height 46
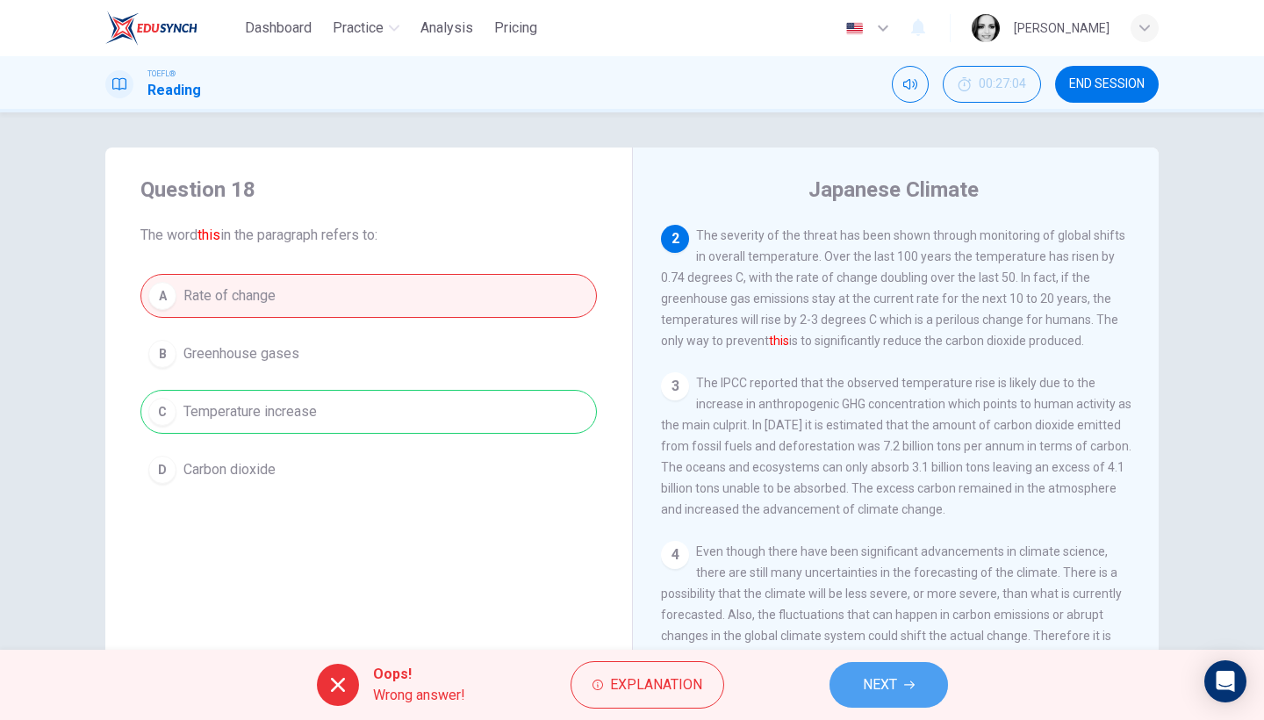
click at [896, 680] on span "NEXT" at bounding box center [880, 685] width 34 height 25
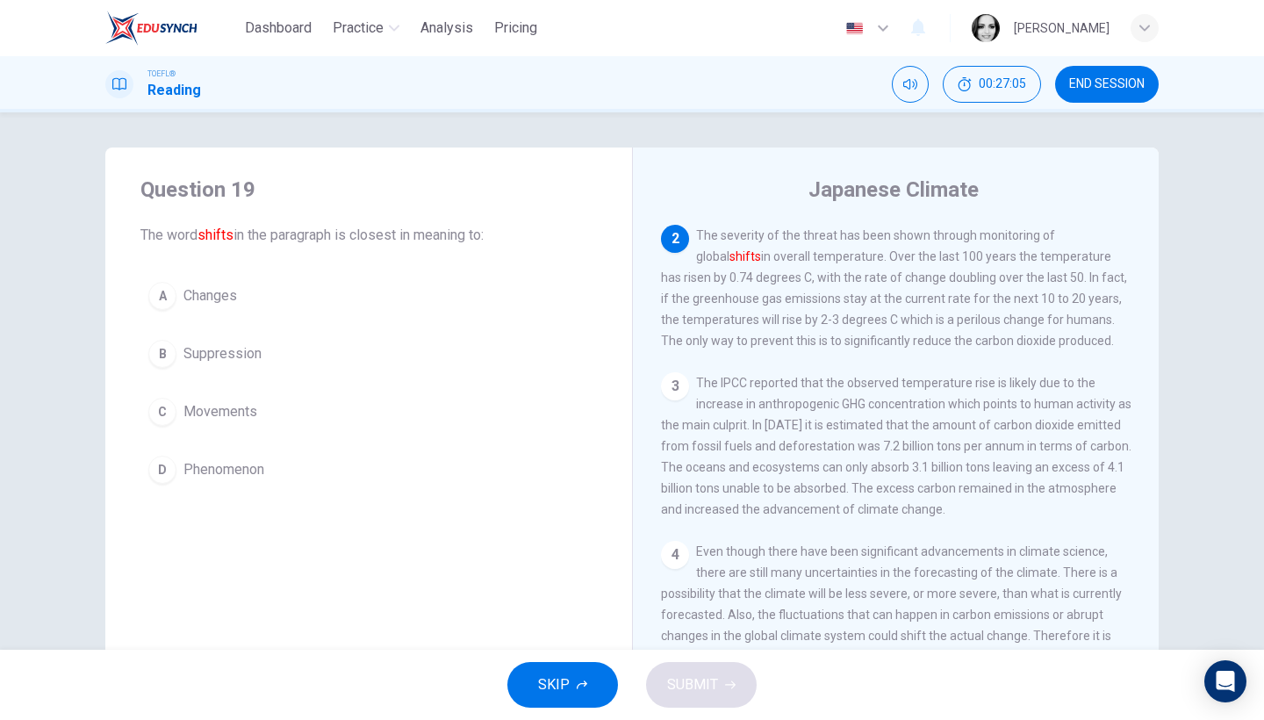
click at [218, 307] on button "A Changes" at bounding box center [368, 296] width 457 height 44
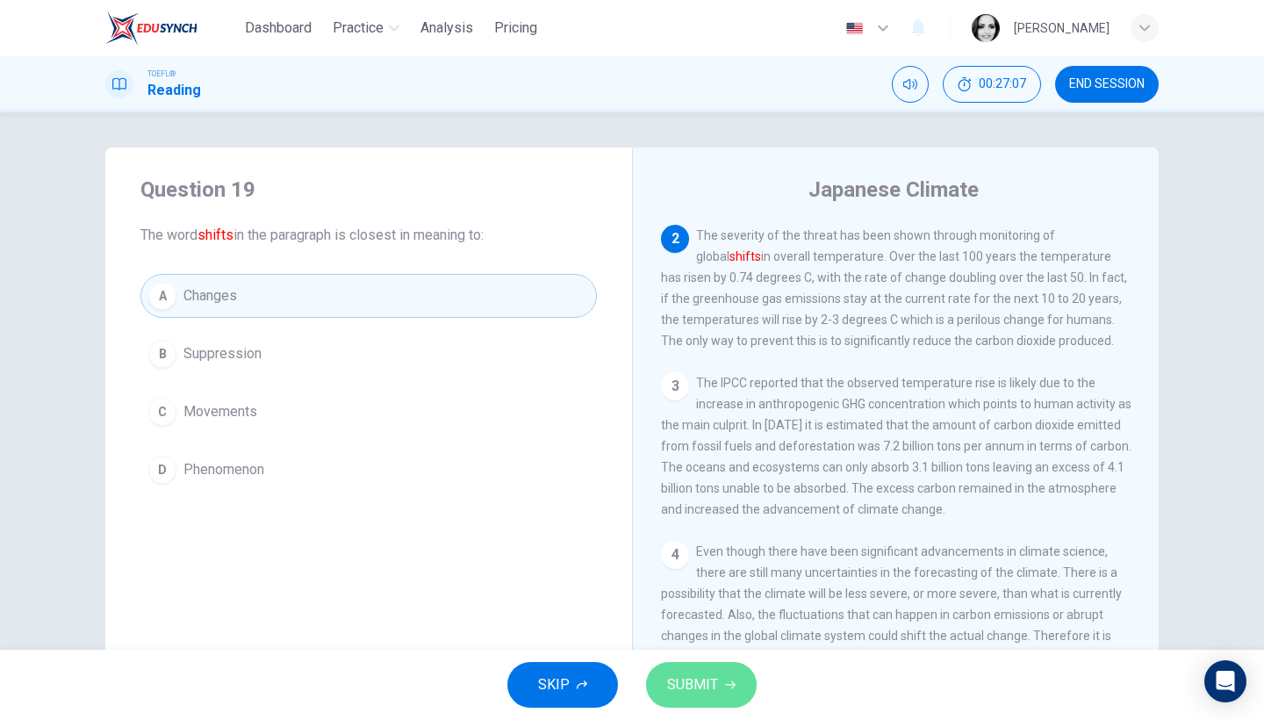
click at [698, 680] on span "SUBMIT" at bounding box center [692, 685] width 51 height 25
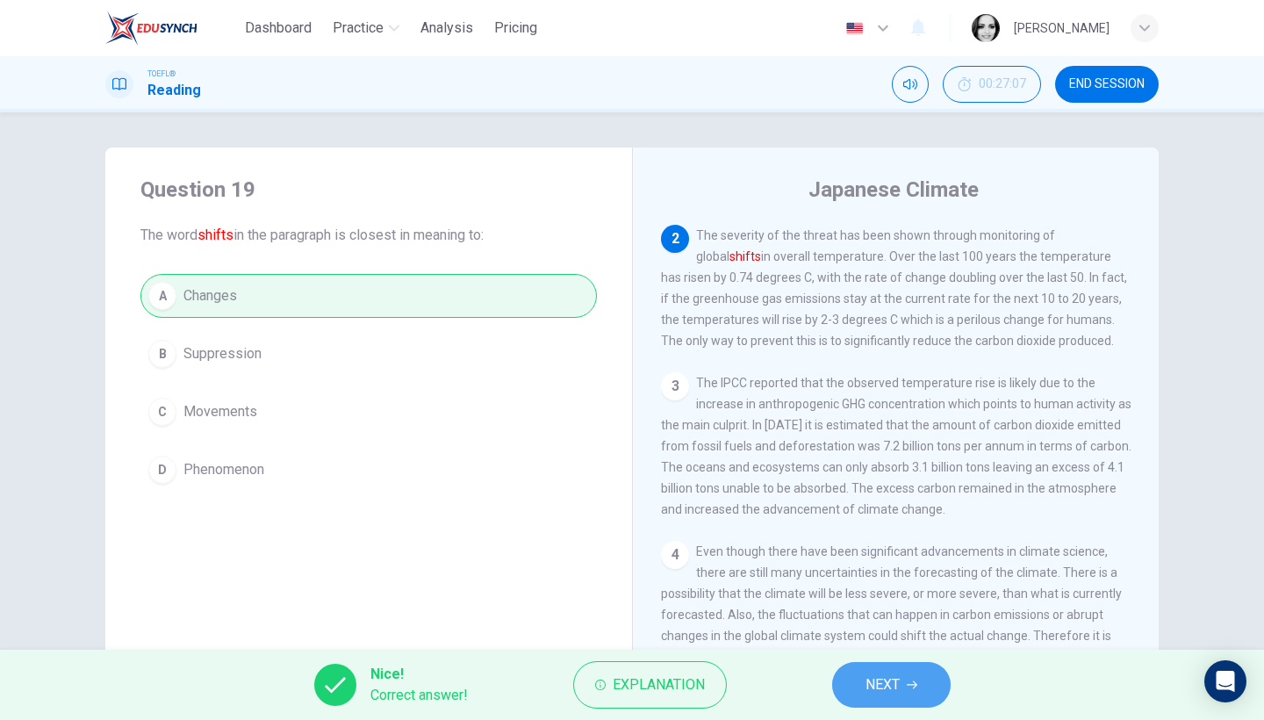
click at [877, 680] on span "NEXT" at bounding box center [883, 685] width 34 height 25
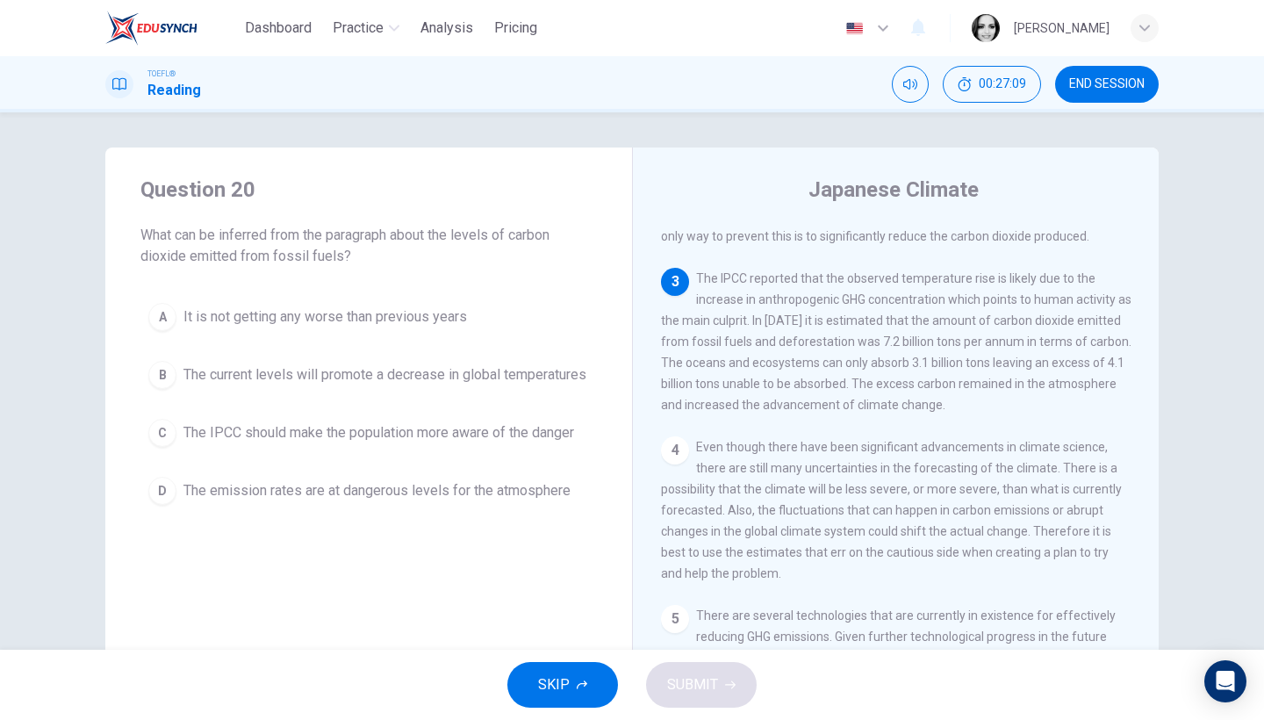
scroll to position [270, 0]
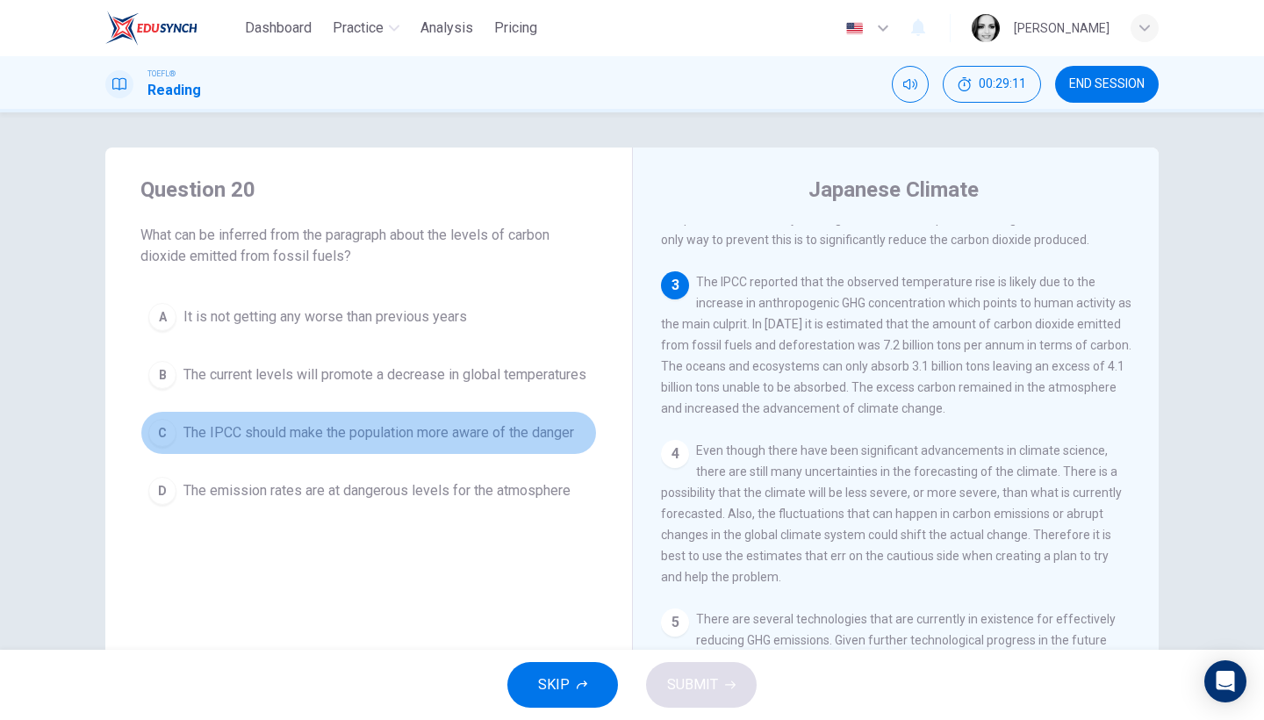
click at [419, 443] on span "The IPCC should make the population more aware of the danger" at bounding box center [379, 432] width 391 height 21
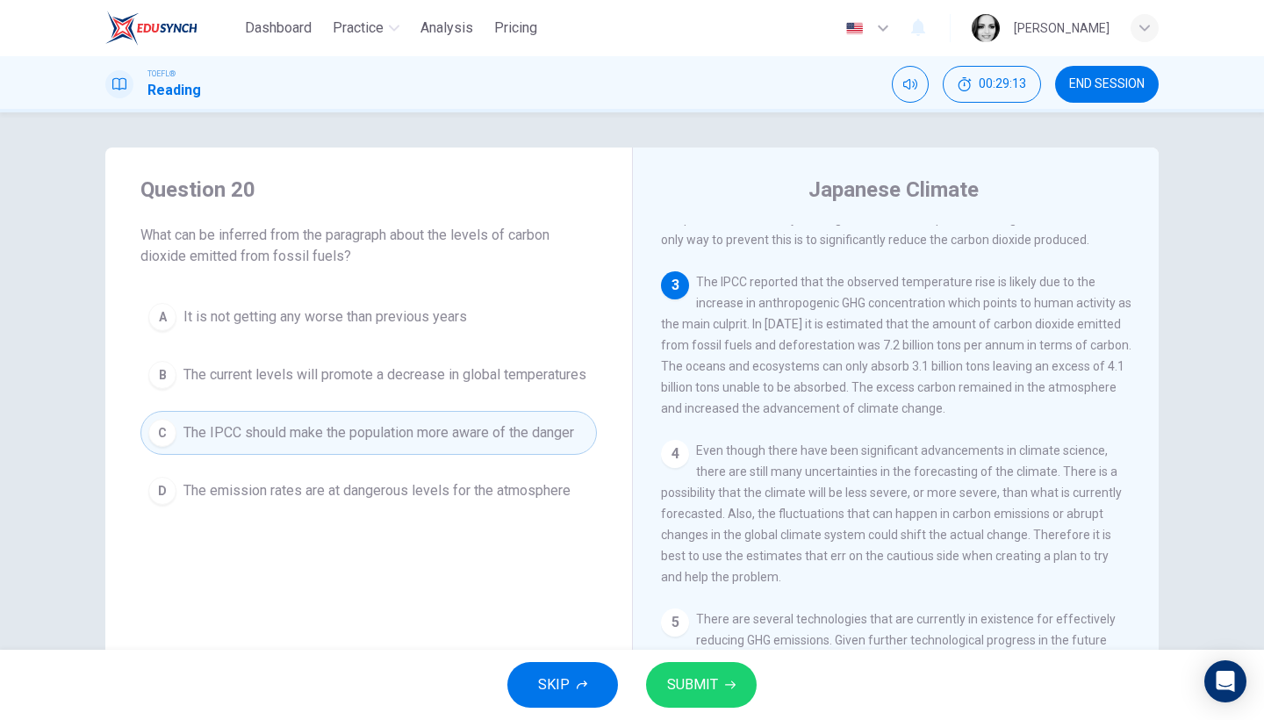
click at [408, 501] on span "The emission rates are at dangerous levels for the atmosphere" at bounding box center [377, 490] width 387 height 21
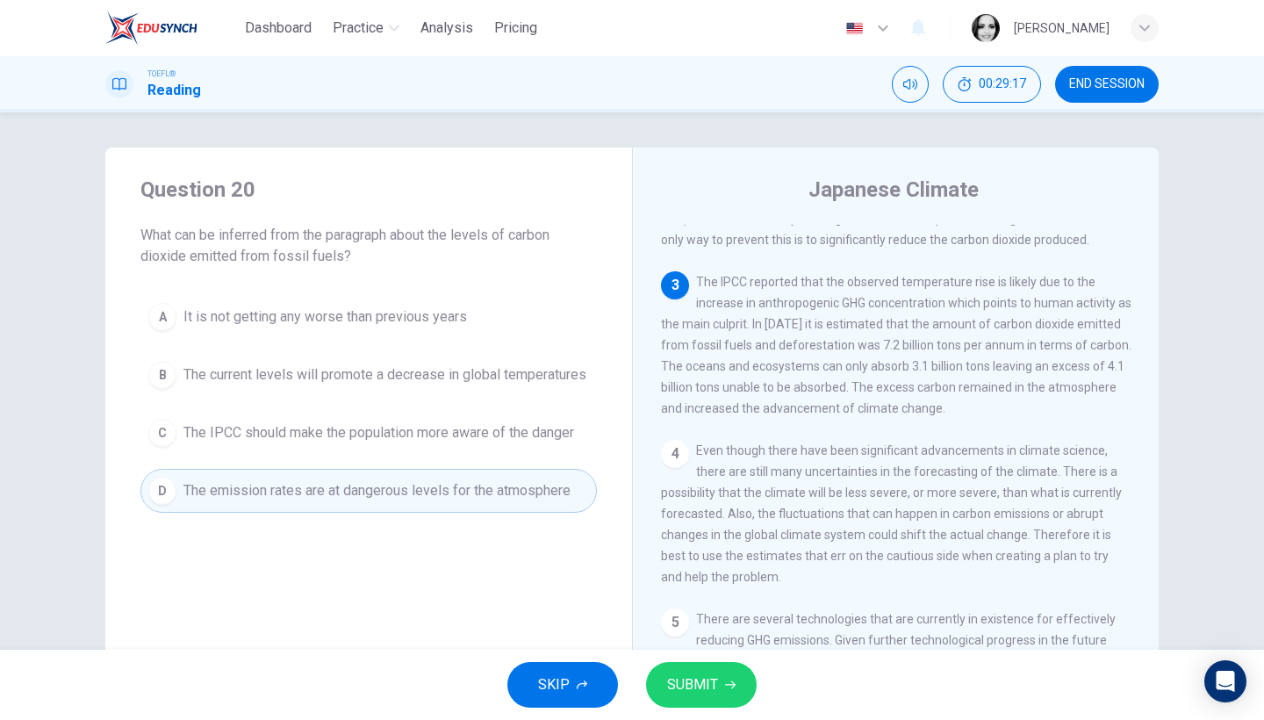
click at [717, 671] on button "SUBMIT" at bounding box center [701, 685] width 111 height 46
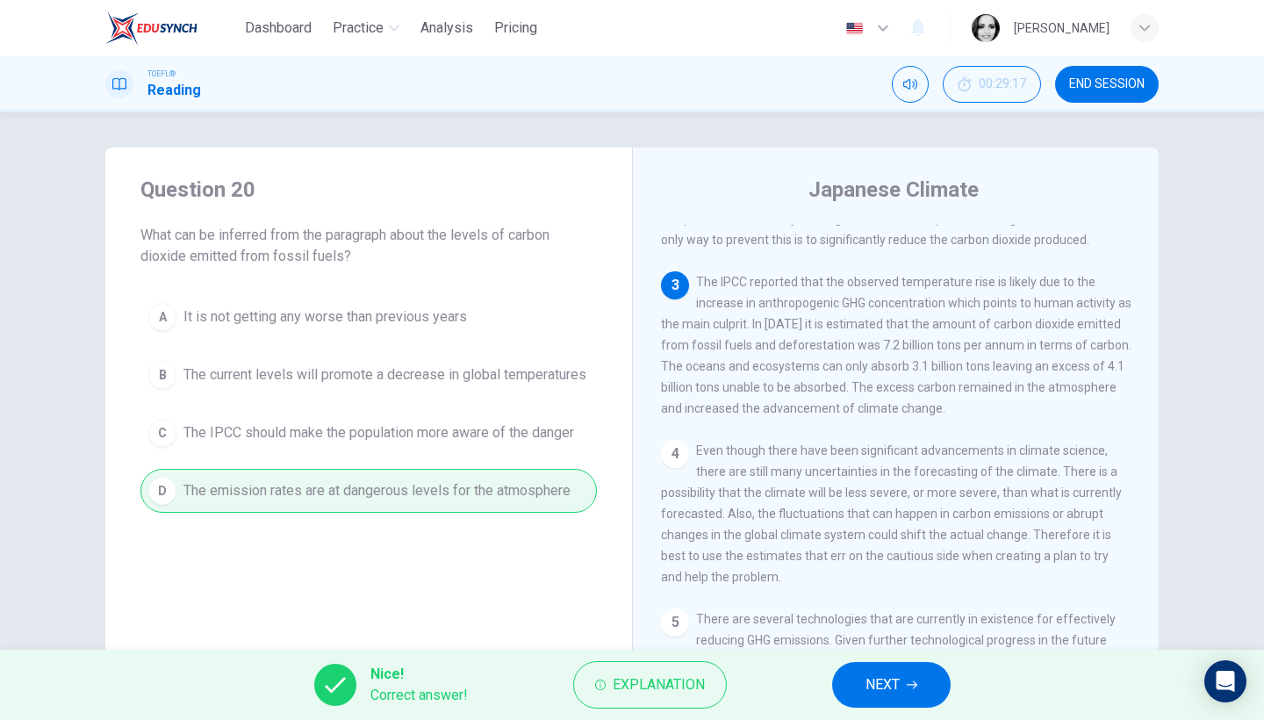
click at [880, 682] on span "NEXT" at bounding box center [883, 685] width 34 height 25
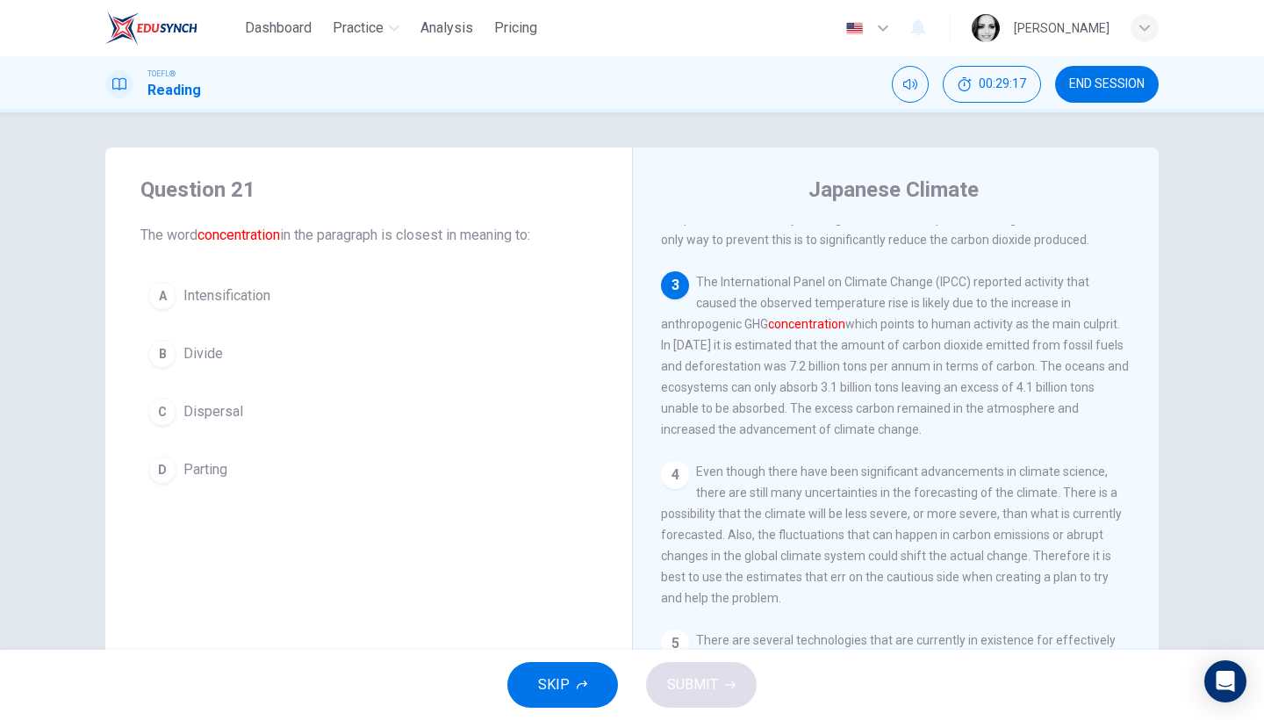
scroll to position [316, 0]
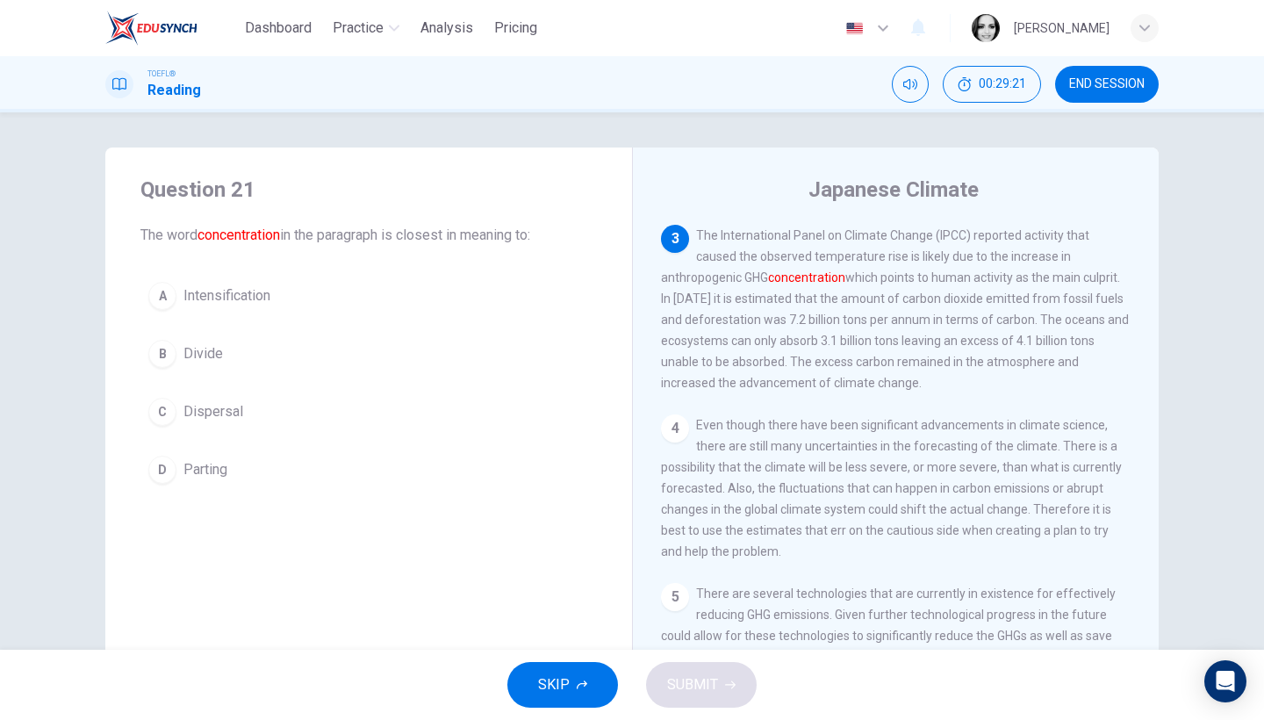
click at [232, 305] on span "Intensification" at bounding box center [227, 295] width 87 height 21
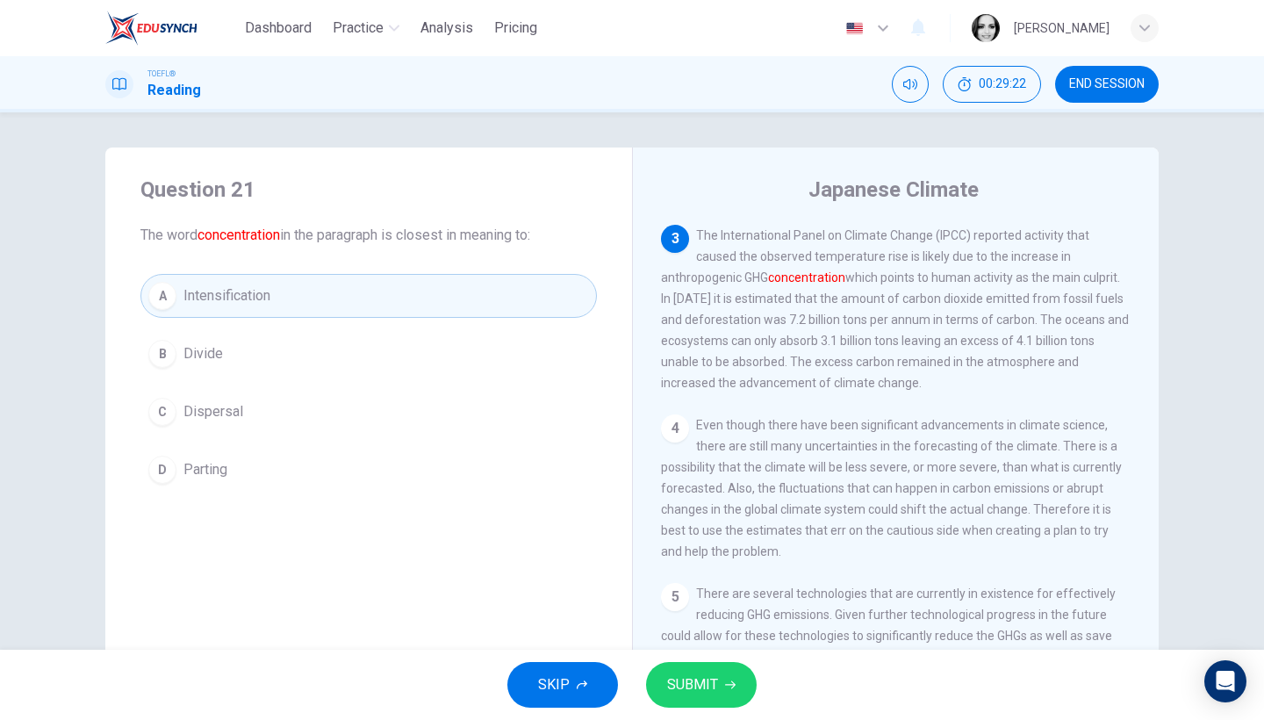
click at [722, 682] on button "SUBMIT" at bounding box center [701, 685] width 111 height 46
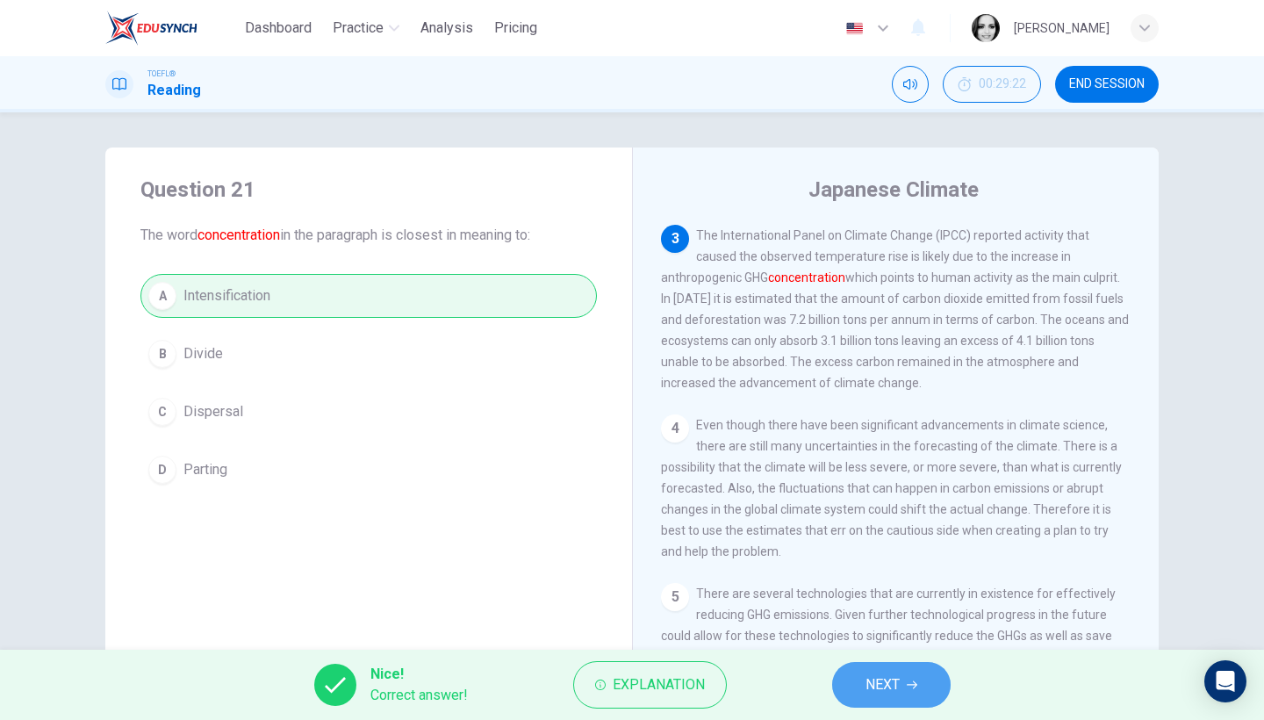
click at [899, 693] on button "NEXT" at bounding box center [891, 685] width 119 height 46
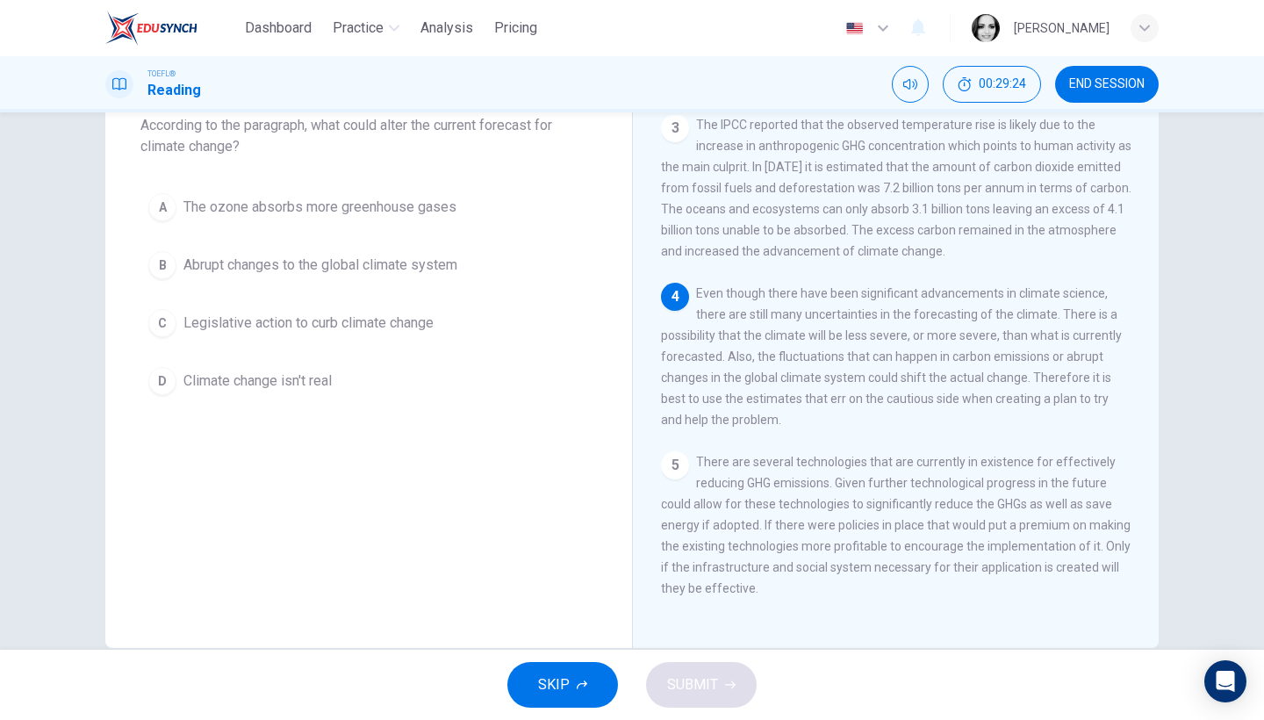
scroll to position [74, 0]
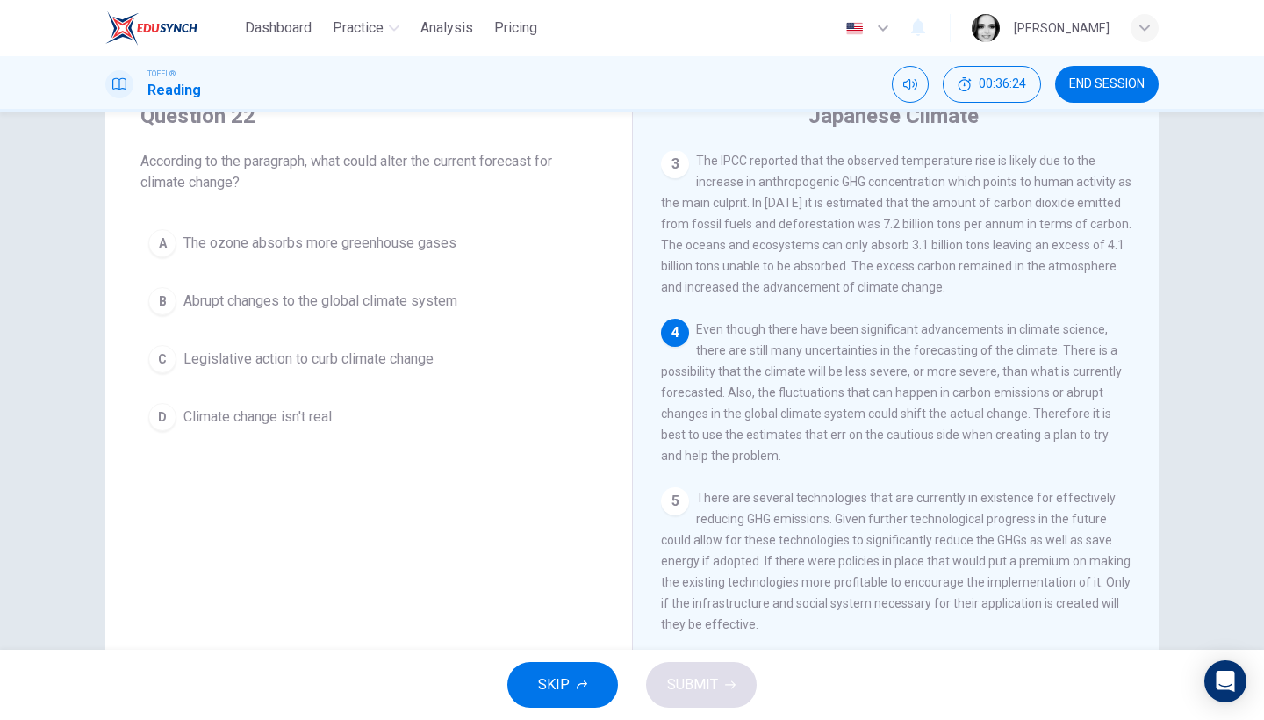
click at [238, 299] on span "Abrupt changes to the global climate system" at bounding box center [321, 301] width 274 height 21
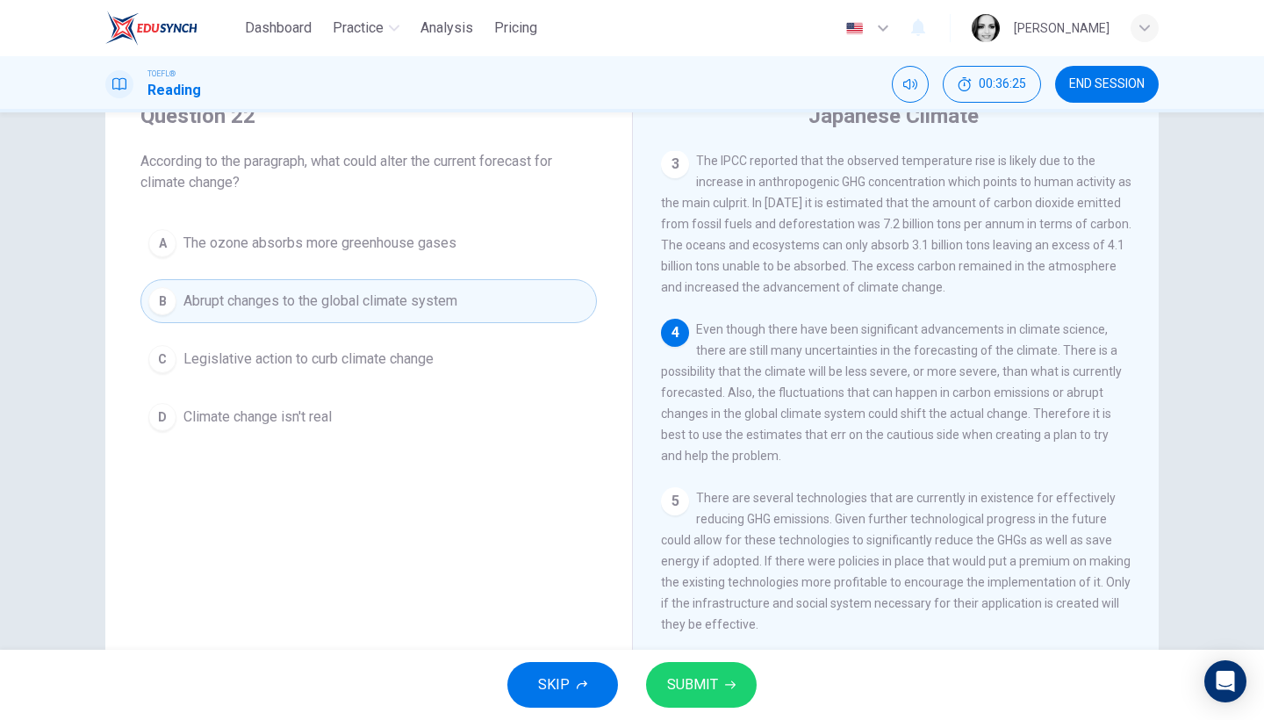
click at [710, 675] on span "SUBMIT" at bounding box center [692, 685] width 51 height 25
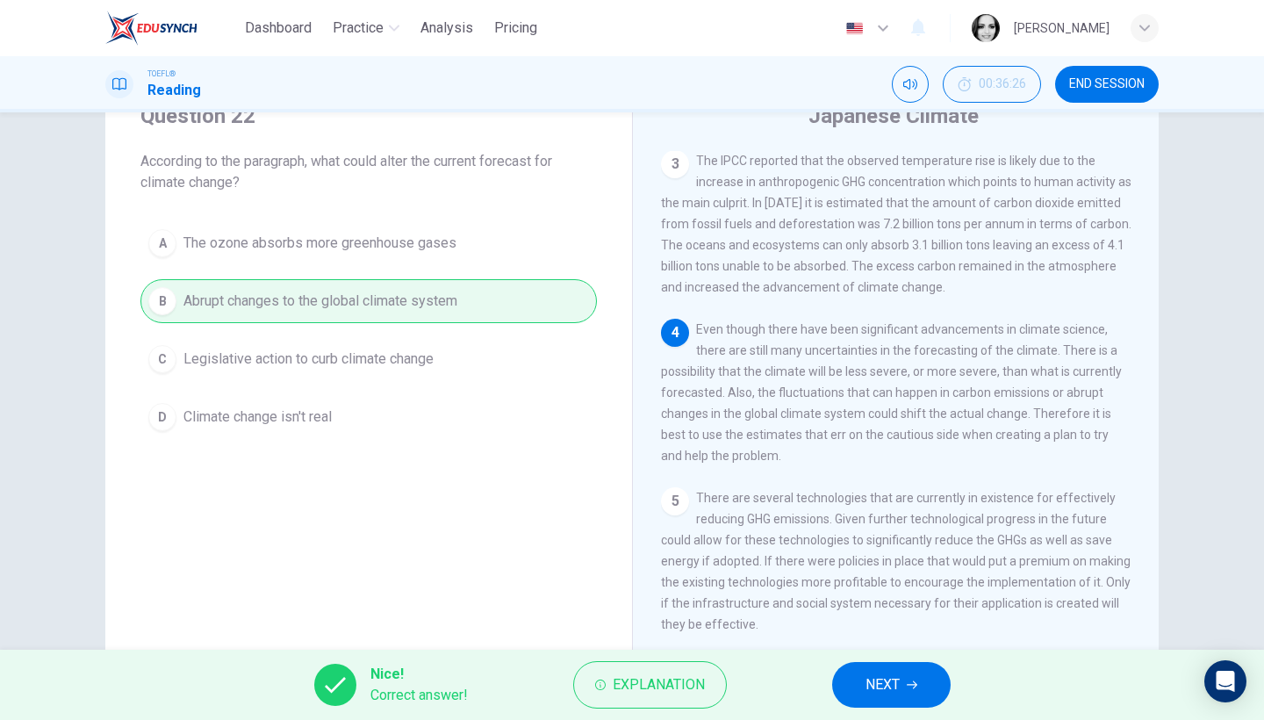
click at [885, 687] on span "NEXT" at bounding box center [883, 685] width 34 height 25
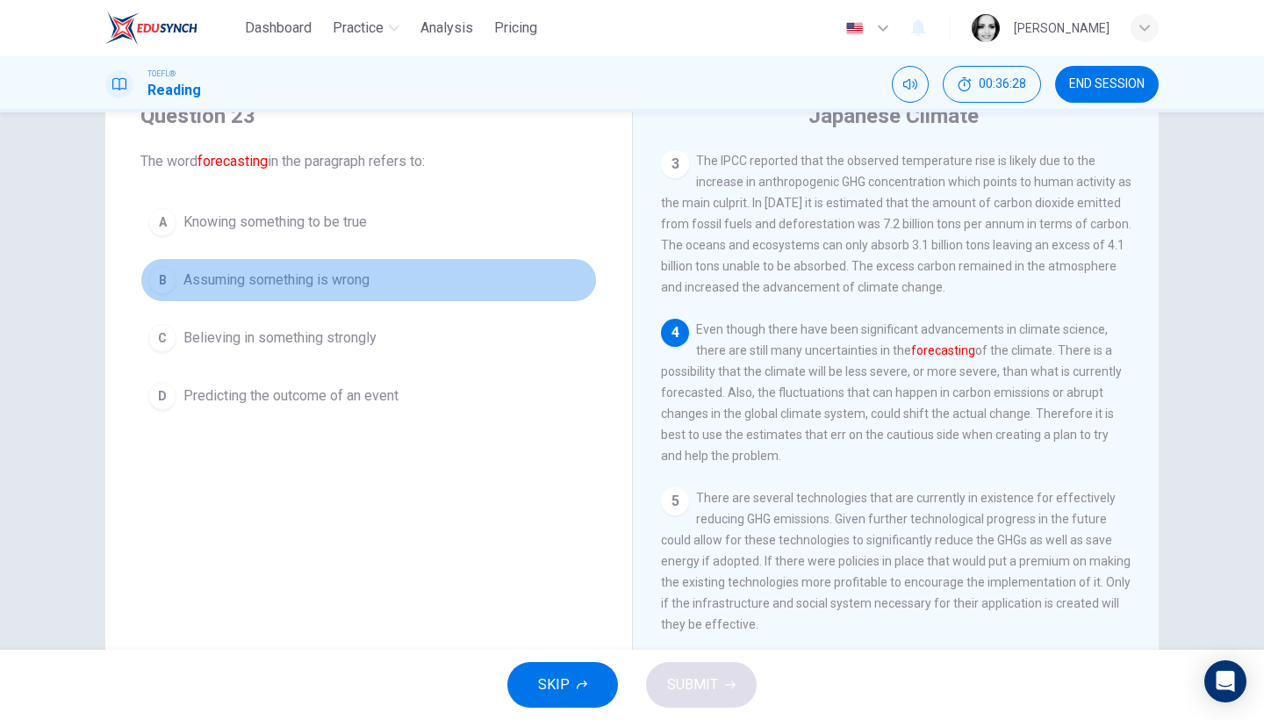
click at [220, 277] on span "Assuming something is wrong" at bounding box center [277, 280] width 186 height 21
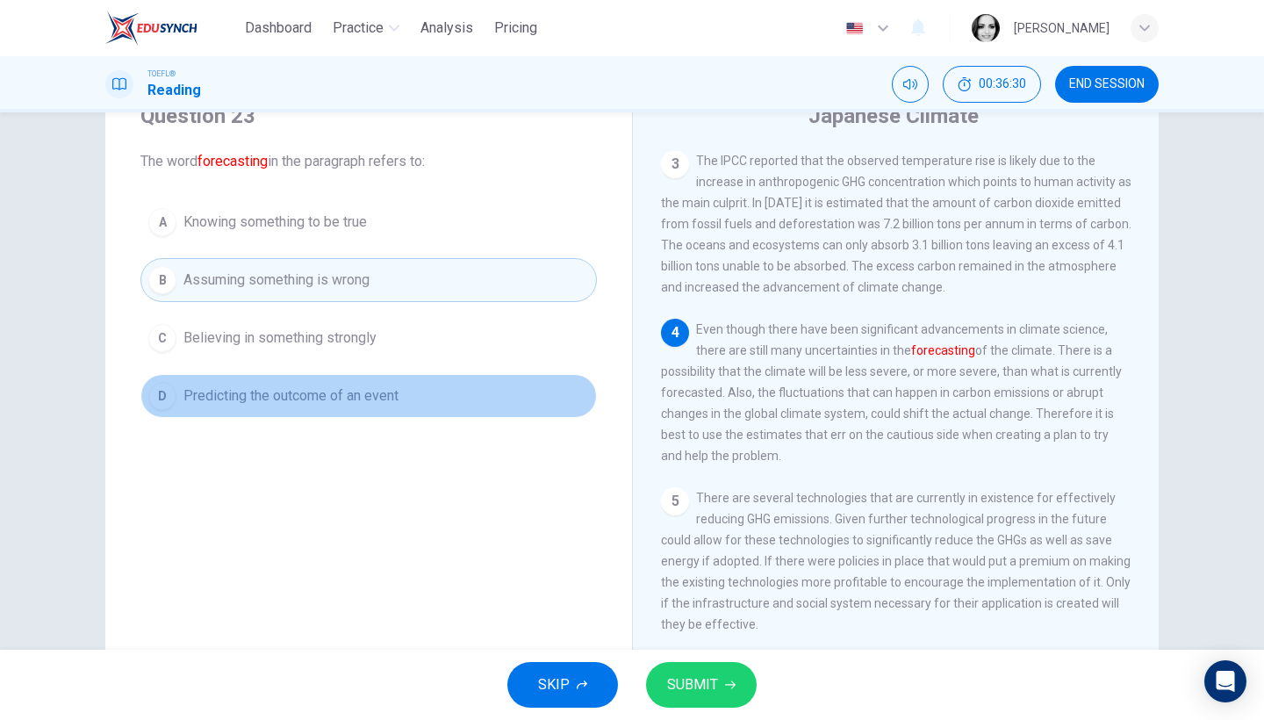
click at [270, 406] on span "Predicting the outcome of an event" at bounding box center [291, 395] width 215 height 21
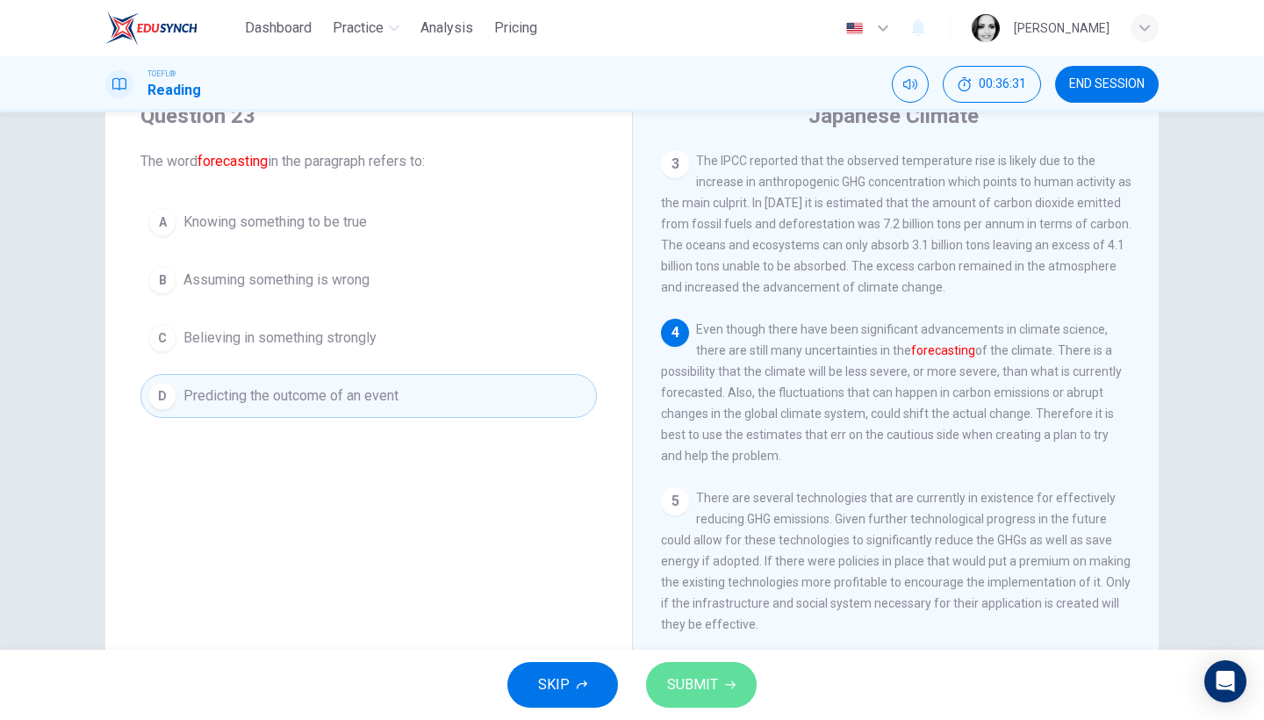
click at [729, 687] on icon "button" at bounding box center [730, 685] width 11 height 11
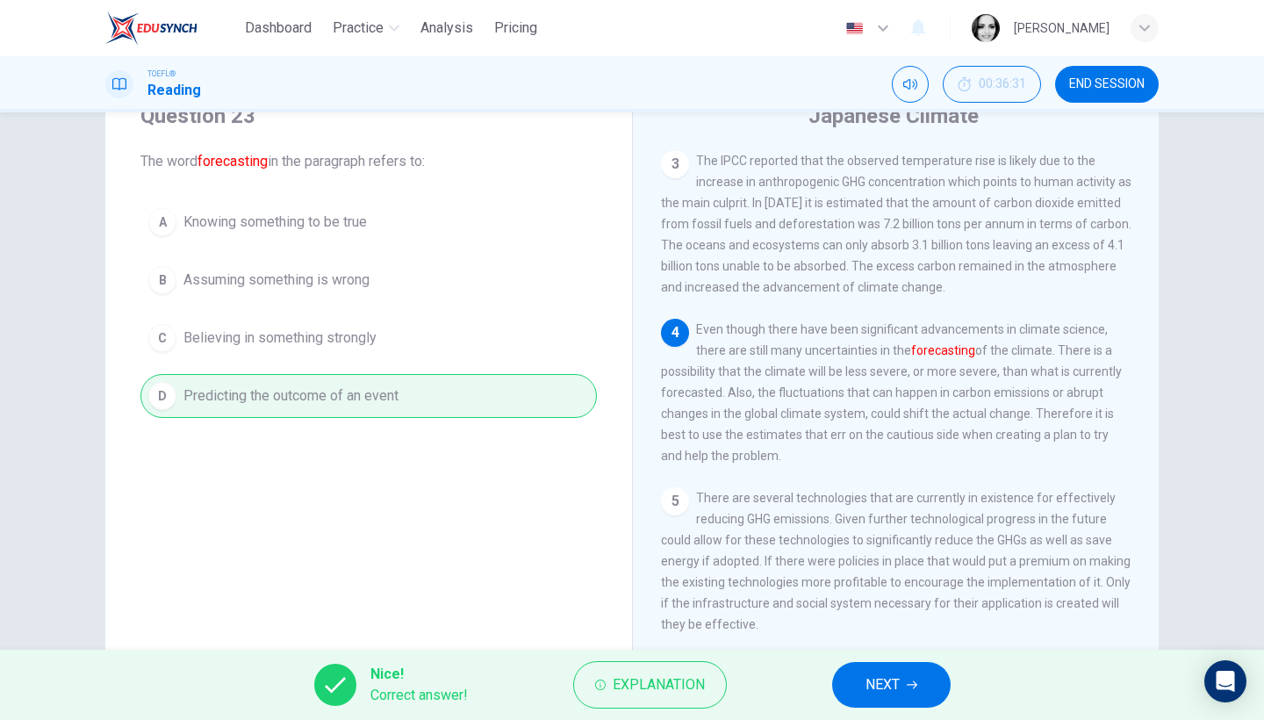
click at [904, 675] on button "NEXT" at bounding box center [891, 685] width 119 height 46
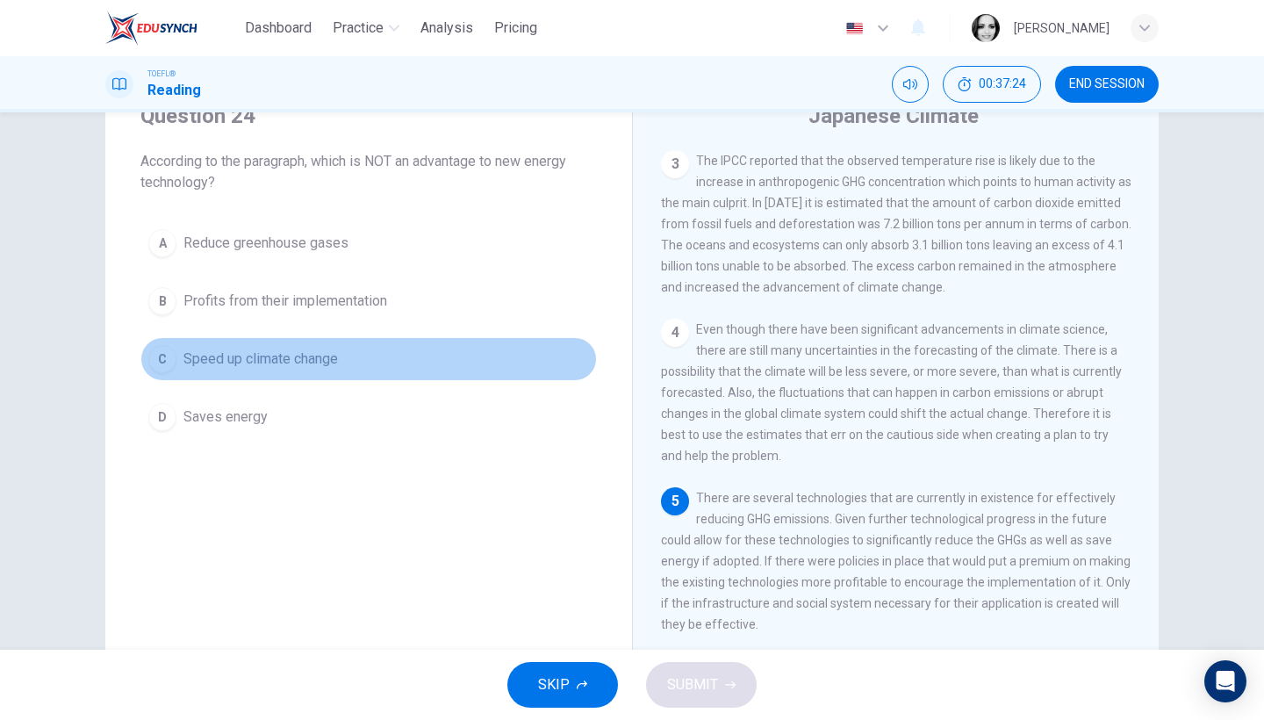
click at [232, 349] on span "Speed up climate change" at bounding box center [261, 359] width 155 height 21
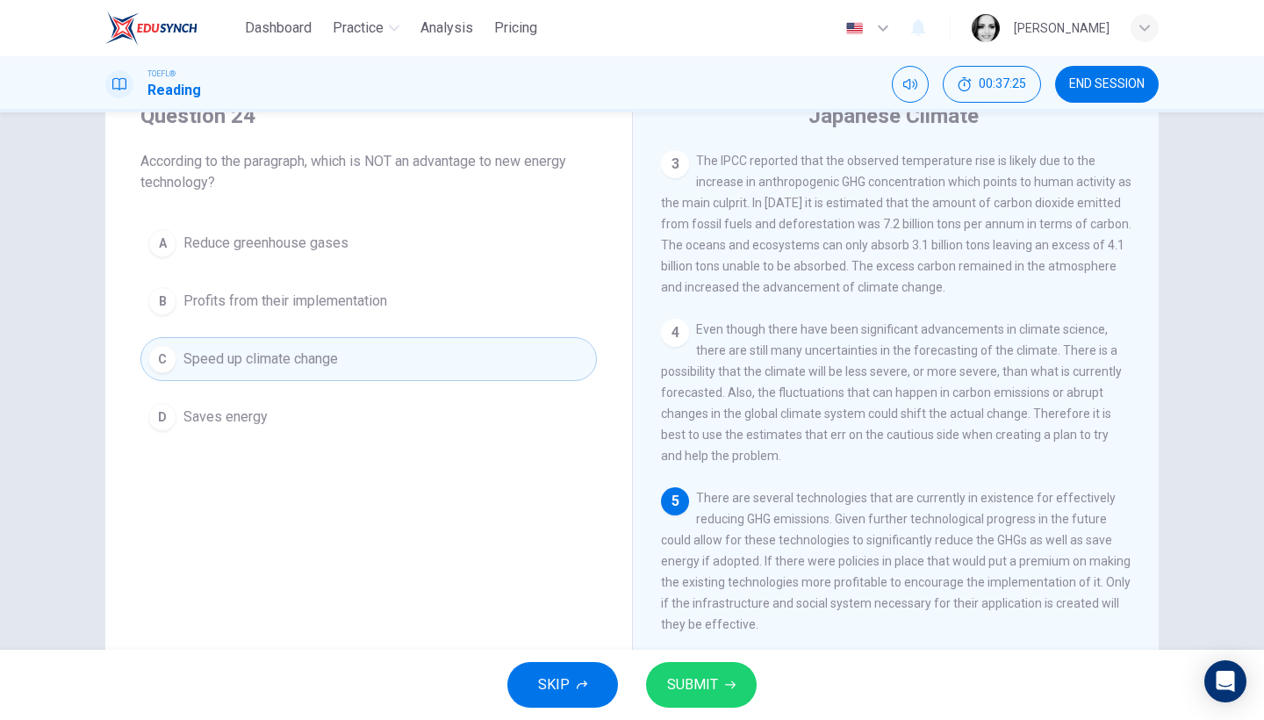
click at [695, 680] on span "SUBMIT" at bounding box center [692, 685] width 51 height 25
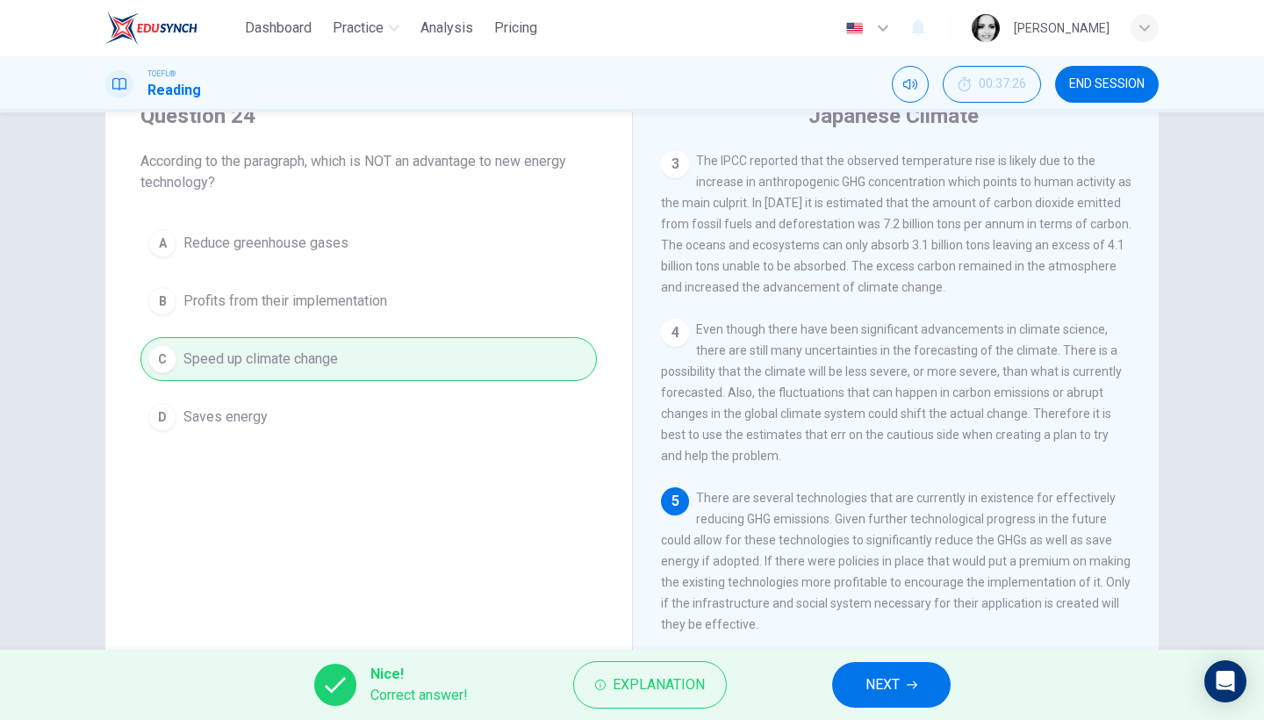
click at [892, 685] on span "NEXT" at bounding box center [883, 685] width 34 height 25
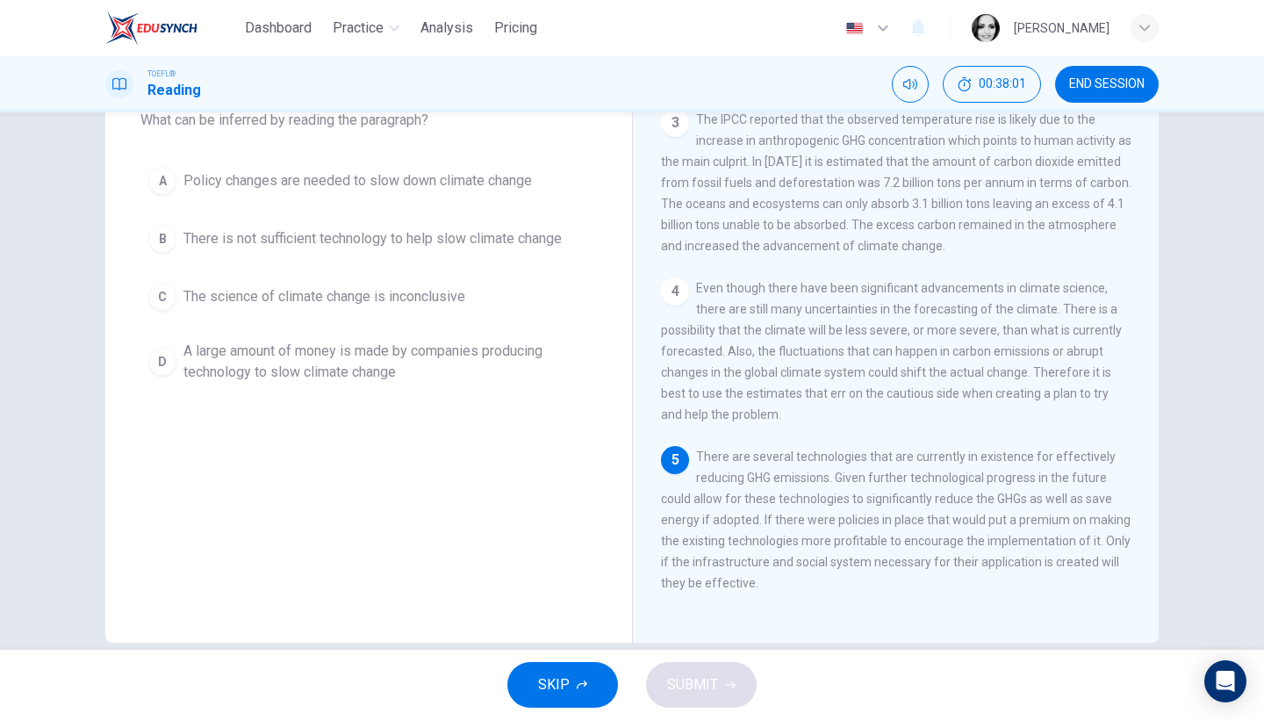
scroll to position [76, 0]
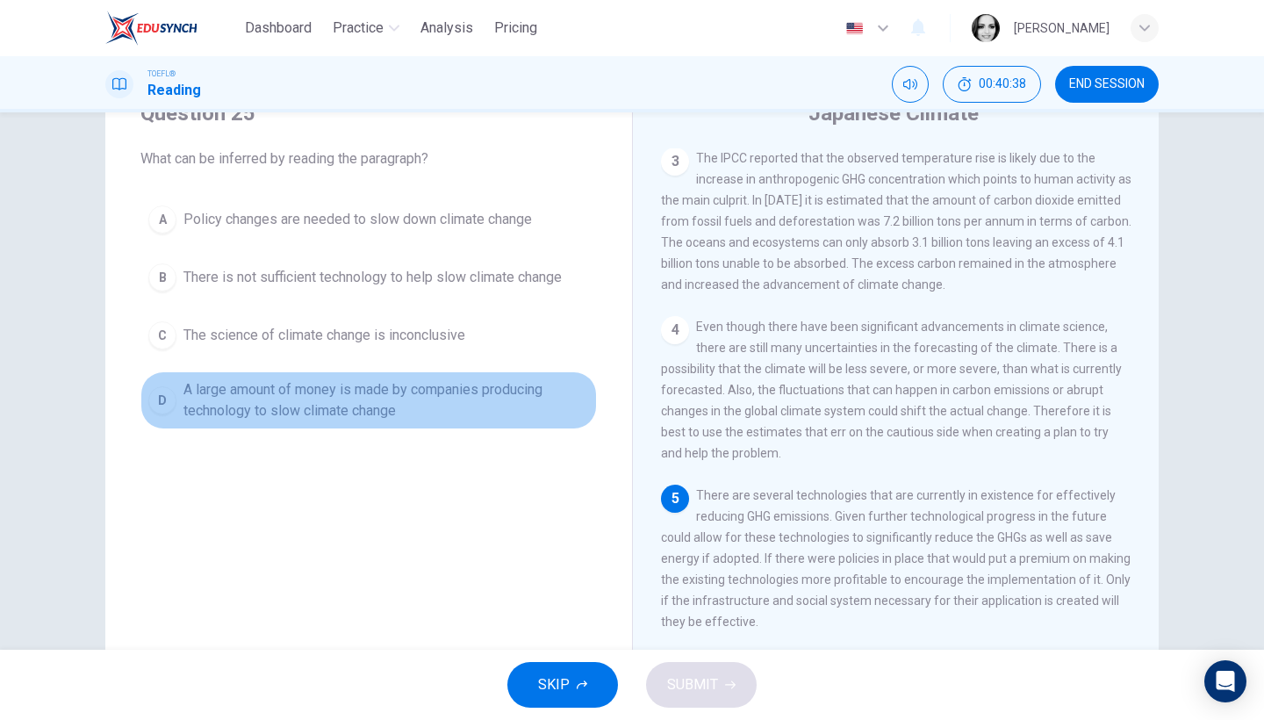
click at [397, 409] on span "A large amount of money is made by companies producing technology to slow clima…" at bounding box center [387, 400] width 406 height 42
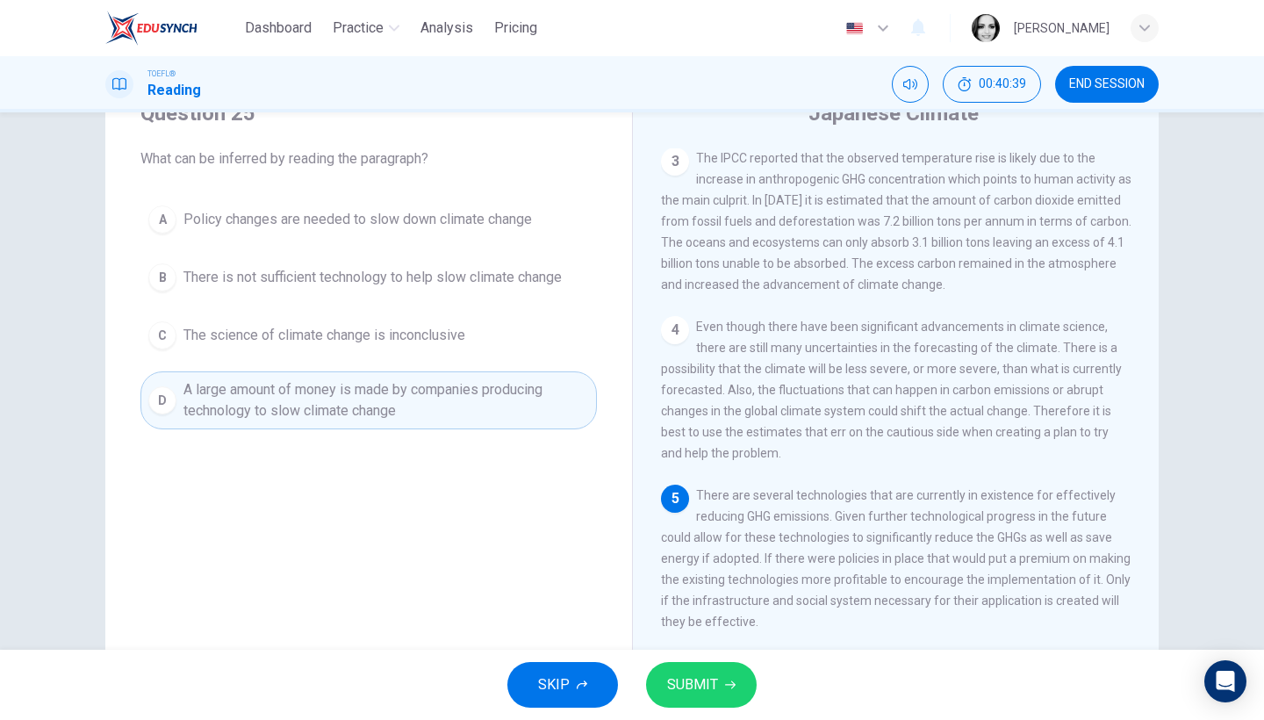
click at [720, 699] on button "SUBMIT" at bounding box center [701, 685] width 111 height 46
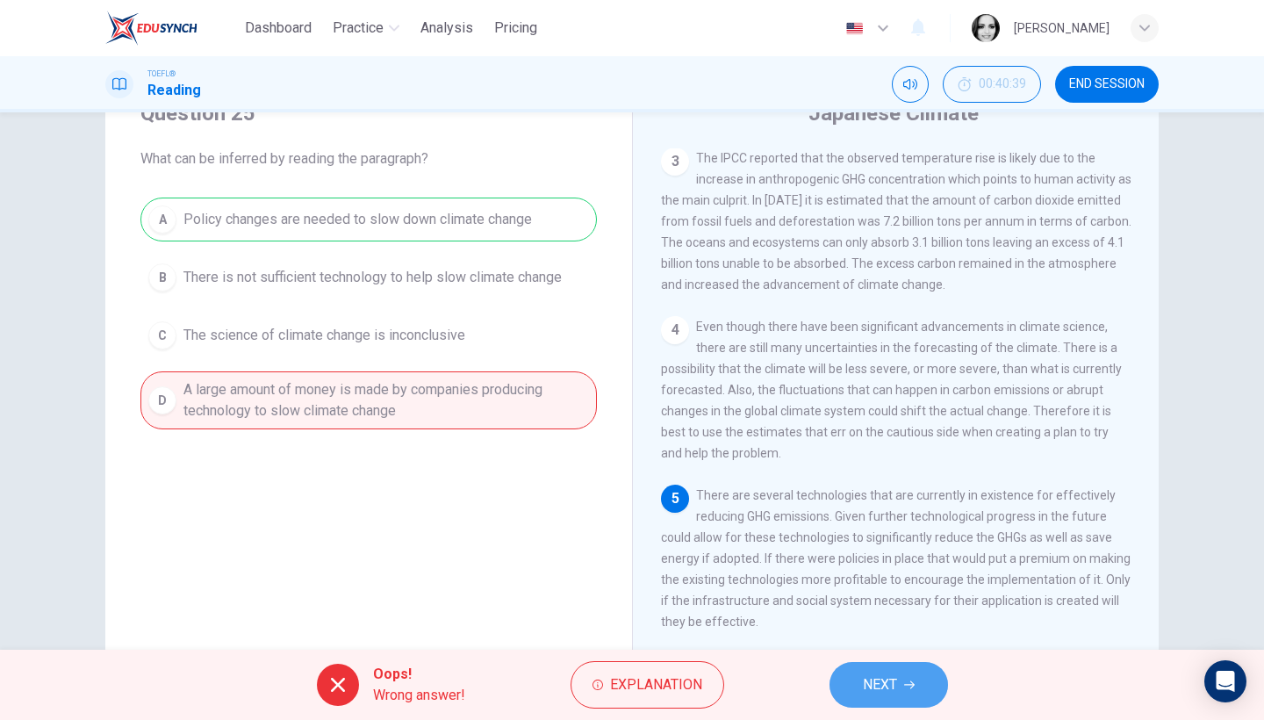
click at [894, 675] on span "NEXT" at bounding box center [880, 685] width 34 height 25
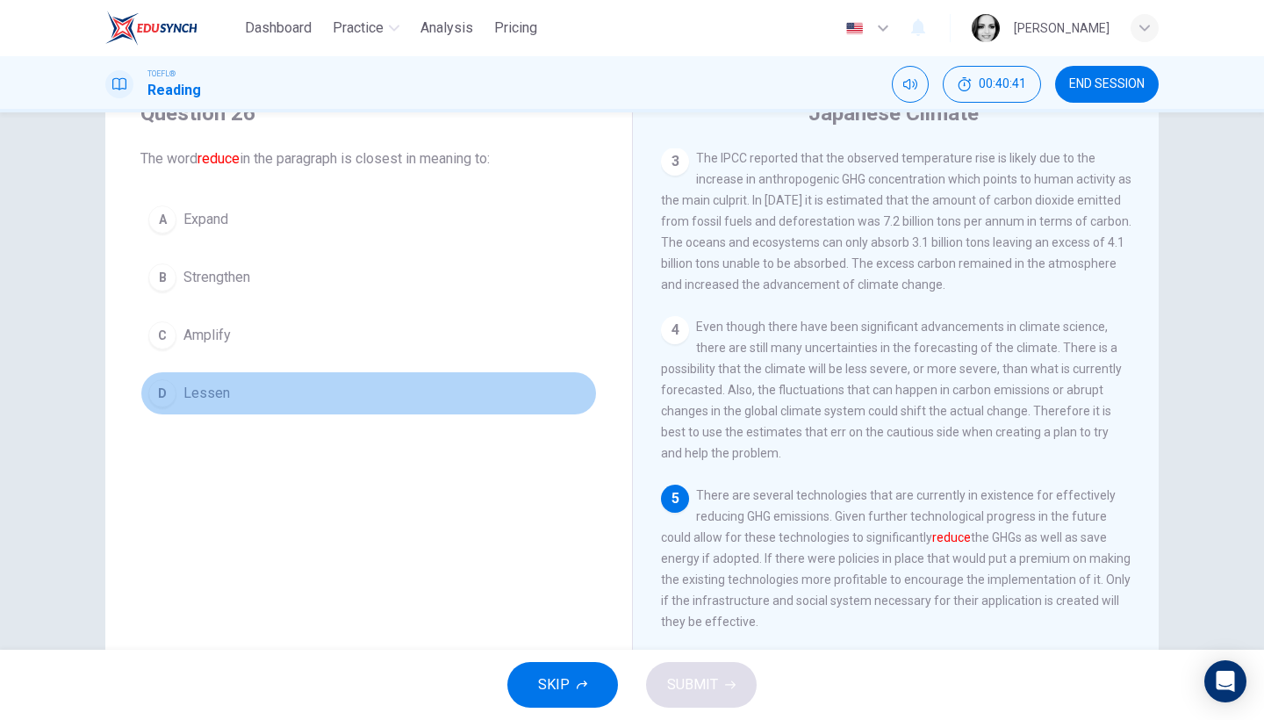
click at [188, 389] on span "Lessen" at bounding box center [207, 393] width 47 height 21
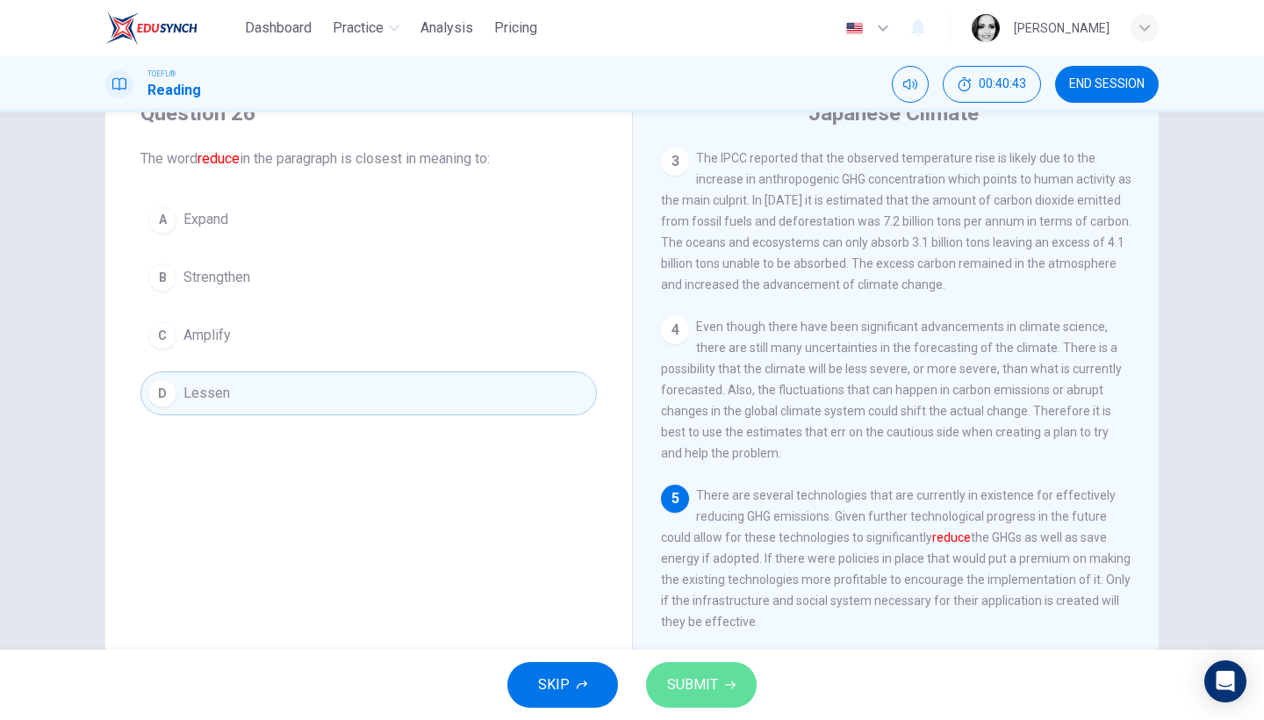
click at [692, 690] on span "SUBMIT" at bounding box center [692, 685] width 51 height 25
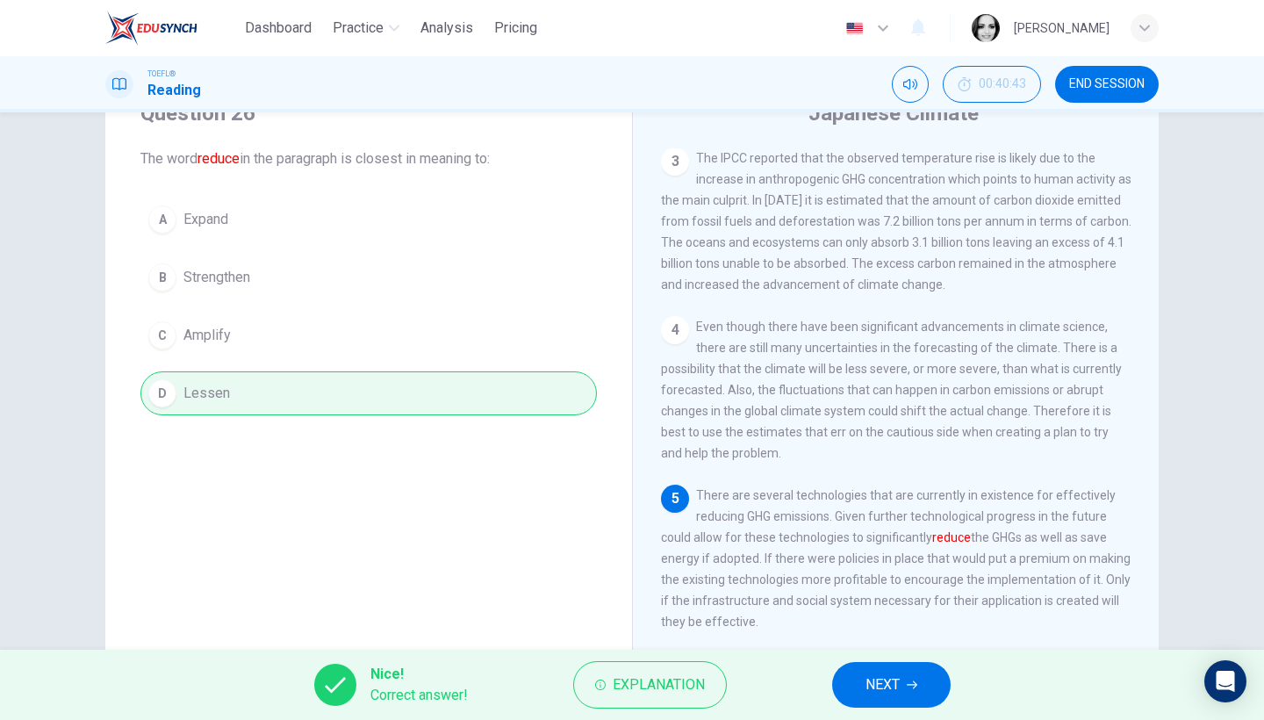
scroll to position [80, 0]
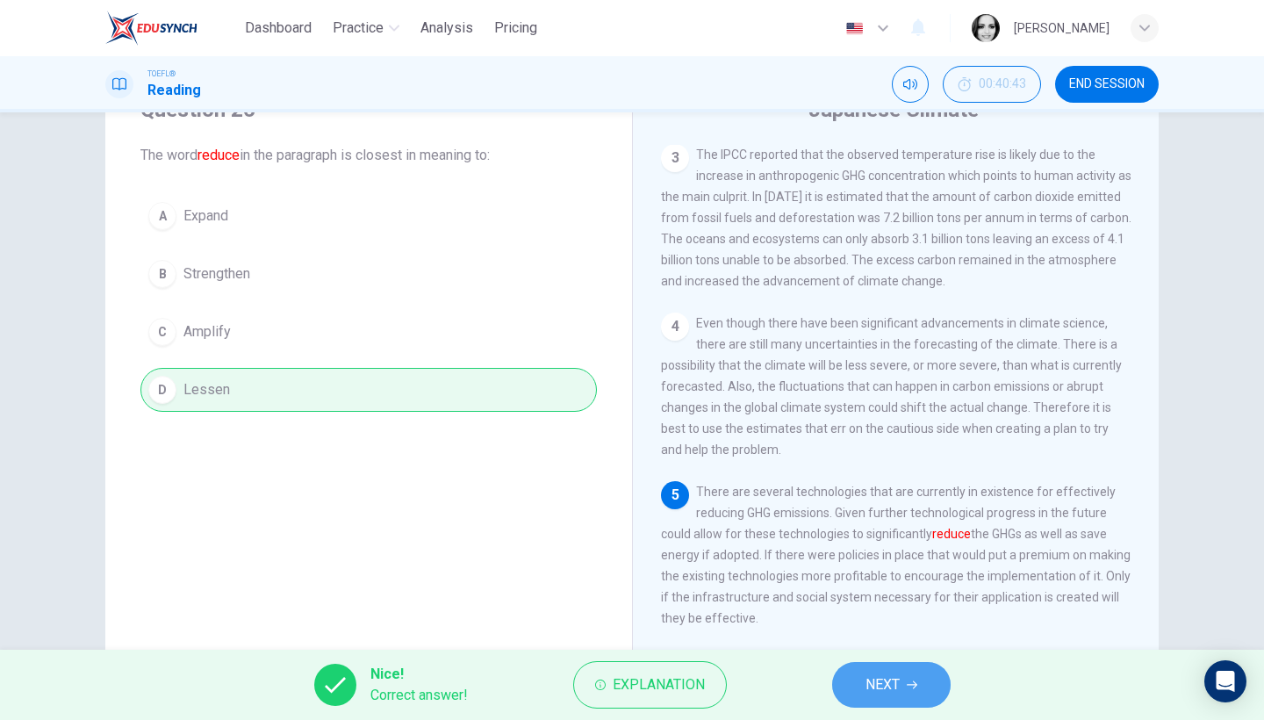
click at [889, 682] on span "NEXT" at bounding box center [883, 685] width 34 height 25
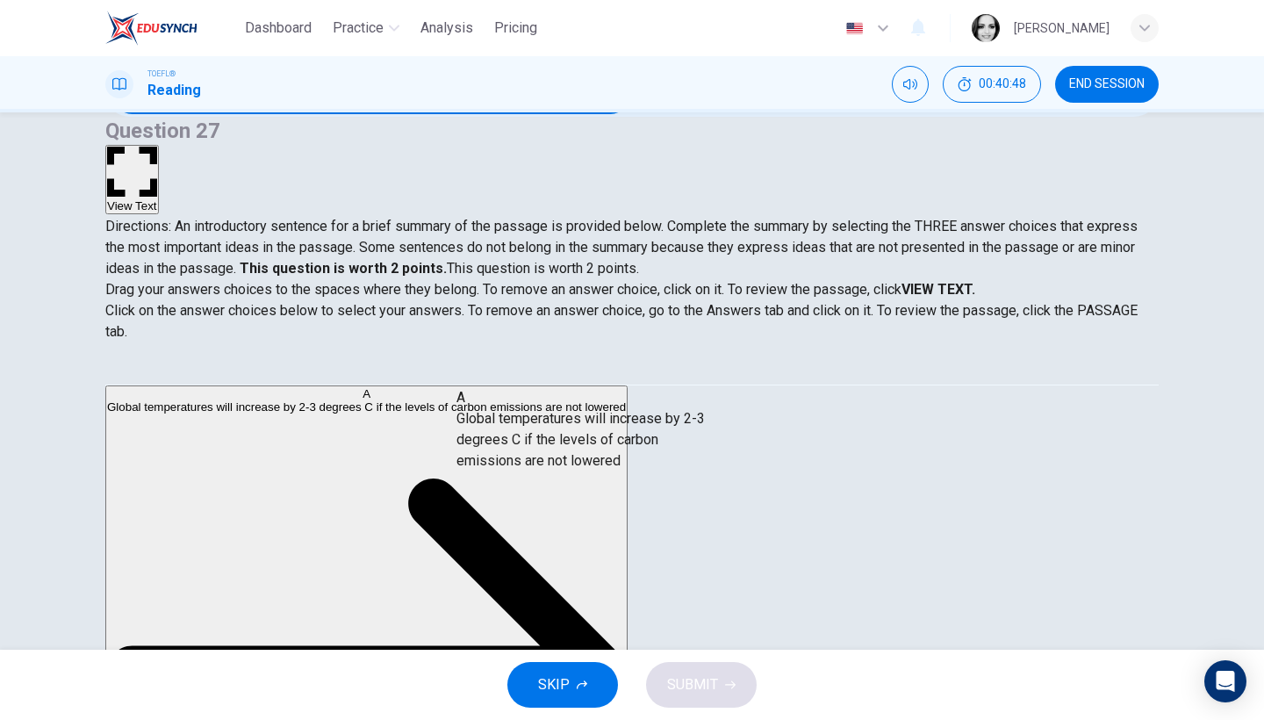
drag, startPoint x: 318, startPoint y: 424, endPoint x: 640, endPoint y: 444, distance: 322.9
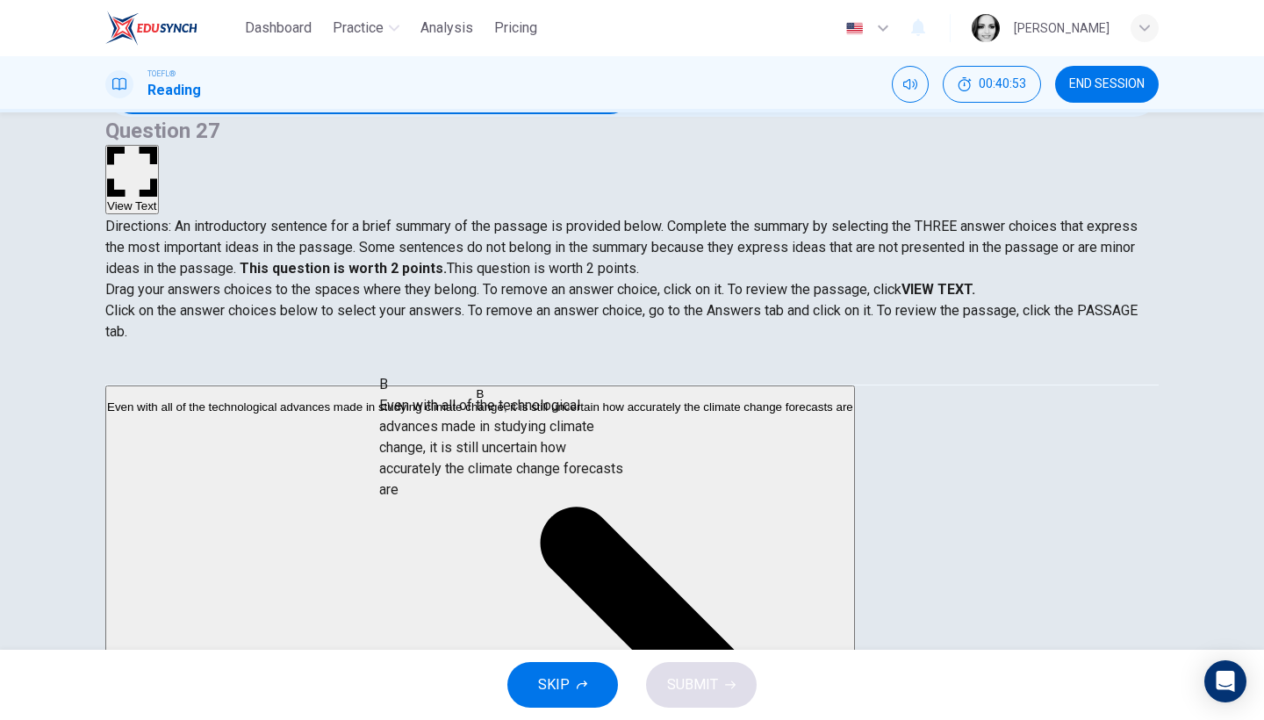
drag, startPoint x: 328, startPoint y: 474, endPoint x: 573, endPoint y: 481, distance: 245.9
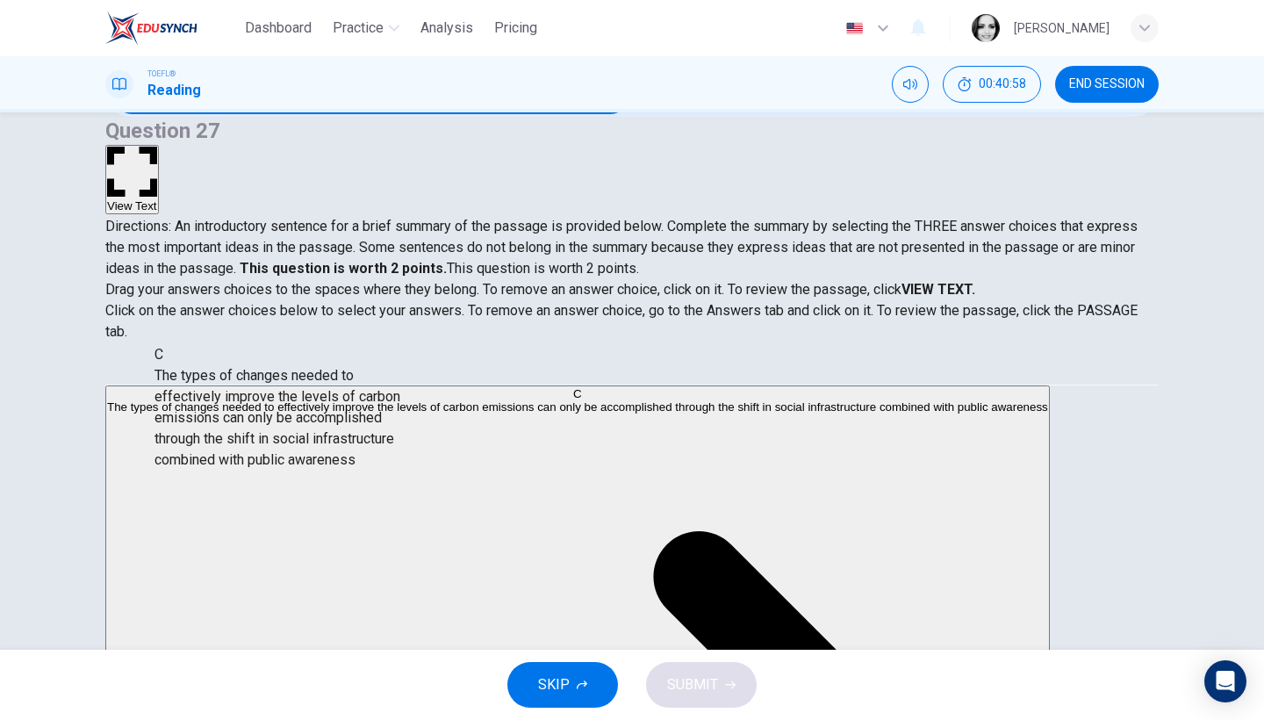
scroll to position [29, 0]
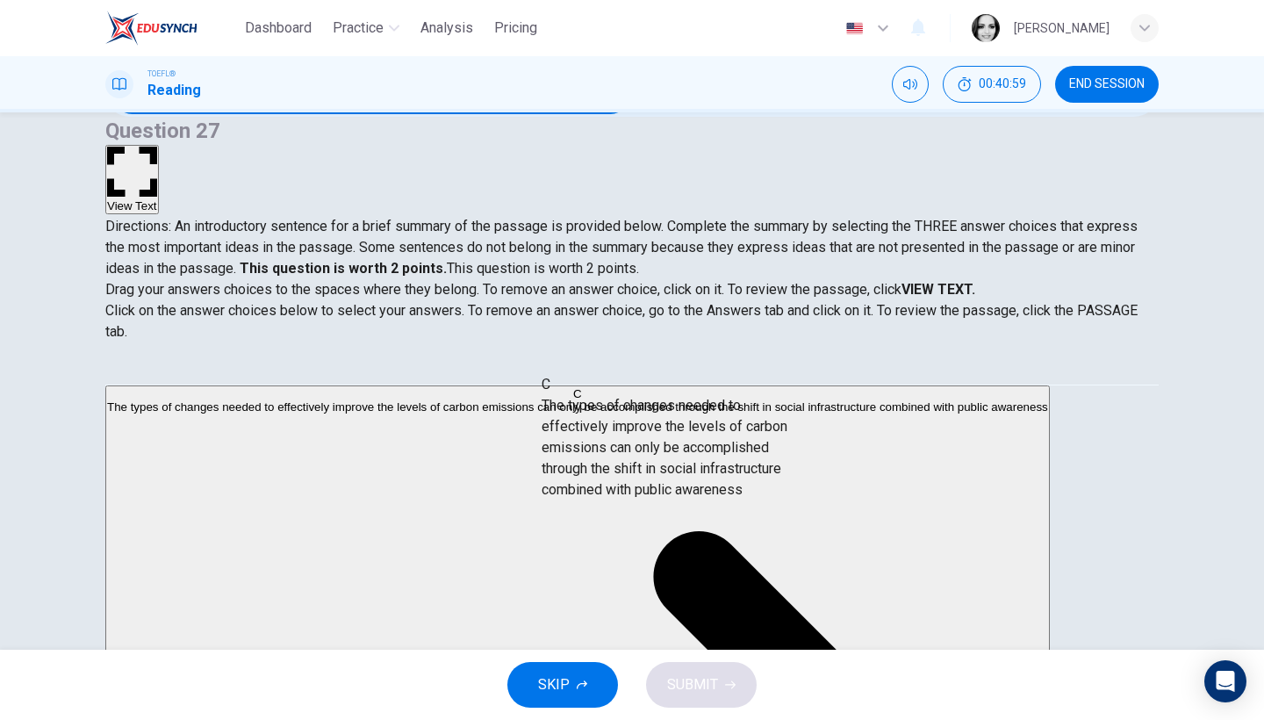
drag, startPoint x: 296, startPoint y: 450, endPoint x: 706, endPoint y: 485, distance: 411.5
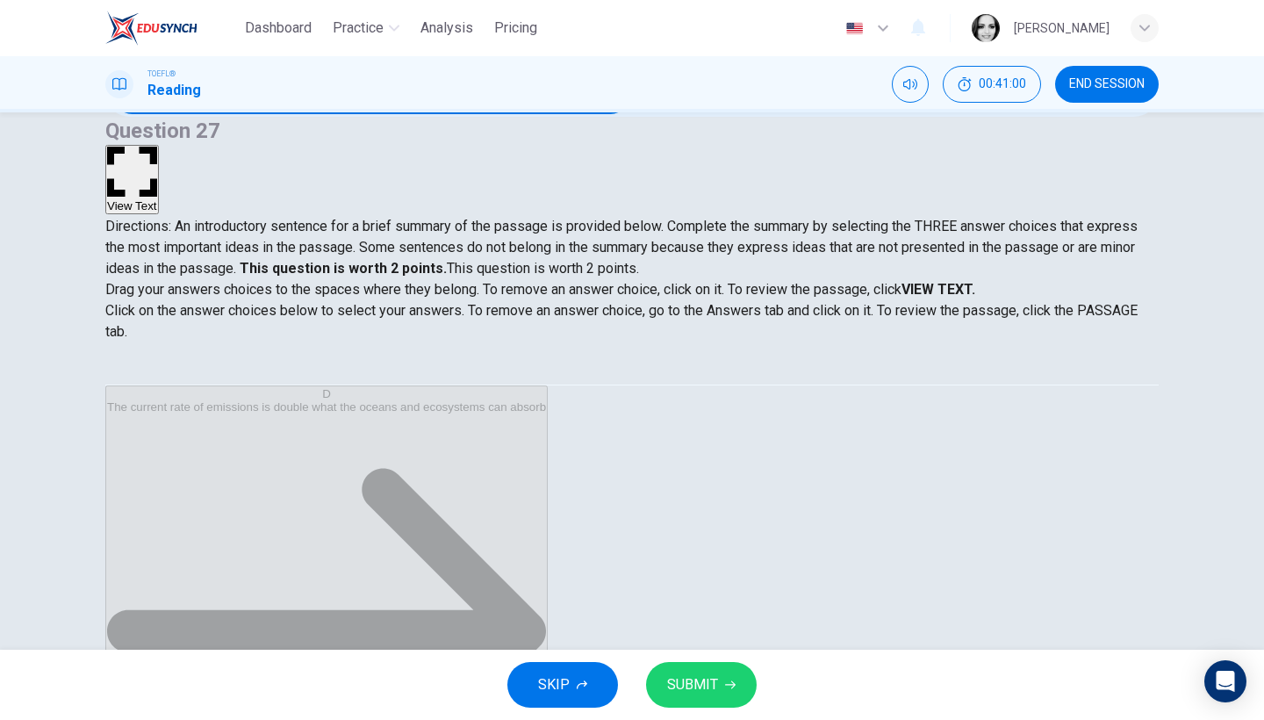
scroll to position [143, 0]
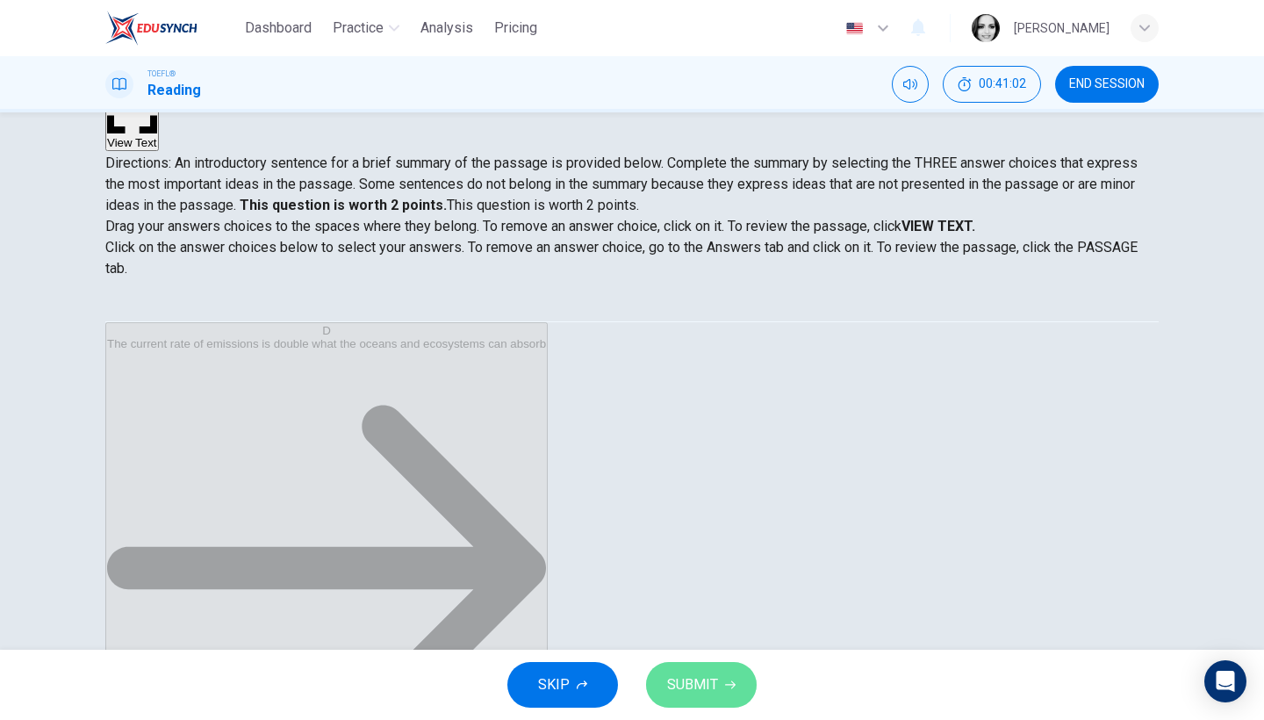
click at [694, 677] on span "SUBMIT" at bounding box center [692, 685] width 51 height 25
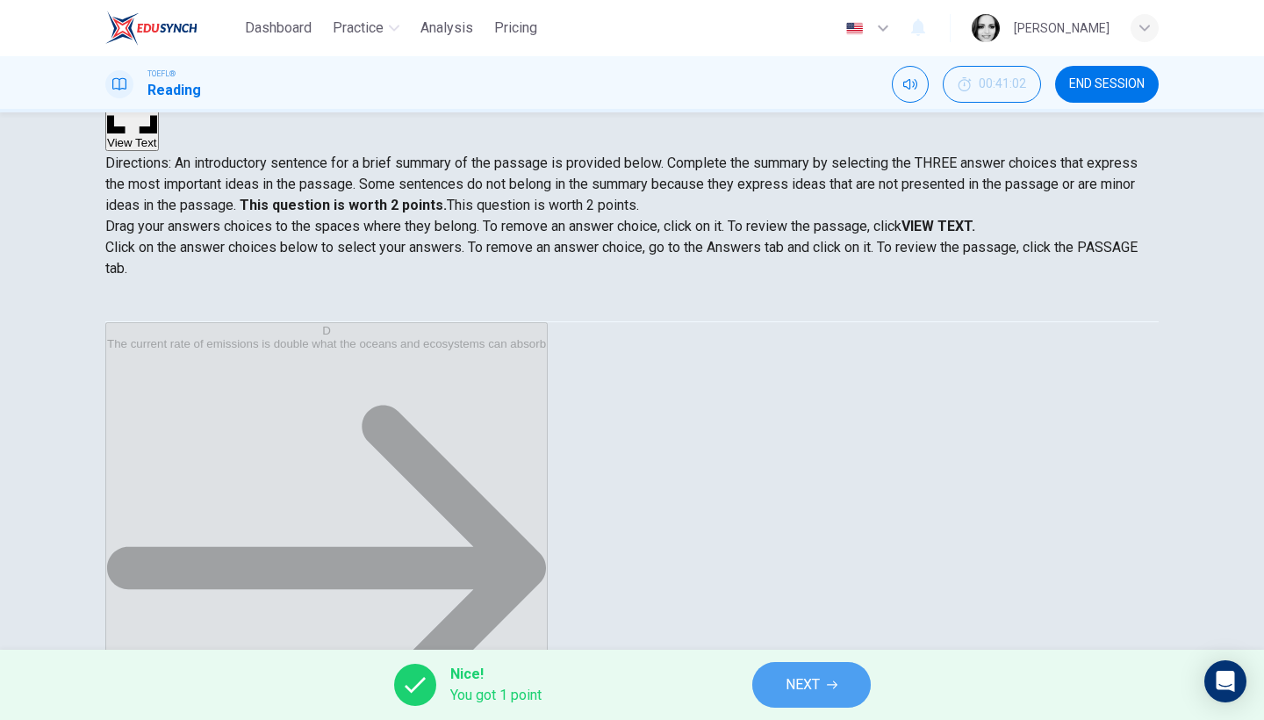
click at [828, 673] on button "NEXT" at bounding box center [811, 685] width 119 height 46
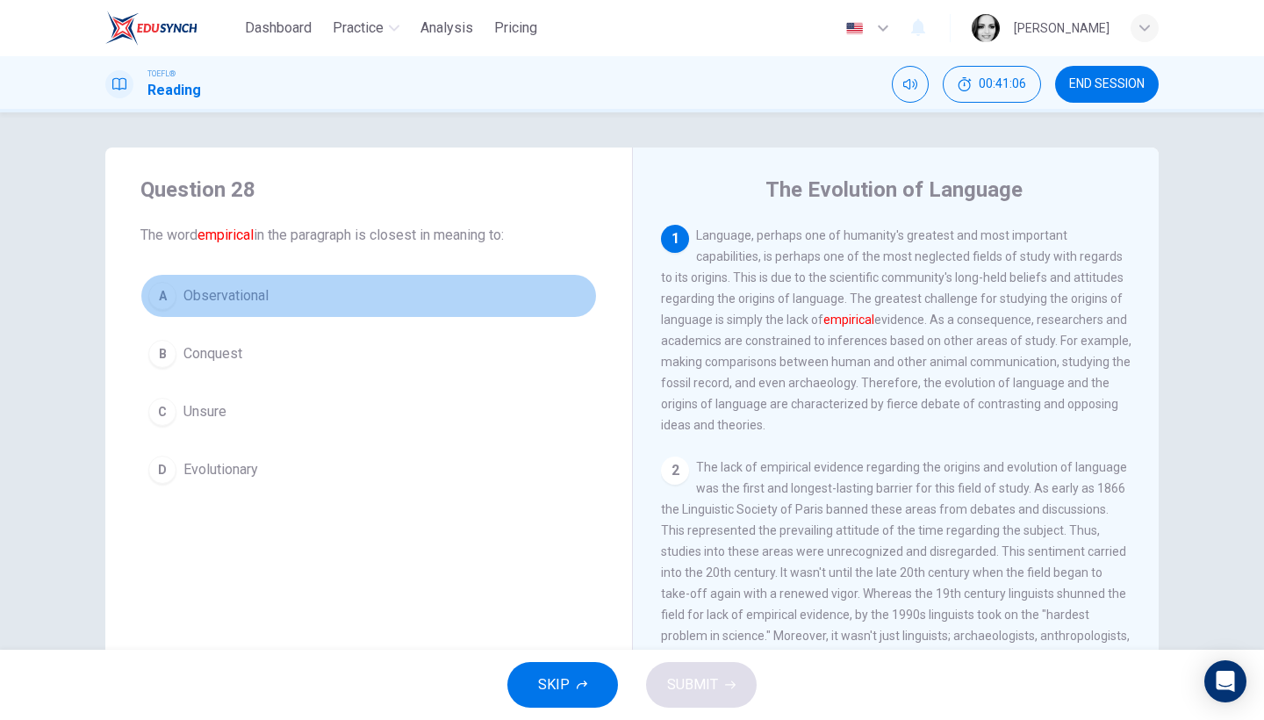
click at [244, 299] on span "Observational" at bounding box center [226, 295] width 85 height 21
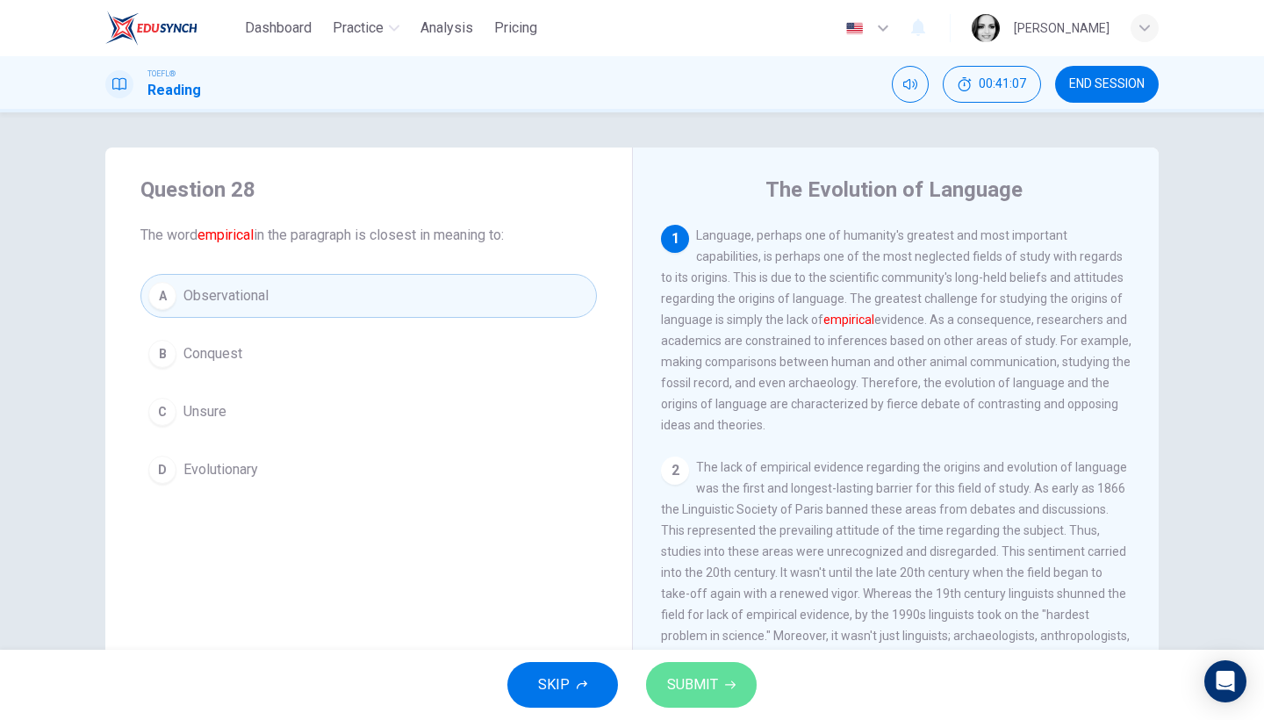
click at [700, 676] on span "SUBMIT" at bounding box center [692, 685] width 51 height 25
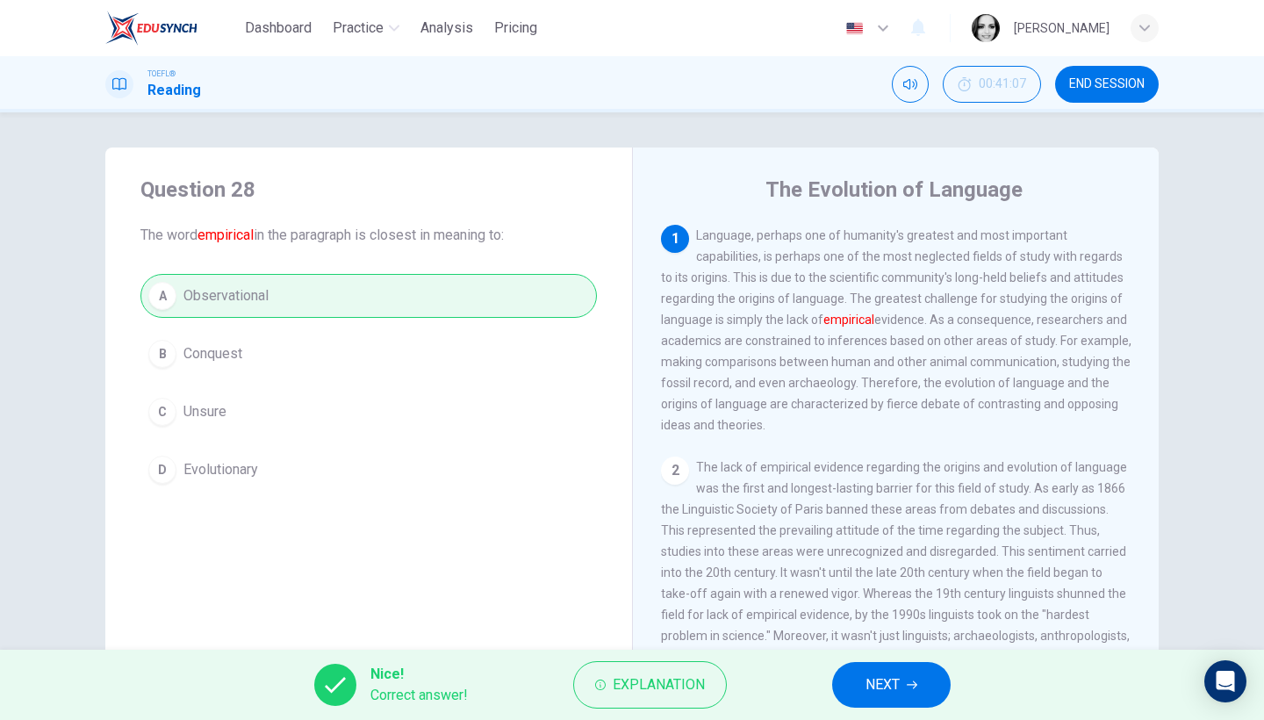
click at [1098, 96] on button "END SESSION" at bounding box center [1107, 84] width 104 height 37
